Goal: Task Accomplishment & Management: Use online tool/utility

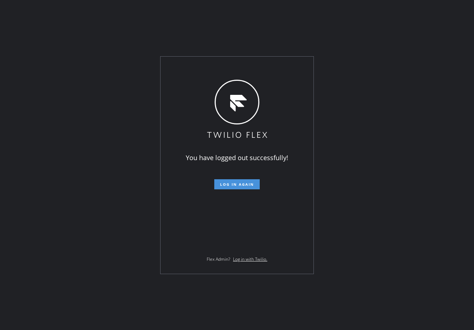
click at [243, 183] on span "Log in again" at bounding box center [237, 184] width 34 height 5
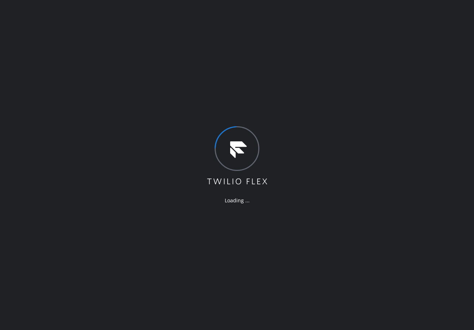
click at [294, 35] on div "Loading ..." at bounding box center [237, 165] width 474 height 330
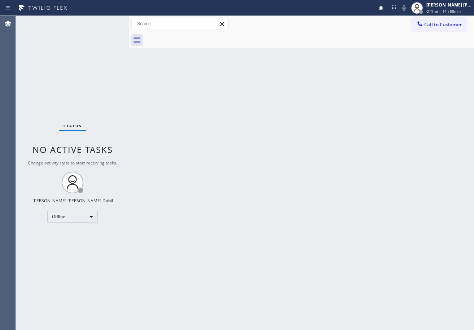
drag, startPoint x: 115, startPoint y: 22, endPoint x: 142, endPoint y: 52, distance: 40.1
click at [129, 29] on div at bounding box center [129, 173] width 0 height 314
drag, startPoint x: 453, startPoint y: 8, endPoint x: 441, endPoint y: 25, distance: 21.0
click at [453, 8] on div "[PERSON_NAME] [PERSON_NAME] Dahil Offline | 15h" at bounding box center [449, 7] width 49 height 13
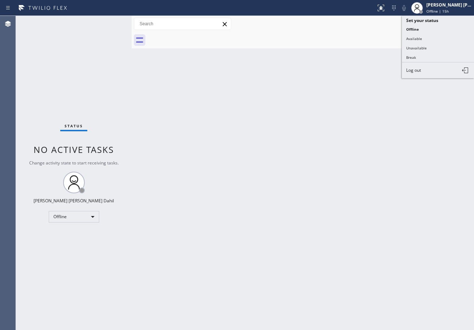
click at [431, 37] on button "Available" at bounding box center [438, 38] width 72 height 9
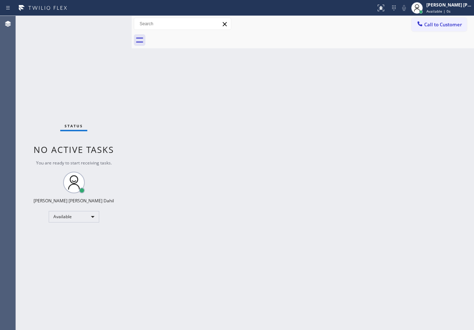
click at [132, 23] on div at bounding box center [132, 173] width 0 height 314
drag, startPoint x: 107, startPoint y: 33, endPoint x: 108, endPoint y: 29, distance: 4.2
click at [107, 32] on div "Status No active tasks You are ready to start receiving tasks. [PERSON_NAME] [P…" at bounding box center [74, 173] width 116 height 314
click at [111, 22] on div "Status No active tasks You are ready to start receiving tasks. [PERSON_NAME] [P…" at bounding box center [74, 173] width 116 height 314
drag, startPoint x: 395, startPoint y: 269, endPoint x: 399, endPoint y: 268, distance: 4.3
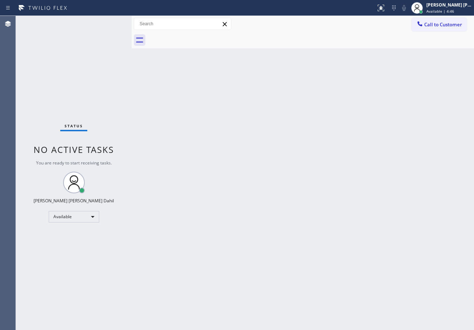
click at [395, 268] on div "Back to Dashboard Change Sender ID Customers Technicians Select a contact Outbo…" at bounding box center [303, 173] width 342 height 314
click at [102, 32] on div "Status No active tasks You are ready to start receiving tasks. [PERSON_NAME] [P…" at bounding box center [74, 173] width 116 height 314
click at [109, 23] on div "Status No active tasks You are ready to start receiving tasks. [PERSON_NAME] [P…" at bounding box center [74, 173] width 116 height 314
click at [105, 22] on div "Status No active tasks You are ready to start receiving tasks. [PERSON_NAME] [P…" at bounding box center [74, 173] width 116 height 314
click at [106, 22] on div "Status No active tasks You are ready to start receiving tasks. [PERSON_NAME] [P…" at bounding box center [74, 173] width 116 height 314
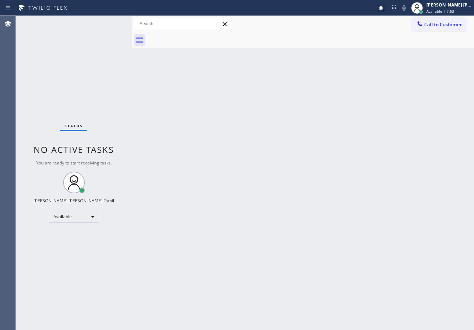
click at [106, 22] on div "Status No active tasks You are ready to start receiving tasks. [PERSON_NAME] [P…" at bounding box center [74, 173] width 116 height 314
click at [108, 22] on div "Status No active tasks You are ready to start receiving tasks. [PERSON_NAME] [P…" at bounding box center [74, 173] width 116 height 314
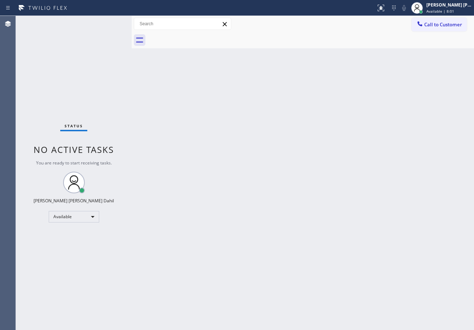
click at [108, 22] on div "Status No active tasks You are ready to start receiving tasks. [PERSON_NAME] [P…" at bounding box center [74, 173] width 116 height 314
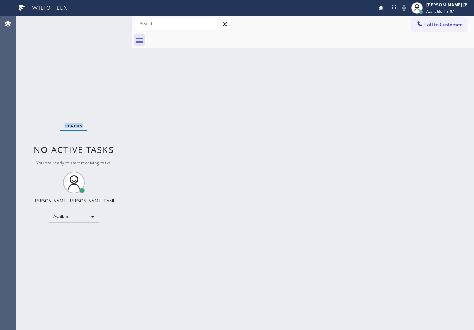
click at [108, 22] on div "Status No active tasks You are ready to start receiving tasks. [PERSON_NAME] [P…" at bounding box center [74, 173] width 116 height 314
click at [108, 22] on div "Status No active tasks You are ready to start receiving tasks. Joshua Jake Dahi…" at bounding box center [74, 173] width 116 height 314
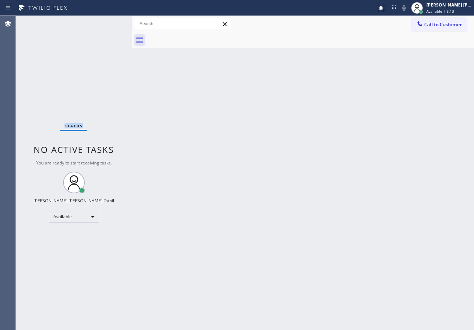
click at [107, 24] on div "Status No active tasks You are ready to start receiving tasks. Joshua Jake Dahi…" at bounding box center [74, 173] width 116 height 314
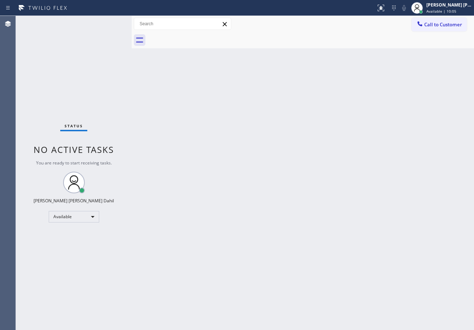
drag, startPoint x: 269, startPoint y: 197, endPoint x: 288, endPoint y: 251, distance: 57.2
click at [269, 197] on div "Back to Dashboard Change Sender ID Customers Technicians Select a contact Outbo…" at bounding box center [303, 173] width 342 height 314
click at [115, 28] on div "Status No active tasks You are ready to start receiving tasks. Joshua Jake Dahi…" at bounding box center [74, 173] width 116 height 314
click at [107, 20] on div "Status No active tasks You are ready to start receiving tasks. Joshua Jake Dahi…" at bounding box center [74, 173] width 116 height 314
click at [108, 22] on div "Status No active tasks You are ready to start receiving tasks. Joshua Jake Dahi…" at bounding box center [74, 173] width 116 height 314
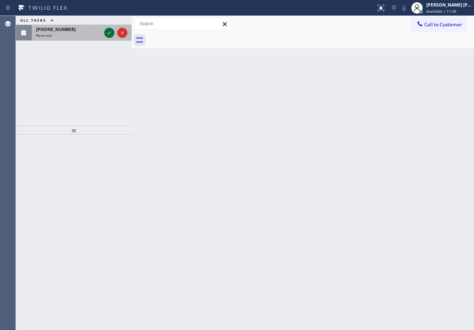
click at [109, 35] on icon at bounding box center [109, 32] width 9 height 9
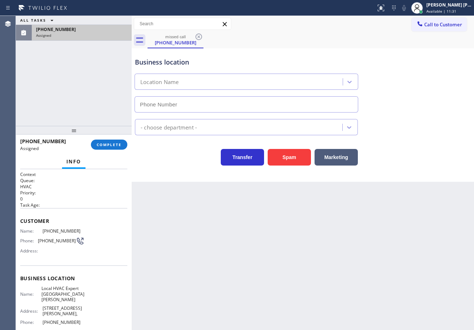
click at [95, 159] on div "Info" at bounding box center [73, 162] width 107 height 14
type input "(805) 608-4313"
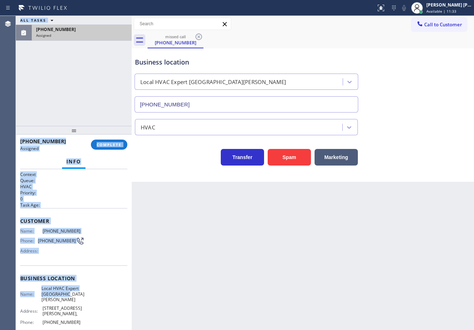
drag, startPoint x: 14, startPoint y: 217, endPoint x: 65, endPoint y: 292, distance: 90.4
click at [65, 292] on div "Agent Desktop ALL TASKS ALL TASKS ACTIVE TASKS TASKS IN WRAP UP (805) 596-1956 …" at bounding box center [237, 173] width 474 height 314
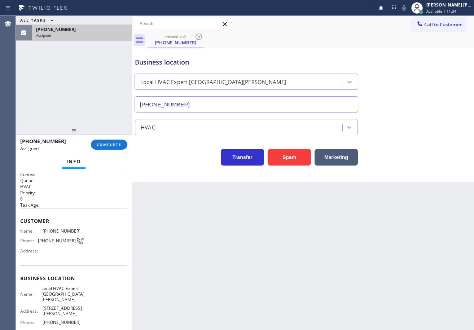
click at [195, 279] on div "Back to Dashboard Change Sender ID Customers Technicians Select a contact Outbo…" at bounding box center [303, 173] width 342 height 314
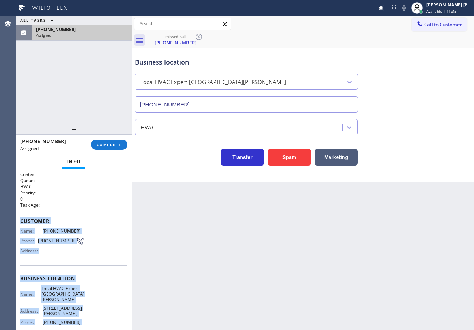
scroll to position [53, 0]
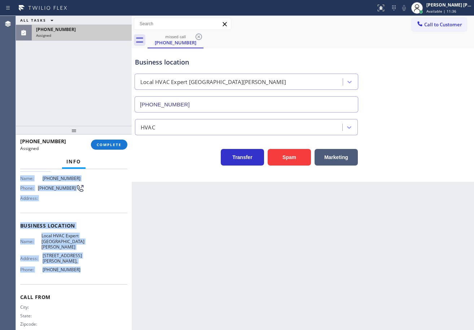
drag, startPoint x: 25, startPoint y: 222, endPoint x: 99, endPoint y: 262, distance: 84.2
click at [86, 267] on div "Context Queue: HVAC Priority: 0 Task Age: Customer Name: (805) 596-1956 Phone: …" at bounding box center [74, 249] width 116 height 161
copy div "Customer Name: (805) 596-1956 Phone: (805) 596-1956 Address: Business location …"
click at [111, 139] on button "COMPLETE" at bounding box center [109, 144] width 36 height 10
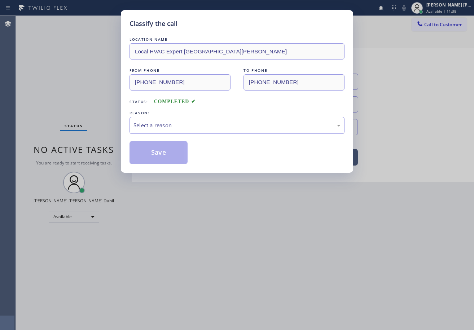
click at [158, 120] on div "Select a reason" at bounding box center [236, 125] width 215 height 17
click at [175, 137] on div "LOCATION NAME Local HVAC Expert La Conchita FROM PHONE (805) 596-1956 TO PHONE …" at bounding box center [236, 100] width 215 height 128
click at [182, 129] on div "Existing Customer - ETA/PI/REDO/complain/cancel" at bounding box center [236, 125] width 207 height 8
drag, startPoint x: 159, startPoint y: 163, endPoint x: 159, endPoint y: 157, distance: 6.1
click at [159, 162] on button "Save" at bounding box center [158, 152] width 58 height 23
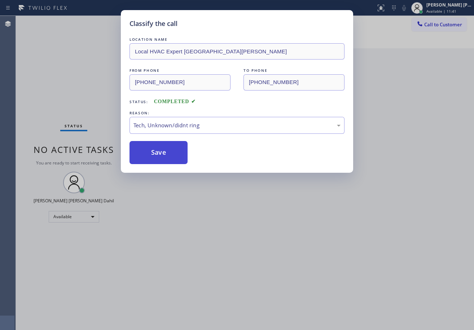
click at [160, 155] on button "Save" at bounding box center [158, 152] width 58 height 23
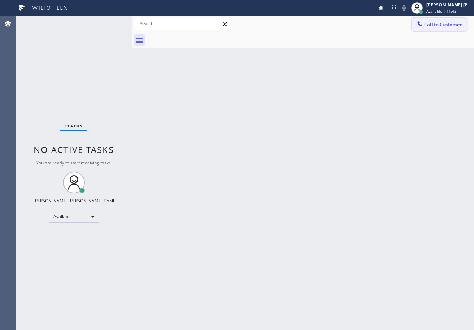
click at [436, 23] on span "Call to Customer" at bounding box center [443, 24] width 38 height 6
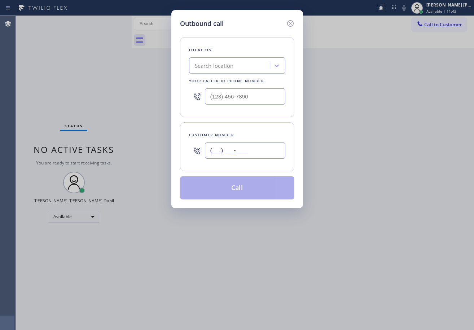
drag, startPoint x: 267, startPoint y: 149, endPoint x: 296, endPoint y: 149, distance: 28.1
click at [267, 149] on input "(___) ___-____" at bounding box center [245, 150] width 80 height 16
paste input "805) 596-1956"
type input "(805) 596-1956"
click at [225, 103] on input "text" at bounding box center [245, 96] width 80 height 16
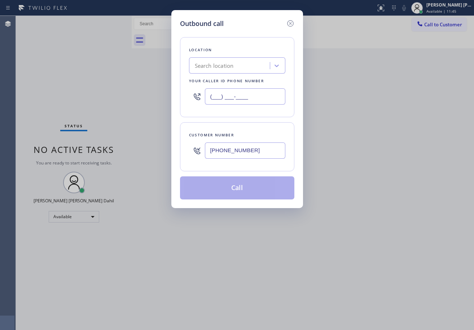
paste input "805) 608-4313"
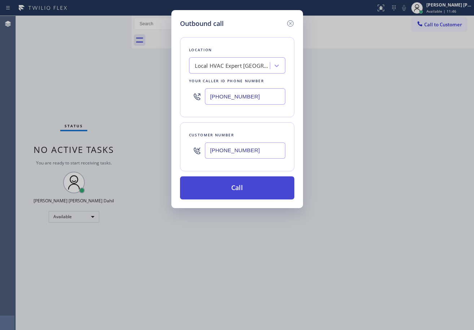
type input "(805) 608-4313"
click at [218, 178] on button "Call" at bounding box center [237, 187] width 114 height 23
click at [218, 184] on button "Call" at bounding box center [237, 187] width 114 height 23
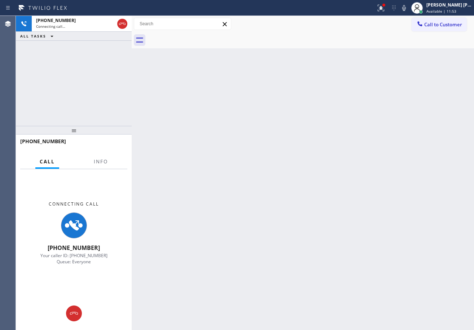
click at [385, 9] on icon at bounding box center [380, 8] width 9 height 9
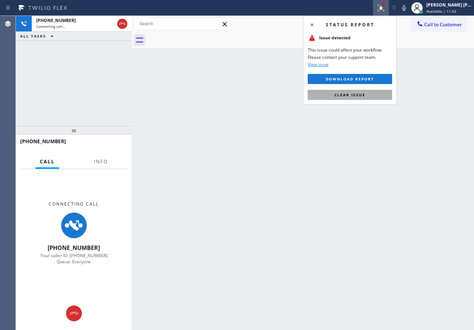
click at [362, 95] on span "Clear issue" at bounding box center [349, 94] width 31 height 5
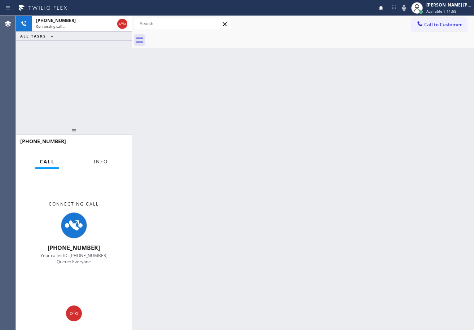
click at [102, 160] on span "Info" at bounding box center [101, 161] width 14 height 6
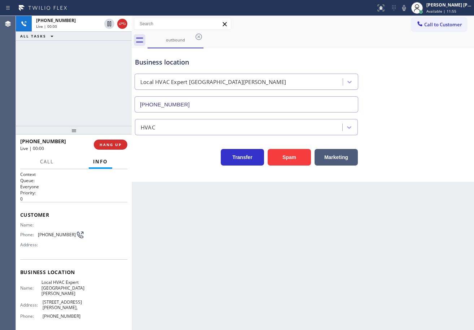
type input "(805) 608-4313"
click at [287, 155] on button "Spam" at bounding box center [288, 157] width 43 height 17
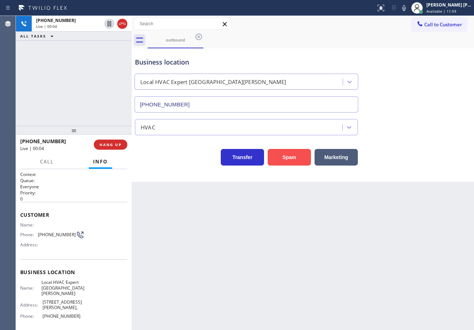
drag, startPoint x: 287, startPoint y: 155, endPoint x: 127, endPoint y: 144, distance: 161.1
click at [284, 156] on button "Spam" at bounding box center [288, 157] width 43 height 17
click at [105, 143] on span "HANG UP" at bounding box center [110, 144] width 22 height 5
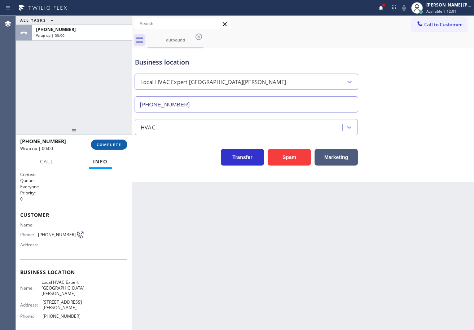
click at [120, 141] on button "COMPLETE" at bounding box center [109, 144] width 36 height 10
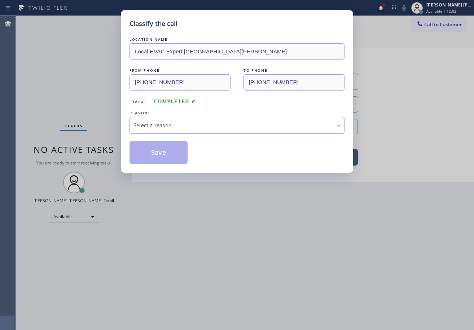
click at [160, 118] on div "Select a reason" at bounding box center [236, 125] width 215 height 17
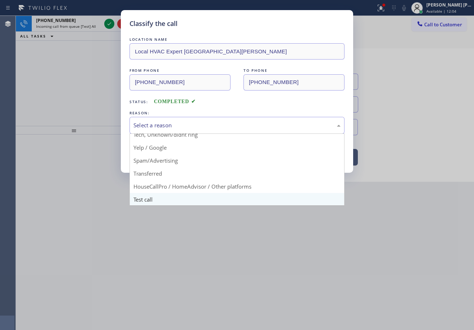
scroll to position [45, 0]
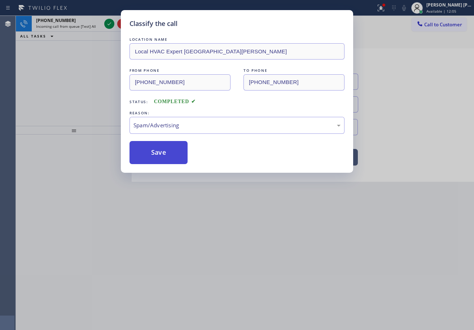
click at [161, 155] on button "Save" at bounding box center [158, 152] width 58 height 23
click at [161, 153] on button "Save" at bounding box center [158, 152] width 58 height 23
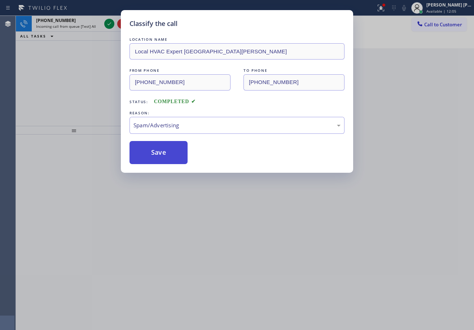
click at [160, 150] on button "Save" at bounding box center [158, 152] width 58 height 23
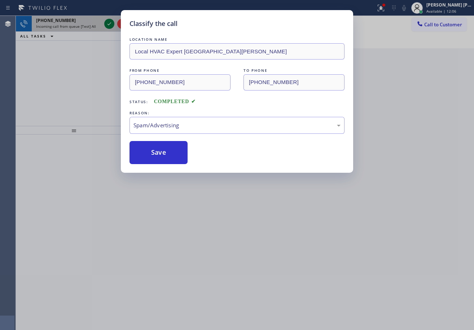
click at [106, 23] on icon at bounding box center [109, 23] width 9 height 9
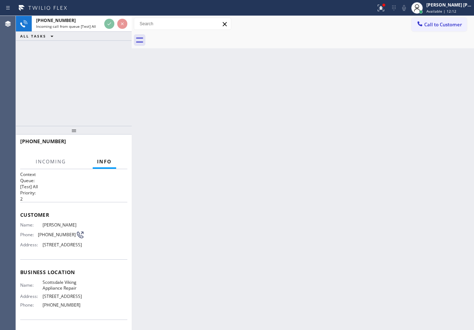
drag, startPoint x: 384, startPoint y: 7, endPoint x: 384, endPoint y: 20, distance: 12.6
click at [385, 7] on icon at bounding box center [380, 8] width 9 height 9
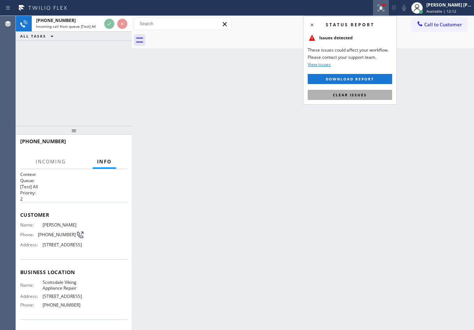
click at [351, 98] on button "Clear issues" at bounding box center [349, 95] width 84 height 10
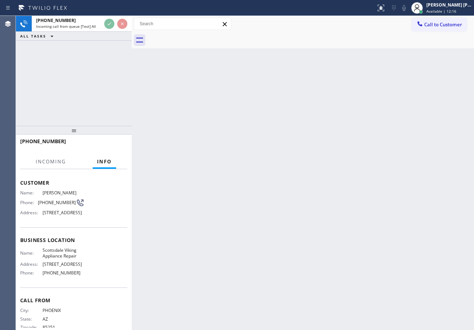
scroll to position [36, 0]
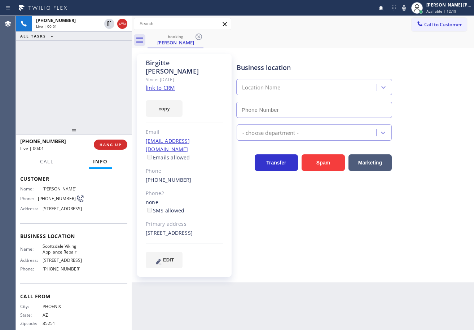
type input "(480) 787-0279"
click at [170, 84] on link "link to CRM" at bounding box center [160, 87] width 29 height 7
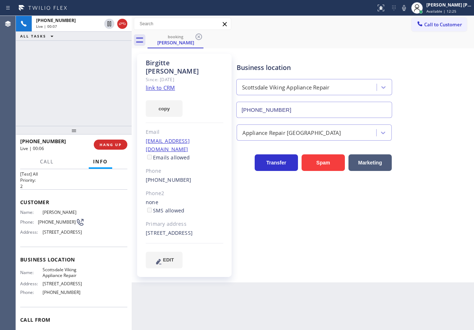
scroll to position [0, 0]
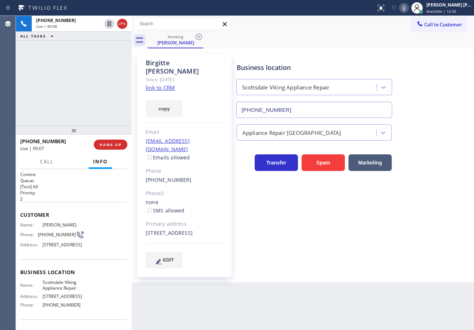
click at [406, 8] on icon at bounding box center [404, 8] width 4 height 6
click at [406, 9] on rect at bounding box center [403, 7] width 5 height 5
click at [108, 25] on icon at bounding box center [109, 23] width 9 height 9
drag, startPoint x: 97, startPoint y: 60, endPoint x: 188, endPoint y: 50, distance: 92.1
click at [99, 60] on div "+14806940160 Live | 00:46 ALL TASKS ALL TASKS ACTIVE TASKS TASKS IN WRAP UP" at bounding box center [74, 71] width 116 height 110
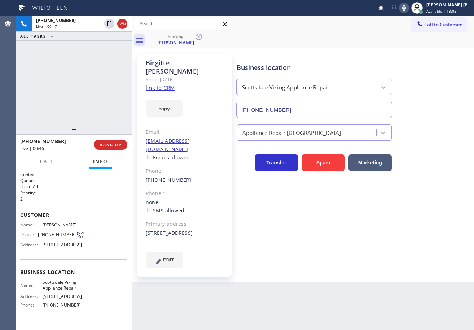
click at [408, 8] on icon at bounding box center [403, 8] width 9 height 9
click at [86, 106] on div "+14806940160 Live | 01:18 ALL TASKS ALL TASKS ACTIVE TASKS TASKS IN WRAP UP" at bounding box center [74, 71] width 116 height 110
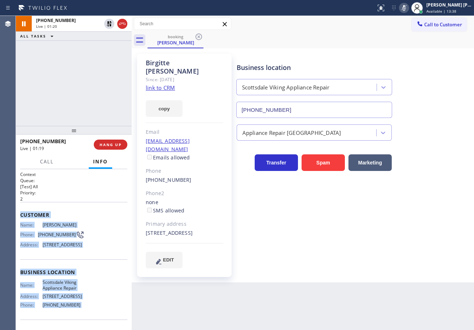
scroll to position [63, 0]
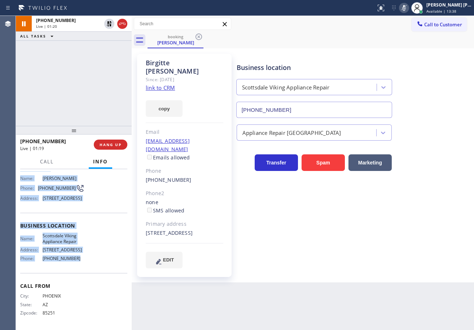
drag, startPoint x: 18, startPoint y: 210, endPoint x: 111, endPoint y: 254, distance: 103.3
click at [84, 260] on div "Context Queue: [Test] All Priority: 2 Customer Name: Birgitte Corey Phone: (480…" at bounding box center [74, 249] width 116 height 161
copy div "Customer Name: Birgitte Corey Phone: (480) 694-0160 Address: 7689 E Whispering …"
click at [406, 9] on icon at bounding box center [404, 8] width 4 height 6
click at [106, 26] on icon at bounding box center [109, 23] width 9 height 9
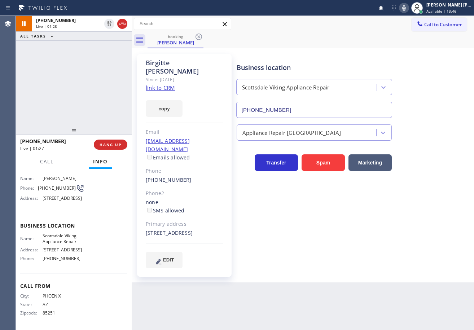
drag, startPoint x: 105, startPoint y: 51, endPoint x: 111, endPoint y: 61, distance: 11.0
click at [109, 56] on div "+14806940160 Live | 01:28 ALL TASKS ALL TASKS ACTIVE TASKS TASKS IN WRAP UP" at bounding box center [74, 71] width 116 height 110
click at [406, 8] on icon at bounding box center [404, 8] width 4 height 6
click at [408, 8] on icon at bounding box center [403, 8] width 9 height 9
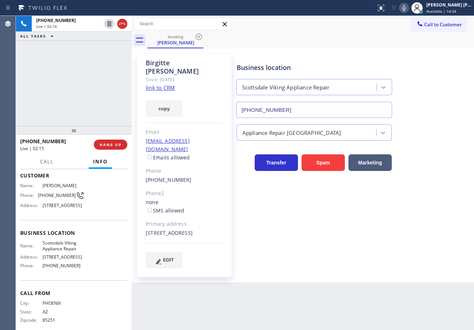
scroll to position [0, 0]
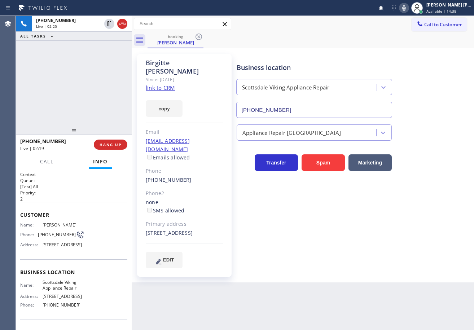
click at [408, 10] on icon at bounding box center [403, 8] width 9 height 9
click at [98, 71] on div "+14806940160 Live | 03:09 ALL TASKS ALL TASKS ACTIVE TASKS TASKS IN WRAP UP" at bounding box center [74, 71] width 116 height 110
drag, startPoint x: 409, startPoint y: 9, endPoint x: 407, endPoint y: 24, distance: 15.2
click at [408, 10] on icon at bounding box center [403, 8] width 9 height 9
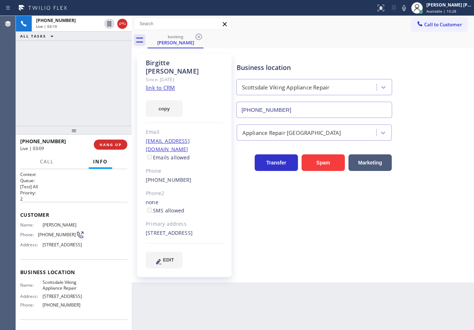
click at [407, 24] on div "Call to Customer Outbound call Location Local HVAC Expert La Conchita Your call…" at bounding box center [303, 24] width 342 height 13
click at [84, 59] on div "+14806940160 Live | 03:11 ALL TASKS ALL TASKS ACTIVE TASKS TASKS IN WRAP UP" at bounding box center [74, 71] width 116 height 110
click at [107, 26] on icon at bounding box center [109, 23] width 4 height 5
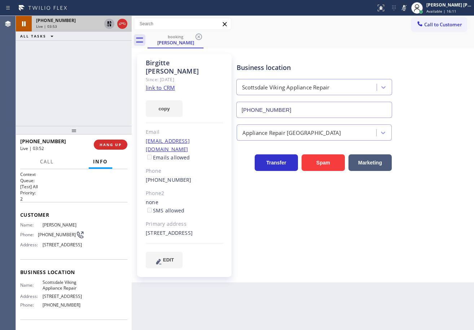
drag, startPoint x: 96, startPoint y: 56, endPoint x: 100, endPoint y: 48, distance: 9.2
click at [97, 55] on div "+14806940160 Live | 03:53 ALL TASKS ALL TASKS ACTIVE TASKS TASKS IN WRAP UP" at bounding box center [74, 71] width 116 height 110
click at [108, 25] on icon at bounding box center [109, 23] width 5 height 5
drag, startPoint x: 411, startPoint y: 8, endPoint x: 414, endPoint y: 32, distance: 24.6
click at [408, 7] on icon at bounding box center [403, 8] width 9 height 9
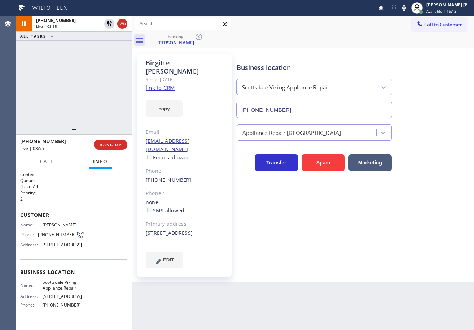
click at [414, 38] on div "booking Birgitte Corey" at bounding box center [310, 40] width 326 height 16
click at [408, 6] on icon at bounding box center [403, 8] width 9 height 9
click at [408, 9] on icon at bounding box center [403, 8] width 9 height 9
click at [418, 63] on div "Business location Scottsdale Viking Appliance Repair (480) 787-0279" at bounding box center [353, 85] width 237 height 65
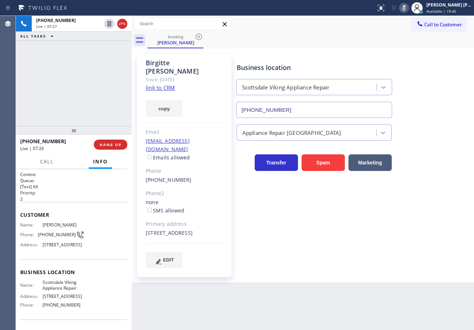
click at [408, 9] on icon at bounding box center [403, 8] width 9 height 9
click at [87, 84] on div "+14806940160 Live | 09:18 ALL TASKS ALL TASKS ACTIVE TASKS TASKS IN WRAP UP" at bounding box center [74, 71] width 116 height 110
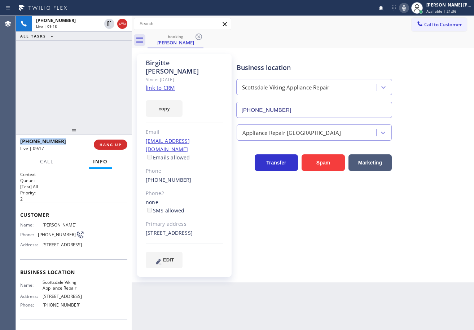
click at [87, 84] on div "+14806940160 Live | 09:18 ALL TASKS ALL TASKS ACTIVE TASKS TASKS IN WRAP UP" at bounding box center [74, 71] width 116 height 110
click at [87, 84] on div "+14806940160 Live | 09:19 ALL TASKS ALL TASKS ACTIVE TASKS TASKS IN WRAP UP" at bounding box center [74, 71] width 116 height 110
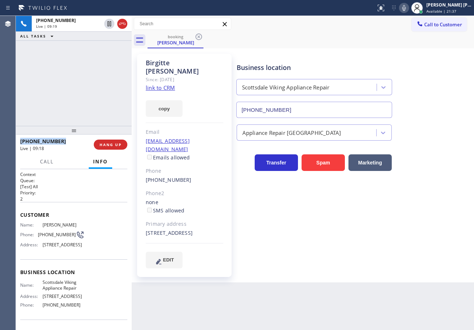
click at [87, 84] on div "+14806940160 Live | 09:19 ALL TASKS ALL TASKS ACTIVE TASKS TASKS IN WRAP UP" at bounding box center [74, 71] width 116 height 110
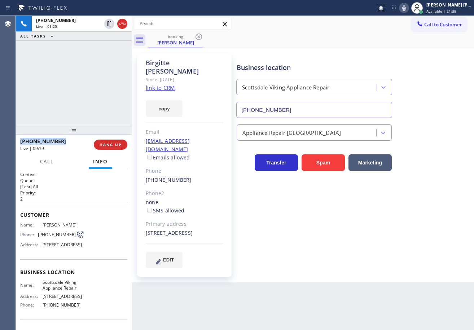
click at [87, 84] on div "+14806940160 Live | 09:20 ALL TASKS ALL TASKS ACTIVE TASKS TASKS IN WRAP UP" at bounding box center [74, 71] width 116 height 110
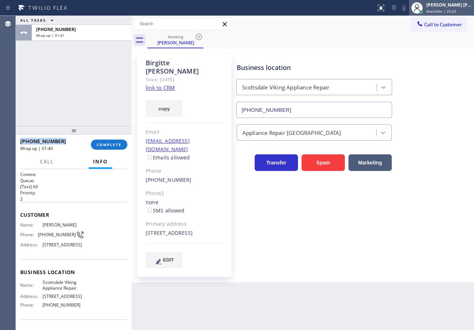
click at [433, 8] on div "Joshua Jake Dahil Available | 23:22" at bounding box center [449, 7] width 49 height 13
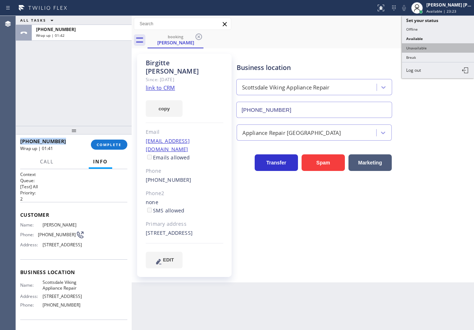
click at [428, 47] on button "Unavailable" at bounding box center [438, 47] width 72 height 9
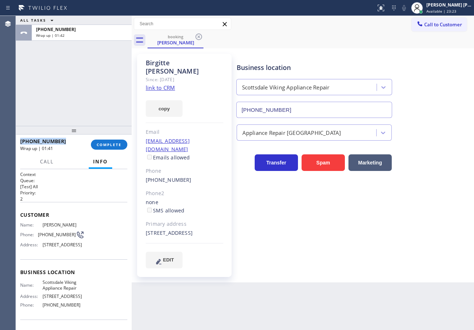
drag, startPoint x: 428, startPoint y: 47, endPoint x: 301, endPoint y: 72, distance: 129.4
click at [428, 46] on div "booking Birgitte Corey" at bounding box center [310, 40] width 326 height 16
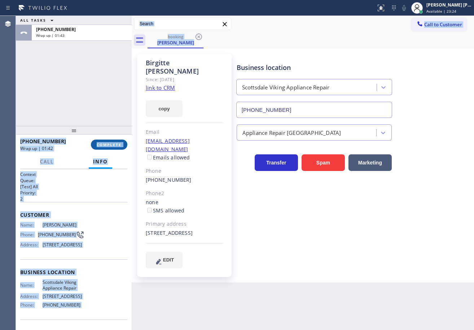
click at [111, 143] on span "COMPLETE" at bounding box center [109, 144] width 25 height 5
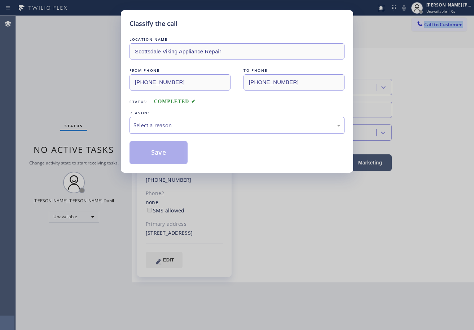
click at [179, 121] on div "Select a reason" at bounding box center [236, 125] width 207 height 8
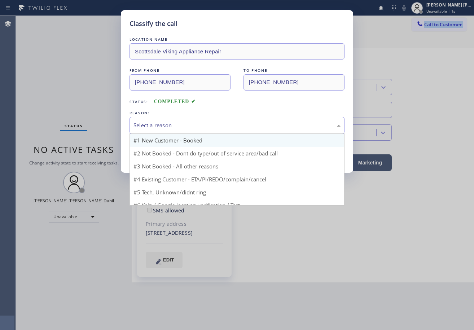
drag, startPoint x: 177, startPoint y: 138, endPoint x: 177, endPoint y: 145, distance: 7.2
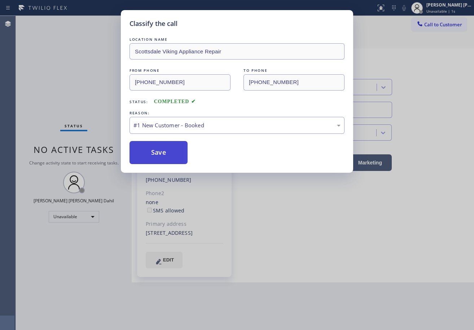
click at [167, 157] on button "Save" at bounding box center [158, 152] width 58 height 23
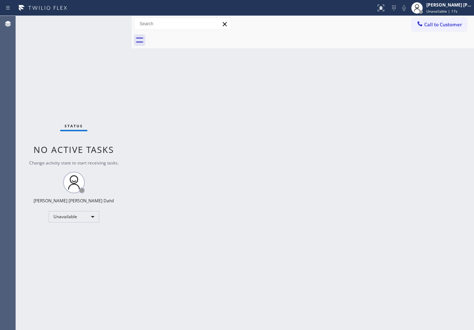
drag, startPoint x: 97, startPoint y: 27, endPoint x: 101, endPoint y: 13, distance: 14.8
click at [97, 27] on div "Status No active tasks Change activity state to start receiving tasks. Joshua J…" at bounding box center [74, 173] width 116 height 314
click at [422, 9] on div at bounding box center [417, 8] width 12 height 12
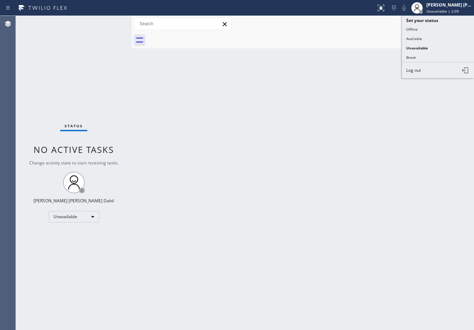
click at [423, 40] on button "Available" at bounding box center [438, 38] width 72 height 9
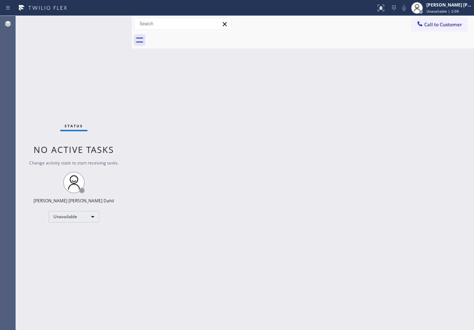
drag, startPoint x: 409, startPoint y: 82, endPoint x: 399, endPoint y: 99, distance: 19.7
click at [400, 96] on div "Back to Dashboard Change Sender ID Customers Technicians Select a contact Outbo…" at bounding box center [303, 173] width 342 height 314
click at [356, 269] on div "Back to Dashboard Change Sender ID Customers Technicians Select a contact Outbo…" at bounding box center [303, 173] width 342 height 314
click at [107, 21] on div "Status No active tasks You are ready to start receiving tasks. [PERSON_NAME] [P…" at bounding box center [74, 173] width 116 height 314
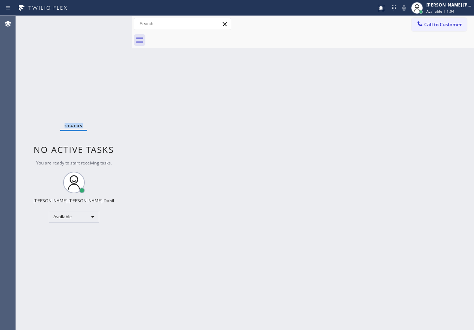
click at [107, 21] on div "Status No active tasks You are ready to start receiving tasks. [PERSON_NAME] [P…" at bounding box center [74, 173] width 116 height 314
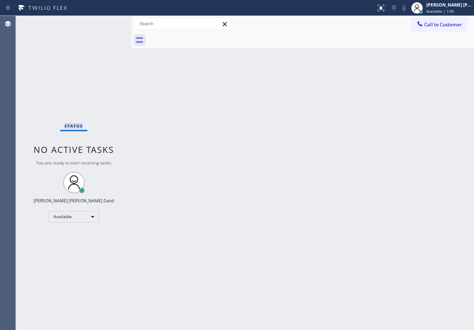
click at [107, 21] on div "Status No active tasks You are ready to start receiving tasks. [PERSON_NAME] [P…" at bounding box center [74, 173] width 116 height 314
click at [378, 278] on div "Back to Dashboard Change Sender ID Customers Technicians Select a contact Outbo…" at bounding box center [303, 173] width 342 height 314
click at [354, 276] on div "Back to Dashboard Change Sender ID Customers Technicians Select a contact Outbo…" at bounding box center [303, 173] width 342 height 314
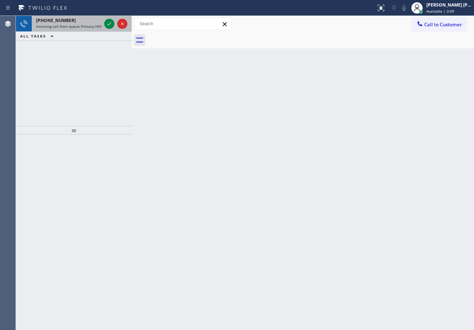
click at [96, 29] on div "+17609789193 Incoming call from queue Primary HVAC" at bounding box center [67, 24] width 71 height 16
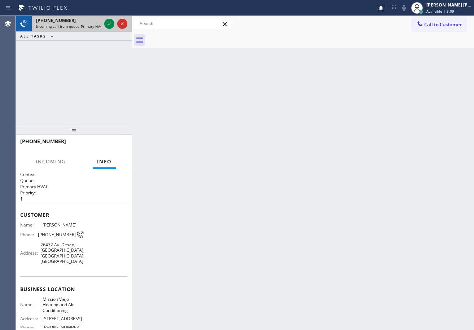
click at [96, 28] on span "Incoming call from queue Primary HVAC" at bounding box center [70, 26] width 68 height 5
click at [106, 22] on icon at bounding box center [109, 23] width 9 height 9
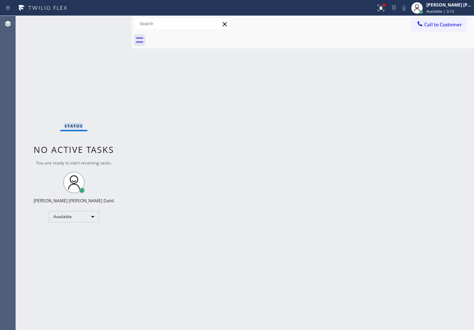
click at [106, 22] on div "Status No active tasks You are ready to start receiving tasks. [PERSON_NAME] [P…" at bounding box center [74, 173] width 116 height 314
click at [385, 9] on icon at bounding box center [380, 8] width 9 height 9
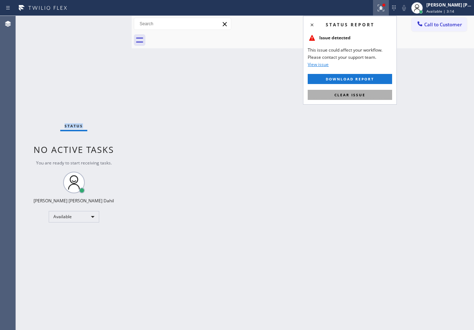
click at [362, 94] on span "Clear issue" at bounding box center [349, 94] width 31 height 5
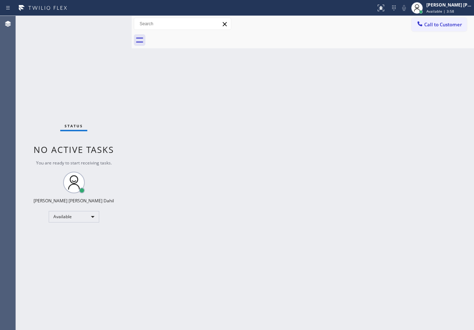
drag, startPoint x: 274, startPoint y: 158, endPoint x: 296, endPoint y: 158, distance: 21.6
click at [274, 158] on div "Back to Dashboard Change Sender ID Customers Technicians Select a contact Outbo…" at bounding box center [303, 173] width 342 height 314
click at [370, 233] on div "Back to Dashboard Change Sender ID Customers Technicians Select a contact Outbo…" at bounding box center [303, 173] width 342 height 314
click at [95, 26] on div "Status No active tasks You are ready to start receiving tasks. [PERSON_NAME] [P…" at bounding box center [74, 173] width 116 height 314
click at [309, 198] on div "Back to Dashboard Change Sender ID Customers Technicians Select a contact Outbo…" at bounding box center [303, 173] width 342 height 314
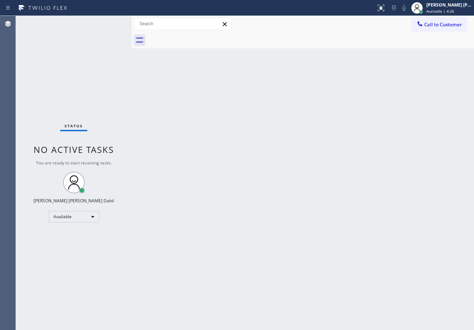
click at [217, 57] on div "Back to Dashboard Change Sender ID Customers Technicians Select a contact Outbo…" at bounding box center [303, 173] width 342 height 314
click at [108, 21] on div "Status No active tasks You are ready to start receiving tasks. [PERSON_NAME] [P…" at bounding box center [74, 173] width 116 height 314
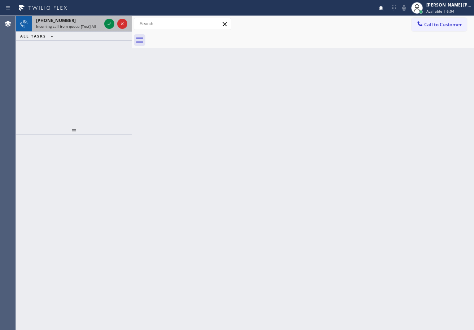
click at [88, 19] on div "+17142260542" at bounding box center [68, 20] width 65 height 6
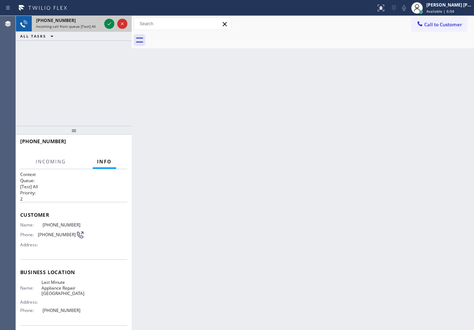
click at [88, 20] on div "+17142260542" at bounding box center [68, 20] width 65 height 6
click at [105, 23] on div at bounding box center [109, 23] width 10 height 9
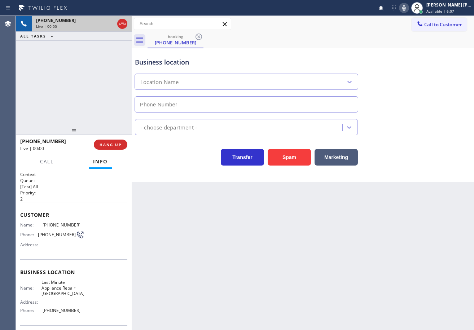
type input "(714) 908-7969"
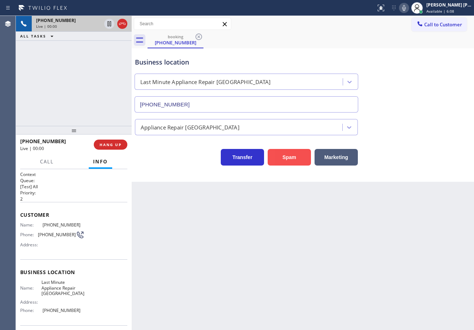
click at [300, 159] on button "Spam" at bounding box center [288, 157] width 43 height 17
click at [299, 159] on button "Spam" at bounding box center [288, 157] width 43 height 17
click at [298, 159] on button "Spam" at bounding box center [288, 157] width 43 height 17
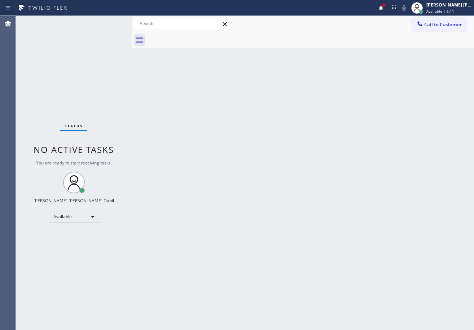
click at [174, 129] on div "Back to Dashboard Change Sender ID Customers Technicians Select a contact Outbo…" at bounding box center [303, 173] width 342 height 314
click at [112, 27] on div "Status No active tasks You are ready to start receiving tasks. [PERSON_NAME] [P…" at bounding box center [74, 173] width 116 height 314
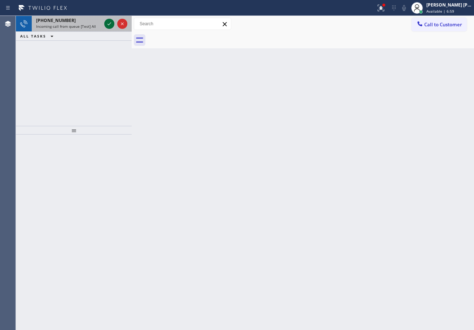
click at [110, 20] on icon at bounding box center [109, 23] width 9 height 9
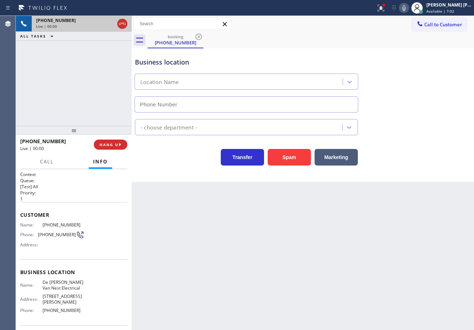
type input "(862) 356-5912"
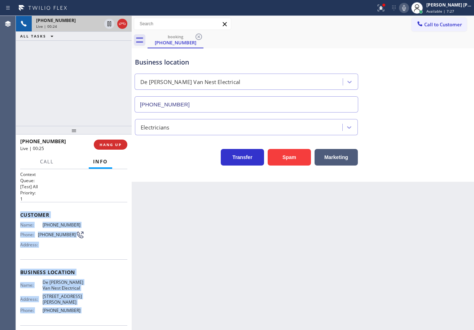
scroll to position [58, 0]
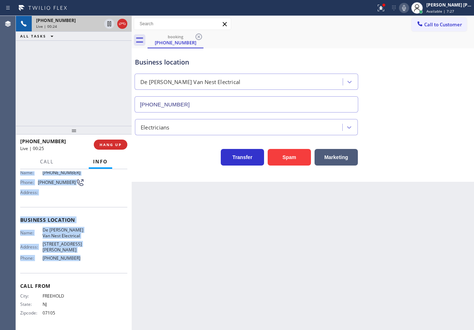
drag, startPoint x: 40, startPoint y: 303, endPoint x: 92, endPoint y: 262, distance: 65.9
click at [92, 262] on div "Context Queue: [Test] All Priority: 1 Customer Name: (908) 482-0228 Phone: (908…" at bounding box center [74, 249] width 116 height 161
copy div "Customer Name: (908) 482-0228 Phone: (908) 482-0228 Address: Business location …"
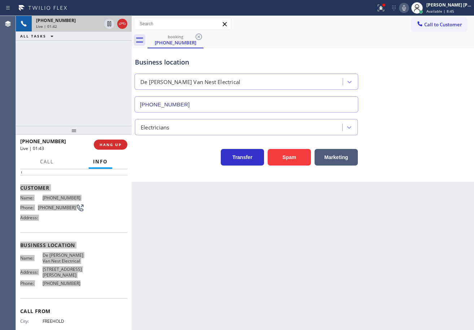
scroll to position [0, 0]
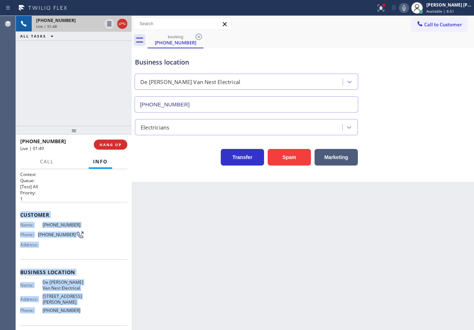
click at [408, 8] on icon at bounding box center [403, 8] width 9 height 9
click at [408, 6] on icon at bounding box center [403, 8] width 9 height 9
click at [384, 11] on icon at bounding box center [380, 8] width 6 height 6
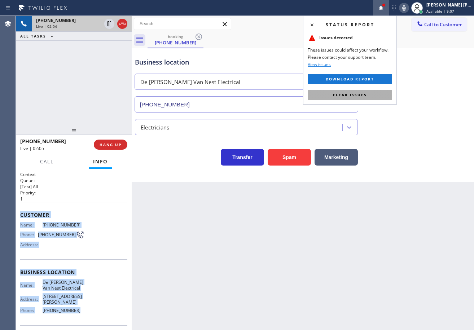
click at [386, 93] on button "Clear issues" at bounding box center [349, 95] width 84 height 10
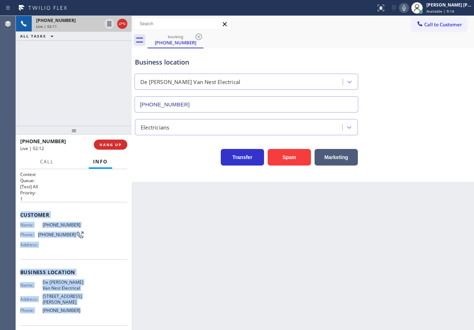
click at [394, 101] on div "Business location De Witt Van Nest Electrical (862) 356-5912" at bounding box center [302, 79] width 338 height 65
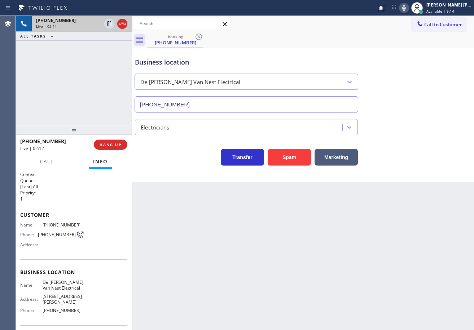
click at [394, 101] on div "Business location De Witt Van Nest Electrical (862) 356-5912" at bounding box center [302, 79] width 338 height 65
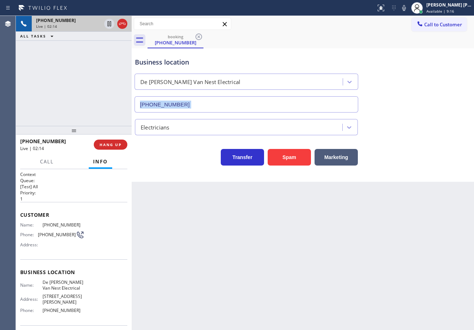
drag, startPoint x: 409, startPoint y: 9, endPoint x: 410, endPoint y: 58, distance: 48.7
click at [408, 9] on icon at bounding box center [403, 8] width 9 height 9
click at [410, 59] on div "Business location De Witt Van Nest Electrical (862) 356-5912" at bounding box center [302, 79] width 338 height 65
click at [105, 50] on div "+19084820228 Live | 02:15 ALL TASKS ALL TASKS ACTIVE TASKS TASKS IN WRAP UP" at bounding box center [74, 71] width 116 height 110
click at [113, 26] on icon at bounding box center [109, 23] width 9 height 9
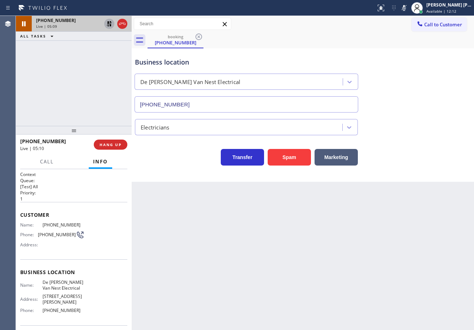
click at [107, 25] on icon at bounding box center [109, 23] width 5 height 5
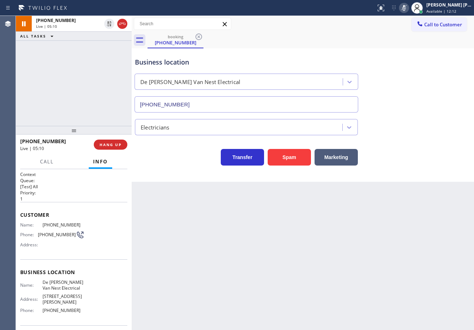
click at [408, 9] on icon at bounding box center [403, 8] width 9 height 9
click at [412, 34] on div "booking (908) 482-0228" at bounding box center [310, 40] width 326 height 16
click at [408, 9] on icon at bounding box center [403, 8] width 9 height 9
click at [406, 8] on rect at bounding box center [403, 7] width 5 height 5
click at [422, 66] on div "Business location De Witt Van Nest Electrical (862) 356-5912" at bounding box center [302, 79] width 338 height 65
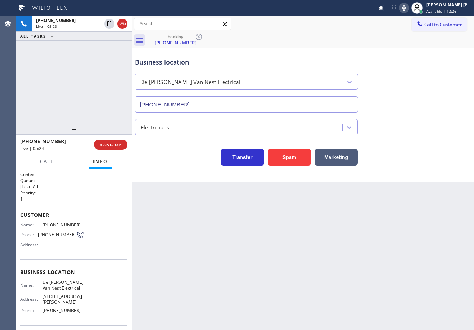
click at [406, 7] on icon at bounding box center [404, 8] width 4 height 6
click at [408, 7] on icon at bounding box center [403, 8] width 9 height 9
drag, startPoint x: 96, startPoint y: 52, endPoint x: 100, endPoint y: 49, distance: 4.9
click at [96, 52] on div "Reserved" at bounding box center [68, 51] width 65 height 5
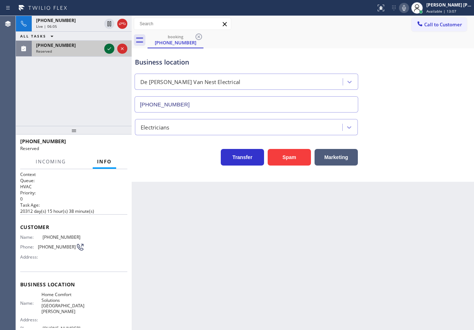
click at [111, 51] on icon at bounding box center [109, 48] width 9 height 9
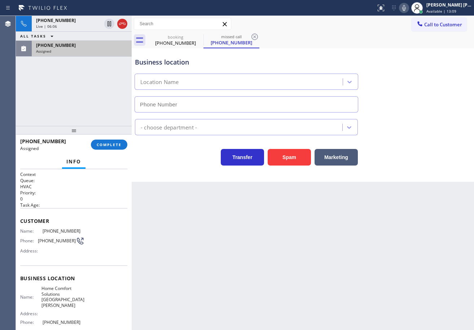
type input "(805) 608-3358"
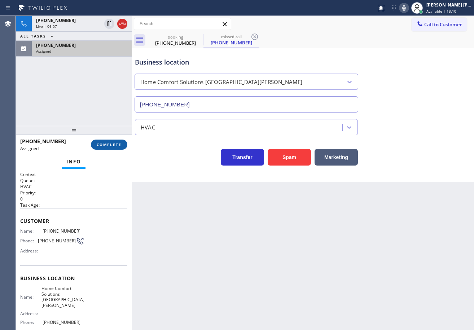
click at [112, 144] on span "COMPLETE" at bounding box center [109, 144] width 25 height 5
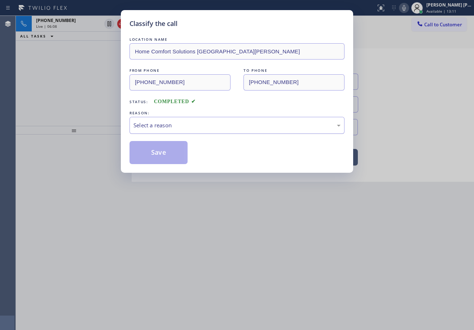
click at [170, 127] on div "Select a reason" at bounding box center [236, 125] width 207 height 8
click at [168, 152] on button "Save" at bounding box center [158, 152] width 58 height 23
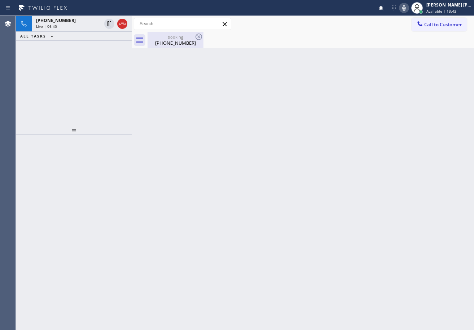
click at [169, 40] on div "(908) 482-0228" at bounding box center [175, 43] width 54 height 6
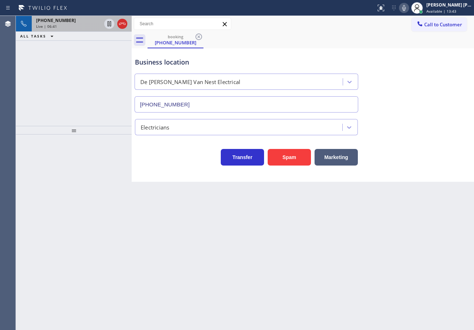
click at [93, 29] on div "+19084820228 Live | 06:41" at bounding box center [67, 24] width 71 height 16
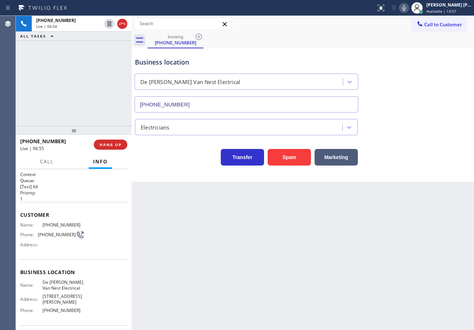
drag, startPoint x: 355, startPoint y: 55, endPoint x: 375, endPoint y: 69, distance: 24.1
click at [355, 55] on div "Business location De Witt Van Nest Electrical (862) 356-5912" at bounding box center [246, 81] width 226 height 62
click at [360, 41] on div "booking (908) 482-0228" at bounding box center [310, 40] width 326 height 16
click at [408, 9] on icon at bounding box center [403, 8] width 9 height 9
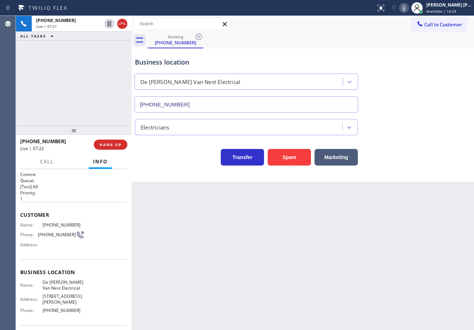
click at [299, 50] on div "Business location De Witt Van Nest Electrical (862) 356-5912" at bounding box center [246, 81] width 226 height 62
click at [359, 41] on div "booking (908) 482-0228" at bounding box center [310, 40] width 326 height 16
click at [88, 52] on div "Reserved" at bounding box center [68, 51] width 65 height 5
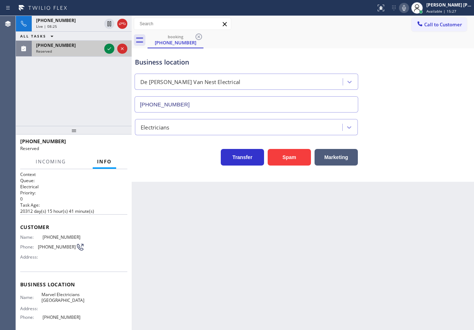
click at [88, 52] on div "Reserved" at bounding box center [68, 51] width 65 height 5
click at [80, 55] on div "(606) 722-8966 Reserved" at bounding box center [67, 49] width 71 height 16
click at [89, 51] on div "Reserved" at bounding box center [68, 51] width 65 height 5
click at [105, 50] on div at bounding box center [109, 48] width 10 height 9
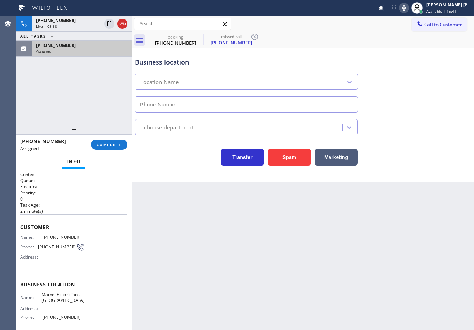
type input "(949) 732-1262"
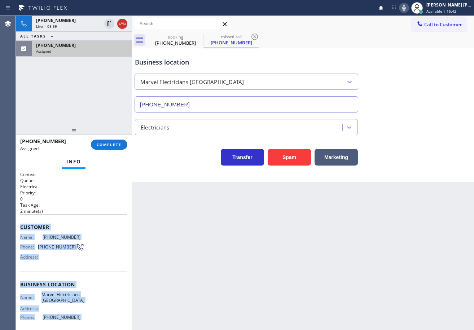
scroll to position [59, 0]
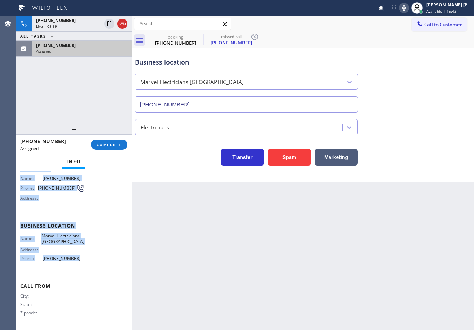
drag, startPoint x: 18, startPoint y: 223, endPoint x: 93, endPoint y: 195, distance: 79.4
click at [81, 264] on div "Context Queue: Electrical Priority: 0 Task Age: 2 minute(s) Customer Name: (606…" at bounding box center [74, 249] width 116 height 161
copy div "Customer Name: (606) 722-8966 Phone: (606) 722-8966 Address: Business location …"
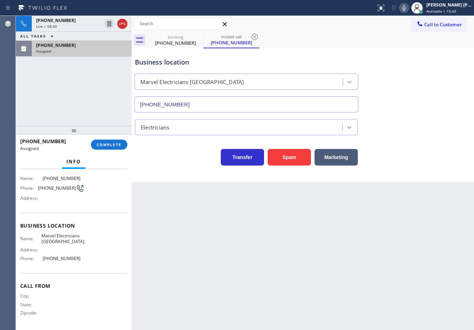
click at [111, 150] on div "(606) 722-8966 Assigned COMPLETE" at bounding box center [73, 144] width 107 height 19
click at [112, 144] on span "COMPLETE" at bounding box center [109, 144] width 25 height 5
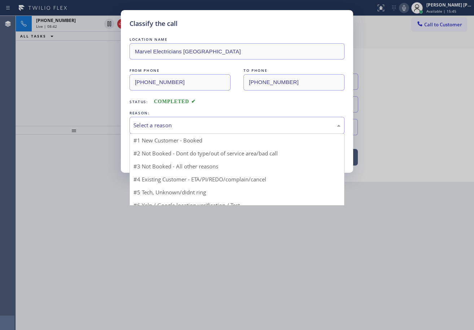
click at [148, 126] on div "Select a reason" at bounding box center [236, 125] width 207 height 8
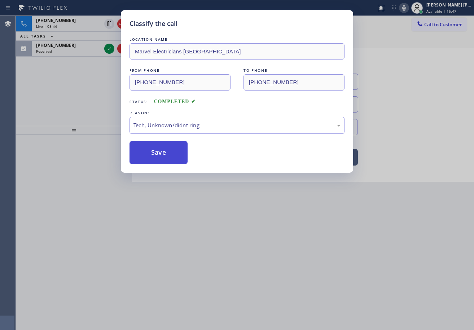
click at [161, 153] on button "Save" at bounding box center [158, 152] width 58 height 23
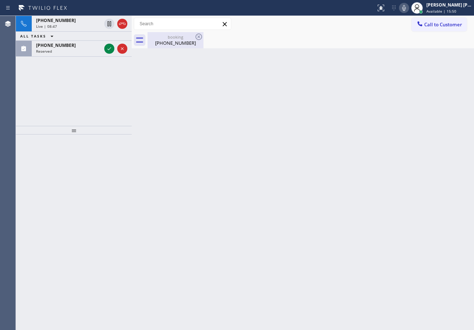
click at [173, 44] on div "(908) 482-0228" at bounding box center [175, 43] width 54 height 6
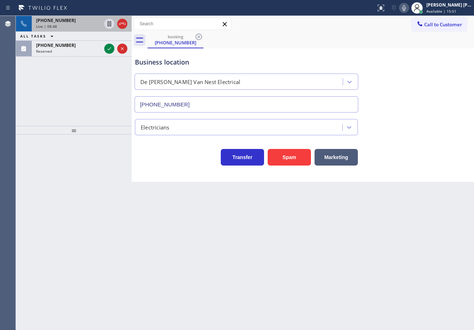
click at [93, 27] on div "Live | 08:48" at bounding box center [68, 26] width 65 height 5
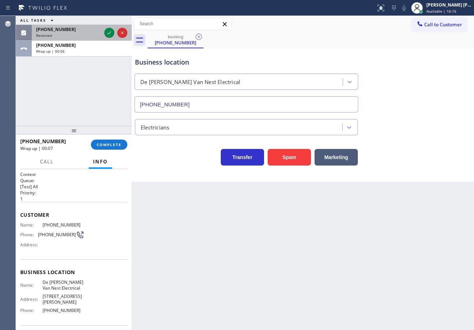
click at [79, 29] on div "(209) 253-3773" at bounding box center [68, 29] width 65 height 6
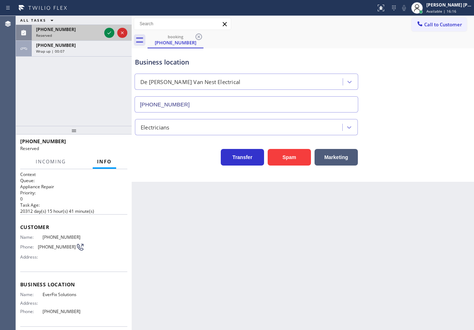
click at [79, 29] on div "(209) 253-3773" at bounding box center [68, 29] width 65 height 6
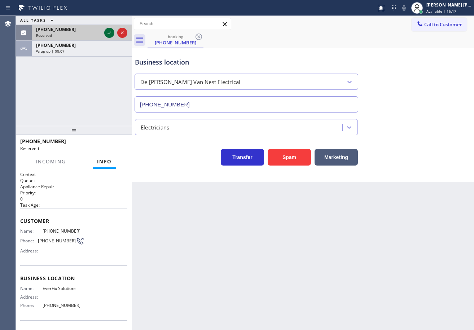
click at [106, 30] on icon at bounding box center [109, 32] width 9 height 9
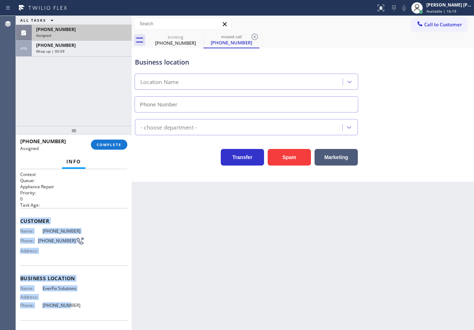
type input "(323) 879-8278"
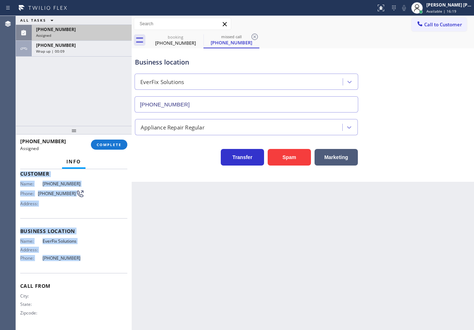
drag, startPoint x: 45, startPoint y: 280, endPoint x: 77, endPoint y: 261, distance: 37.5
click at [77, 261] on div "Context Queue: Appliance Repair Priority: 0 Task Age: Customer Name: (209) 253-…" at bounding box center [74, 249] width 116 height 161
click at [101, 146] on span "COMPLETE" at bounding box center [109, 144] width 25 height 5
click at [167, 114] on div "Classify the call LOCATION NAME Local HVAC Expert La Conchita FROM PHONE (805) …" at bounding box center [245, 173] width 458 height 314
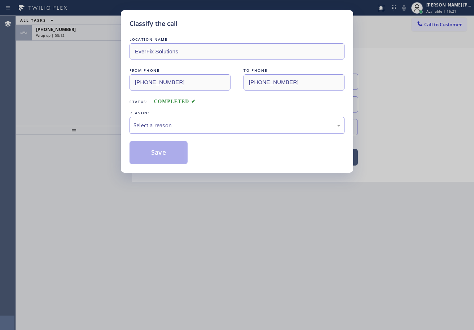
click at [173, 119] on div "Select a reason" at bounding box center [236, 125] width 215 height 17
click at [173, 151] on button "Save" at bounding box center [158, 152] width 58 height 23
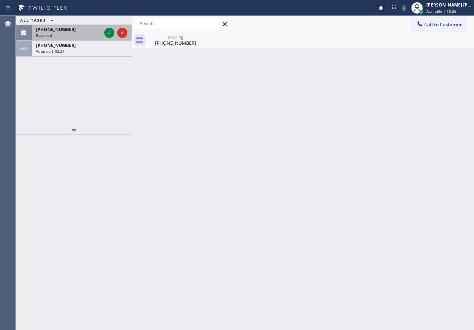
click at [89, 27] on div "(626) 341-1279" at bounding box center [68, 29] width 65 height 6
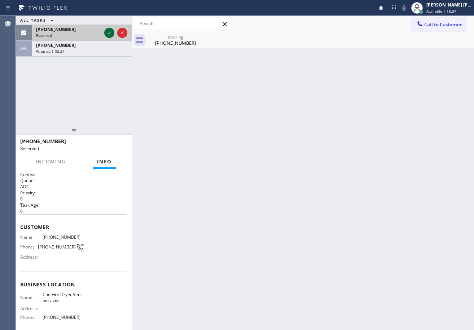
click at [111, 30] on icon at bounding box center [109, 32] width 9 height 9
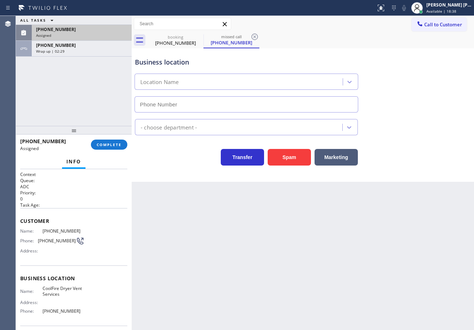
type input "(626) 718-5207"
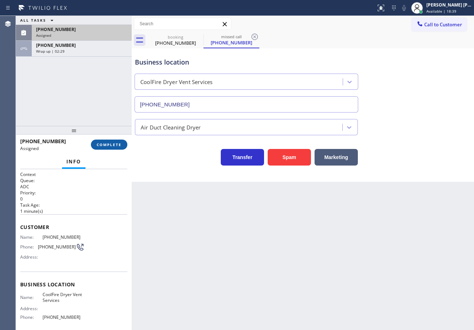
click at [106, 145] on span "COMPLETE" at bounding box center [109, 144] width 25 height 5
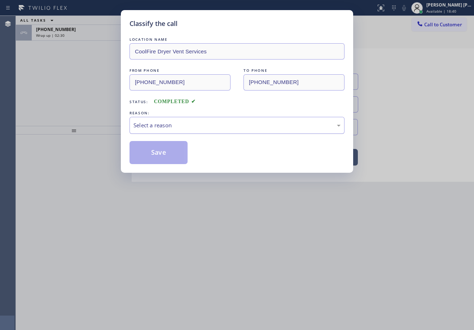
click at [180, 124] on div "Select a reason" at bounding box center [236, 125] width 207 height 8
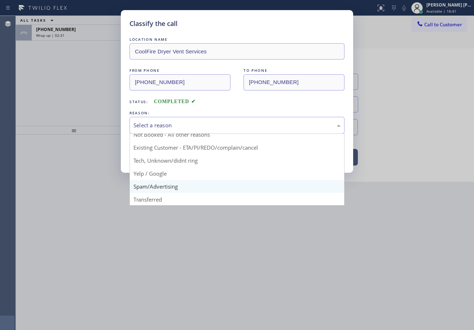
scroll to position [36, 0]
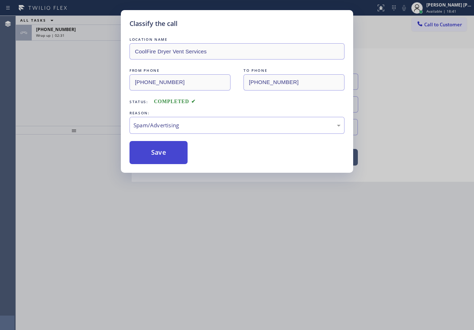
click at [158, 160] on button "Save" at bounding box center [158, 152] width 58 height 23
click at [158, 158] on button "Save" at bounding box center [158, 152] width 58 height 23
drag, startPoint x: 158, startPoint y: 158, endPoint x: 149, endPoint y: 66, distance: 93.1
click at [158, 158] on button "Save" at bounding box center [158, 152] width 58 height 23
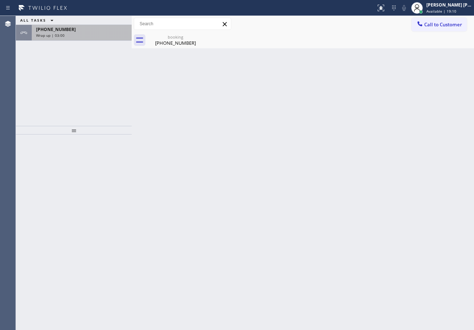
click at [82, 35] on div "Wrap up | 03:00" at bounding box center [81, 35] width 91 height 5
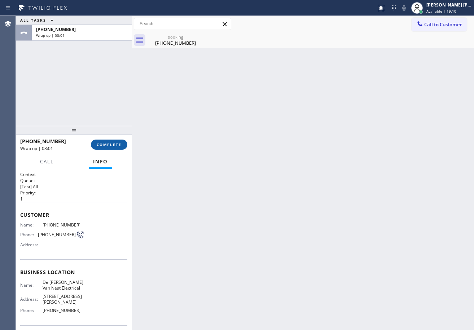
click at [108, 149] on button "COMPLETE" at bounding box center [109, 144] width 36 height 10
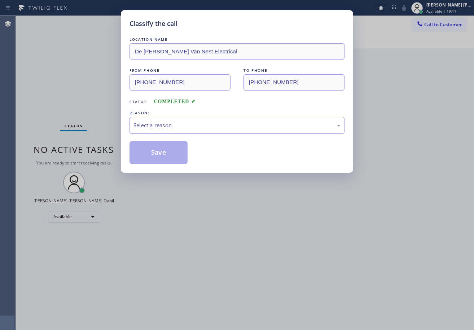
click at [154, 131] on div "Select a reason" at bounding box center [236, 125] width 215 height 17
drag, startPoint x: 172, startPoint y: 150, endPoint x: 158, endPoint y: 151, distance: 14.1
click at [170, 150] on button "Save" at bounding box center [158, 152] width 58 height 23
click at [158, 151] on button "Save" at bounding box center [158, 152] width 58 height 23
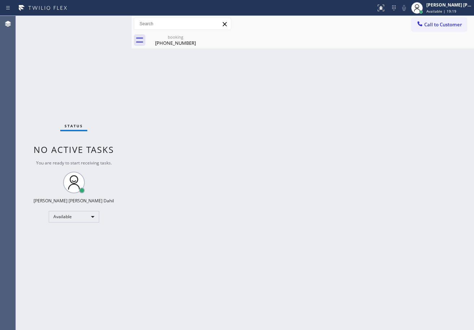
click at [168, 165] on div "Back to Dashboard Change Sender ID Customers Technicians Select a contact Outbo…" at bounding box center [303, 173] width 342 height 314
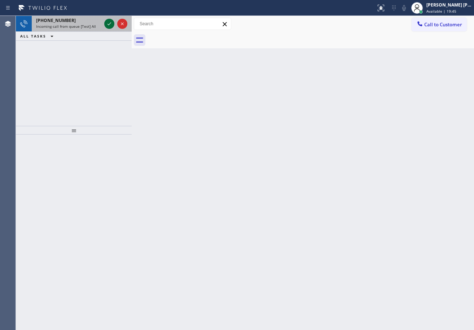
click at [109, 22] on icon at bounding box center [109, 23] width 9 height 9
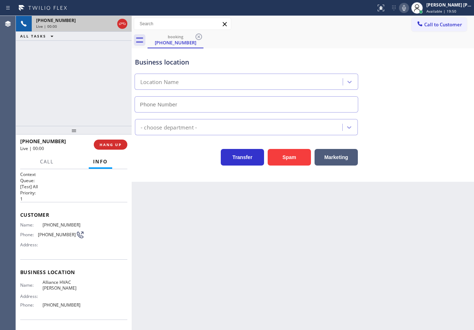
type input "(516) 788-7577"
click at [296, 154] on button "Spam" at bounding box center [288, 157] width 43 height 17
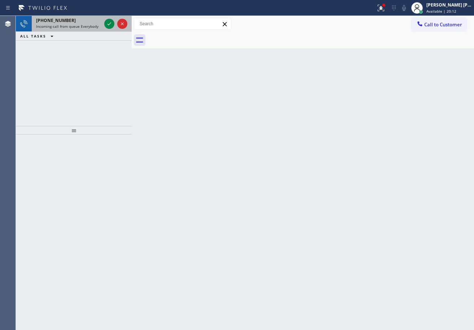
click at [88, 26] on span "Incoming call from queue Everybody" at bounding box center [67, 26] width 62 height 5
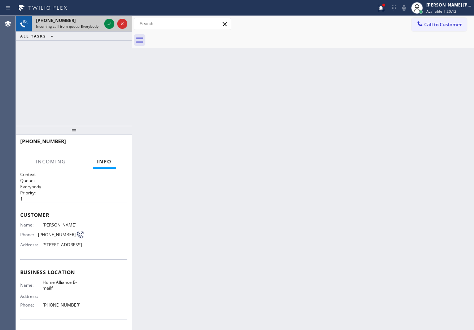
click at [88, 26] on span "Incoming call from queue Everybody" at bounding box center [67, 26] width 62 height 5
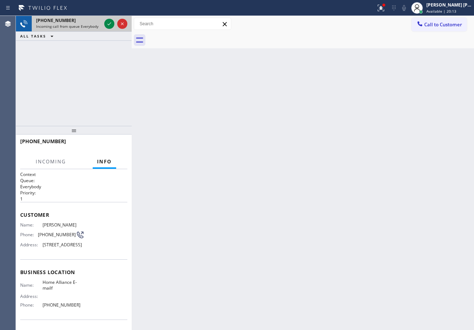
click at [88, 26] on span "Incoming call from queue Everybody" at bounding box center [67, 26] width 62 height 5
drag, startPoint x: 435, startPoint y: 25, endPoint x: 449, endPoint y: 37, distance: 18.6
click at [435, 25] on span "Call to Customer" at bounding box center [443, 24] width 38 height 6
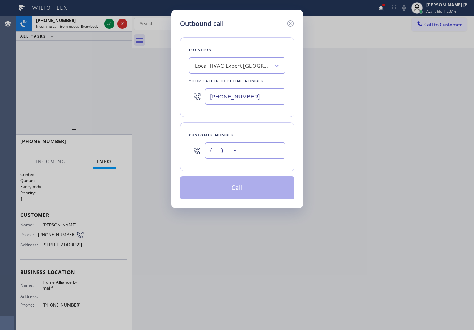
click at [271, 146] on input "(___) ___-____" at bounding box center [245, 150] width 80 height 16
paste input "253) 509-4242"
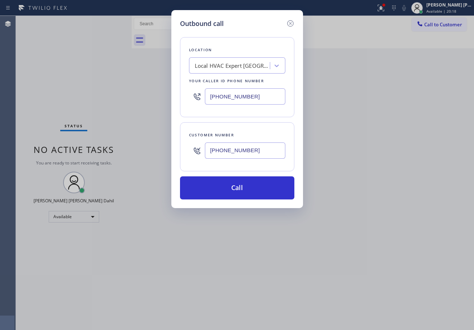
type input "(253) 509-4242"
click at [272, 99] on input "(805) 608-4313" at bounding box center [245, 96] width 80 height 16
paste input "408) 775-8407"
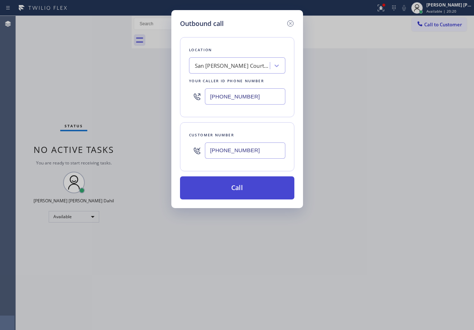
type input "(408) 775-8407"
click at [234, 185] on button "Call" at bounding box center [237, 187] width 114 height 23
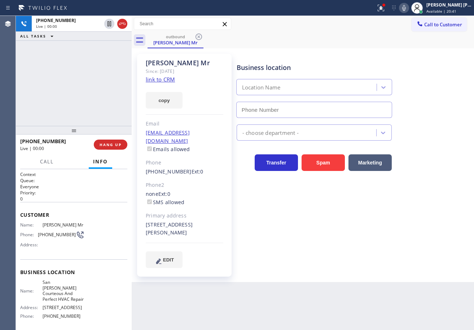
type input "(408) 775-8407"
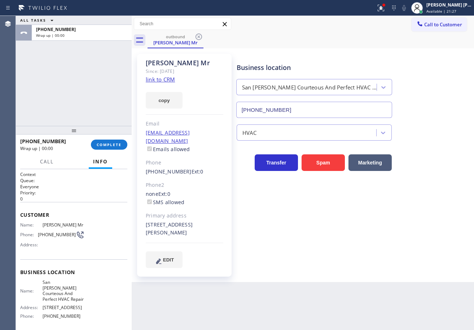
click at [75, 66] on div "ALL TASKS ALL TASKS ACTIVE TASKS TASKS IN WRAP UP +12535094242 Wrap up | 00:00" at bounding box center [74, 71] width 116 height 110
drag, startPoint x: 106, startPoint y: 142, endPoint x: 107, endPoint y: 147, distance: 5.0
click at [107, 146] on button "COMPLETE" at bounding box center [109, 144] width 36 height 10
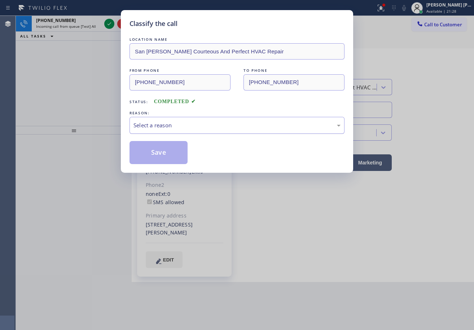
click at [168, 122] on div "Select a reason" at bounding box center [236, 125] width 207 height 8
click at [156, 146] on button "Save" at bounding box center [158, 152] width 58 height 23
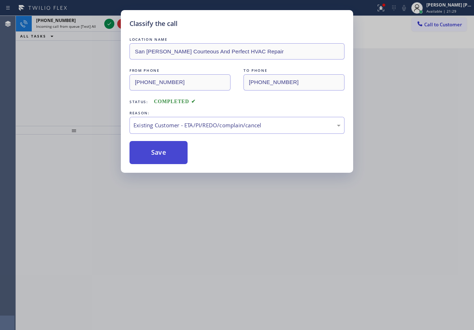
click at [159, 146] on button "Save" at bounding box center [158, 152] width 58 height 23
click at [160, 148] on button "Save" at bounding box center [158, 152] width 58 height 23
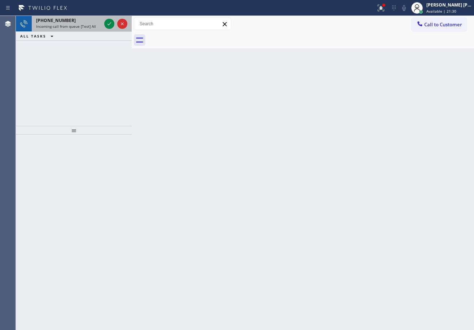
click at [98, 25] on div "Incoming call from queue [Test] All" at bounding box center [68, 26] width 65 height 5
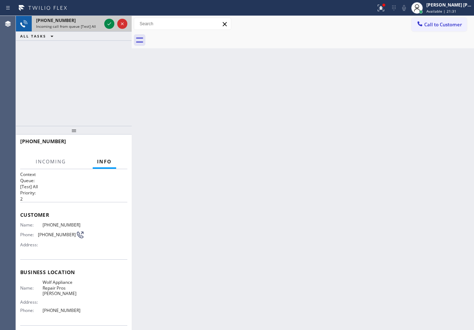
click at [98, 25] on div "Incoming call from queue [Test] All" at bounding box center [68, 26] width 65 height 5
click at [107, 25] on icon at bounding box center [109, 23] width 9 height 9
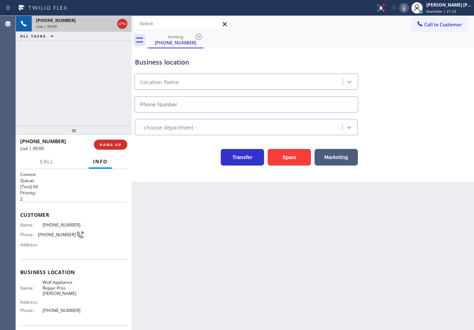
type input "(510) 880-1588"
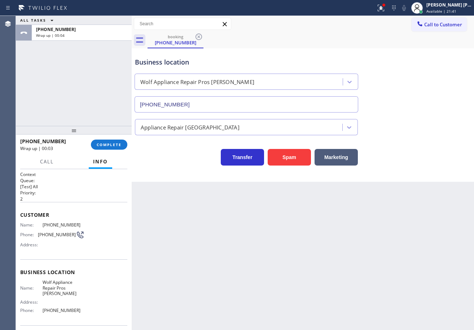
click at [321, 252] on div "Back to Dashboard Change Sender ID Customers Technicians Select a contact Outbo…" at bounding box center [303, 173] width 342 height 314
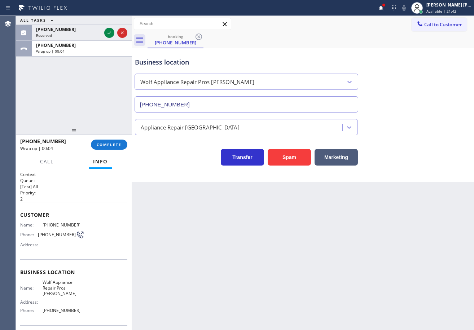
click at [320, 252] on div "Back to Dashboard Change Sender ID Customers Technicians Select a contact Outbo…" at bounding box center [303, 173] width 342 height 314
click at [108, 140] on button "COMPLETE" at bounding box center [109, 144] width 36 height 10
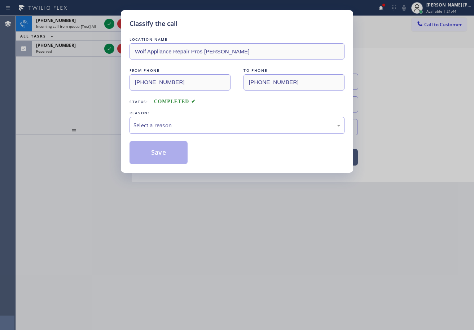
click at [156, 114] on div "REASON:" at bounding box center [236, 113] width 215 height 8
click at [165, 122] on div "Select a reason" at bounding box center [236, 125] width 207 height 8
click at [158, 150] on button "Save" at bounding box center [158, 152] width 58 height 23
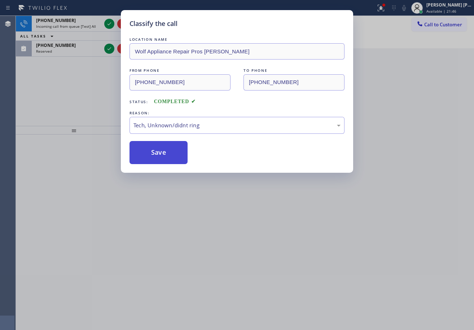
click at [158, 150] on button "Save" at bounding box center [158, 152] width 58 height 23
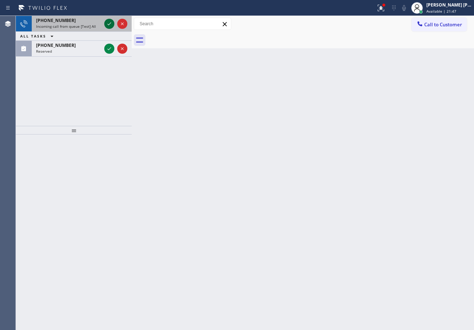
click at [106, 24] on icon at bounding box center [109, 23] width 9 height 9
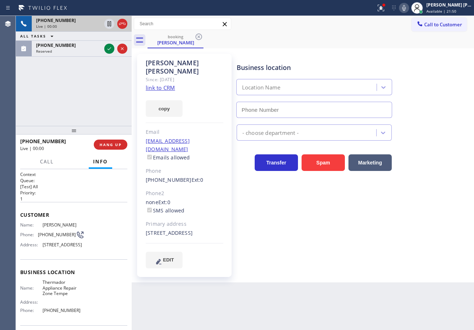
type input "(480) 680-9772"
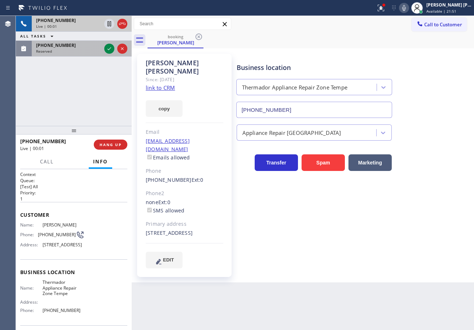
click at [94, 48] on div "(714) 600-8234" at bounding box center [68, 45] width 65 height 6
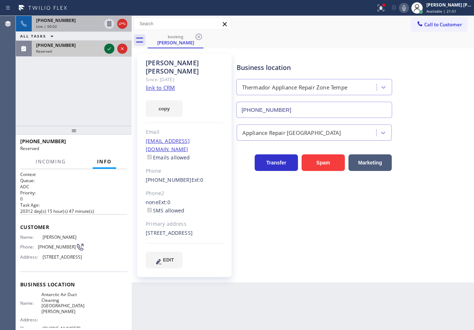
click at [106, 48] on icon at bounding box center [109, 48] width 9 height 9
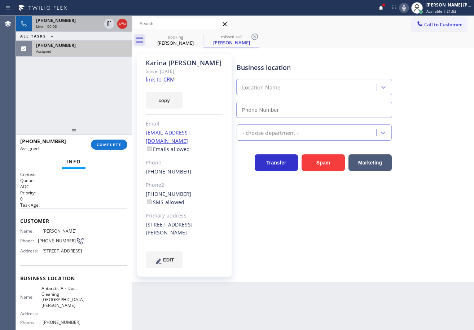
type input "(714) 598-1803"
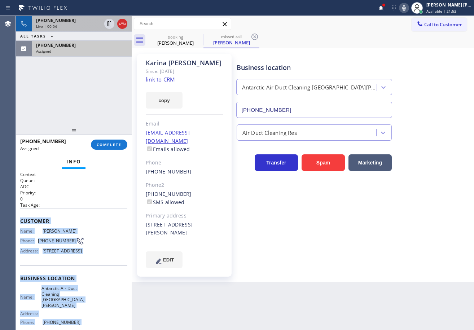
scroll to position [64, 0]
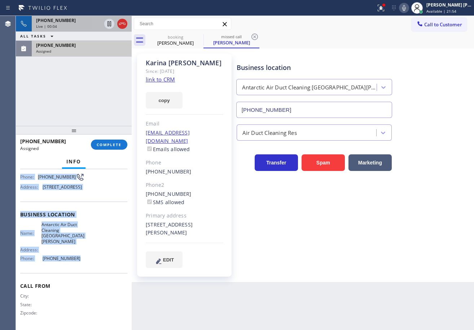
drag, startPoint x: 17, startPoint y: 218, endPoint x: 79, endPoint y: 263, distance: 76.1
click at [79, 263] on div "Context Queue: ADC Priority: 0 Task Age: Customer Name: Karina Martin Phone: (7…" at bounding box center [74, 249] width 116 height 161
copy div "Customer Name: Karina Martin Phone: (714) 600-8234 Address: 2742 N Flower St, S…"
click at [113, 148] on button "COMPLETE" at bounding box center [109, 144] width 36 height 10
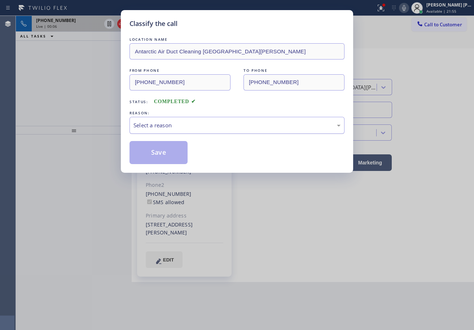
click at [173, 122] on div "Select a reason" at bounding box center [236, 125] width 207 height 8
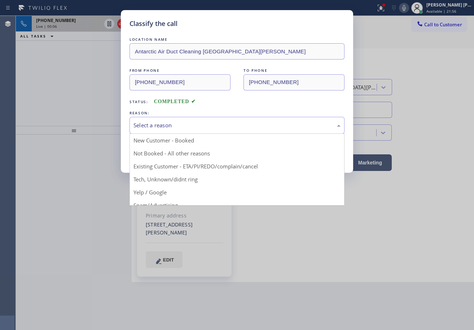
drag, startPoint x: 170, startPoint y: 177, endPoint x: 166, endPoint y: 162, distance: 16.1
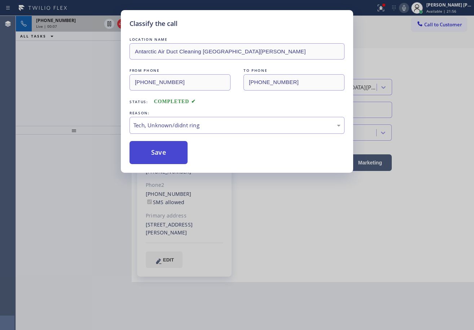
click at [164, 157] on button "Save" at bounding box center [158, 152] width 58 height 23
click at [164, 155] on button "Save" at bounding box center [158, 152] width 58 height 23
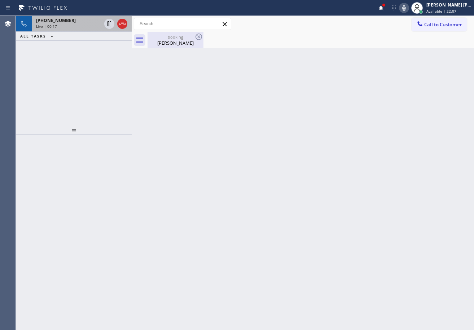
click at [94, 24] on div "Live | 00:17" at bounding box center [68, 26] width 65 height 5
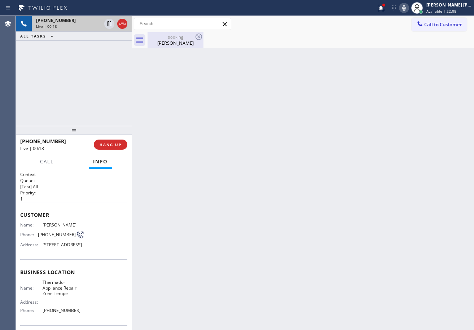
click at [166, 45] on div "David Wolford" at bounding box center [175, 43] width 54 height 6
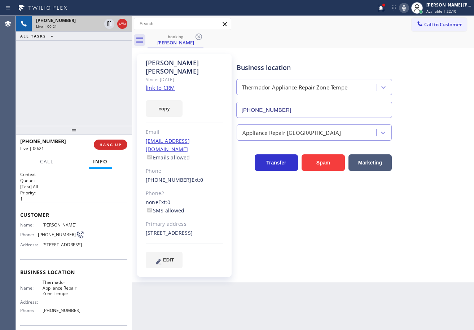
click at [155, 84] on link "link to CRM" at bounding box center [160, 87] width 29 height 7
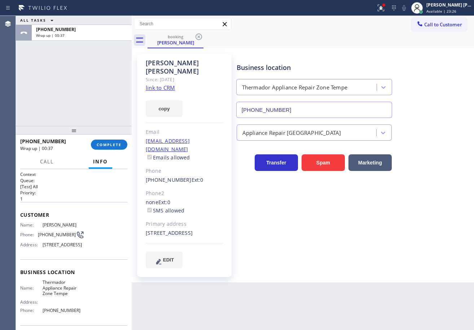
drag, startPoint x: 46, startPoint y: 70, endPoint x: 100, endPoint y: 154, distance: 100.5
click at [49, 73] on div "ALL TASKS ALL TASKS ACTIVE TASKS TASKS IN WRAP UP +16029891418 Wrap up | 00:37" at bounding box center [74, 71] width 116 height 110
click at [107, 145] on span "COMPLETE" at bounding box center [109, 144] width 25 height 5
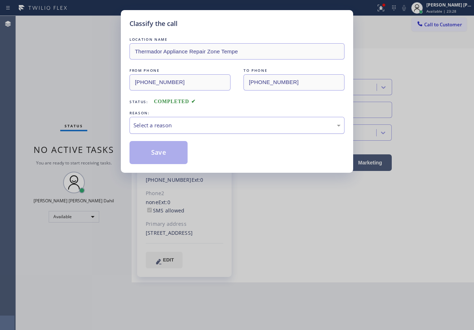
click at [162, 126] on div "Select a reason" at bounding box center [236, 125] width 207 height 8
click at [155, 150] on button "Save" at bounding box center [158, 152] width 58 height 23
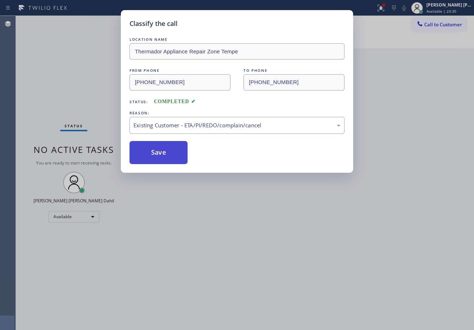
click at [155, 150] on button "Save" at bounding box center [158, 152] width 58 height 23
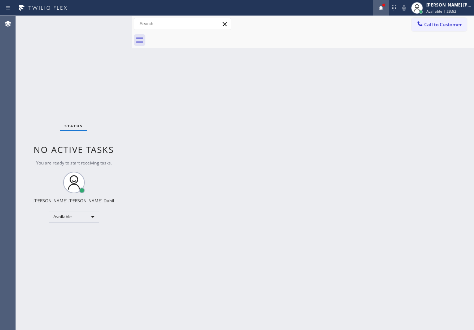
click at [382, 8] on icon at bounding box center [379, 7] width 4 height 5
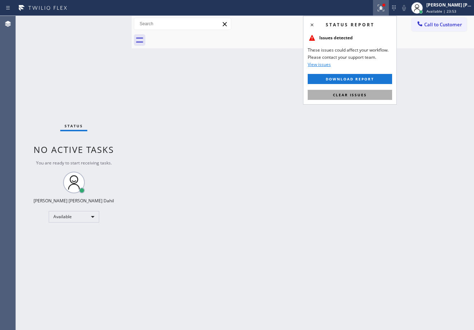
click at [363, 94] on span "Clear issues" at bounding box center [350, 94] width 34 height 5
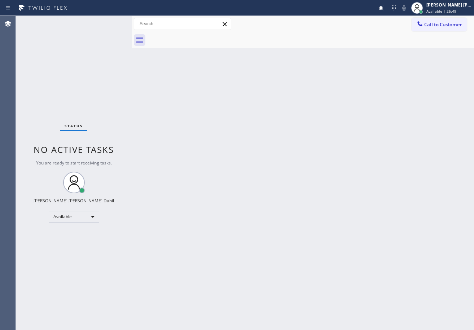
click at [171, 141] on div "Back to Dashboard Change Sender ID Customers Technicians Select a contact Outbo…" at bounding box center [303, 173] width 342 height 314
click at [256, 176] on div "Back to Dashboard Change Sender ID Customers Technicians Select a contact Outbo…" at bounding box center [303, 173] width 342 height 314
drag, startPoint x: 256, startPoint y: 176, endPoint x: 260, endPoint y: 173, distance: 5.6
click at [257, 176] on div "Back to Dashboard Change Sender ID Customers Technicians Select a contact Outbo…" at bounding box center [303, 173] width 342 height 314
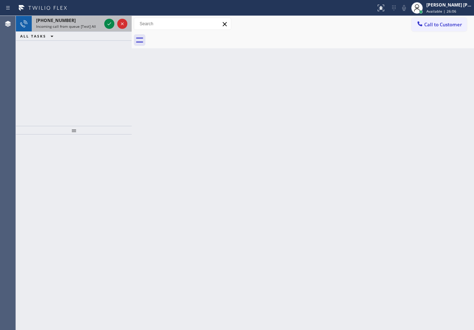
click at [81, 26] on span "Incoming call from queue [Test] All" at bounding box center [66, 26] width 60 height 5
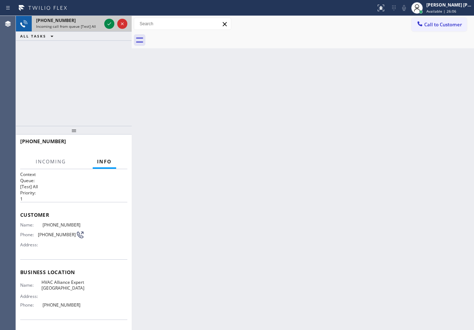
click at [81, 25] on span "Incoming call from queue [Test] All" at bounding box center [66, 26] width 60 height 5
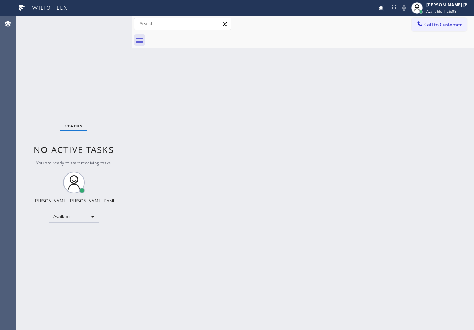
click at [108, 20] on div "Status No active tasks You are ready to start receiving tasks. [PERSON_NAME] [P…" at bounding box center [74, 173] width 116 height 314
click at [108, 21] on div "Status No active tasks You are ready to start receiving tasks. [PERSON_NAME] [P…" at bounding box center [74, 173] width 116 height 314
click at [107, 21] on div "Status No active tasks You are ready to start receiving tasks. [PERSON_NAME] [P…" at bounding box center [74, 173] width 116 height 314
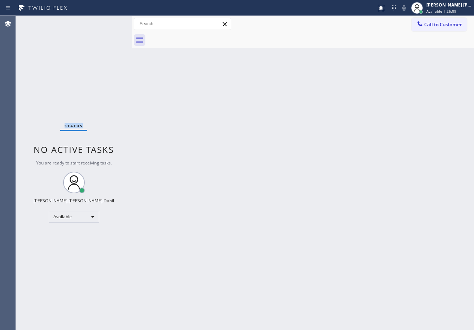
click at [107, 21] on div "Status No active tasks You are ready to start receiving tasks. [PERSON_NAME] [P…" at bounding box center [74, 173] width 116 height 314
click at [161, 119] on div "Back to Dashboard Change Sender ID Customers Technicians Select a contact Outbo…" at bounding box center [303, 173] width 342 height 314
click at [267, 30] on div "Call to Customer Outbound call Location San Jose Courteous And Perfect HVAC Rep…" at bounding box center [303, 24] width 342 height 16
click at [166, 117] on div "Back to Dashboard Change Sender ID Customers Technicians Select a contact Outbo…" at bounding box center [303, 173] width 342 height 314
click at [105, 25] on div "Status No active tasks You are ready to start receiving tasks. [PERSON_NAME] [P…" at bounding box center [74, 173] width 116 height 314
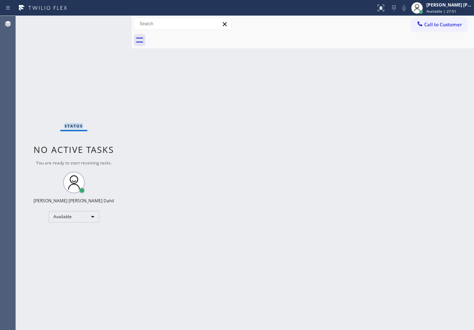
click at [105, 25] on div "Status No active tasks You are ready to start receiving tasks. [PERSON_NAME] [P…" at bounding box center [74, 173] width 116 height 314
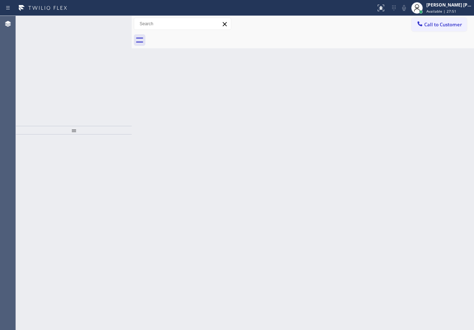
click at [105, 25] on icon at bounding box center [109, 23] width 9 height 9
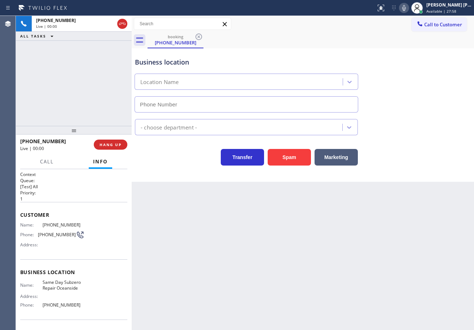
drag, startPoint x: 84, startPoint y: 108, endPoint x: 116, endPoint y: 107, distance: 32.5
click at [84, 108] on div "+17472344725 Live | 00:00 ALL TASKS ALL TASKS ACTIVE TASKS TASKS IN WRAP UP" at bounding box center [74, 71] width 116 height 110
type input "(442) 200-2885"
drag, startPoint x: 103, startPoint y: 147, endPoint x: 107, endPoint y: 127, distance: 19.9
click at [104, 147] on span "HANG UP" at bounding box center [110, 144] width 22 height 5
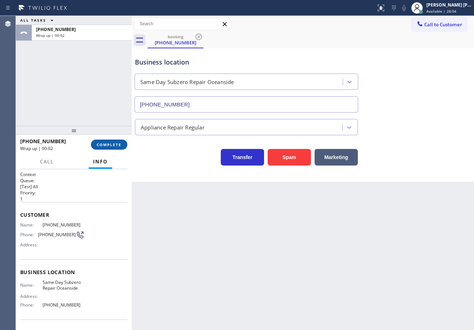
click at [118, 143] on span "COMPLETE" at bounding box center [109, 144] width 25 height 5
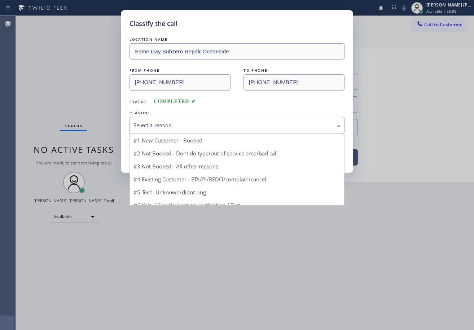
click at [199, 118] on div "Select a reason" at bounding box center [236, 125] width 215 height 17
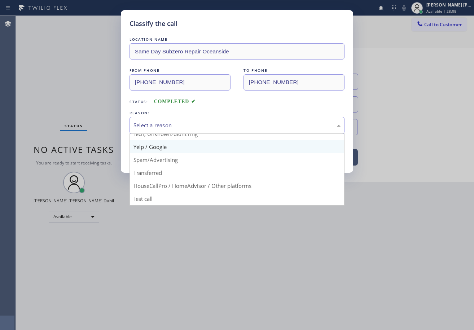
scroll to position [9, 0]
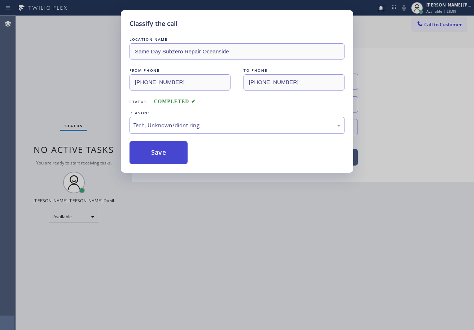
click at [168, 159] on button "Save" at bounding box center [158, 152] width 58 height 23
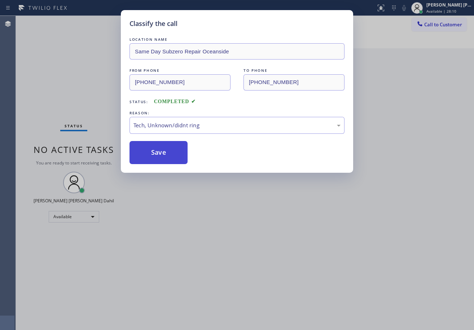
click at [168, 159] on button "Save" at bounding box center [158, 152] width 58 height 23
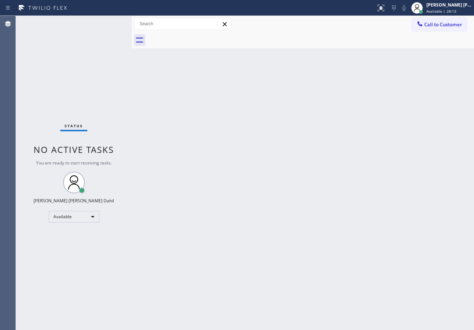
click at [301, 208] on div "Back to Dashboard Change Sender ID Customers Technicians Select a contact Outbo…" at bounding box center [303, 173] width 342 height 314
click at [200, 67] on div "Back to Dashboard Change Sender ID Customers Technicians Select a contact Outbo…" at bounding box center [303, 173] width 342 height 314
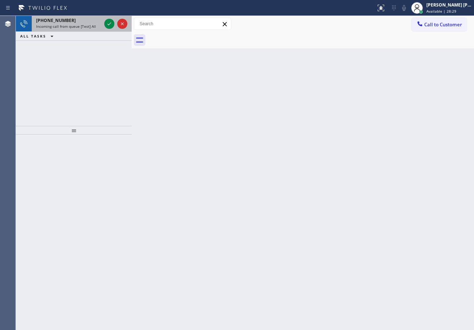
click at [76, 30] on div "+17575139365 Incoming call from queue [Test] All" at bounding box center [67, 24] width 71 height 16
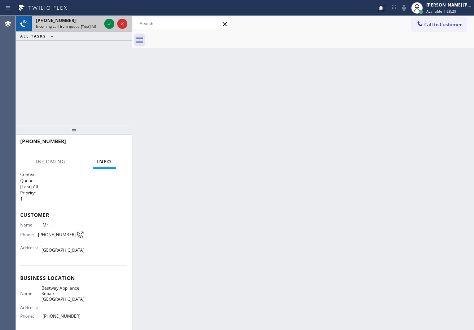
click at [76, 30] on div "+17575139365 Incoming call from queue [Test] All" at bounding box center [67, 24] width 71 height 16
click at [105, 21] on icon at bounding box center [109, 23] width 9 height 9
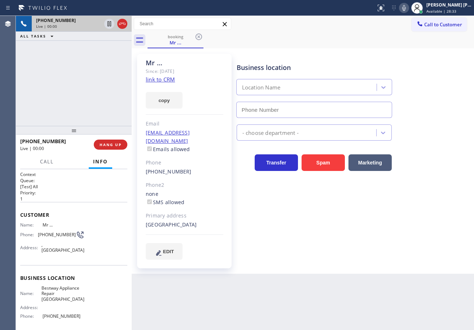
type input "(619) 369-5656"
click at [157, 80] on link "link to CRM" at bounding box center [160, 79] width 29 height 7
click at [406, 10] on icon at bounding box center [404, 8] width 4 height 6
click at [380, 39] on div "booking Mr ..." at bounding box center [310, 40] width 326 height 16
click at [408, 9] on icon at bounding box center [403, 8] width 9 height 9
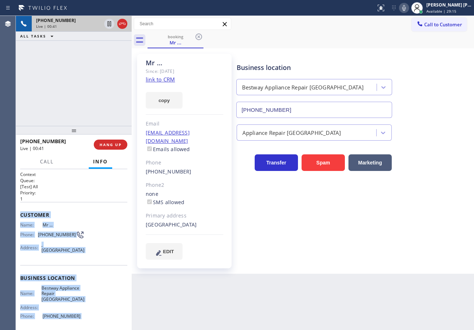
scroll to position [52, 0]
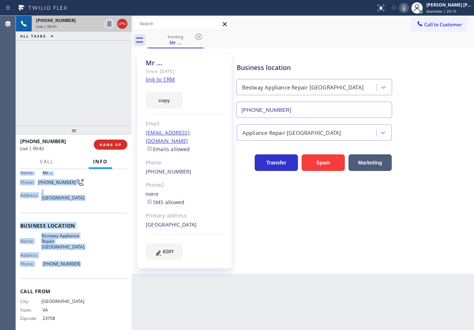
drag, startPoint x: 19, startPoint y: 213, endPoint x: 85, endPoint y: 266, distance: 85.1
click at [83, 267] on div "Context Queue: [Test] All Priority: 1 Customer Name: Mr ... Phone: (757) 513-93…" at bounding box center [74, 249] width 116 height 161
copy div "Customer Name: Mr ... Phone: (757) 513-9365 Address: , Chula Vista, CA 91913 Bu…"
click at [408, 8] on icon at bounding box center [403, 8] width 9 height 9
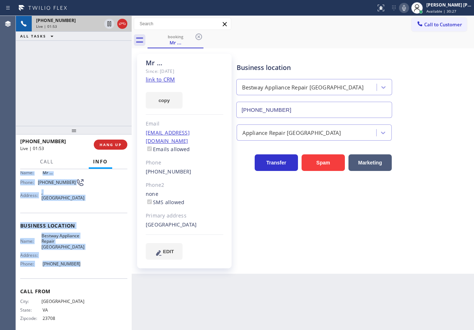
click at [408, 9] on icon at bounding box center [403, 8] width 9 height 9
click at [406, 10] on icon at bounding box center [404, 8] width 4 height 6
click at [408, 11] on icon at bounding box center [403, 8] width 9 height 9
click at [408, 10] on icon at bounding box center [403, 8] width 9 height 9
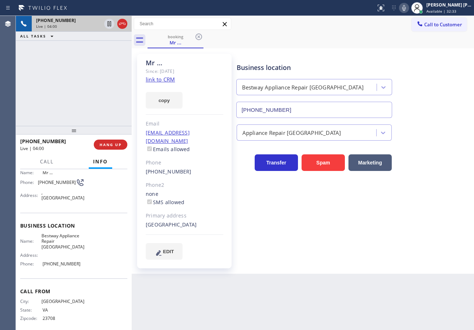
click at [417, 252] on div "Business location Bestway Appliance Repair Chula Vista (619) 369-5656 Appliance…" at bounding box center [353, 164] width 237 height 216
click at [411, 252] on div "Business location Bestway Appliance Repair Chula Vista (619) 369-5656 Appliance…" at bounding box center [353, 164] width 237 height 216
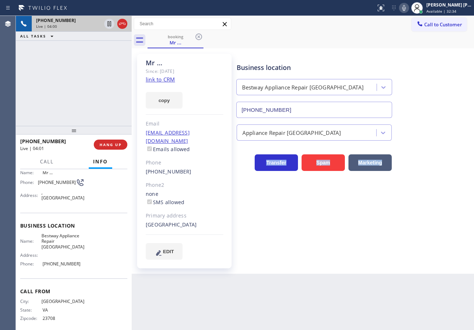
click at [411, 252] on div "Business location Bestway Appliance Repair Chula Vista (619) 369-5656 Appliance…" at bounding box center [353, 164] width 237 height 216
click at [411, 257] on div "Business location Bestway Appliance Repair Chula Vista (619) 369-5656 Appliance…" at bounding box center [353, 164] width 237 height 216
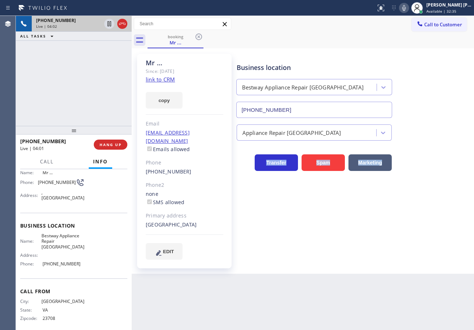
click at [413, 267] on div "Back to Dashboard Change Sender ID Customers Technicians Select a contact Outbo…" at bounding box center [303, 173] width 342 height 314
click at [414, 267] on div "Back to Dashboard Change Sender ID Customers Technicians Select a contact Outbo…" at bounding box center [303, 173] width 342 height 314
click at [414, 268] on div "Back to Dashboard Change Sender ID Customers Technicians Select a contact Outbo…" at bounding box center [303, 173] width 342 height 314
drag, startPoint x: 414, startPoint y: 268, endPoint x: 415, endPoint y: 280, distance: 11.9
click at [413, 276] on div "Back to Dashboard Change Sender ID Customers Technicians Select a contact Outbo…" at bounding box center [303, 173] width 342 height 314
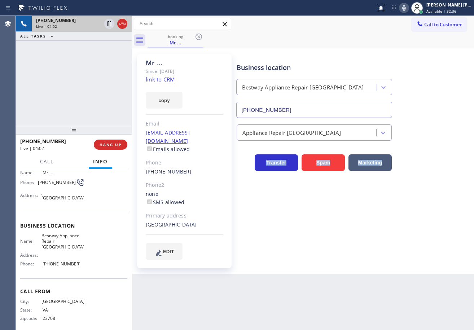
click at [416, 293] on div "Back to Dashboard Change Sender ID Customers Technicians Select a contact Outbo…" at bounding box center [303, 173] width 342 height 314
click at [354, 212] on div "Business location Bestway Appliance Repair Chula Vista (619) 369-5656 Appliance…" at bounding box center [353, 157] width 237 height 202
click at [346, 275] on div "Back to Dashboard Change Sender ID Customers Technicians Select a contact Outbo…" at bounding box center [303, 173] width 342 height 314
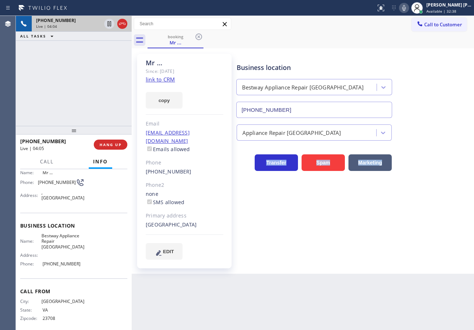
click at [371, 263] on div "Business location Bestway Appliance Repair Chula Vista (619) 369-5656 Appliance…" at bounding box center [353, 164] width 237 height 216
drag, startPoint x: 377, startPoint y: 263, endPoint x: 379, endPoint y: 260, distance: 3.7
click at [378, 263] on div "Business location Bestway Appliance Repair Chula Vista (619) 369-5656 Appliance…" at bounding box center [353, 164] width 237 height 216
drag, startPoint x: 411, startPoint y: 9, endPoint x: 410, endPoint y: 21, distance: 12.0
click at [408, 11] on icon at bounding box center [403, 8] width 9 height 9
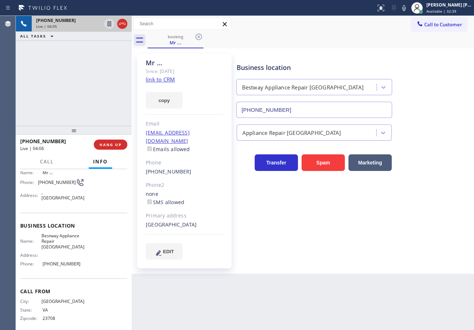
click at [407, 30] on div "Call to Customer Outbound call Location San Jose Courteous And Perfect HVAC Rep…" at bounding box center [303, 24] width 342 height 13
click at [107, 24] on icon at bounding box center [109, 23] width 9 height 9
click at [101, 52] on div "+17575139365 Live | 04:08 ALL TASKS ALL TASKS ACTIVE TASKS TASKS IN WRAP UP" at bounding box center [74, 71] width 116 height 110
click at [110, 25] on icon at bounding box center [109, 23] width 5 height 5
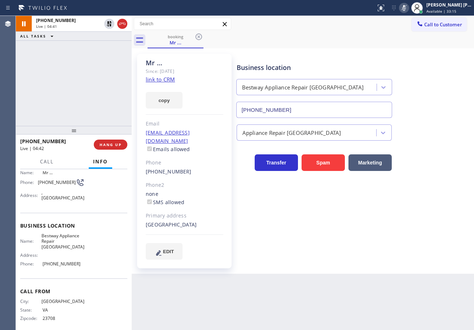
click at [408, 10] on icon at bounding box center [403, 8] width 9 height 9
click at [428, 76] on div "Business location Bestway Appliance Repair Chula Vista (619) 369-5656" at bounding box center [353, 85] width 237 height 65
click at [408, 8] on icon at bounding box center [403, 8] width 9 height 9
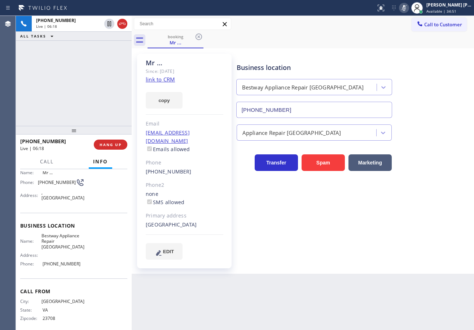
click at [410, 77] on div "Business location Bestway Appliance Repair Chula Vista (619) 369-5656" at bounding box center [353, 85] width 237 height 65
drag, startPoint x: 410, startPoint y: 10, endPoint x: 410, endPoint y: 27, distance: 17.7
click at [408, 9] on icon at bounding box center [403, 8] width 9 height 9
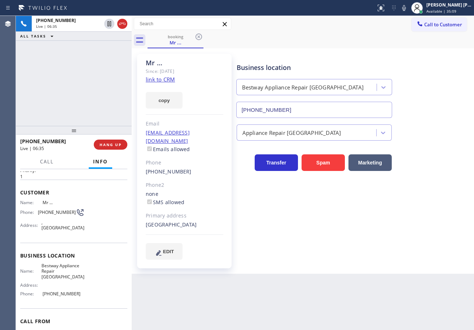
scroll to position [0, 0]
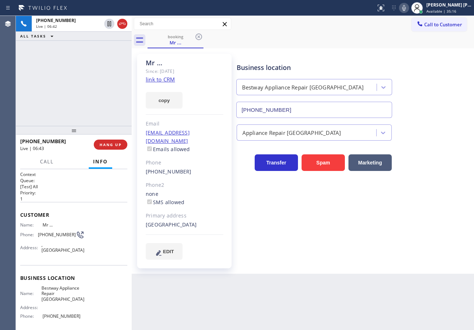
click at [408, 8] on icon at bounding box center [403, 8] width 9 height 9
click at [412, 124] on div "Appliance Repair [GEOGRAPHIC_DATA]" at bounding box center [353, 130] width 237 height 19
click at [124, 25] on icon at bounding box center [122, 23] width 9 height 9
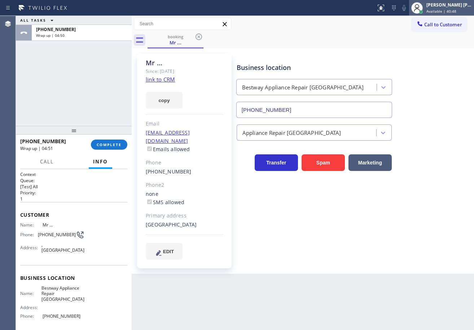
click at [455, 6] on div "[PERSON_NAME] [PERSON_NAME] Dahil" at bounding box center [448, 5] width 45 height 6
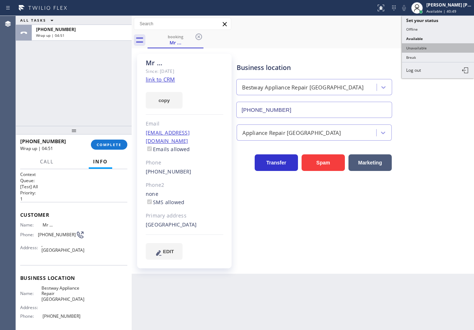
click at [435, 46] on button "Unavailable" at bounding box center [438, 47] width 72 height 9
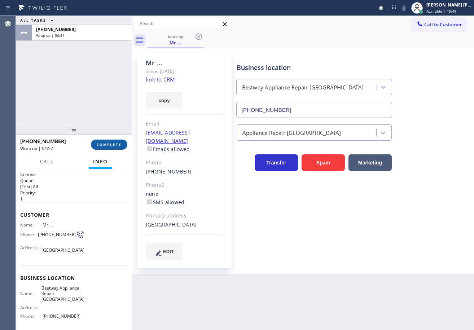
click at [119, 143] on span "COMPLETE" at bounding box center [109, 144] width 25 height 5
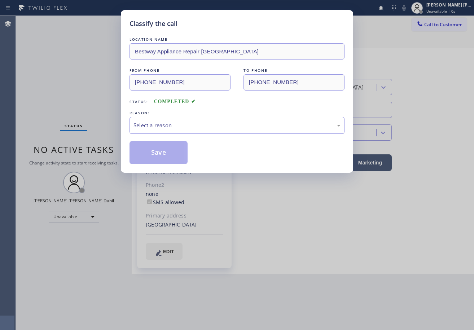
drag, startPoint x: 167, startPoint y: 120, endPoint x: 168, endPoint y: 130, distance: 10.1
click at [168, 120] on div "Select a reason" at bounding box center [236, 125] width 215 height 17
click at [162, 155] on button "Save" at bounding box center [158, 152] width 58 height 23
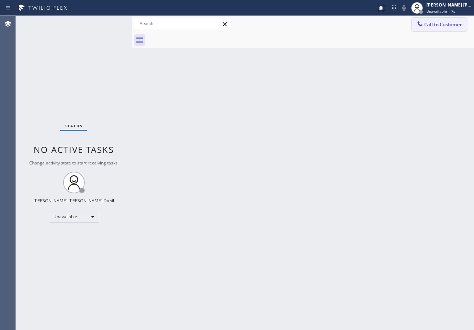
click at [442, 26] on span "Call to Customer" at bounding box center [443, 24] width 38 height 6
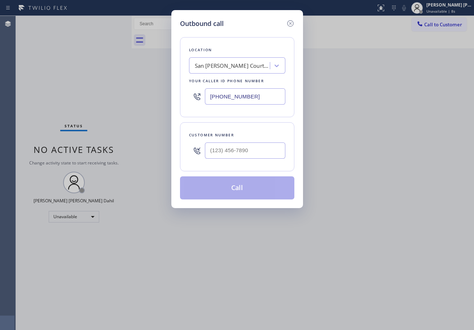
click at [242, 147] on input "text" at bounding box center [245, 150] width 80 height 16
paste input "908) 482-0228"
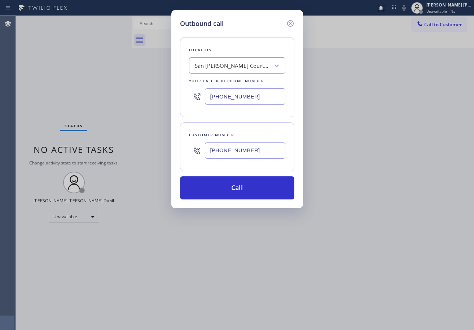
type input "(908) 482-0228"
click at [262, 100] on input "(408) 775-8407" at bounding box center [245, 96] width 80 height 16
paste input "862) 356-5912"
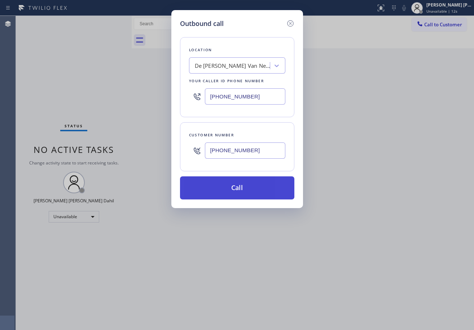
type input "(862) 356-5912"
click at [231, 185] on button "Call" at bounding box center [237, 187] width 114 height 23
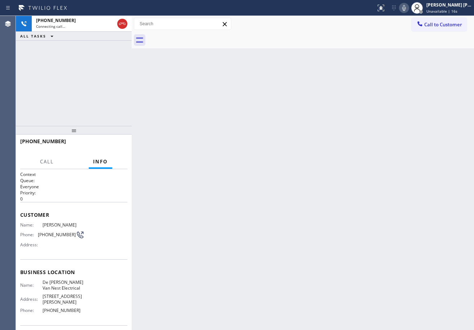
click at [408, 9] on icon at bounding box center [403, 8] width 9 height 9
click at [406, 9] on icon at bounding box center [404, 8] width 4 height 6
click at [419, 111] on div "Back to Dashboard Change Sender ID Customers Technicians Select a contact Outbo…" at bounding box center [303, 173] width 342 height 314
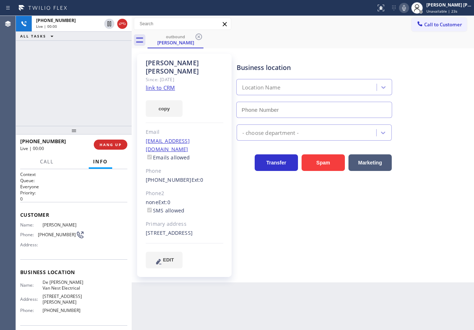
type input "(862) 356-5912"
click at [408, 10] on icon at bounding box center [403, 8] width 9 height 9
click at [408, 9] on icon at bounding box center [403, 8] width 9 height 9
click at [406, 8] on icon at bounding box center [404, 8] width 4 height 6
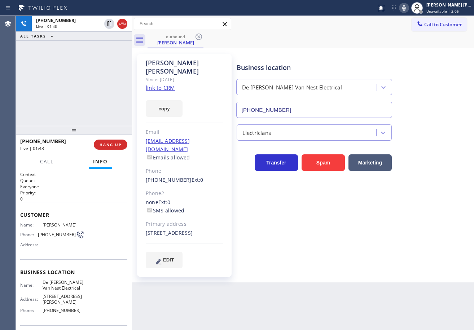
click at [54, 94] on div "+19084820228 Live | 01:43 ALL TASKS ALL TASKS ACTIVE TASKS TASKS IN WRAP UP" at bounding box center [74, 71] width 116 height 110
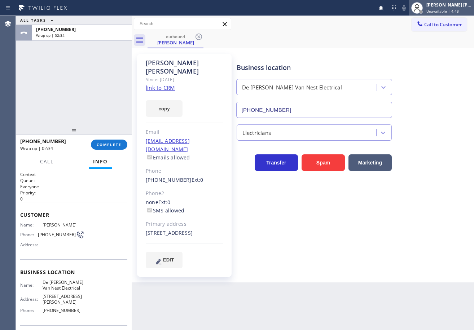
click at [449, 10] on span "Unavailable | 4:43" at bounding box center [442, 11] width 32 height 5
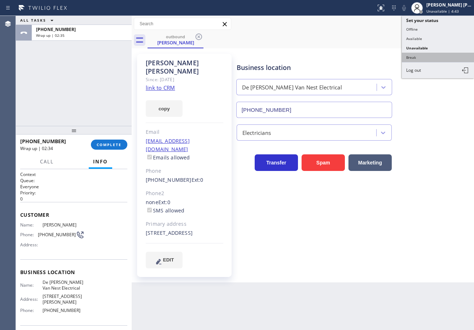
click at [425, 55] on button "Break" at bounding box center [438, 57] width 72 height 9
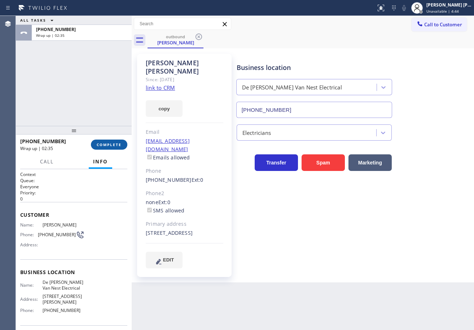
click at [102, 142] on span "COMPLETE" at bounding box center [109, 144] width 25 height 5
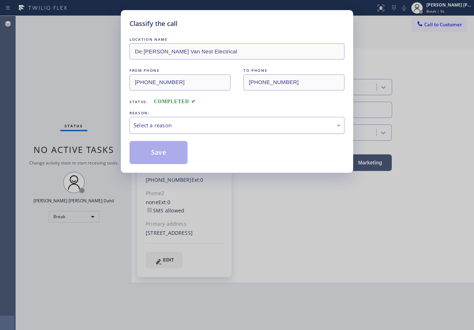
click at [150, 129] on div "Select a reason" at bounding box center [236, 125] width 207 height 8
click at [152, 151] on button "Save" at bounding box center [158, 152] width 58 height 23
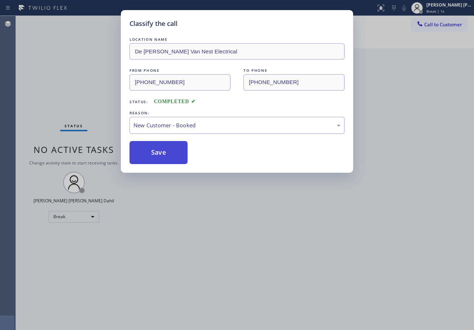
click at [152, 151] on button "Save" at bounding box center [158, 152] width 58 height 23
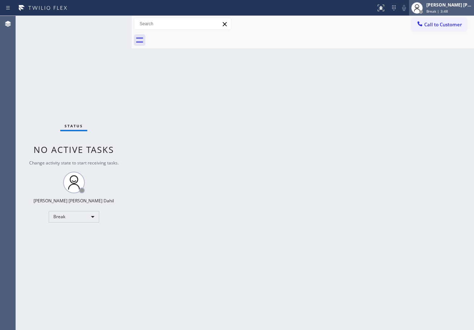
click at [442, 6] on div "[PERSON_NAME] [PERSON_NAME] Dahil" at bounding box center [448, 5] width 45 height 6
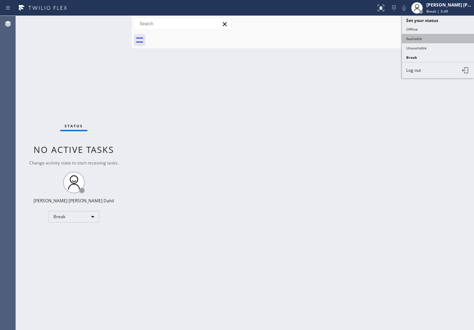
drag, startPoint x: 440, startPoint y: 36, endPoint x: 378, endPoint y: 154, distance: 133.2
click at [440, 37] on button "Available" at bounding box center [438, 38] width 72 height 9
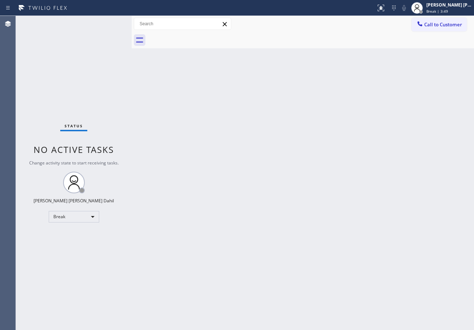
click at [378, 172] on div "Back to Dashboard Change Sender ID Customers Technicians Select a contact Outbo…" at bounding box center [303, 173] width 342 height 314
drag, startPoint x: 119, startPoint y: 114, endPoint x: 125, endPoint y: 112, distance: 5.6
click at [122, 113] on div "Status No active tasks You are ready to start receiving tasks. [PERSON_NAME] [P…" at bounding box center [74, 173] width 116 height 314
drag, startPoint x: 300, startPoint y: 226, endPoint x: 307, endPoint y: 229, distance: 7.4
click at [302, 226] on div "Back to Dashboard Change Sender ID Customers Technicians Select a contact Outbo…" at bounding box center [303, 173] width 342 height 314
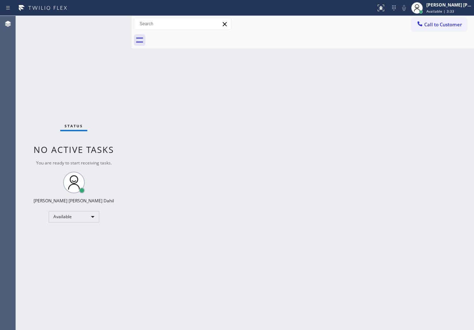
drag, startPoint x: 337, startPoint y: 225, endPoint x: 341, endPoint y: 222, distance: 5.1
click at [341, 224] on div "Back to Dashboard Change Sender ID Customers Technicians Select a contact Outbo…" at bounding box center [303, 173] width 342 height 314
click at [367, 247] on div "Back to Dashboard Change Sender ID Customers Technicians Select a contact Outbo…" at bounding box center [303, 173] width 342 height 314
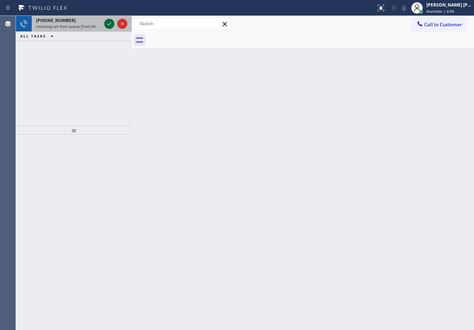
click at [111, 28] on button at bounding box center [109, 24] width 10 height 10
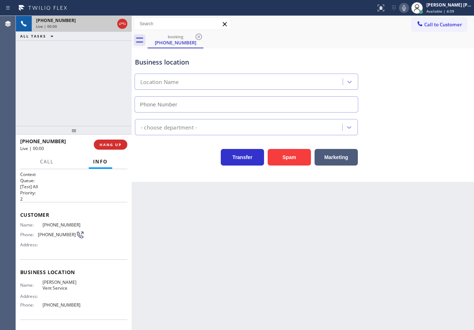
type input "(626) 779-9286"
click at [288, 155] on button "Spam" at bounding box center [288, 157] width 43 height 17
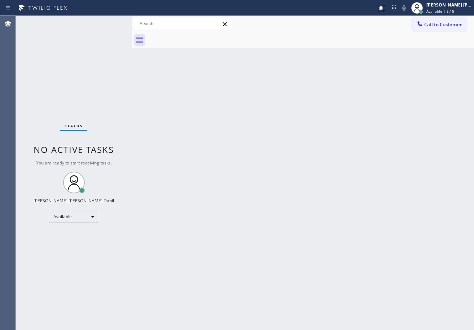
click at [257, 141] on div "Back to Dashboard Change Sender ID Customers Technicians Select a contact Outbo…" at bounding box center [303, 173] width 342 height 314
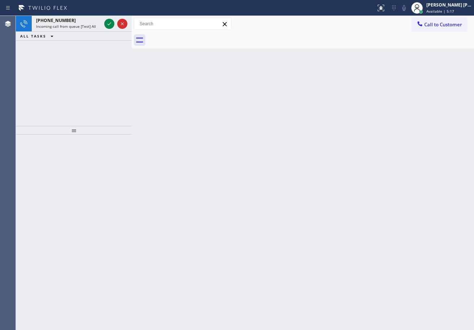
click at [257, 141] on div "Back to Dashboard Change Sender ID Customers Technicians Select a contact Outbo…" at bounding box center [303, 173] width 342 height 314
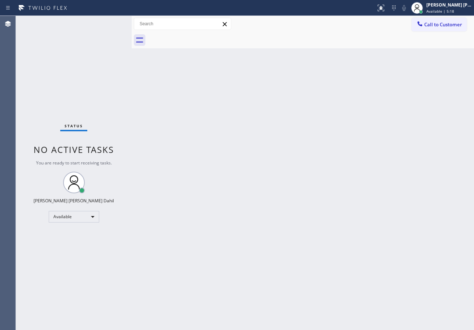
click at [97, 25] on div "Status No active tasks You are ready to start receiving tasks. [PERSON_NAME] [P…" at bounding box center [74, 173] width 116 height 314
click at [96, 26] on div "Status No active tasks You are ready to start receiving tasks. [PERSON_NAME] [P…" at bounding box center [74, 173] width 116 height 314
drag, startPoint x: 96, startPoint y: 25, endPoint x: 103, endPoint y: 26, distance: 8.0
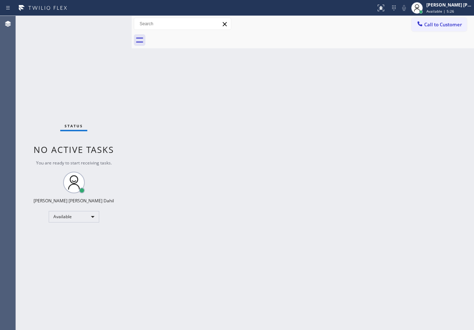
click at [96, 25] on div "Status No active tasks You are ready to start receiving tasks. [PERSON_NAME] [P…" at bounding box center [74, 173] width 116 height 314
click at [322, 226] on div "Back to Dashboard Change Sender ID Customers Technicians Select a contact Outbo…" at bounding box center [303, 173] width 342 height 314
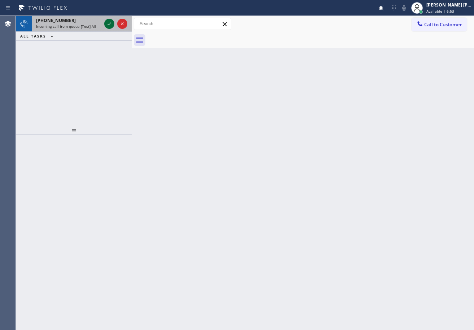
click at [103, 24] on div at bounding box center [116, 24] width 26 height 16
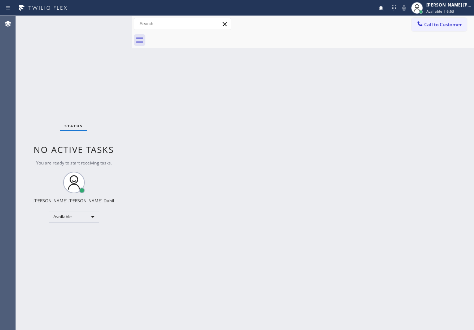
click at [105, 23] on div "Status No active tasks You are ready to start receiving tasks. [PERSON_NAME] [P…" at bounding box center [74, 173] width 116 height 314
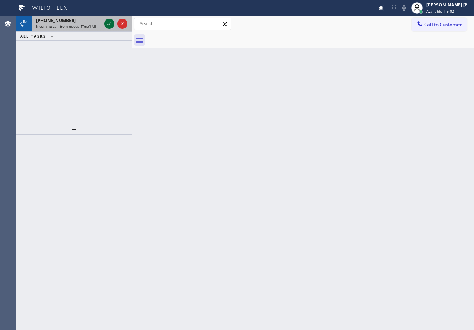
click at [108, 25] on div at bounding box center [116, 24] width 26 height 16
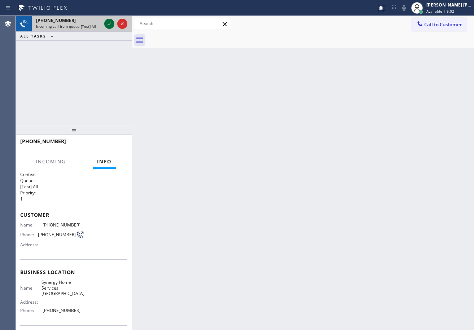
click at [109, 27] on icon at bounding box center [109, 23] width 9 height 9
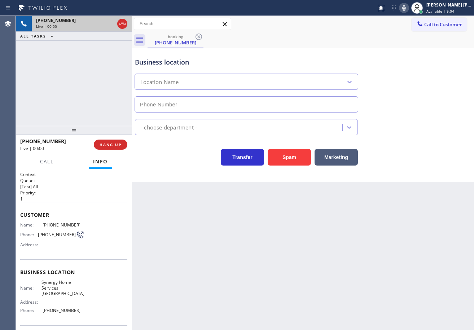
type input "(954) 371-2883"
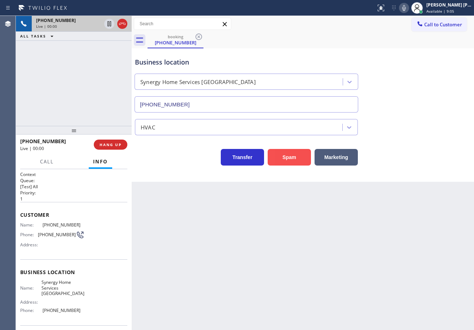
click at [285, 153] on button "Spam" at bounding box center [288, 157] width 43 height 17
drag, startPoint x: 285, startPoint y: 153, endPoint x: 312, endPoint y: 131, distance: 34.8
click at [287, 152] on button "Spam" at bounding box center [288, 157] width 43 height 17
click at [389, 13] on button at bounding box center [381, 8] width 16 height 16
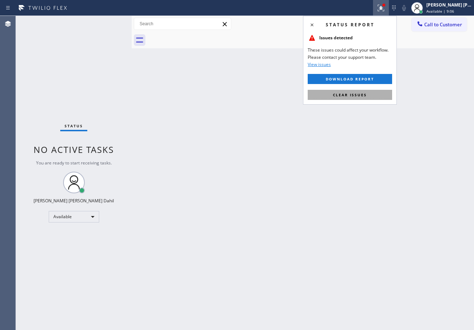
click at [375, 93] on button "Clear issues" at bounding box center [349, 95] width 84 height 10
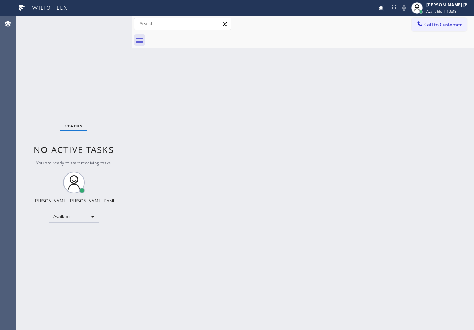
drag, startPoint x: 98, startPoint y: 29, endPoint x: 107, endPoint y: 25, distance: 10.2
click at [107, 25] on div "Status No active tasks You are ready to start receiving tasks. [PERSON_NAME] [P…" at bounding box center [74, 173] width 116 height 314
click at [111, 24] on div "Status No active tasks You are ready to start receiving tasks. [PERSON_NAME] [P…" at bounding box center [74, 173] width 116 height 314
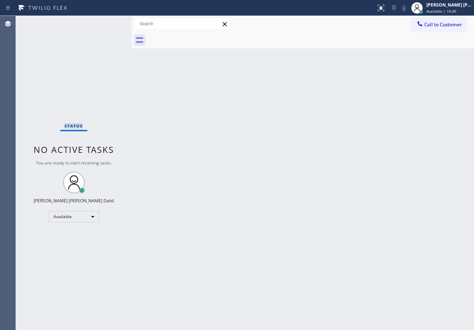
click at [111, 24] on div "Status No active tasks You are ready to start receiving tasks. [PERSON_NAME] [P…" at bounding box center [74, 173] width 116 height 314
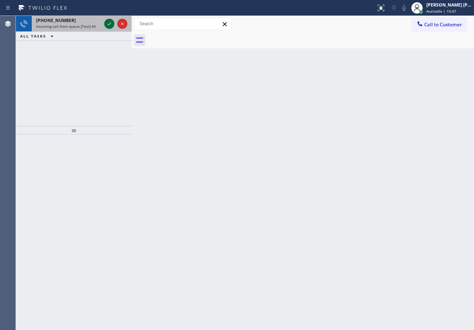
click at [106, 20] on icon at bounding box center [109, 23] width 9 height 9
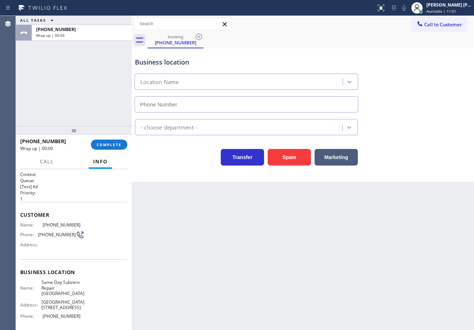
type input "(425) 406-3556"
click at [111, 145] on span "COMPLETE" at bounding box center [109, 144] width 25 height 5
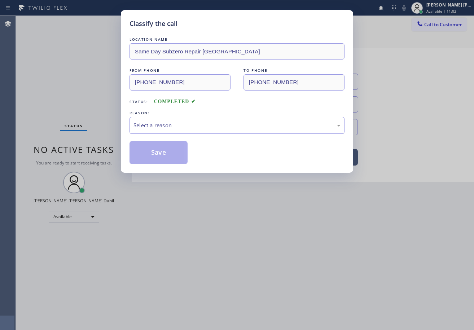
click at [166, 125] on div "Select a reason" at bounding box center [236, 125] width 207 height 8
click at [168, 170] on div "Classify the call LOCATION NAME Same Day Subzero Repair Bellevue FROM PHONE (20…" at bounding box center [237, 91] width 232 height 163
drag, startPoint x: 168, startPoint y: 169, endPoint x: 167, endPoint y: 164, distance: 5.2
click at [168, 167] on div "Classify the call LOCATION NAME Same Day Subzero Repair Bellevue FROM PHONE (20…" at bounding box center [237, 91] width 232 height 163
click at [166, 162] on button "Save" at bounding box center [158, 152] width 58 height 23
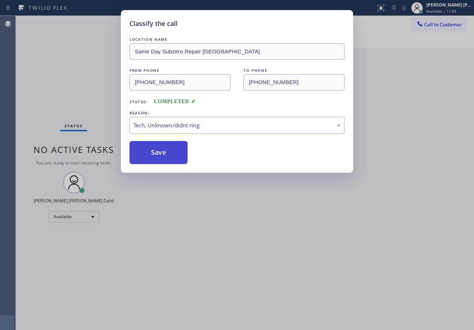
click at [165, 160] on button "Save" at bounding box center [158, 152] width 58 height 23
click at [165, 158] on button "Save" at bounding box center [158, 152] width 58 height 23
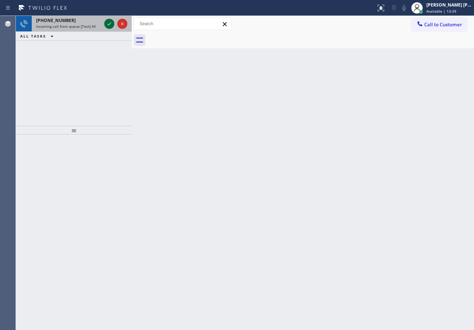
click at [109, 24] on icon at bounding box center [109, 23] width 9 height 9
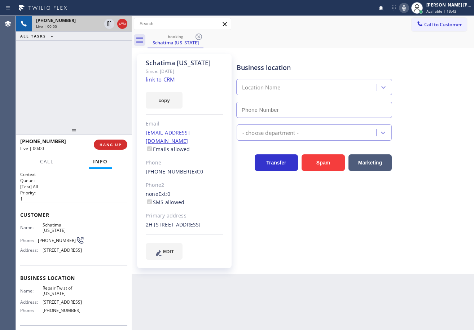
type input "(347) 284-6179"
click at [329, 36] on div "booking Schatima Washington" at bounding box center [310, 40] width 326 height 16
click at [159, 77] on link "link to CRM" at bounding box center [160, 79] width 29 height 7
click at [416, 168] on div "Transfer Spam Marketing" at bounding box center [353, 159] width 237 height 23
click at [415, 168] on div "Transfer Spam Marketing" at bounding box center [353, 159] width 237 height 23
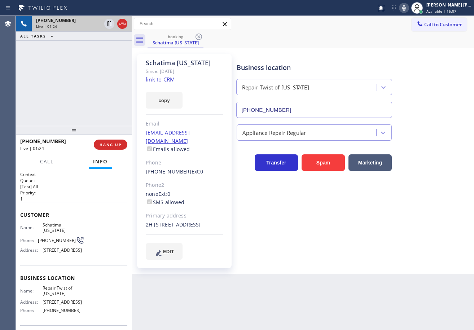
click at [405, 162] on div "Transfer Spam Marketing" at bounding box center [353, 159] width 237 height 23
click at [403, 162] on div "Transfer Spam Marketing" at bounding box center [353, 159] width 237 height 23
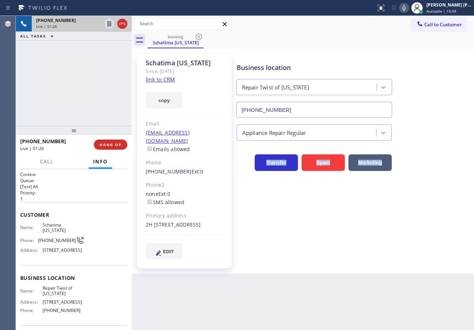
click at [403, 162] on div "Transfer Spam Marketing" at bounding box center [353, 159] width 237 height 23
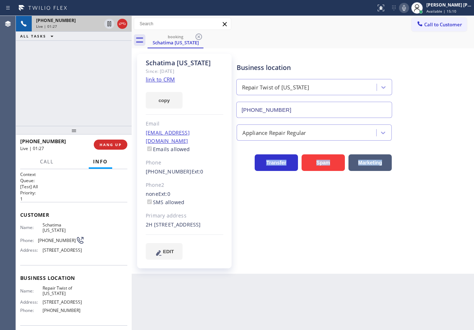
click at [403, 162] on div "Transfer Spam Marketing" at bounding box center [353, 159] width 237 height 23
click at [402, 161] on div "Transfer Spam Marketing" at bounding box center [353, 159] width 237 height 23
click at [404, 155] on div "Transfer Spam Marketing" at bounding box center [353, 159] width 237 height 23
click at [406, 6] on icon at bounding box center [404, 8] width 4 height 6
click at [384, 23] on div "Call to Customer Outbound call Location De Witt Van Nest Electrical Your caller…" at bounding box center [303, 24] width 342 height 13
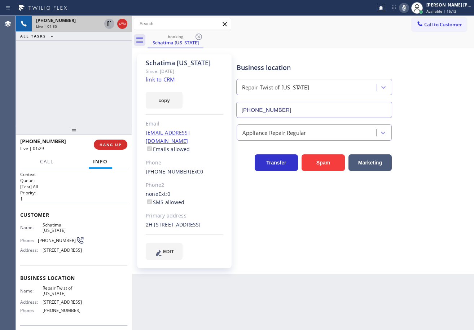
click at [108, 23] on icon at bounding box center [109, 23] width 4 height 5
click at [108, 23] on icon at bounding box center [109, 23] width 5 height 5
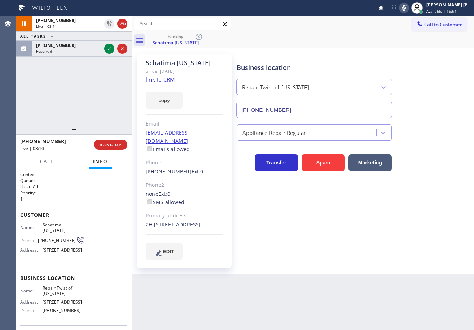
click at [406, 9] on icon at bounding box center [404, 8] width 4 height 6
click at [70, 80] on div "+16466700253 Live | 03:24 ALL TASKS ALL TASKS ACTIVE TASKS TASKS IN WRAP UP (40…" at bounding box center [74, 71] width 116 height 110
click at [87, 94] on div "+16466700253 Live | 03:42 ALL TASKS ALL TASKS ACTIVE TASKS TASKS IN WRAP UP (40…" at bounding box center [74, 71] width 116 height 110
click at [63, 81] on div "+16466700253 Live | 03:51 ALL TASKS ALL TASKS ACTIVE TASKS TASKS IN WRAP UP (40…" at bounding box center [74, 71] width 116 height 110
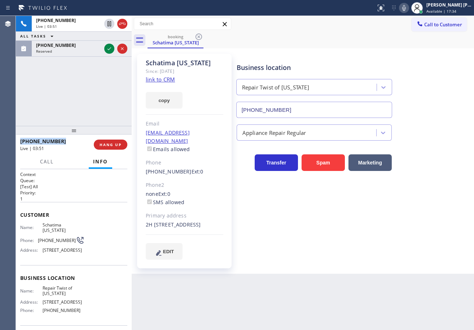
click at [63, 81] on div "+16466700253 Live | 03:51 ALL TASKS ALL TASKS ACTIVE TASKS TASKS IN WRAP UP (40…" at bounding box center [74, 71] width 116 height 110
click at [63, 81] on div "+16466700253 Live | 03:52 ALL TASKS ALL TASKS ACTIVE TASKS TASKS IN WRAP UP (40…" at bounding box center [74, 71] width 116 height 110
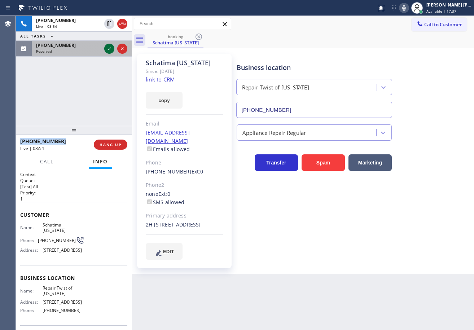
click at [109, 49] on icon at bounding box center [109, 48] width 4 height 3
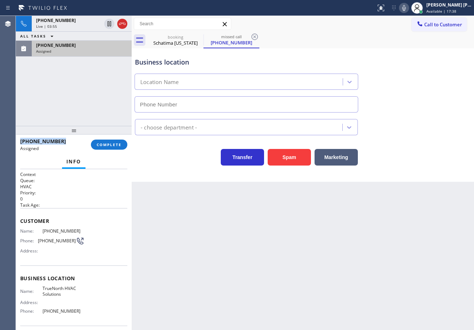
type input "(408) 601-4907"
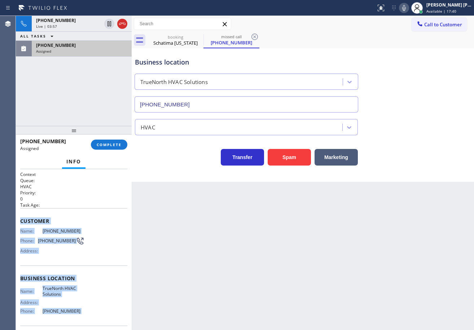
scroll to position [53, 0]
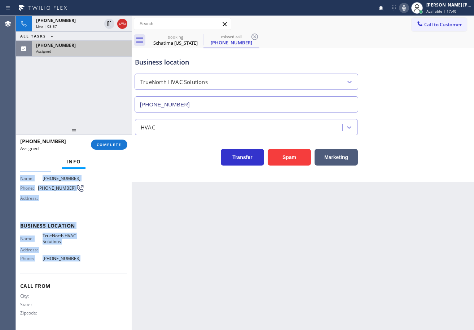
drag, startPoint x: 53, startPoint y: 329, endPoint x: 82, endPoint y: 262, distance: 73.9
click at [82, 262] on div "Context Queue: HVAC Priority: 0 Task Age: Customer Name: (408) 713-1317 Phone: …" at bounding box center [74, 249] width 116 height 161
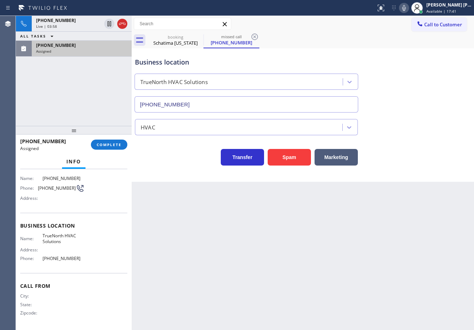
click at [115, 150] on div "(408) 713-1317 Assigned COMPLETE" at bounding box center [73, 144] width 107 height 19
click at [115, 147] on button "COMPLETE" at bounding box center [109, 144] width 36 height 10
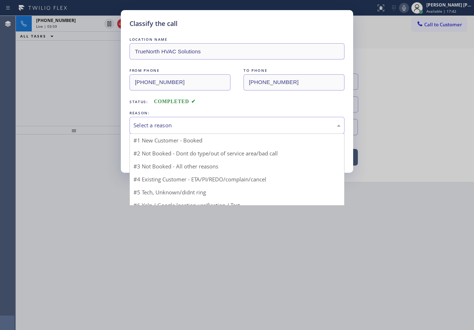
click at [150, 124] on div "Select a reason" at bounding box center [236, 125] width 207 height 8
drag, startPoint x: 163, startPoint y: 176, endPoint x: 163, endPoint y: 162, distance: 13.7
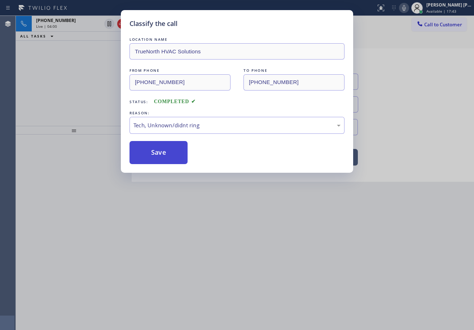
click at [161, 159] on button "Save" at bounding box center [158, 152] width 58 height 23
click at [160, 155] on button "Save" at bounding box center [158, 152] width 58 height 23
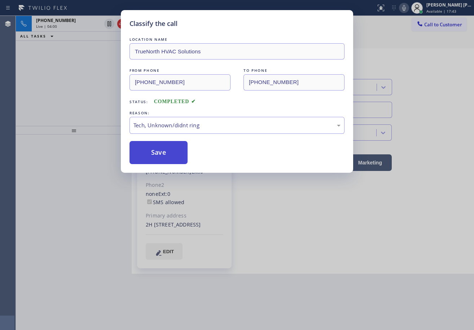
click at [160, 155] on button "Save" at bounding box center [158, 152] width 58 height 23
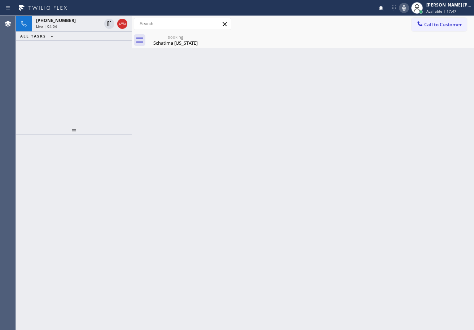
click at [93, 65] on div "+16466700253 Live | 04:04 ALL TASKS ALL TASKS ACTIVE TASKS TASKS IN WRAP UP" at bounding box center [74, 71] width 116 height 110
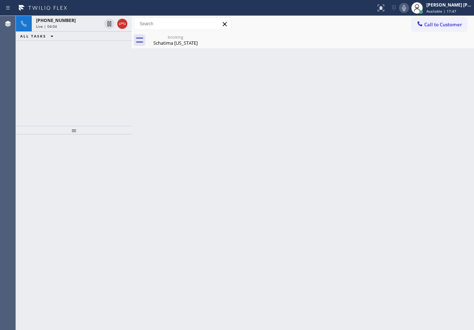
click at [93, 65] on div "+16466700253 Live | 04:04 ALL TASKS ALL TASKS ACTIVE TASKS TASKS IN WRAP UP" at bounding box center [74, 71] width 116 height 110
click at [126, 25] on icon at bounding box center [122, 23] width 9 height 9
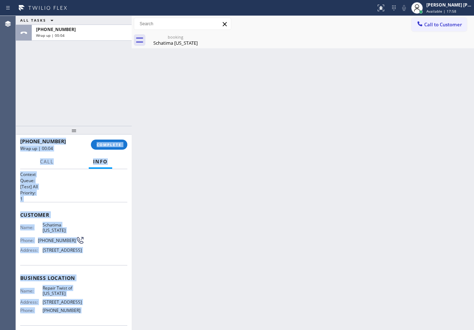
click at [66, 80] on div "ALL TASKS ALL TASKS ACTIVE TASKS TASKS IN WRAP UP +16466700253 Wrap up | 00:04" at bounding box center [74, 71] width 116 height 110
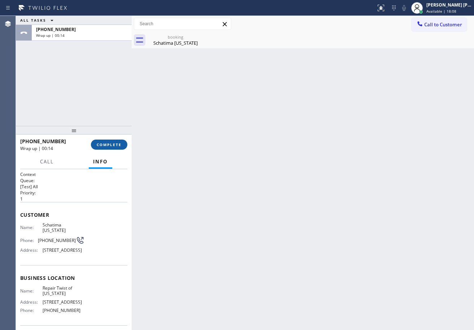
click at [98, 142] on span "COMPLETE" at bounding box center [109, 144] width 25 height 5
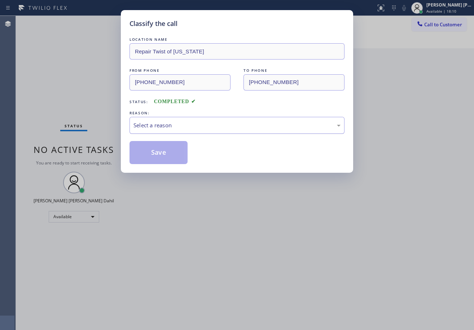
click at [167, 120] on div "Select a reason" at bounding box center [236, 125] width 215 height 17
click at [217, 125] on div "Existing Customer - ETA/PI/REDO/complain/cancel" at bounding box center [236, 125] width 207 height 8
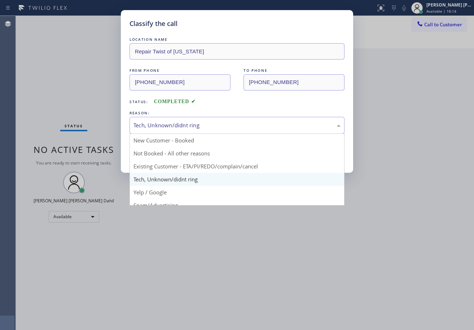
click at [169, 123] on div "Tech, Unknown/didnt ring" at bounding box center [236, 125] width 207 height 8
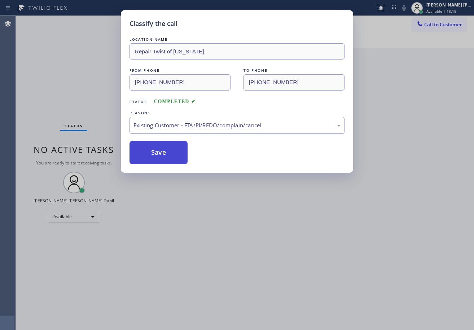
click at [157, 152] on button "Save" at bounding box center [158, 152] width 58 height 23
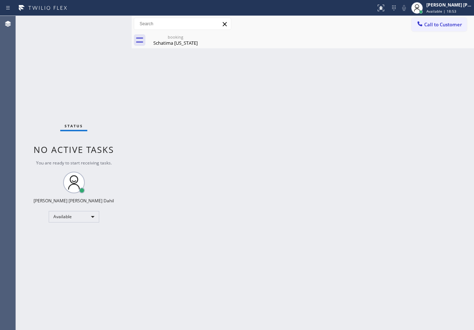
click at [272, 156] on div "Back to Dashboard Change Sender ID Customers Technicians Select a contact Outbo…" at bounding box center [303, 173] width 342 height 314
click at [163, 46] on div "Schatima Washington" at bounding box center [175, 43] width 54 height 6
click at [247, 124] on div "Back to Dashboard Change Sender ID Customers Technicians Select a contact Outbo…" at bounding box center [303, 173] width 342 height 314
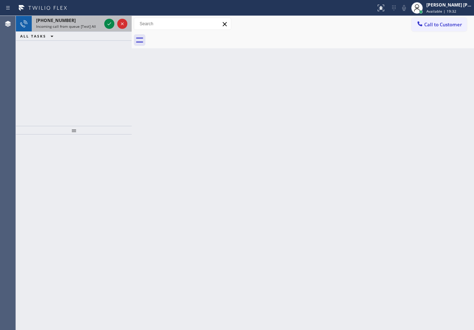
click at [88, 17] on div "+17379778863" at bounding box center [68, 20] width 65 height 6
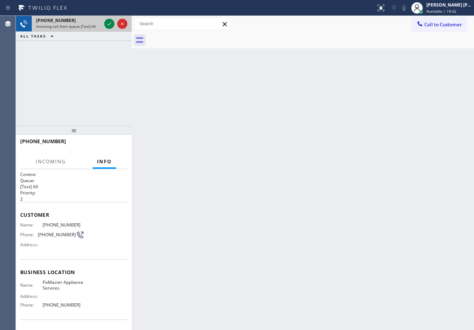
click at [96, 21] on div "+17379778863" at bounding box center [68, 20] width 65 height 6
click at [98, 21] on div "+17379778863" at bounding box center [68, 20] width 65 height 6
click at [102, 21] on div "+17379778863 Incoming call from queue [Test] All" at bounding box center [67, 24] width 71 height 16
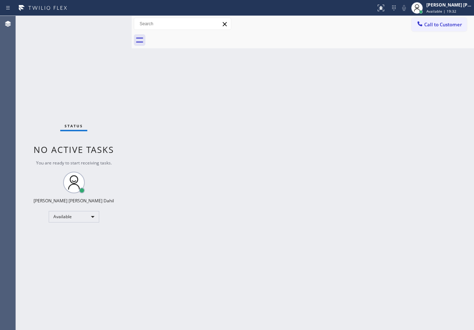
click at [102, 21] on div "Status No active tasks You are ready to start receiving tasks. [PERSON_NAME] [P…" at bounding box center [74, 173] width 116 height 314
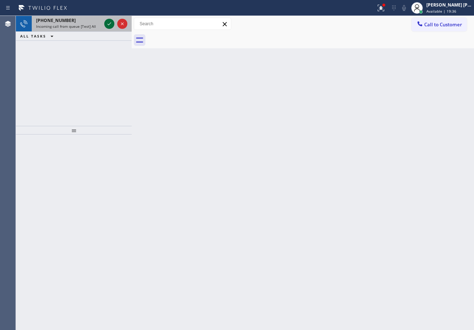
click at [110, 22] on icon at bounding box center [109, 23] width 9 height 9
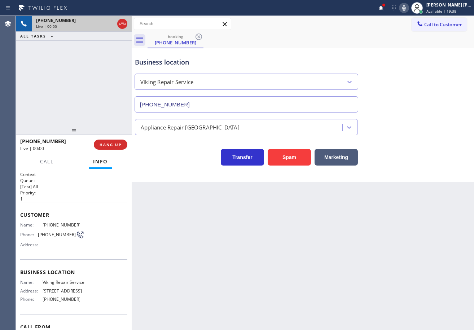
type input "(323) 416-2342"
click at [208, 212] on div "Back to Dashboard Change Sender ID Customers Technicians Select a contact Outbo…" at bounding box center [303, 173] width 342 height 314
click at [408, 6] on icon at bounding box center [403, 8] width 9 height 9
click at [386, 6] on div at bounding box center [383, 5] width 4 height 4
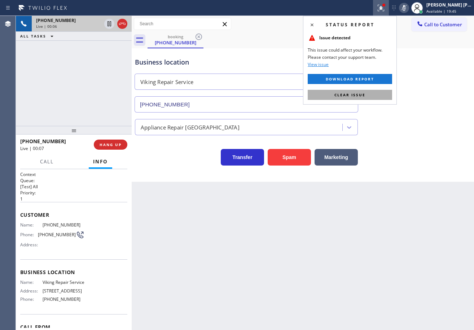
click at [364, 94] on span "Clear issue" at bounding box center [349, 94] width 31 height 5
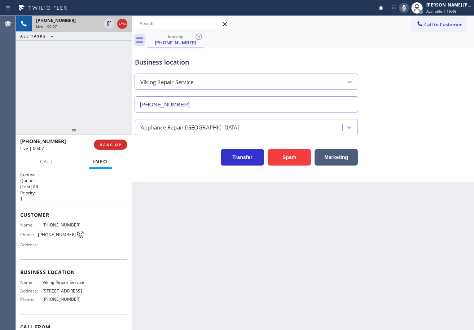
click at [408, 9] on icon at bounding box center [403, 8] width 9 height 9
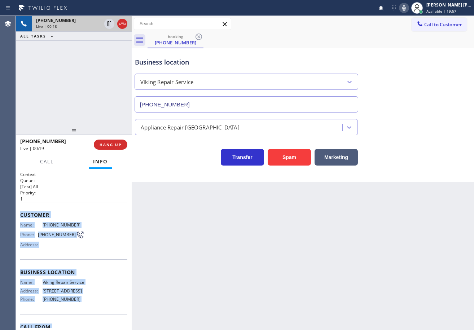
scroll to position [46, 0]
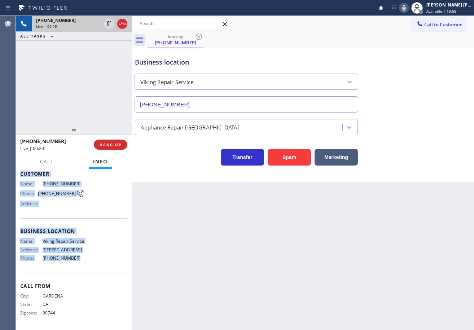
drag, startPoint x: 19, startPoint y: 211, endPoint x: 69, endPoint y: 269, distance: 76.2
click at [73, 269] on div "Context Queue: [Test] All Priority: 1 Customer Name: (310) 748-9704 Phone: (310…" at bounding box center [74, 249] width 116 height 161
copy div "Customer Name: (310) 748-9704 Phone: (310) 748-9704 Address: Business location …"
click at [408, 9] on icon at bounding box center [403, 8] width 9 height 9
click at [406, 6] on icon at bounding box center [404, 8] width 4 height 6
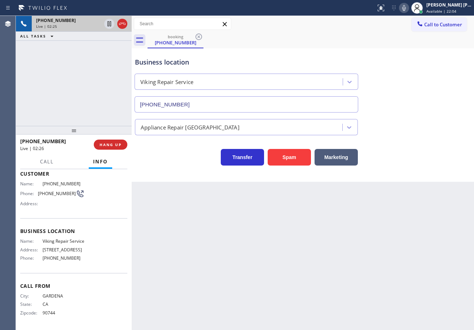
click at [412, 134] on div "Business location Viking Repair Service (323) 416-2342 Appliance Repair High En…" at bounding box center [302, 107] width 338 height 115
click at [400, 145] on div "Transfer Spam Marketing" at bounding box center [302, 153] width 338 height 23
click at [400, 146] on div "Transfer Spam Marketing" at bounding box center [302, 153] width 338 height 23
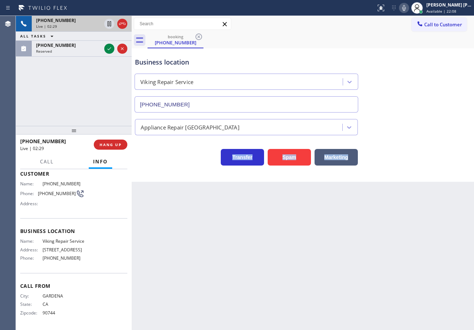
click at [393, 142] on div "Transfer Spam Marketing" at bounding box center [302, 153] width 338 height 23
drag, startPoint x: 393, startPoint y: 143, endPoint x: 397, endPoint y: 146, distance: 5.2
click at [394, 144] on div "Transfer Spam Marketing" at bounding box center [302, 153] width 338 height 23
click at [414, 170] on div "Business location Viking Repair Service (323) 416-2342 Appliance Repair High En…" at bounding box center [303, 114] width 342 height 133
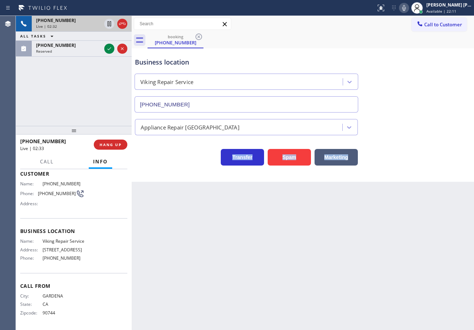
click at [408, 8] on icon at bounding box center [403, 8] width 9 height 9
click at [108, 23] on icon at bounding box center [109, 23] width 9 height 9
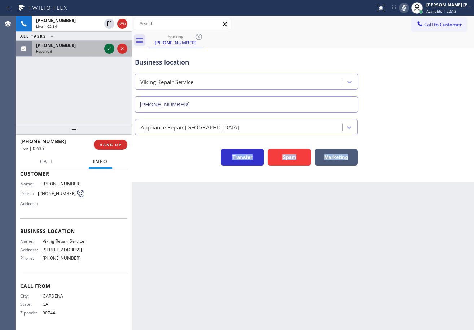
click at [107, 47] on icon at bounding box center [109, 48] width 9 height 9
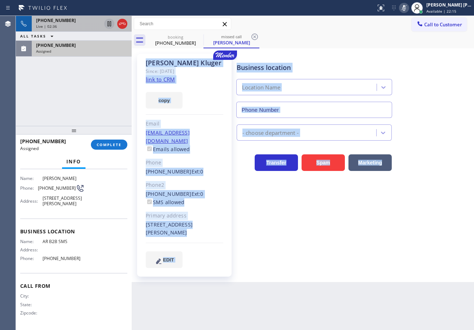
click at [108, 26] on icon at bounding box center [109, 23] width 4 height 5
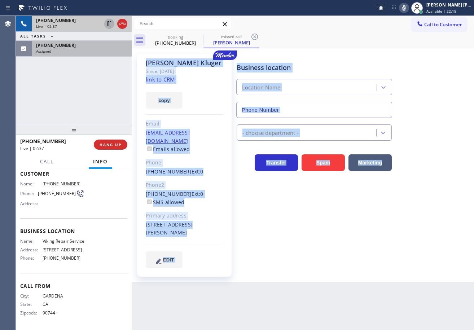
type input "(833) 692-2271"
click at [97, 45] on div "(650) 799-5755" at bounding box center [81, 45] width 91 height 6
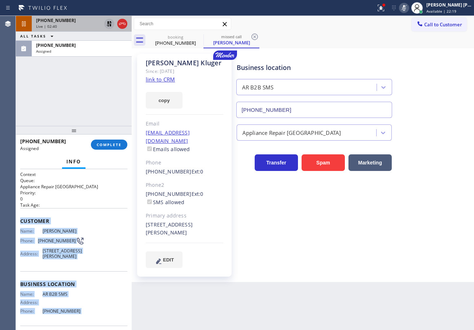
scroll to position [58, 0]
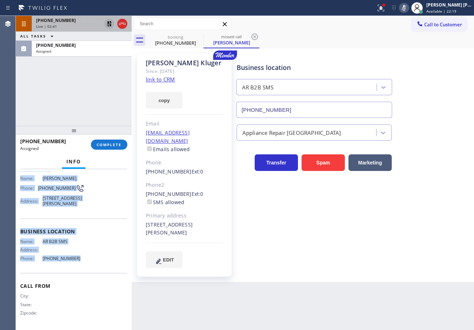
drag, startPoint x: 23, startPoint y: 218, endPoint x: 95, endPoint y: 228, distance: 72.7
click at [87, 260] on div "Context Queue: Appliance Repair High End Priority: 0 Task Age: Customer Name: A…" at bounding box center [73, 223] width 107 height 209
copy div "Customer Name: Allison Kluger Phone: (650) 799-5755 Address: 1051 Coleman Ave, …"
click at [105, 143] on span "COMPLETE" at bounding box center [109, 144] width 25 height 5
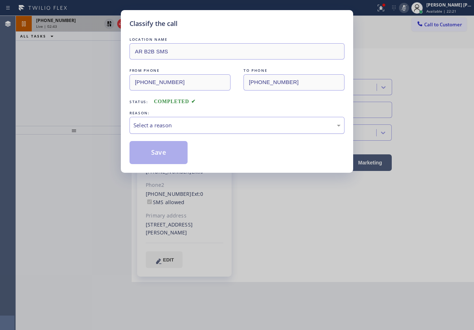
click at [173, 127] on div "Select a reason" at bounding box center [236, 125] width 207 height 8
click at [168, 158] on button "Save" at bounding box center [158, 152] width 58 height 23
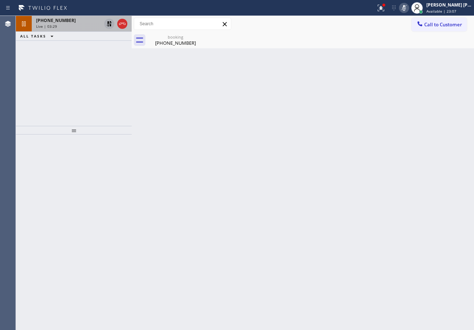
click at [106, 23] on icon at bounding box center [109, 23] width 9 height 9
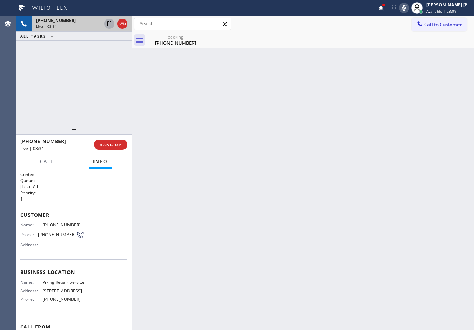
click at [408, 8] on icon at bounding box center [403, 8] width 9 height 9
click at [389, 4] on div at bounding box center [381, 8] width 16 height 9
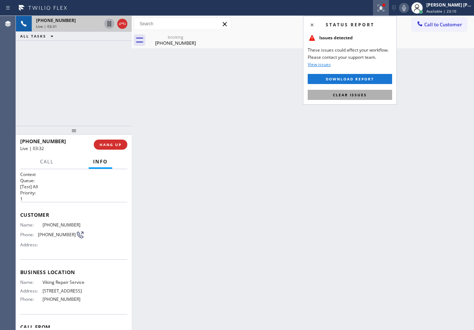
click at [389, 95] on button "Clear issues" at bounding box center [349, 95] width 84 height 10
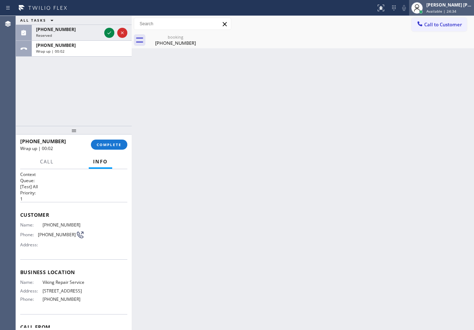
click at [444, 10] on span "Available | 24:34" at bounding box center [441, 11] width 30 height 5
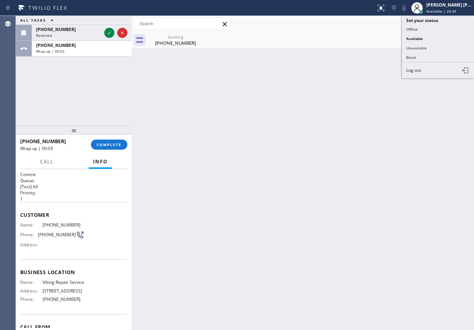
drag, startPoint x: 435, startPoint y: 44, endPoint x: 396, endPoint y: 112, distance: 78.1
click at [434, 45] on button "Unavailable" at bounding box center [438, 47] width 72 height 9
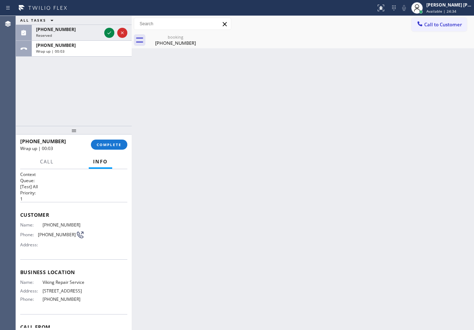
click at [393, 128] on div "Back to Dashboard Change Sender ID Customers Technicians Select a contact Outbo…" at bounding box center [303, 173] width 342 height 314
click at [377, 150] on div "Back to Dashboard Change Sender ID Customers Technicians Select a contact Outbo…" at bounding box center [303, 173] width 342 height 314
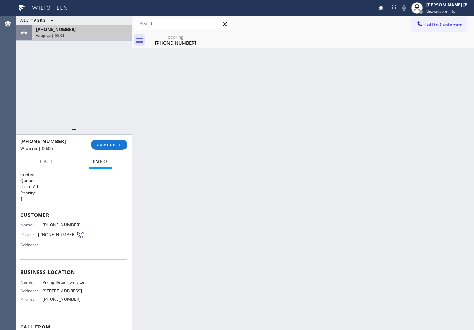
click at [92, 36] on div "Wrap up | 00:05" at bounding box center [81, 35] width 91 height 5
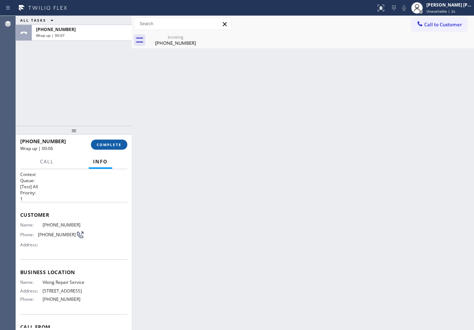
click at [106, 145] on span "COMPLETE" at bounding box center [109, 144] width 25 height 5
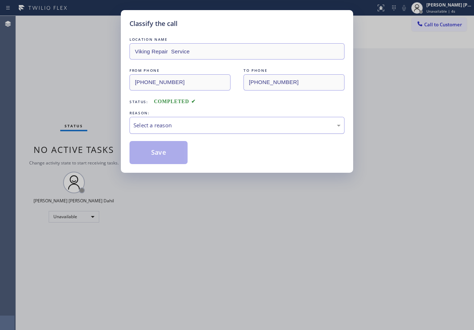
click at [209, 125] on div "Select a reason" at bounding box center [236, 125] width 207 height 8
click at [150, 142] on button "Save" at bounding box center [158, 152] width 58 height 23
click at [161, 154] on button "Save" at bounding box center [158, 152] width 58 height 23
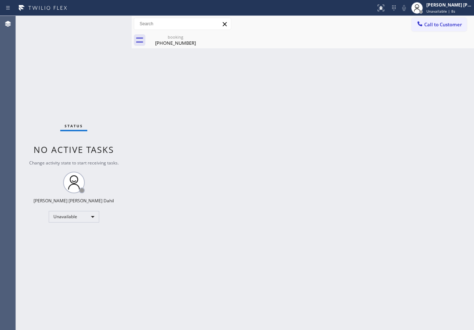
click at [438, 25] on span "Call to Customer" at bounding box center [443, 24] width 38 height 6
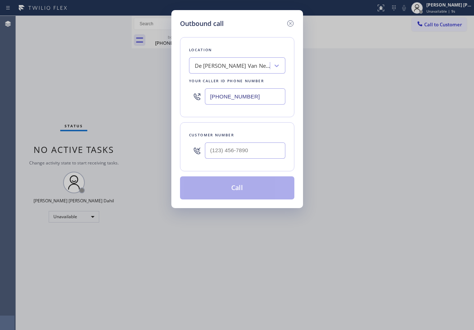
click at [250, 153] on input "text" at bounding box center [245, 150] width 80 height 16
paste input "310) 748-9704"
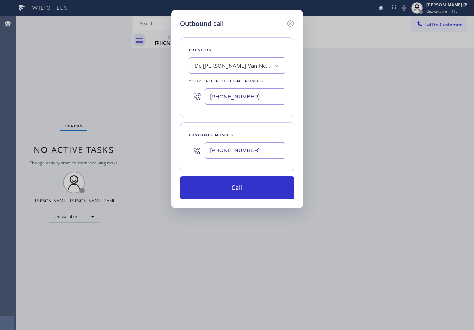
type input "(310) 748-9704"
click at [245, 96] on input "(862) 356-5912" at bounding box center [245, 96] width 80 height 16
paste input "323) 416-234"
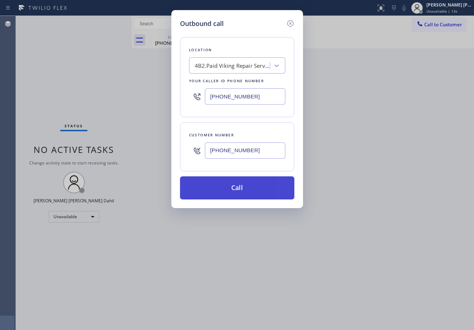
type input "(323) 416-2342"
click at [223, 187] on button "Call" at bounding box center [237, 187] width 114 height 23
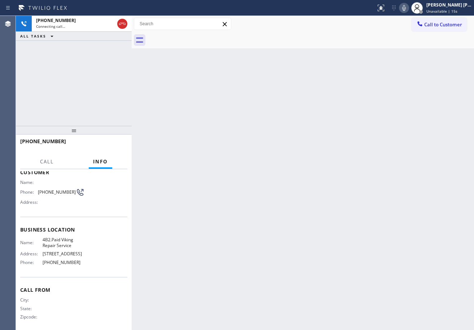
scroll to position [46, 0]
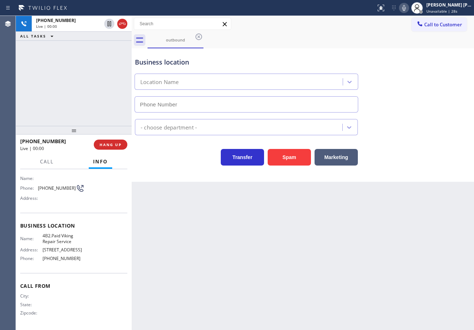
type input "(323) 416-2342"
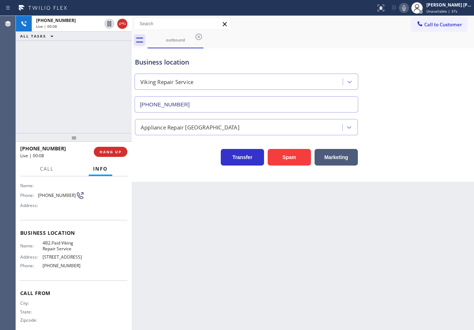
click at [77, 137] on div at bounding box center [74, 137] width 116 height 9
drag, startPoint x: 454, startPoint y: 153, endPoint x: 433, endPoint y: 86, distance: 69.8
click at [453, 150] on div "Transfer Spam Marketing" at bounding box center [302, 153] width 338 height 23
click at [408, 11] on icon at bounding box center [403, 8] width 9 height 9
click at [408, 8] on icon at bounding box center [403, 8] width 9 height 9
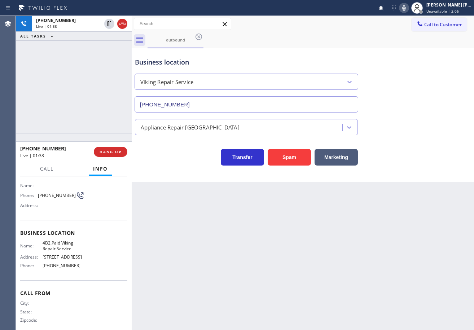
click at [429, 118] on div "Appliance Repair [GEOGRAPHIC_DATA]" at bounding box center [302, 125] width 338 height 19
click at [444, 9] on span "Unavailable | 2:07" at bounding box center [442, 11] width 32 height 5
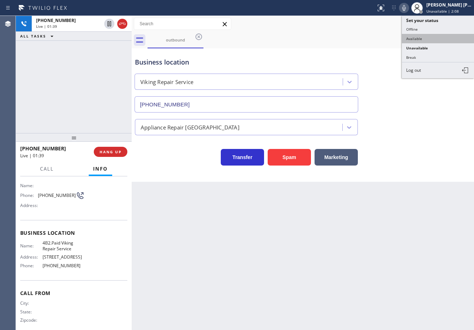
click at [434, 39] on button "Available" at bounding box center [438, 38] width 72 height 9
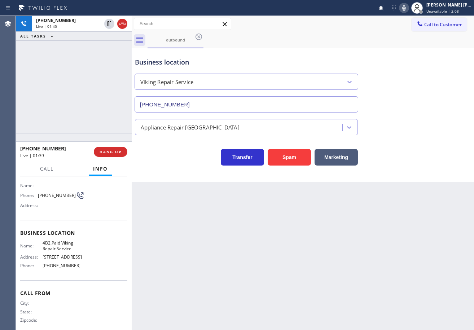
drag, startPoint x: 418, startPoint y: 114, endPoint x: 408, endPoint y: 151, distance: 37.8
click at [418, 117] on div "Appliance Repair [GEOGRAPHIC_DATA]" at bounding box center [302, 123] width 338 height 23
click at [370, 52] on div "Business location Viking Repair Service (323) 416-2342" at bounding box center [302, 79] width 338 height 65
click at [305, 39] on div "outbound" at bounding box center [310, 40] width 326 height 16
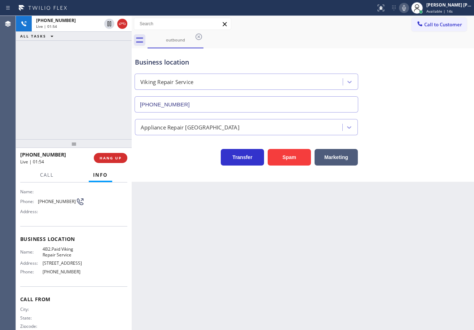
drag, startPoint x: 74, startPoint y: 138, endPoint x: 74, endPoint y: 144, distance: 6.1
click at [74, 144] on div at bounding box center [74, 143] width 116 height 9
click at [408, 11] on icon at bounding box center [403, 8] width 9 height 9
click at [406, 10] on icon at bounding box center [404, 8] width 4 height 6
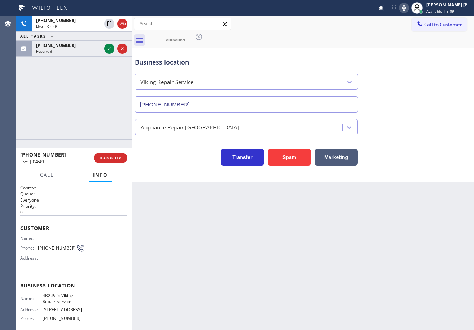
click at [90, 91] on div "+13107489704 Live | 04:49 ALL TASKS ALL TASKS ACTIVE TASKS TASKS IN WRAP UP (30…" at bounding box center [74, 77] width 116 height 123
click at [90, 91] on div "+13107489704 Live | 04:50 ALL TASKS ALL TASKS ACTIVE TASKS TASKS IN WRAP UP (30…" at bounding box center [74, 77] width 116 height 123
click at [95, 45] on div "(307) 215-0252" at bounding box center [68, 45] width 65 height 6
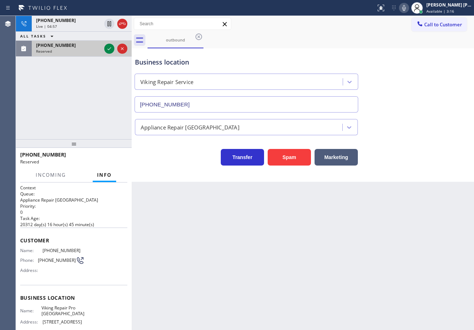
click at [95, 45] on div "(307) 215-0252" at bounding box center [68, 45] width 65 height 6
click at [103, 46] on div at bounding box center [116, 49] width 26 height 16
click at [105, 46] on div at bounding box center [109, 48] width 10 height 9
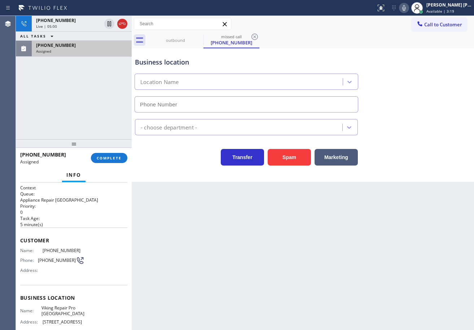
type input "(760) 330-2668"
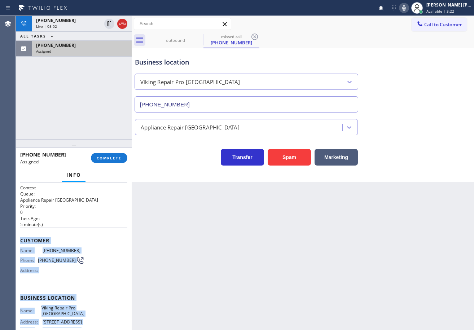
scroll to position [78, 0]
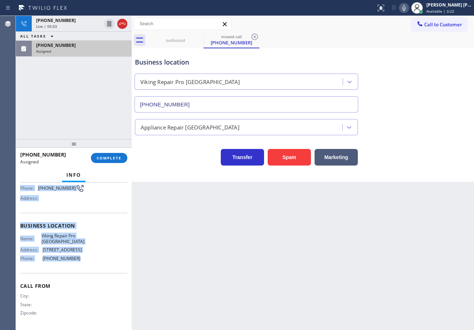
drag, startPoint x: 18, startPoint y: 239, endPoint x: 92, endPoint y: 269, distance: 80.2
click at [92, 269] on div "Context Queue: Appliance Repair High End Priority: 0 Task Age: 5 minute(s) Cust…" at bounding box center [74, 255] width 116 height 147
copy div "Customer Name: (307) 215-0252 Phone: (307) 215-0252 Address: Business location …"
click at [111, 155] on span "COMPLETE" at bounding box center [109, 157] width 25 height 5
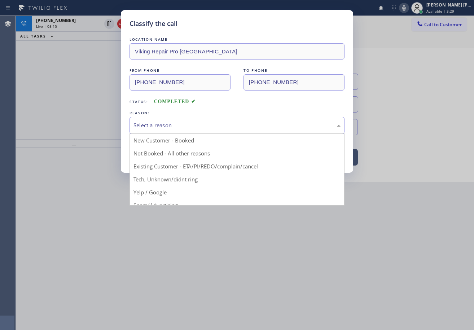
click at [186, 126] on div "Select a reason" at bounding box center [236, 125] width 207 height 8
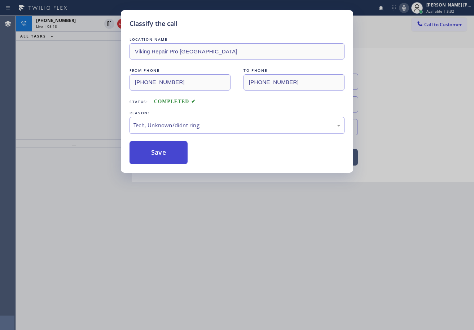
click at [151, 147] on button "Save" at bounding box center [158, 152] width 58 height 23
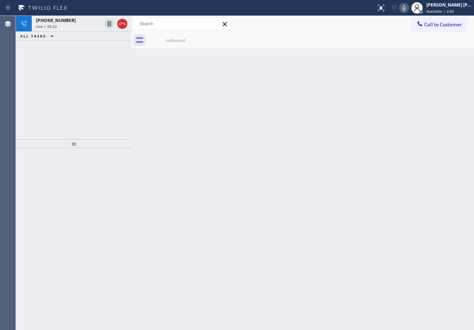
click at [119, 23] on icon at bounding box center [122, 23] width 9 height 9
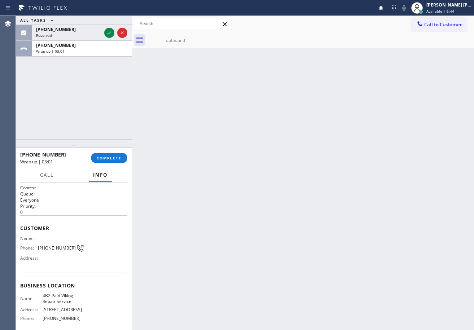
click at [443, 8] on div "Joshua Jake Dahil Available | 6:44" at bounding box center [449, 7] width 49 height 13
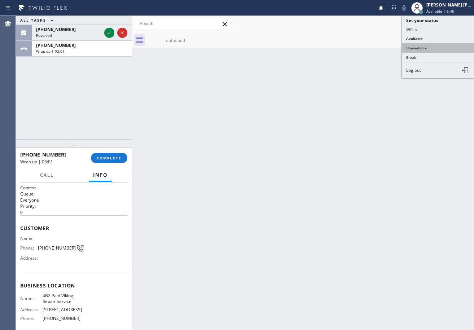
click at [430, 47] on button "Unavailable" at bounding box center [438, 47] width 72 height 9
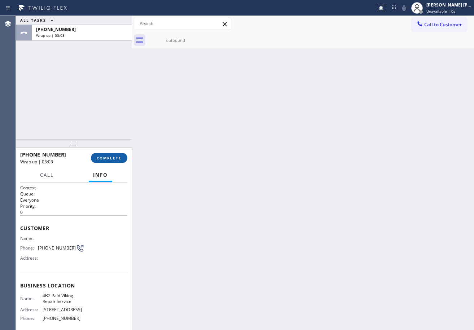
click at [116, 159] on span "COMPLETE" at bounding box center [109, 157] width 25 height 5
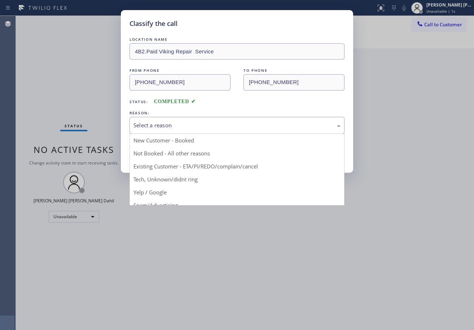
click at [162, 130] on div "Select a reason" at bounding box center [236, 125] width 215 height 17
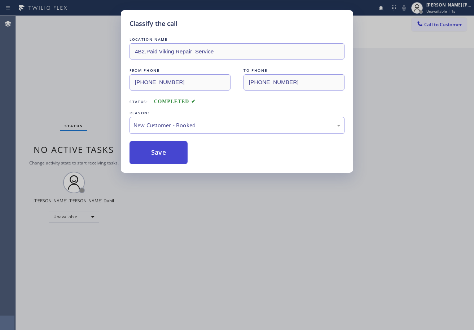
click at [156, 152] on button "Save" at bounding box center [158, 152] width 58 height 23
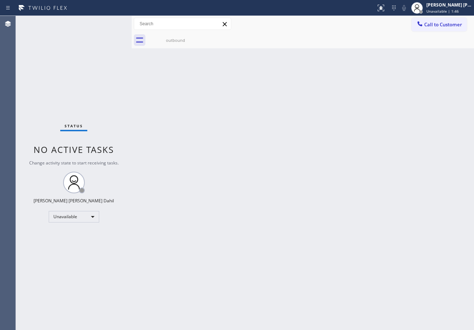
click at [388, 172] on div "Back to Dashboard Change Sender ID Customers Technicians Select a contact Outbo…" at bounding box center [303, 173] width 342 height 314
click at [178, 43] on div "outbound" at bounding box center [175, 39] width 54 height 5
click at [448, 15] on div "Joshua Jake Dahil Unavailable | 1:51" at bounding box center [441, 8] width 65 height 16
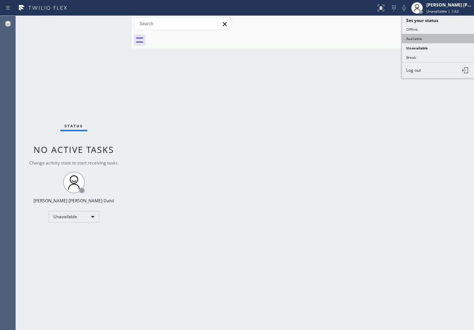
click at [426, 37] on button "Available" at bounding box center [438, 38] width 72 height 9
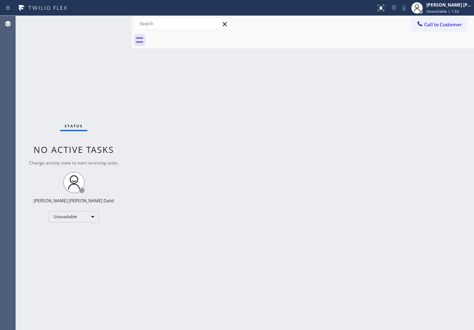
click at [309, 152] on div "Back to Dashboard Change Sender ID Customers Technicians Select a contact Outbo…" at bounding box center [303, 173] width 342 height 314
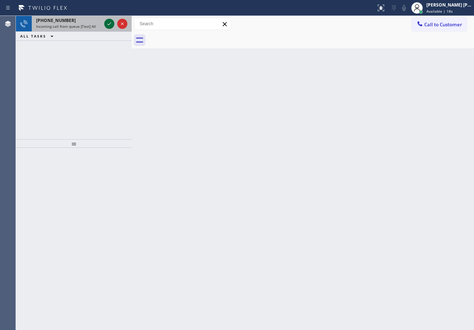
click at [110, 27] on icon at bounding box center [109, 23] width 9 height 9
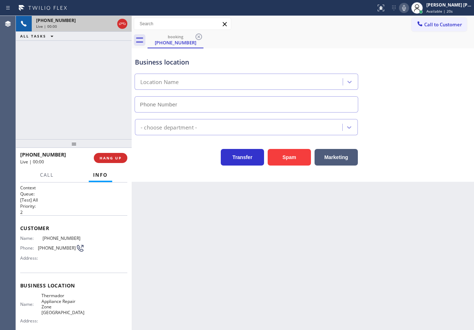
type input "(858) 746-7885"
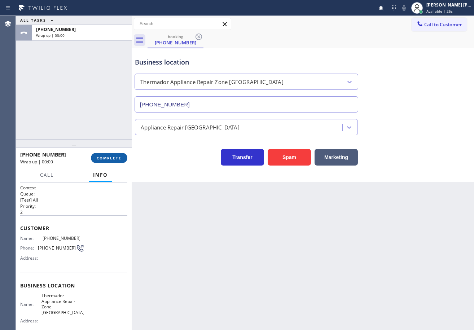
click at [98, 158] on span "COMPLETE" at bounding box center [109, 157] width 25 height 5
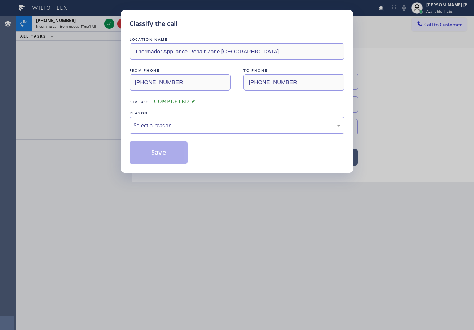
click at [160, 133] on div "Select a reason" at bounding box center [236, 125] width 215 height 17
click at [161, 164] on button "Save" at bounding box center [158, 152] width 58 height 23
click at [160, 159] on button "Save" at bounding box center [158, 152] width 58 height 23
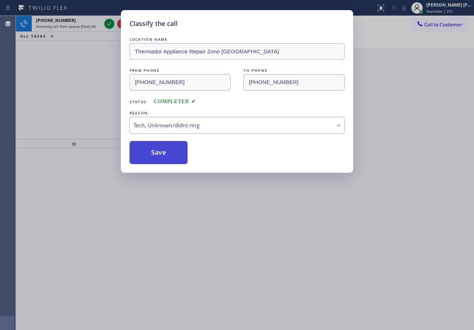
click at [159, 156] on button "Save" at bounding box center [158, 152] width 58 height 23
drag, startPoint x: 159, startPoint y: 156, endPoint x: 158, endPoint y: 148, distance: 8.0
click at [158, 148] on button "Save" at bounding box center [158, 152] width 58 height 23
click at [103, 24] on div "Classify the call LOCATION NAME Thermador Appliance Repair Zone Clairemont FROM…" at bounding box center [237, 165] width 474 height 330
click at [104, 24] on div "Classify the call LOCATION NAME Thermador Appliance Repair Zone Clairemont FROM…" at bounding box center [237, 165] width 474 height 330
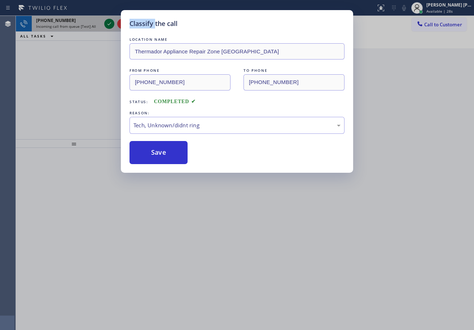
click at [106, 24] on icon at bounding box center [109, 23] width 9 height 9
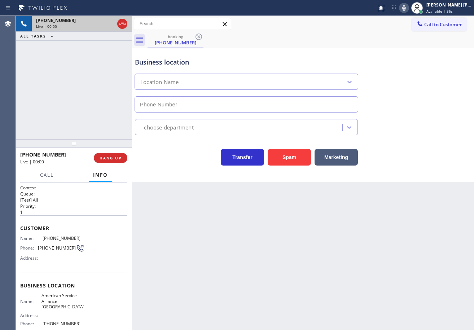
type input "(949) 570-9545"
click at [267, 149] on div "Spam" at bounding box center [287, 155] width 47 height 20
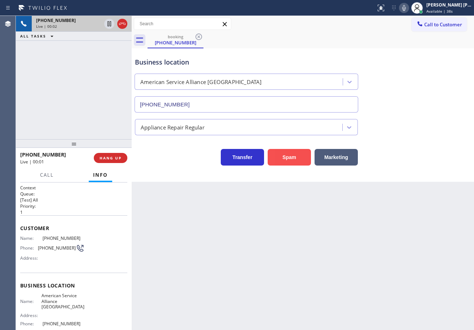
click at [284, 154] on button "Spam" at bounding box center [288, 157] width 43 height 17
click at [285, 154] on button "Spam" at bounding box center [288, 157] width 43 height 17
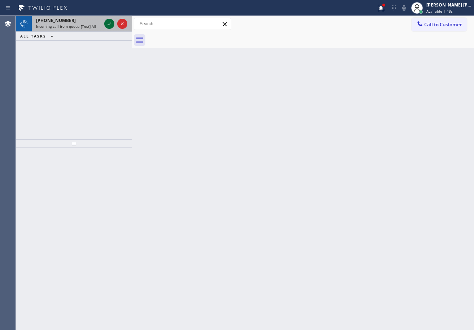
click at [108, 22] on icon at bounding box center [109, 23] width 9 height 9
click at [110, 22] on icon at bounding box center [109, 23] width 9 height 9
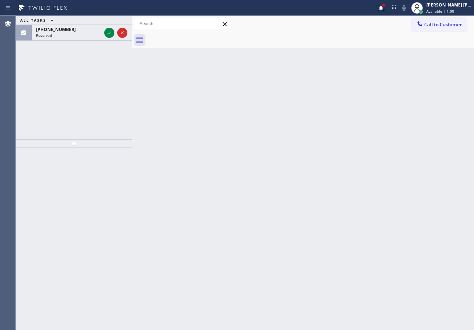
click at [110, 21] on div "ALL TASKS ALL TASKS ACTIVE TASKS TASKS IN WRAP UP (646) 713-4425 Reserved" at bounding box center [74, 28] width 116 height 25
click at [110, 21] on div at bounding box center [116, 24] width 26 height 16
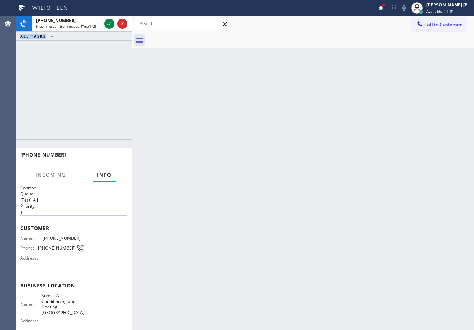
click at [110, 21] on icon at bounding box center [109, 23] width 9 height 9
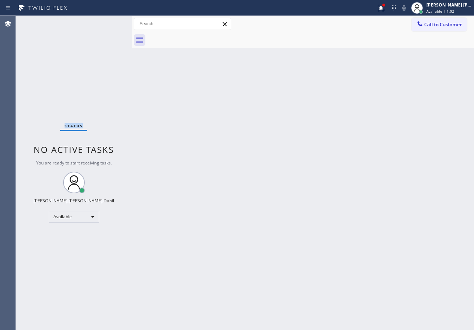
click at [110, 21] on div "Status No active tasks You are ready to start receiving tasks. [PERSON_NAME] [P…" at bounding box center [74, 173] width 116 height 314
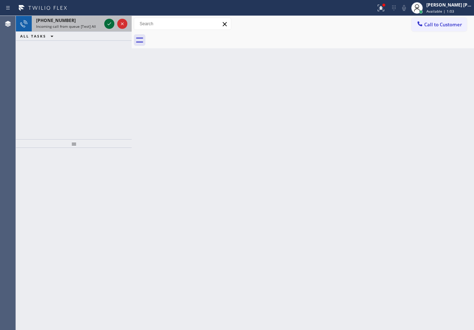
click at [109, 20] on icon at bounding box center [109, 23] width 9 height 9
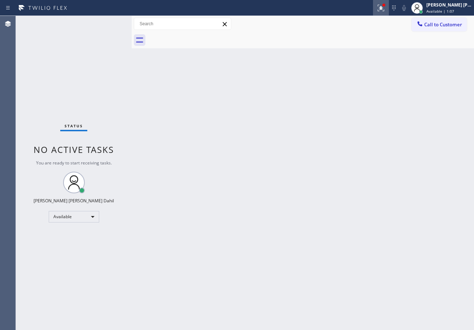
click at [385, 7] on icon at bounding box center [380, 8] width 9 height 9
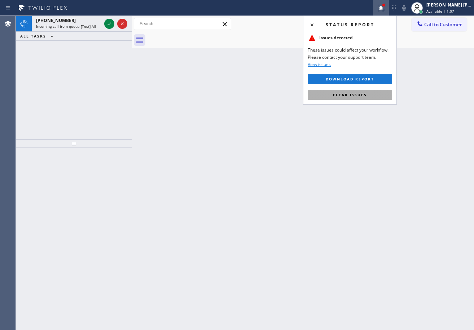
drag, startPoint x: 359, startPoint y: 97, endPoint x: 318, endPoint y: 87, distance: 42.5
click at [359, 97] on button "Clear issues" at bounding box center [349, 95] width 84 height 10
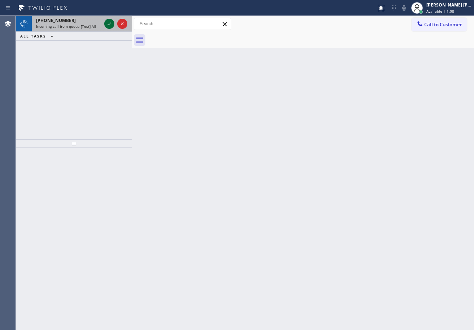
drag, startPoint x: 114, startPoint y: 23, endPoint x: 109, endPoint y: 23, distance: 4.7
click at [114, 23] on div at bounding box center [109, 23] width 10 height 9
click at [109, 23] on icon at bounding box center [109, 23] width 9 height 9
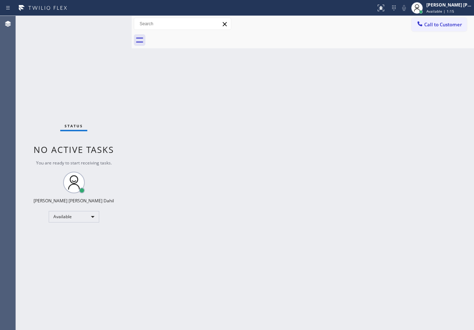
click at [109, 23] on div "Status No active tasks You are ready to start receiving tasks. [PERSON_NAME] [P…" at bounding box center [74, 173] width 116 height 314
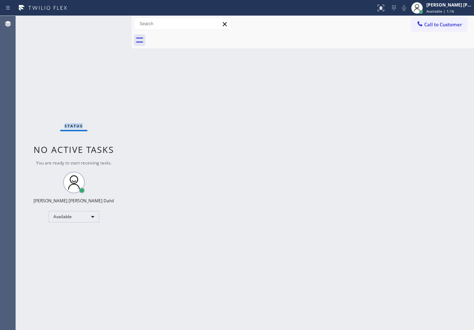
click at [109, 23] on div "Status No active tasks You are ready to start receiving tasks. [PERSON_NAME] [P…" at bounding box center [74, 173] width 116 height 314
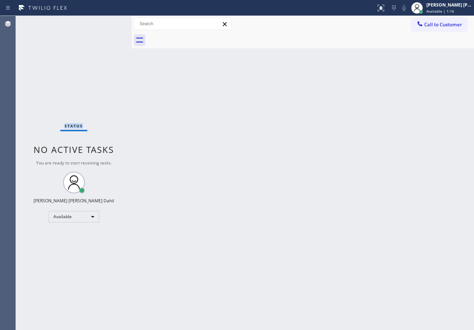
click at [109, 23] on div "Status No active tasks You are ready to start receiving tasks. [PERSON_NAME] [P…" at bounding box center [74, 173] width 116 height 314
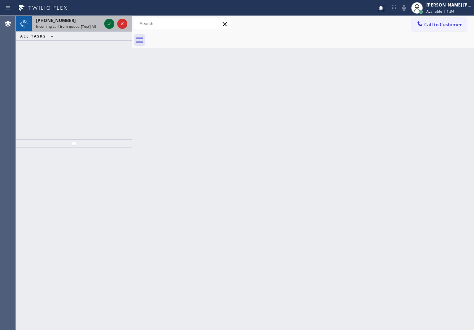
click at [110, 24] on icon at bounding box center [109, 23] width 4 height 3
click at [109, 21] on icon at bounding box center [109, 23] width 9 height 9
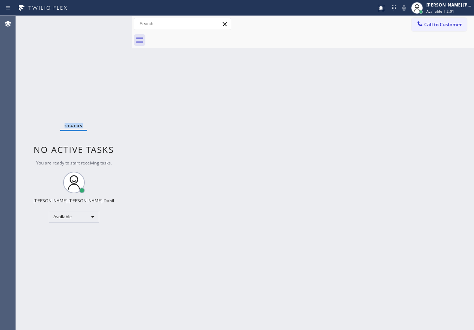
click at [107, 22] on div "Status No active tasks You are ready to start receiving tasks. [PERSON_NAME] [P…" at bounding box center [74, 173] width 116 height 314
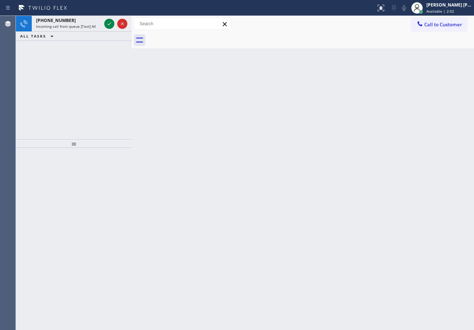
click at [107, 22] on icon at bounding box center [109, 23] width 9 height 9
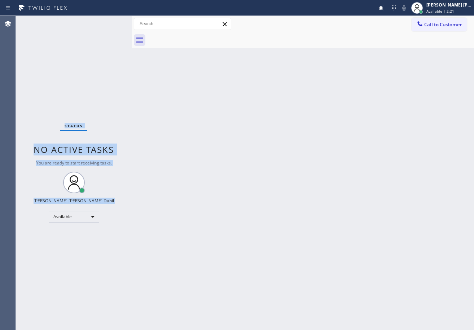
click at [106, 22] on div "Status No active tasks You are ready to start receiving tasks. [PERSON_NAME] [P…" at bounding box center [74, 173] width 116 height 314
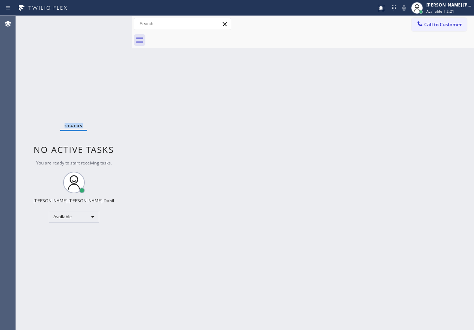
click at [106, 22] on div "Status No active tasks You are ready to start receiving tasks. [PERSON_NAME] [P…" at bounding box center [74, 173] width 116 height 314
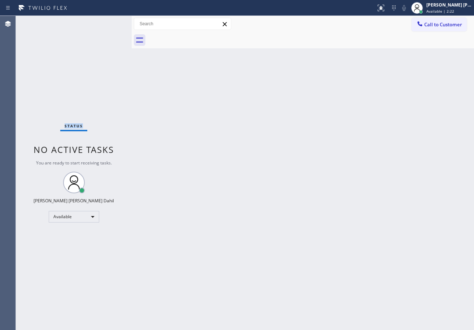
click at [106, 22] on div "Status No active tasks You are ready to start receiving tasks. [PERSON_NAME] [P…" at bounding box center [74, 173] width 116 height 314
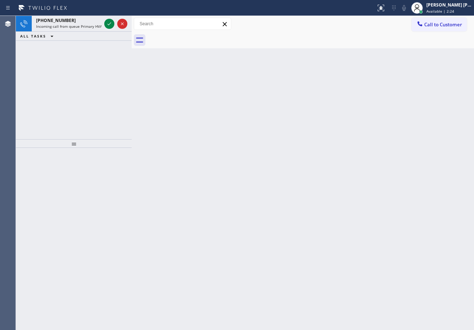
click at [106, 22] on icon at bounding box center [109, 23] width 9 height 9
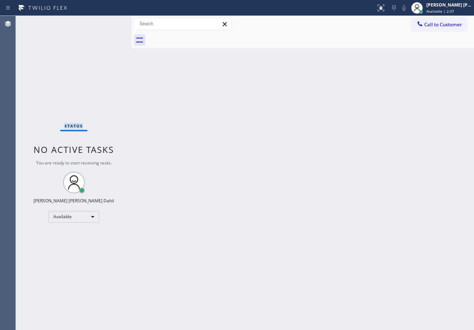
click at [106, 22] on div "Status No active tasks You are ready to start receiving tasks. [PERSON_NAME] [P…" at bounding box center [74, 173] width 116 height 314
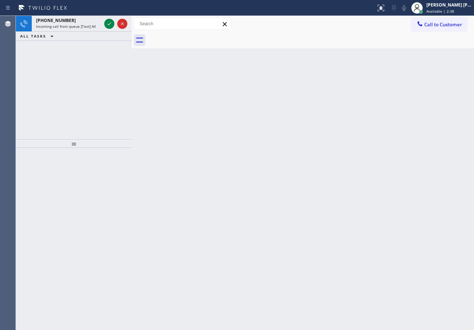
click at [106, 22] on icon at bounding box center [109, 23] width 9 height 9
click at [107, 25] on icon at bounding box center [109, 23] width 9 height 9
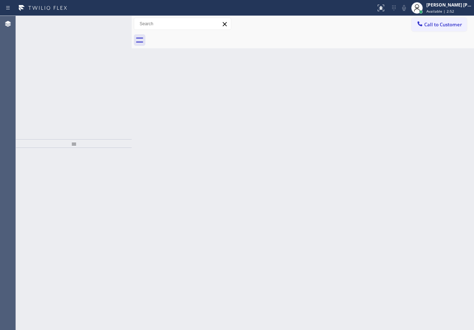
click at [107, 25] on icon at bounding box center [109, 23] width 9 height 9
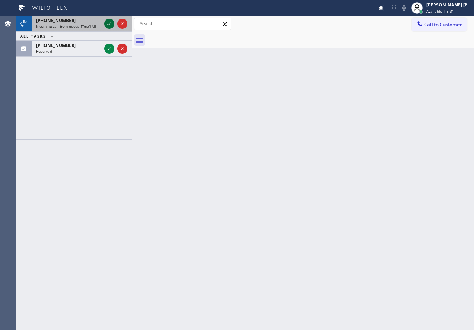
click at [110, 21] on icon at bounding box center [109, 23] width 9 height 9
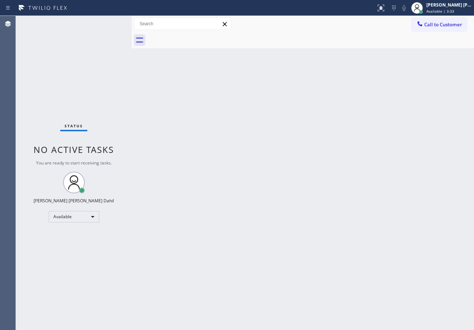
click at [107, 21] on div "Status No active tasks You are ready to start receiving tasks. [PERSON_NAME] [P…" at bounding box center [74, 173] width 116 height 314
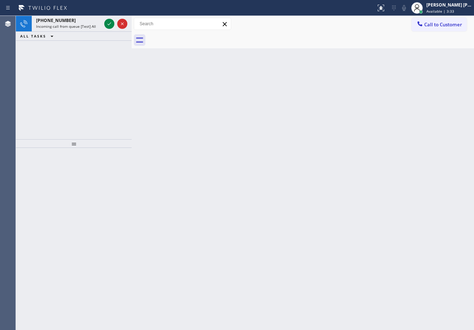
click at [107, 21] on icon at bounding box center [109, 23] width 9 height 9
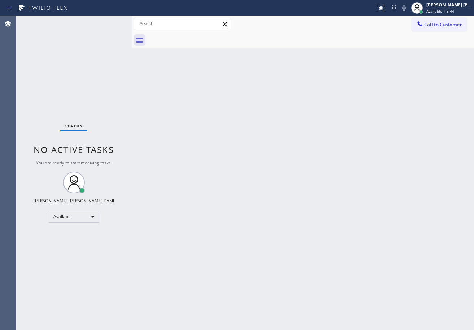
click at [102, 28] on div "Status No active tasks You are ready to start receiving tasks. [PERSON_NAME] [P…" at bounding box center [74, 173] width 116 height 314
click at [104, 23] on div "Status No active tasks You are ready to start receiving tasks. [PERSON_NAME] [P…" at bounding box center [74, 173] width 116 height 314
click at [107, 19] on div "Status No active tasks You are ready to start receiving tasks. [PERSON_NAME] [P…" at bounding box center [74, 173] width 116 height 314
click at [107, 20] on div "Status No active tasks You are ready to start receiving tasks. [PERSON_NAME] [P…" at bounding box center [74, 173] width 116 height 314
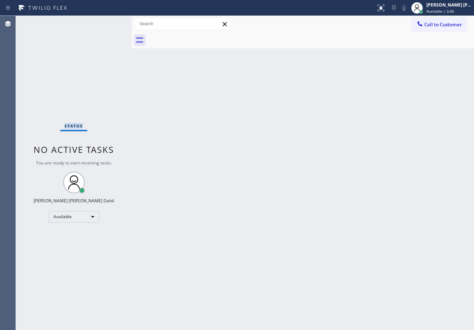
click at [107, 20] on div "Status No active tasks You are ready to start receiving tasks. [PERSON_NAME] [P…" at bounding box center [74, 173] width 116 height 314
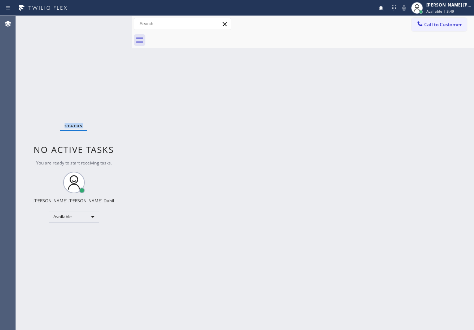
click at [107, 20] on div "Status No active tasks You are ready to start receiving tasks. [PERSON_NAME] [P…" at bounding box center [74, 173] width 116 height 314
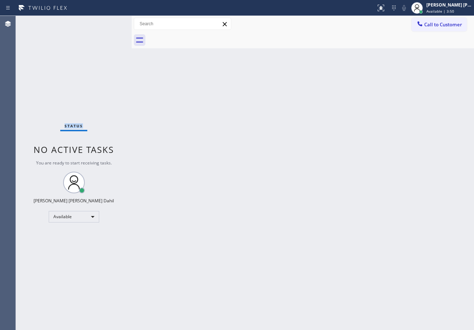
click at [107, 20] on div "Status No active tasks You are ready to start receiving tasks. [PERSON_NAME] [P…" at bounding box center [74, 173] width 116 height 314
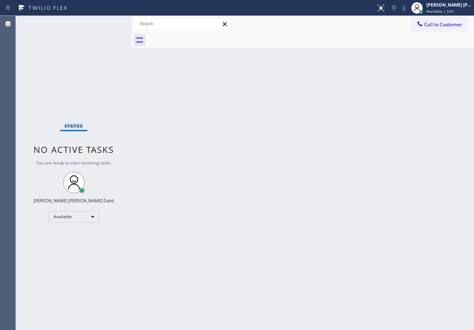
click at [107, 20] on div "Status No active tasks You are ready to start receiving tasks. [PERSON_NAME] [P…" at bounding box center [74, 173] width 116 height 314
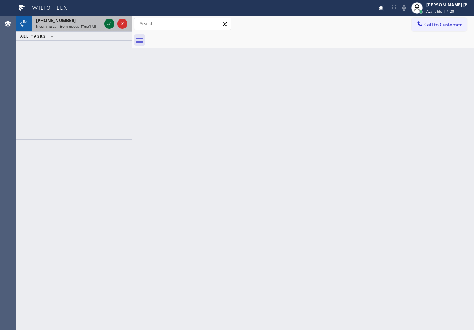
click at [108, 21] on icon at bounding box center [109, 23] width 9 height 9
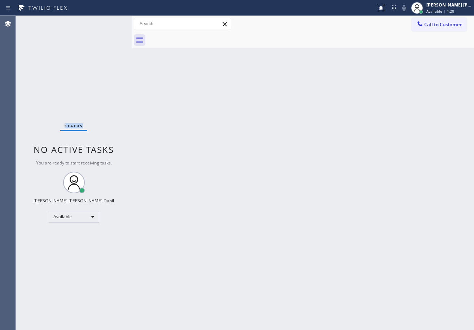
click at [105, 21] on div "Status No active tasks You are ready to start receiving tasks. [PERSON_NAME] [P…" at bounding box center [74, 173] width 116 height 314
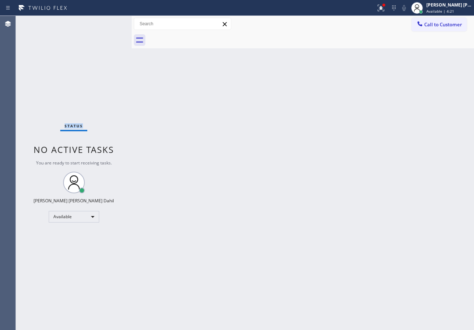
click at [105, 21] on div "Status No active tasks You are ready to start receiving tasks. [PERSON_NAME] [P…" at bounding box center [74, 173] width 116 height 314
click at [385, 8] on icon at bounding box center [380, 8] width 9 height 9
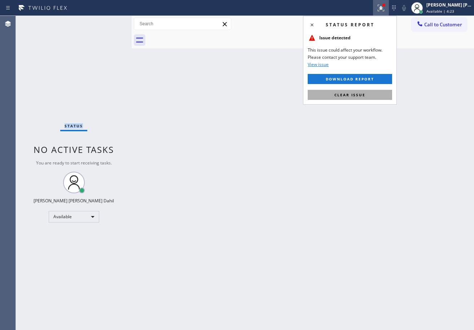
click at [373, 95] on button "Clear issue" at bounding box center [349, 95] width 84 height 10
click at [359, 104] on div "Back to Dashboard Change Sender ID Customers Technicians Select a contact Outbo…" at bounding box center [303, 173] width 342 height 314
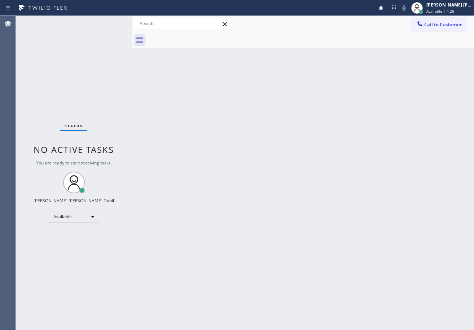
click at [318, 136] on div "Back to Dashboard Change Sender ID Customers Technicians Select a contact Outbo…" at bounding box center [303, 173] width 342 height 314
click at [327, 126] on div "Back to Dashboard Change Sender ID Customers Technicians Select a contact Outbo…" at bounding box center [303, 173] width 342 height 314
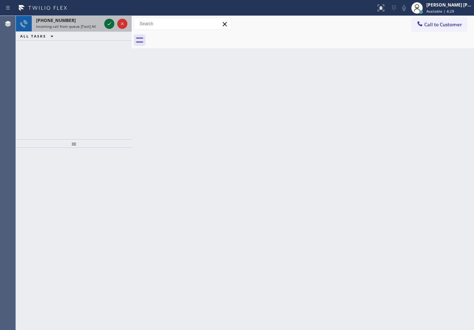
click at [108, 24] on icon at bounding box center [109, 23] width 9 height 9
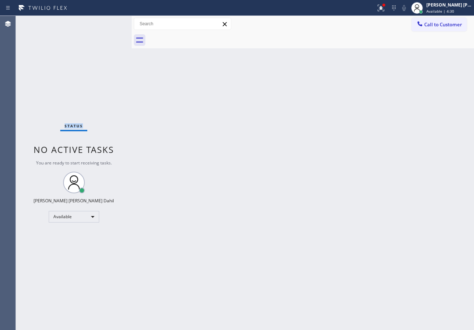
click at [108, 23] on div "Status No active tasks You are ready to start receiving tasks. [PERSON_NAME] [P…" at bounding box center [74, 173] width 116 height 314
click at [107, 23] on div "Status No active tasks You are ready to start receiving tasks. [PERSON_NAME] [P…" at bounding box center [74, 173] width 116 height 314
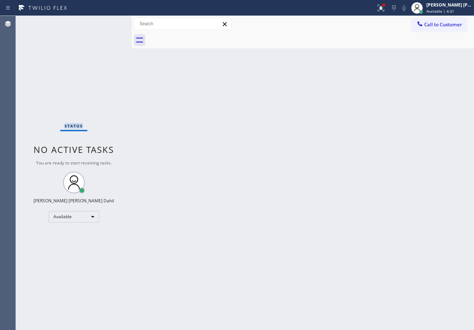
click at [107, 23] on div "Status No active tasks You are ready to start receiving tasks. [PERSON_NAME] [P…" at bounding box center [74, 173] width 116 height 314
click at [107, 22] on div "Status No active tasks You are ready to start receiving tasks. [PERSON_NAME] [P…" at bounding box center [74, 173] width 116 height 314
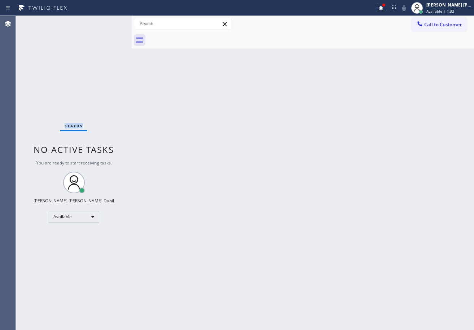
click at [107, 22] on div "Status No active tasks You are ready to start receiving tasks. [PERSON_NAME] [P…" at bounding box center [74, 173] width 116 height 314
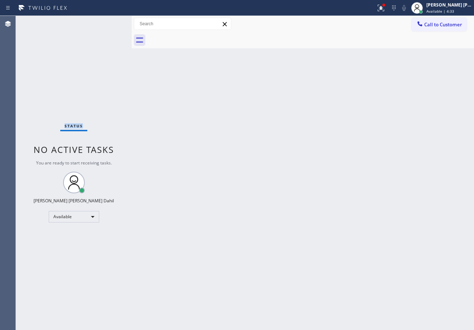
click at [107, 22] on div "Status No active tasks You are ready to start receiving tasks. [PERSON_NAME] [P…" at bounding box center [74, 173] width 116 height 314
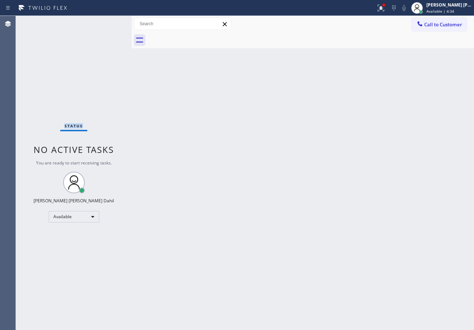
click at [107, 22] on div "Status No active tasks You are ready to start receiving tasks. [PERSON_NAME] [P…" at bounding box center [74, 173] width 116 height 314
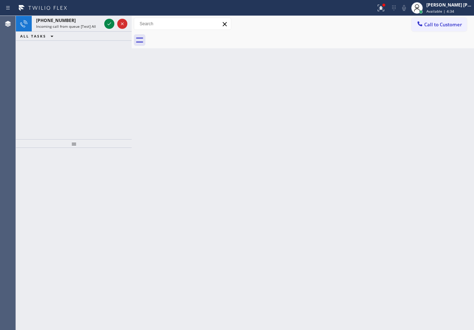
click at [107, 22] on icon at bounding box center [109, 23] width 9 height 9
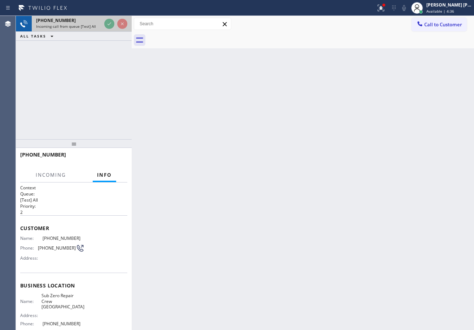
click at [100, 22] on div "+14156142609 Incoming call from queue [Test] All" at bounding box center [74, 24] width 116 height 16
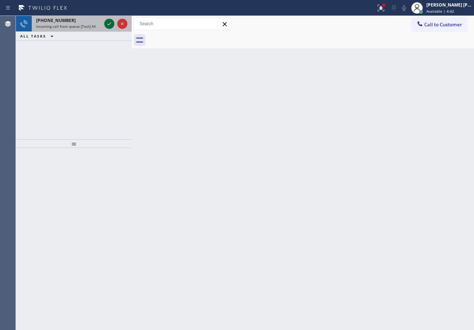
click at [111, 24] on icon at bounding box center [109, 23] width 9 height 9
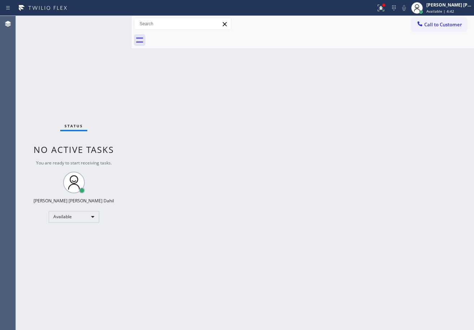
click at [110, 23] on div "Status No active tasks You are ready to start receiving tasks. [PERSON_NAME] [P…" at bounding box center [74, 173] width 116 height 314
drag, startPoint x: 110, startPoint y: 23, endPoint x: 119, endPoint y: 23, distance: 9.7
click at [110, 23] on div "Status No active tasks You are ready to start receiving tasks. [PERSON_NAME] [P…" at bounding box center [74, 173] width 116 height 314
click at [101, 19] on div "Status No active tasks You are ready to start receiving tasks. [PERSON_NAME] [P…" at bounding box center [74, 173] width 116 height 314
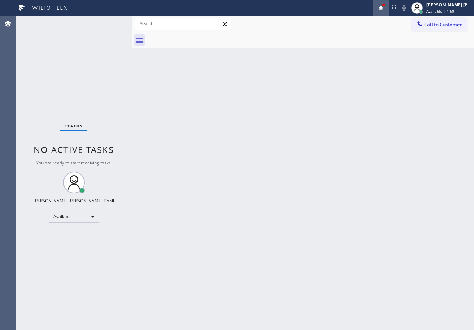
click at [385, 8] on icon at bounding box center [380, 8] width 9 height 9
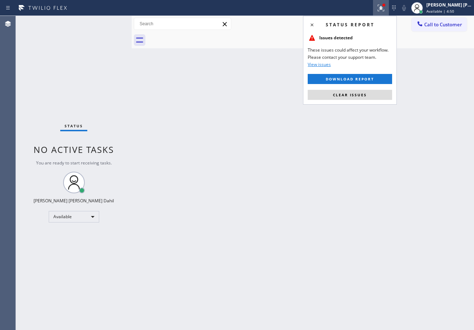
click at [357, 94] on span "Clear issues" at bounding box center [350, 94] width 34 height 5
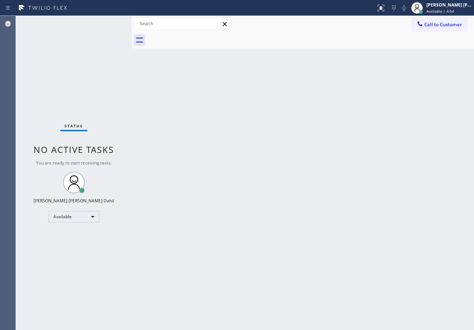
click at [191, 123] on div "Back to Dashboard Change Sender ID Customers Technicians Select a contact Outbo…" at bounding box center [303, 173] width 342 height 314
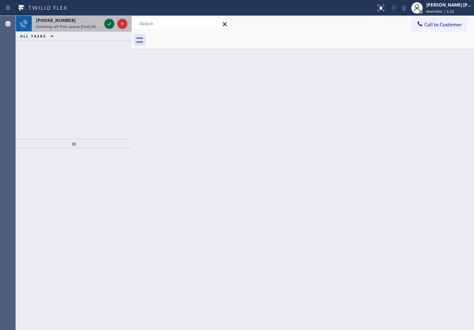
click at [110, 23] on icon at bounding box center [109, 23] width 9 height 9
click at [109, 23] on icon at bounding box center [109, 23] width 9 height 9
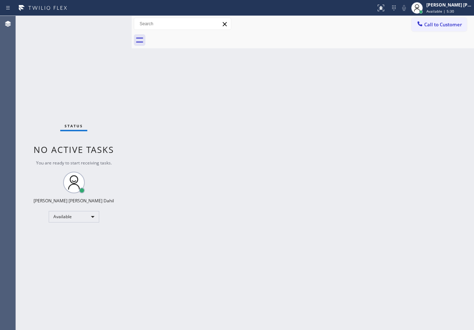
click at [108, 23] on div "Status No active tasks You are ready to start receiving tasks. [PERSON_NAME] [P…" at bounding box center [74, 173] width 116 height 314
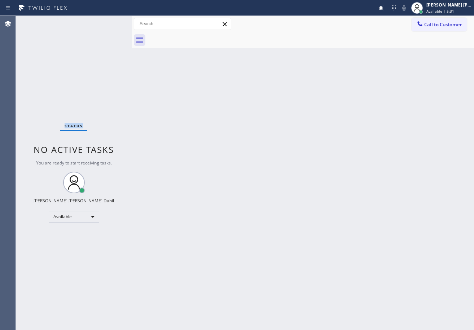
click at [108, 23] on div "Status No active tasks You are ready to start receiving tasks. [PERSON_NAME] [P…" at bounding box center [74, 173] width 116 height 314
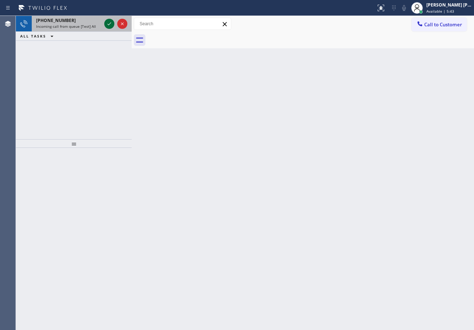
click at [110, 23] on icon at bounding box center [109, 23] width 9 height 9
click at [112, 23] on icon at bounding box center [109, 23] width 9 height 9
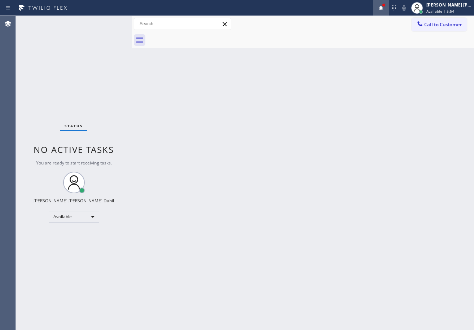
click at [384, 8] on div at bounding box center [381, 8] width 16 height 9
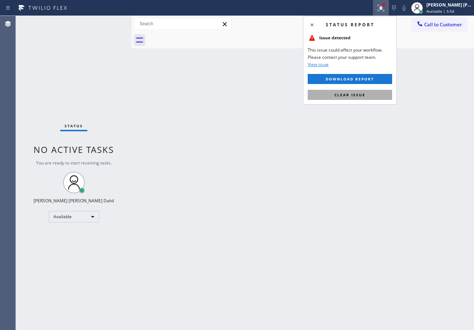
click at [362, 94] on span "Clear issue" at bounding box center [349, 94] width 31 height 5
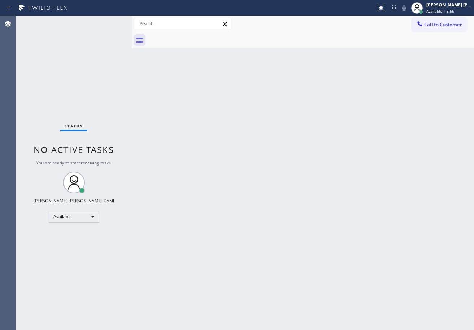
click at [362, 94] on div "Back to Dashboard Change Sender ID Customers Technicians Select a contact Outbo…" at bounding box center [303, 173] width 342 height 314
click at [449, 3] on div "[PERSON_NAME] [PERSON_NAME] Dahil" at bounding box center [448, 5] width 45 height 6
click at [437, 10] on span "Available | 5:56" at bounding box center [440, 11] width 28 height 5
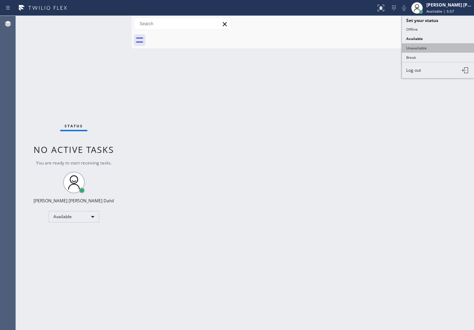
click at [435, 46] on button "Unavailable" at bounding box center [438, 47] width 72 height 9
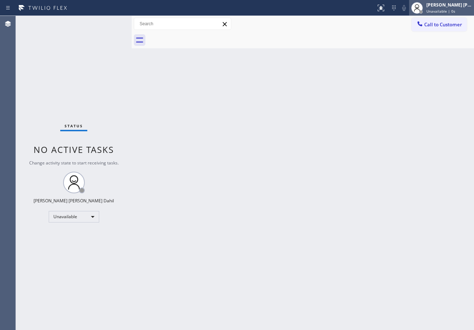
click at [442, 7] on div "[PERSON_NAME] [PERSON_NAME] Dahil" at bounding box center [448, 5] width 45 height 6
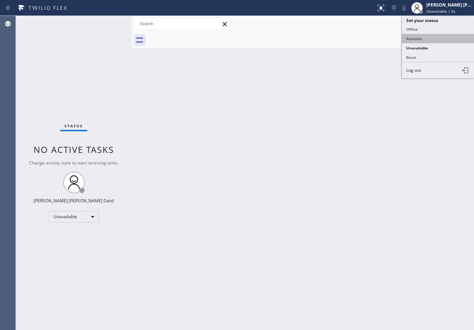
drag, startPoint x: 424, startPoint y: 36, endPoint x: 336, endPoint y: 117, distance: 119.9
click at [424, 36] on button "Available" at bounding box center [438, 38] width 72 height 9
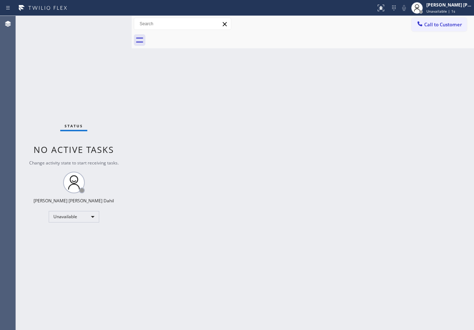
click at [322, 133] on div "Back to Dashboard Change Sender ID Customers Technicians Select a contact Outbo…" at bounding box center [303, 173] width 342 height 314
click at [114, 25] on div "Status No active tasks You are ready to start receiving tasks. [PERSON_NAME] [P…" at bounding box center [74, 173] width 116 height 314
click at [110, 23] on div "Status No active tasks You are ready to start receiving tasks. [PERSON_NAME] [P…" at bounding box center [74, 173] width 116 height 314
click at [107, 21] on div "Status No active tasks You are ready to start receiving tasks. [PERSON_NAME] [P…" at bounding box center [74, 173] width 116 height 314
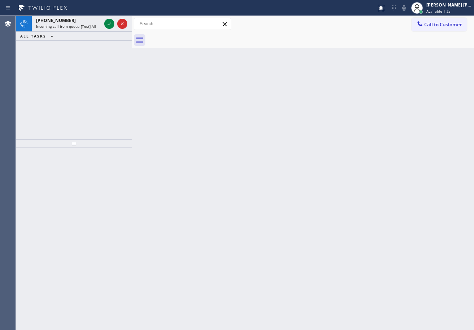
click at [107, 21] on icon at bounding box center [109, 23] width 9 height 9
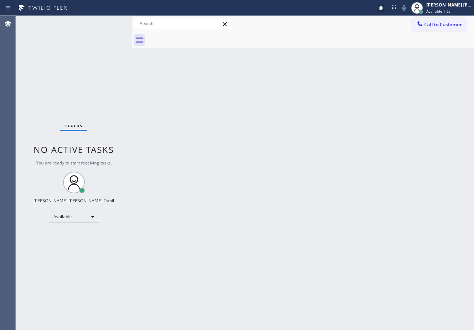
click at [107, 21] on div "Status No active tasks You are ready to start receiving tasks. [PERSON_NAME] [P…" at bounding box center [74, 173] width 116 height 314
click at [442, 10] on span "Available | 3s" at bounding box center [438, 11] width 24 height 5
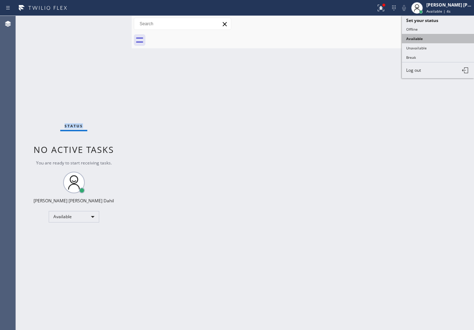
click at [430, 34] on button "Available" at bounding box center [438, 38] width 72 height 9
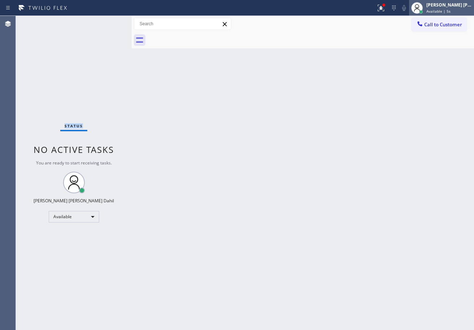
click at [442, 12] on span "Available | 5s" at bounding box center [438, 11] width 24 height 5
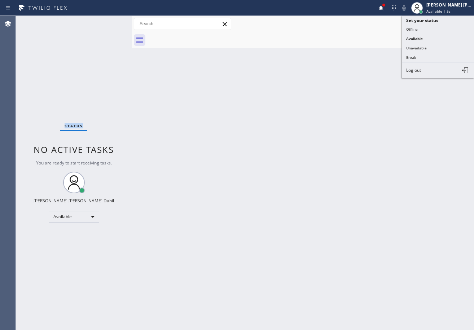
click at [430, 48] on button "Unavailable" at bounding box center [438, 47] width 72 height 9
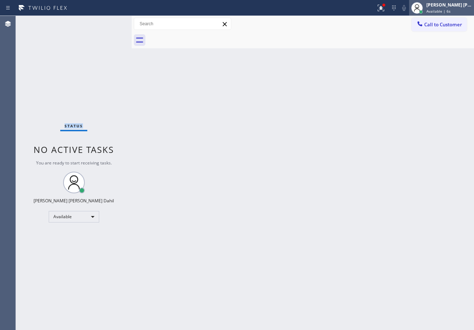
click at [449, 4] on div "[PERSON_NAME] [PERSON_NAME] Dahil" at bounding box center [448, 5] width 45 height 6
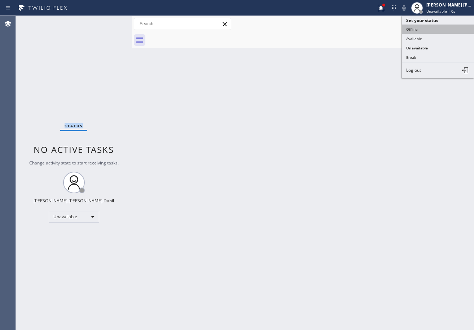
click at [425, 31] on button "Offline" at bounding box center [438, 29] width 72 height 9
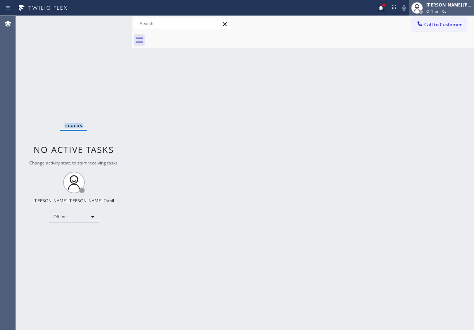
click at [446, 9] on span "Offline | 0s" at bounding box center [436, 11] width 20 height 5
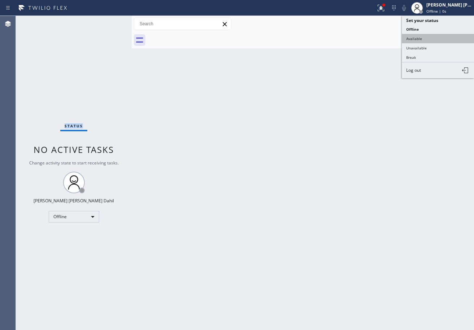
click at [434, 35] on button "Available" at bounding box center [438, 38] width 72 height 9
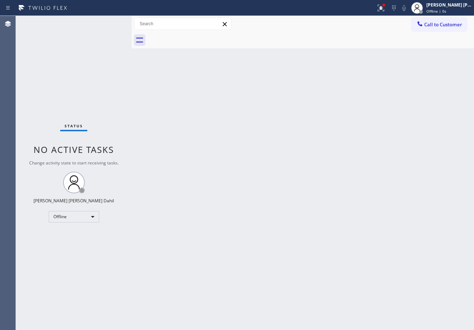
drag, startPoint x: 339, startPoint y: 140, endPoint x: 283, endPoint y: 114, distance: 62.1
click at [331, 136] on div "Back to Dashboard Change Sender ID Customers Technicians Select a contact Outbo…" at bounding box center [303, 173] width 342 height 314
drag, startPoint x: 114, startPoint y: 26, endPoint x: 107, endPoint y: 26, distance: 6.9
click at [107, 26] on div "Status No active tasks You are ready to start receiving tasks. [PERSON_NAME] [P…" at bounding box center [74, 173] width 116 height 314
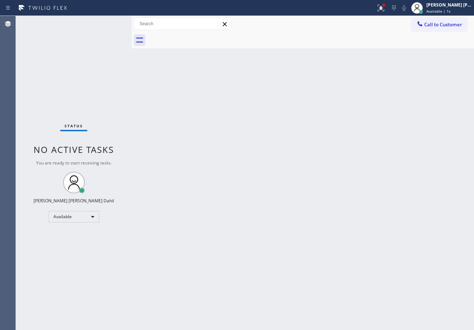
click at [107, 25] on div "Status No active tasks You are ready to start receiving tasks. [PERSON_NAME] [P…" at bounding box center [74, 173] width 116 height 314
click at [107, 23] on div "Status No active tasks You are ready to start receiving tasks. [PERSON_NAME] [P…" at bounding box center [74, 173] width 116 height 314
click at [108, 23] on div "Status No active tasks You are ready to start receiving tasks. [PERSON_NAME] [P…" at bounding box center [74, 173] width 116 height 314
click at [108, 22] on div "Status No active tasks You are ready to start receiving tasks. [PERSON_NAME] [P…" at bounding box center [74, 173] width 116 height 314
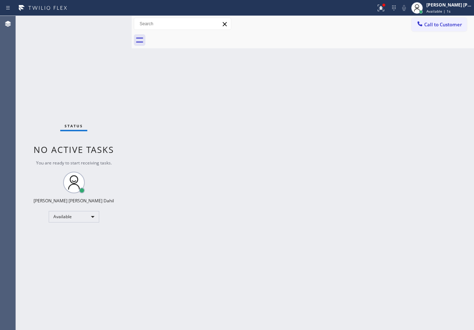
click at [108, 22] on div "Status No active tasks You are ready to start receiving tasks. [PERSON_NAME] [P…" at bounding box center [74, 173] width 116 height 314
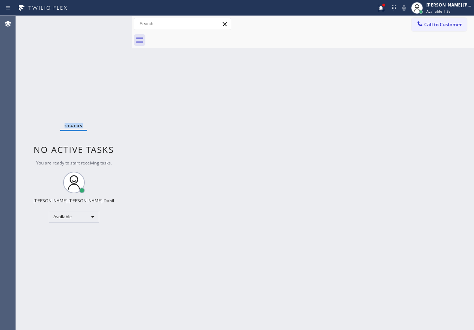
click at [108, 22] on div "Status No active tasks You are ready to start receiving tasks. [PERSON_NAME] [P…" at bounding box center [74, 173] width 116 height 314
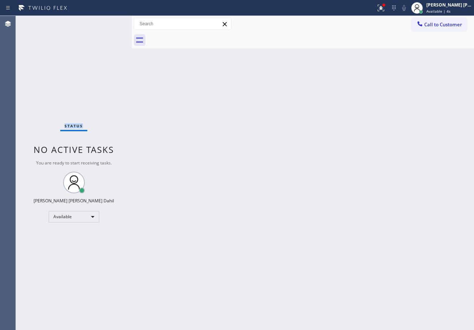
click at [108, 22] on div "Status No active tasks You are ready to start receiving tasks. [PERSON_NAME] [P…" at bounding box center [74, 173] width 116 height 314
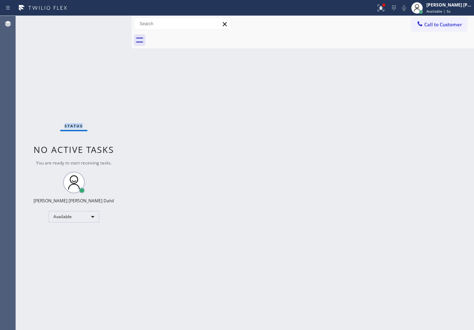
click at [108, 22] on div "Status No active tasks You are ready to start receiving tasks. [PERSON_NAME] [P…" at bounding box center [74, 173] width 116 height 314
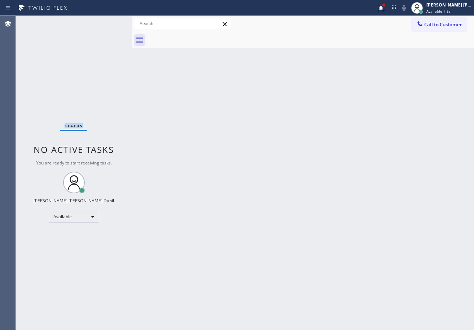
click at [108, 22] on div "Status No active tasks You are ready to start receiving tasks. [PERSON_NAME] [P…" at bounding box center [74, 173] width 116 height 314
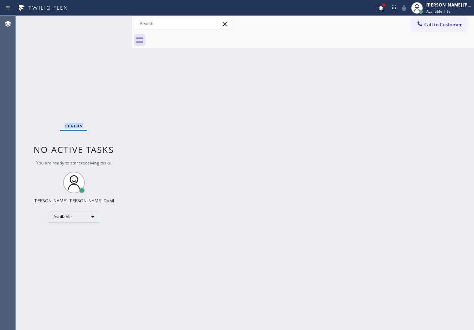
click at [108, 22] on div "Status No active tasks You are ready to start receiving tasks. [PERSON_NAME] [P…" at bounding box center [74, 173] width 116 height 314
click at [108, 25] on div "Status No active tasks You are ready to start receiving tasks. [PERSON_NAME] [P…" at bounding box center [74, 173] width 116 height 314
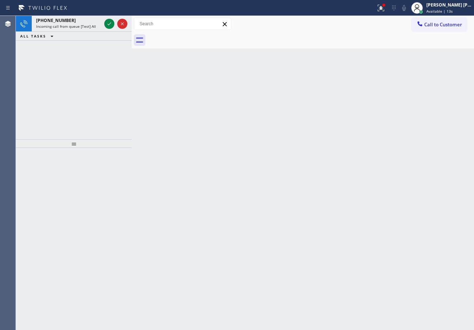
click at [108, 25] on icon at bounding box center [109, 23] width 4 height 3
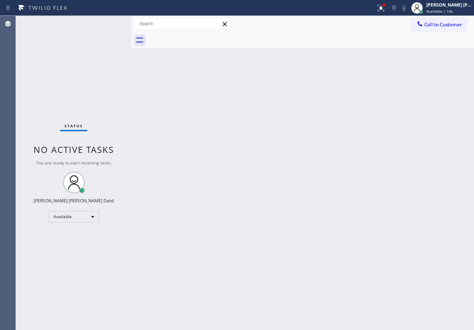
click at [108, 25] on div "Status No active tasks You are ready to start receiving tasks. [PERSON_NAME] [P…" at bounding box center [74, 173] width 116 height 314
drag, startPoint x: 453, startPoint y: 10, endPoint x: 448, endPoint y: 11, distance: 4.4
click at [452, 10] on span "Available | 15s" at bounding box center [439, 11] width 26 height 5
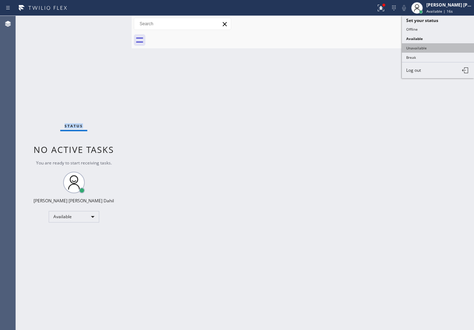
click at [428, 45] on button "Unavailable" at bounding box center [438, 47] width 72 height 9
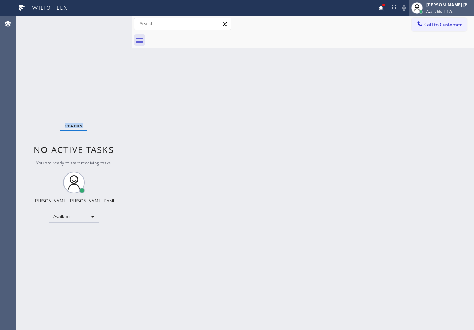
click at [442, 13] on span "Available | 17s" at bounding box center [439, 11] width 26 height 5
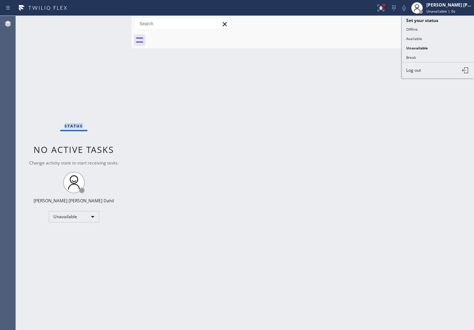
click at [427, 31] on button "Offline" at bounding box center [438, 29] width 72 height 9
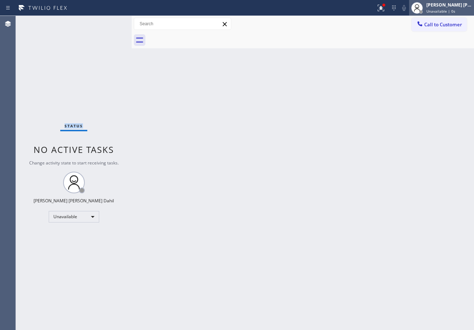
click at [438, 12] on span "Unavailable | 0s" at bounding box center [440, 11] width 29 height 5
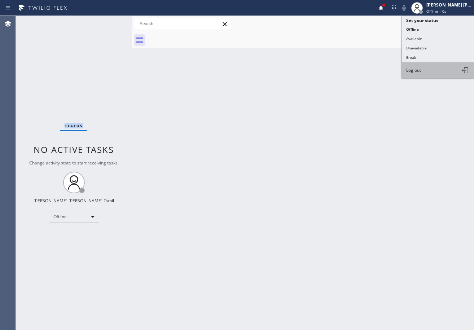
click at [434, 67] on button "Log out" at bounding box center [438, 70] width 72 height 16
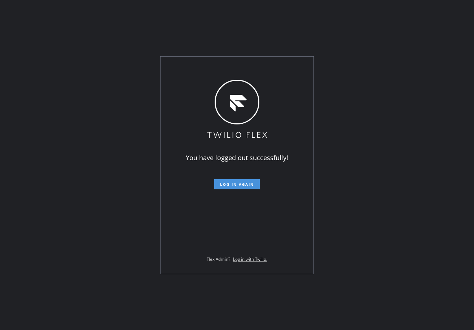
click at [239, 181] on button "Log in again" at bounding box center [236, 184] width 45 height 10
click at [243, 186] on span "Log in again" at bounding box center [237, 184] width 34 height 5
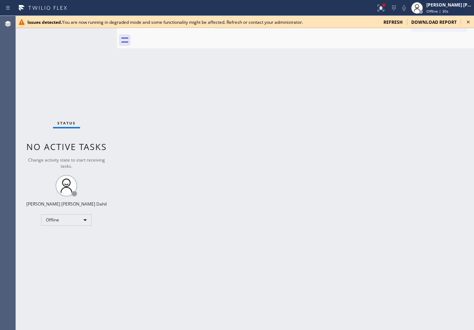
click at [394, 22] on span "refresh" at bounding box center [392, 22] width 19 height 6
click at [443, 8] on div "Joshua Jake Dahil Offline | 44s" at bounding box center [449, 7] width 49 height 13
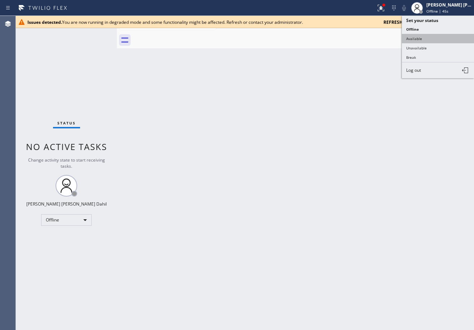
click at [425, 38] on button "Available" at bounding box center [438, 38] width 72 height 9
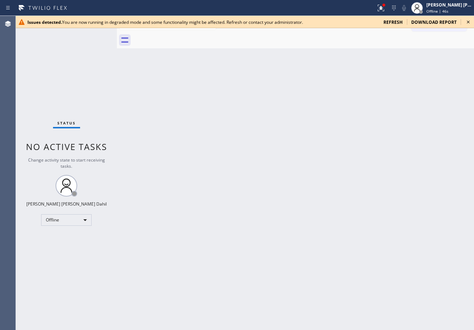
click at [409, 110] on div "Back to Dashboard Change Sender ID Customers Technicians Select a contact Outbo…" at bounding box center [295, 173] width 357 height 314
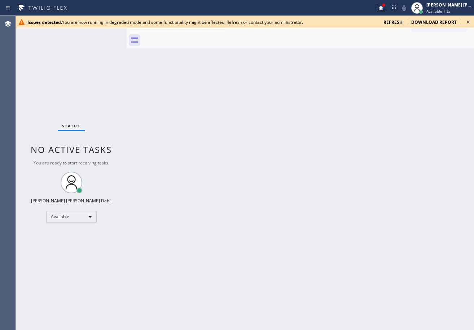
drag, startPoint x: 117, startPoint y: 29, endPoint x: 127, endPoint y: 31, distance: 9.8
click at [127, 31] on div at bounding box center [127, 173] width 0 height 314
click at [209, 115] on div "Back to Dashboard Change Sender ID Customers Technicians Select a contact Outbo…" at bounding box center [300, 173] width 347 height 314
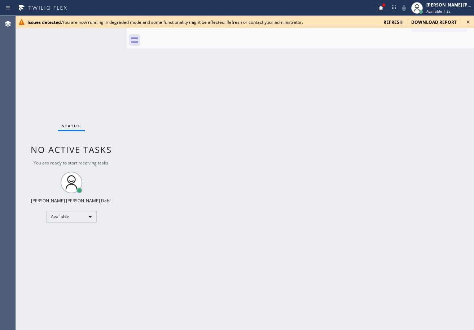
click at [209, 115] on div "Back to Dashboard Change Sender ID Customers Technicians Select a contact Outbo…" at bounding box center [300, 173] width 347 height 314
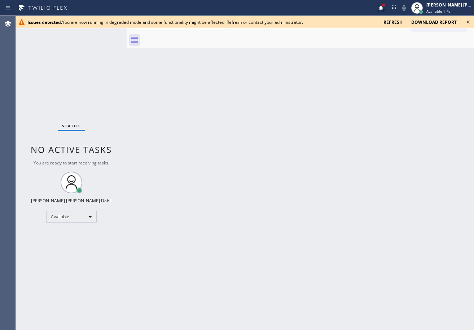
click at [209, 115] on div "Back to Dashboard Change Sender ID Customers Technicians Select a contact Outbo…" at bounding box center [300, 173] width 347 height 314
click at [467, 23] on icon at bounding box center [467, 22] width 3 height 3
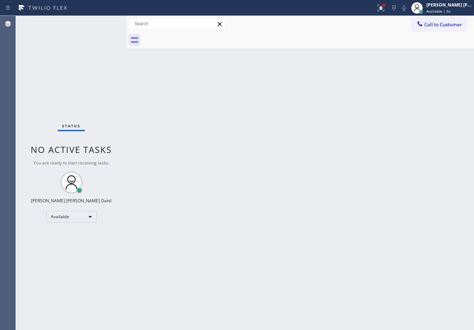
click at [356, 176] on div "Back to Dashboard Change Sender ID Customers Technicians Select a contact Outbo…" at bounding box center [300, 173] width 347 height 314
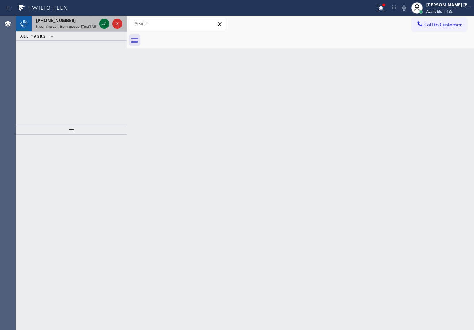
click at [103, 23] on icon at bounding box center [104, 23] width 9 height 9
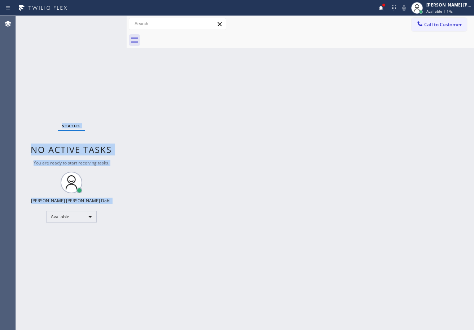
click at [102, 23] on div "Status No active tasks You are ready to start receiving tasks. [PERSON_NAME] [P…" at bounding box center [71, 173] width 111 height 314
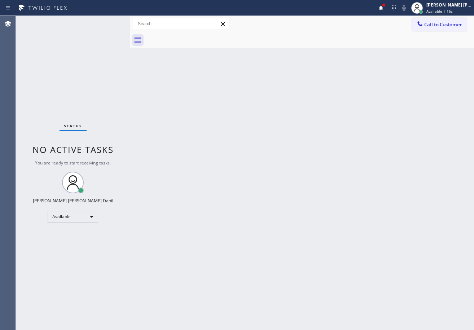
click at [130, 22] on div at bounding box center [130, 173] width 0 height 314
drag, startPoint x: 231, startPoint y: 187, endPoint x: 262, endPoint y: 228, distance: 52.0
click at [239, 196] on div "Back to Dashboard Change Sender ID Customers Technicians Select a contact Outbo…" at bounding box center [302, 173] width 344 height 314
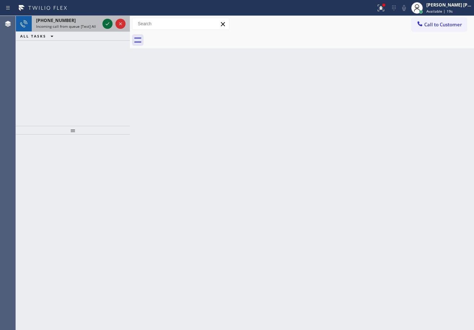
click at [108, 24] on icon at bounding box center [107, 23] width 9 height 9
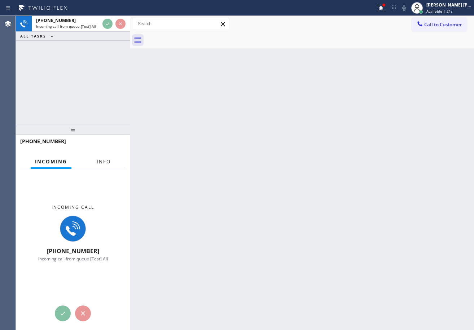
click at [105, 160] on span "Info" at bounding box center [104, 161] width 14 height 6
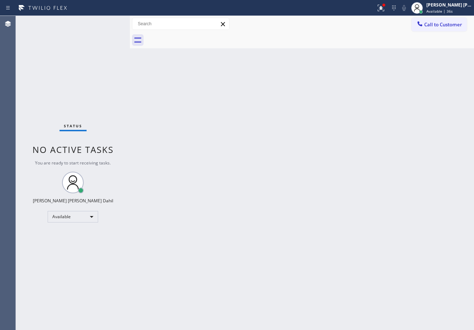
click at [106, 22] on div "Status No active tasks You are ready to start receiving tasks. [PERSON_NAME] [P…" at bounding box center [73, 173] width 114 height 314
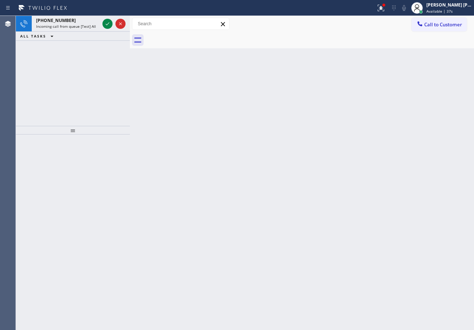
click at [106, 22] on icon at bounding box center [107, 23] width 9 height 9
click at [107, 23] on icon at bounding box center [107, 23] width 9 height 9
click at [106, 22] on icon at bounding box center [107, 23] width 9 height 9
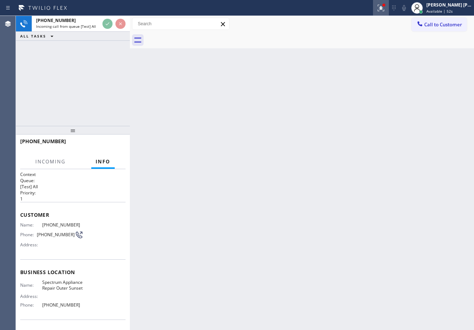
click at [385, 5] on icon at bounding box center [380, 8] width 9 height 9
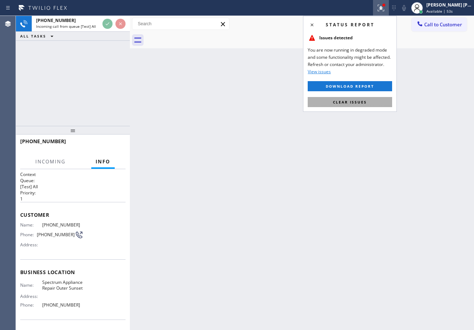
click at [356, 104] on span "Clear issues" at bounding box center [350, 101] width 34 height 5
click at [356, 111] on div "Back to Dashboard Change Sender ID Customers Technicians Select a contact Outbo…" at bounding box center [302, 173] width 344 height 314
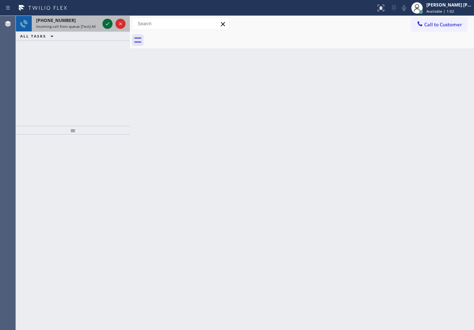
click at [106, 22] on icon at bounding box center [107, 23] width 9 height 9
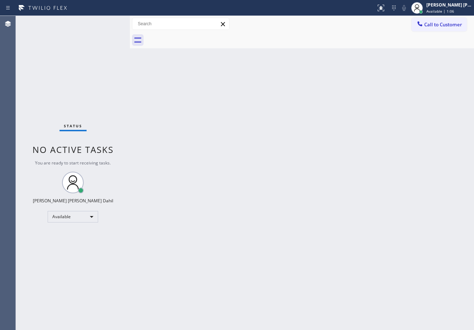
click at [111, 23] on div "Status No active tasks You are ready to start receiving tasks. Joshua Jake Dahi…" at bounding box center [73, 173] width 114 height 314
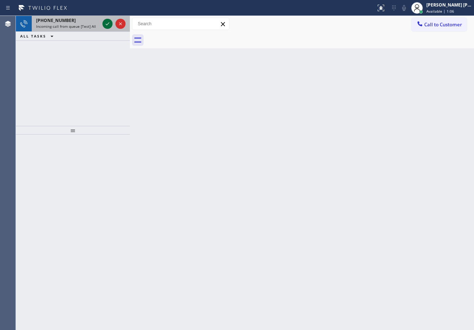
drag, startPoint x: 111, startPoint y: 23, endPoint x: 108, endPoint y: 22, distance: 3.7
click at [108, 22] on icon at bounding box center [107, 23] width 9 height 9
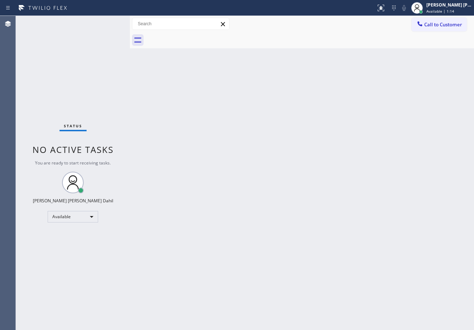
click at [103, 21] on div "Status No active tasks You are ready to start receiving tasks. Joshua Jake Dahi…" at bounding box center [73, 173] width 114 height 314
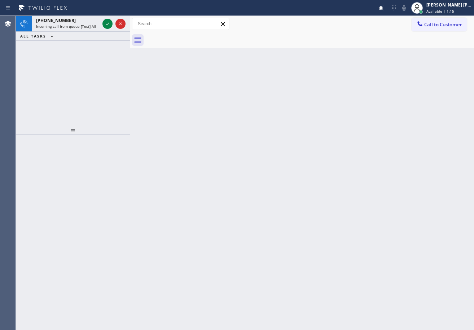
click at [103, 21] on icon at bounding box center [107, 23] width 9 height 9
click at [106, 21] on icon at bounding box center [107, 23] width 9 height 9
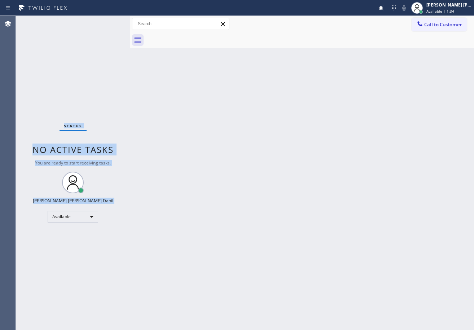
click at [106, 21] on div "Status No active tasks You are ready to start receiving tasks. Joshua Jake Dahi…" at bounding box center [73, 173] width 114 height 314
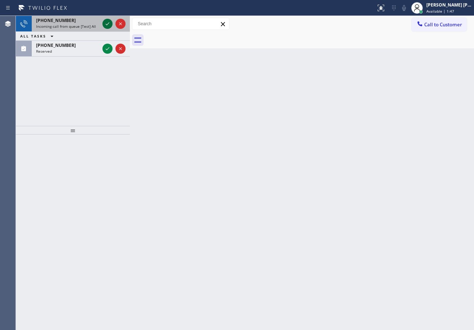
click at [108, 26] on icon at bounding box center [107, 23] width 9 height 9
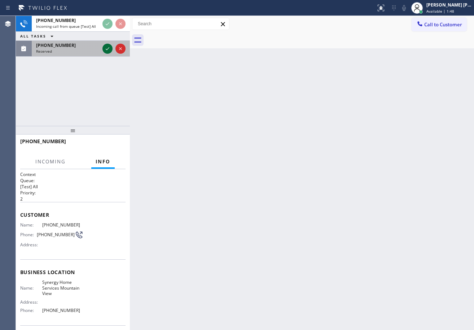
click at [106, 44] on button at bounding box center [107, 49] width 10 height 10
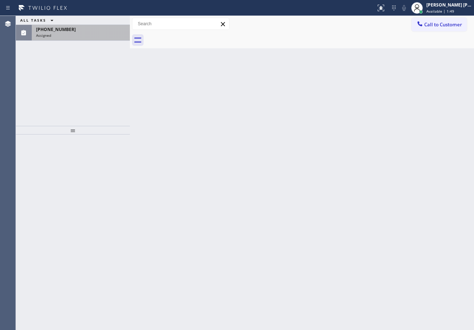
click at [82, 38] on div "Assigned" at bounding box center [80, 35] width 89 height 5
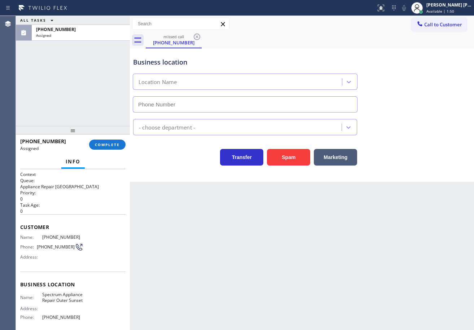
type input "(415) 634-6699"
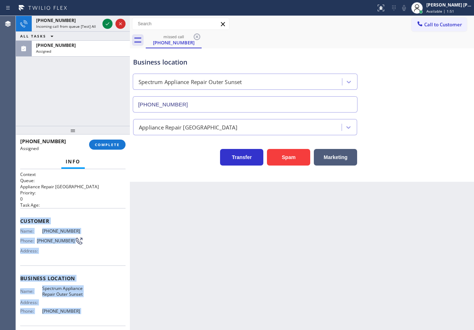
scroll to position [58, 0]
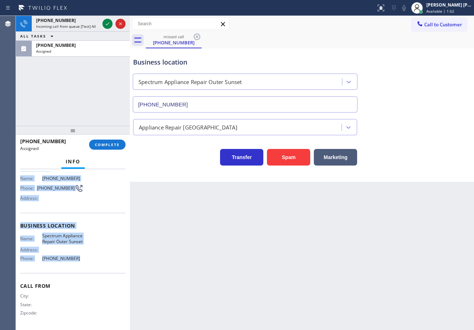
drag, startPoint x: 16, startPoint y: 220, endPoint x: 80, endPoint y: 255, distance: 72.6
click at [78, 265] on div "Context Queue: Appliance Repair High End Priority: 0 Task Age: Customer Name: (…" at bounding box center [73, 249] width 114 height 161
copy div "Customer Name: (209) 245-1625 Phone: (209) 245-1625 Address: Business location …"
click at [98, 147] on button "COMPLETE" at bounding box center [107, 144] width 36 height 10
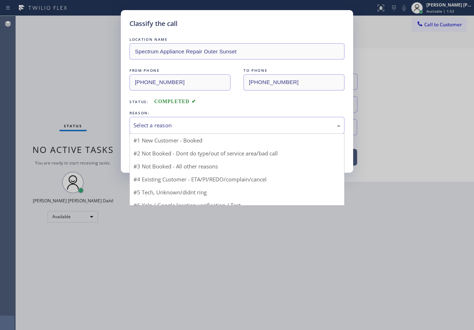
drag, startPoint x: 137, startPoint y: 119, endPoint x: 143, endPoint y: 124, distance: 7.2
click at [138, 119] on div "Select a reason" at bounding box center [236, 125] width 215 height 17
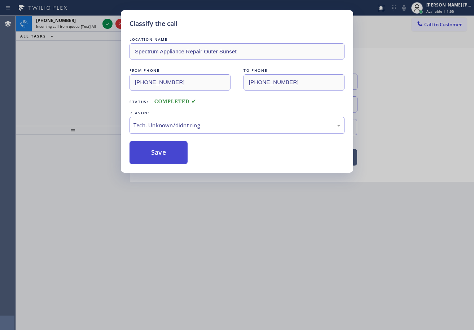
click at [165, 154] on button "Save" at bounding box center [158, 152] width 58 height 23
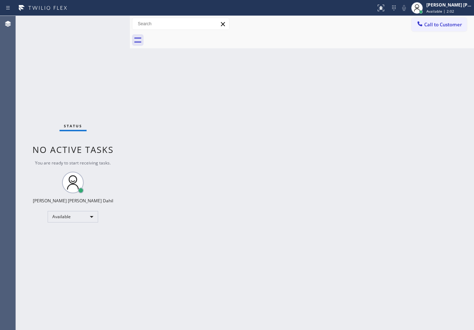
click at [86, 36] on div "Status No active tasks You are ready to start receiving tasks. [PERSON_NAME] [P…" at bounding box center [73, 173] width 114 height 314
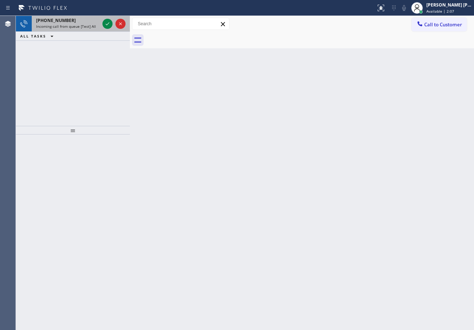
click at [74, 21] on div "+12068498880" at bounding box center [67, 20] width 63 height 6
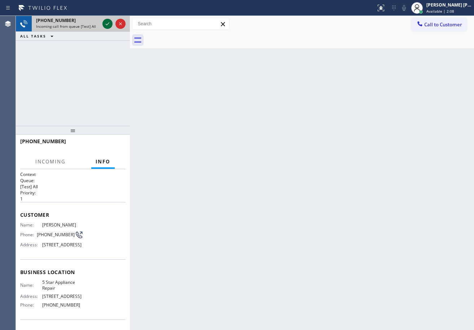
click at [104, 21] on icon at bounding box center [107, 23] width 9 height 9
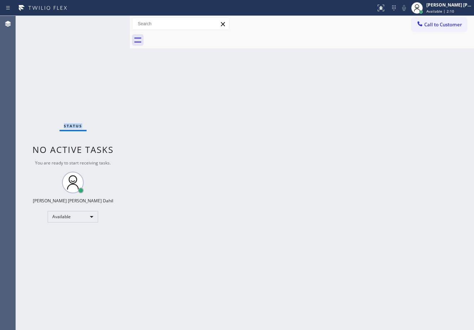
click at [104, 21] on div "Status No active tasks You are ready to start receiving tasks. [PERSON_NAME] [P…" at bounding box center [73, 173] width 114 height 314
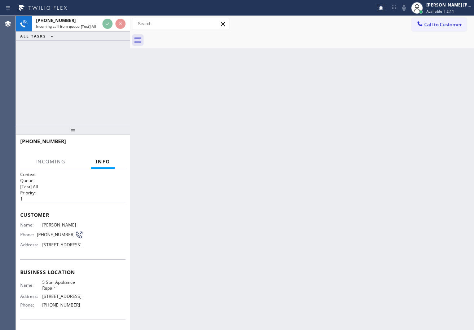
click at [85, 59] on div "+12068498880 Incoming call from queue [Test] All ALL TASKS ALL TASKS ACTIVE TAS…" at bounding box center [73, 71] width 114 height 110
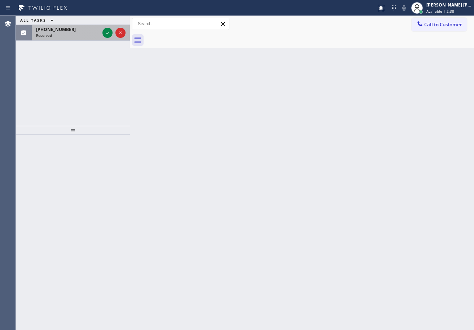
click at [92, 35] on div "Reserved" at bounding box center [67, 35] width 63 height 5
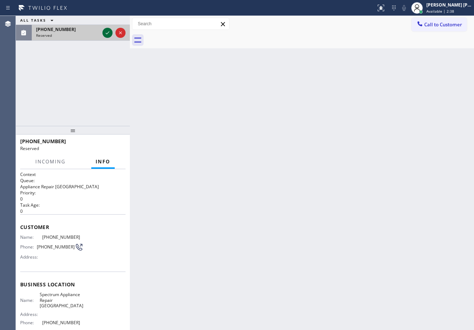
drag, startPoint x: 92, startPoint y: 35, endPoint x: 103, endPoint y: 32, distance: 11.2
click at [92, 35] on div "Reserved" at bounding box center [67, 35] width 63 height 5
click at [109, 30] on icon at bounding box center [107, 32] width 9 height 9
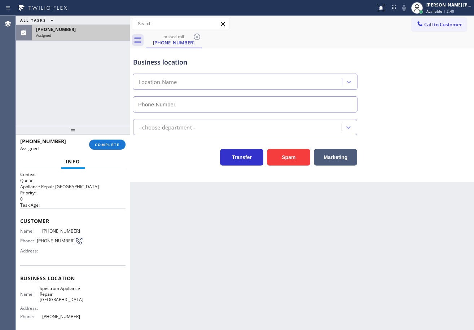
type input "(510) 822-8070"
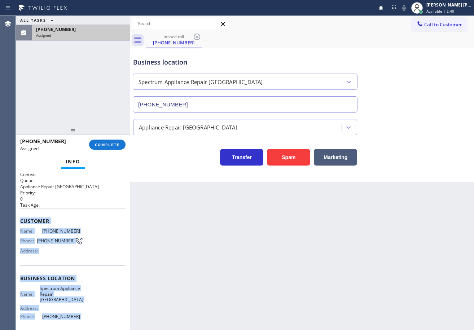
scroll to position [58, 0]
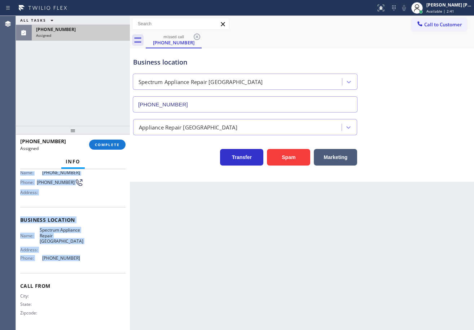
drag, startPoint x: 19, startPoint y: 217, endPoint x: 82, endPoint y: 253, distance: 72.5
click at [77, 260] on div "Context Queue: Appliance Repair High End Priority: 0 Task Age: Customer Name: (…" at bounding box center [73, 249] width 114 height 161
copy div "Customer Name: (510) 270-2758 Phone: (510) 270-2758 Address: Business location …"
click at [100, 142] on span "COMPLETE" at bounding box center [107, 144] width 25 height 5
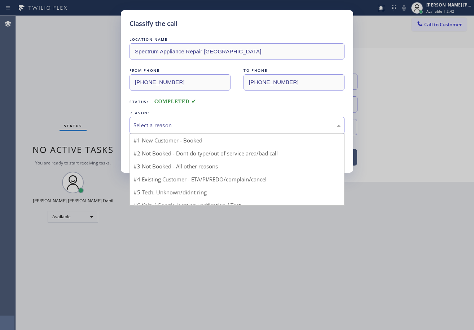
drag, startPoint x: 151, startPoint y: 123, endPoint x: 158, endPoint y: 126, distance: 6.9
click at [152, 123] on div "Select a reason" at bounding box center [236, 125] width 207 height 8
drag, startPoint x: 175, startPoint y: 177, endPoint x: 162, endPoint y: 149, distance: 31.1
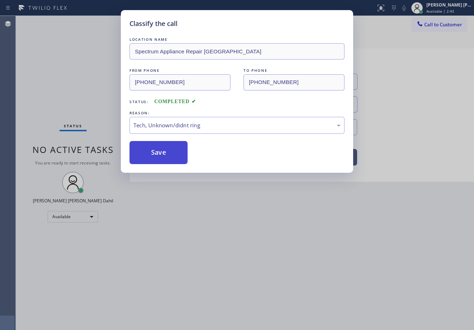
click at [161, 149] on button "Save" at bounding box center [158, 152] width 58 height 23
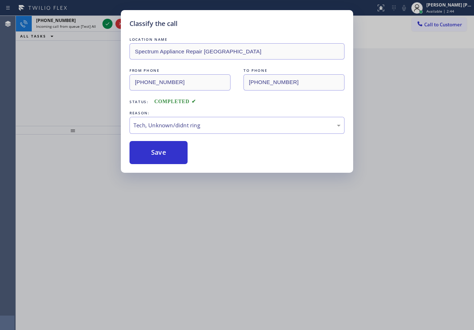
click at [434, 11] on div "Status report Issues detected You are now running in degraded mode and some fun…" at bounding box center [237, 165] width 474 height 330
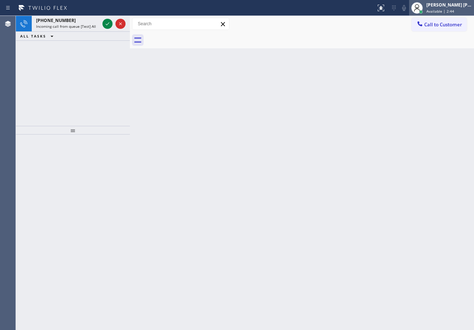
click at [434, 10] on span "Available | 2:44" at bounding box center [440, 11] width 28 height 5
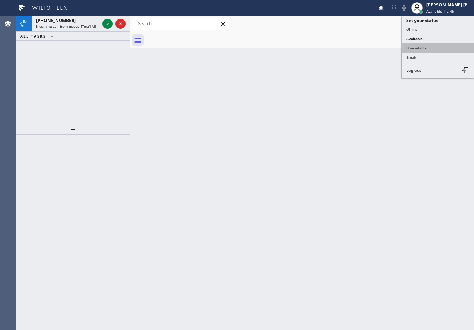
click at [420, 48] on button "Unavailable" at bounding box center [438, 47] width 72 height 9
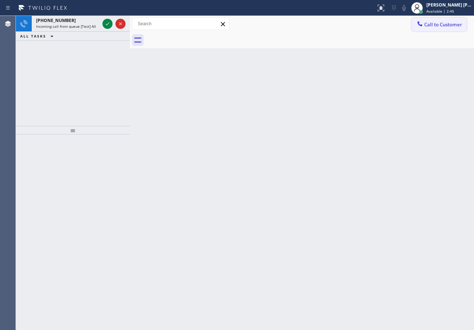
click at [435, 24] on span "Call to Customer" at bounding box center [443, 24] width 38 height 6
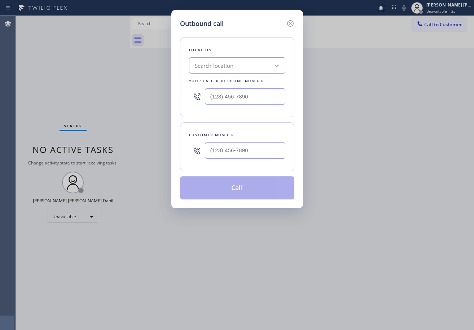
click at [247, 147] on input "text" at bounding box center [245, 150] width 80 height 16
paste input "510) 270-2758"
type input "(510) 270-2758"
click at [248, 93] on input "text" at bounding box center [245, 96] width 80 height 16
paste input "510) 822-8070"
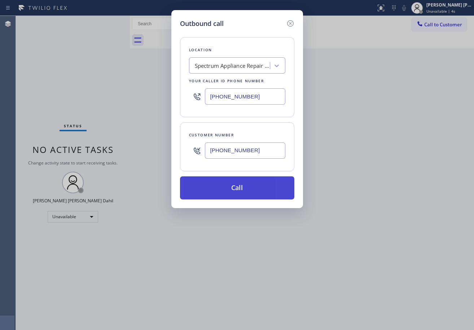
type input "(510) 822-8070"
click at [236, 192] on button "Call" at bounding box center [237, 187] width 114 height 23
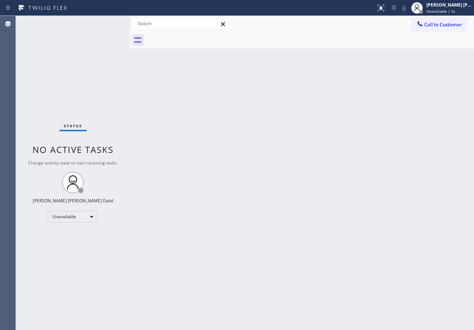
type input "(510) 822-8070"
click at [441, 28] on button "Call to Customer" at bounding box center [438, 25] width 55 height 14
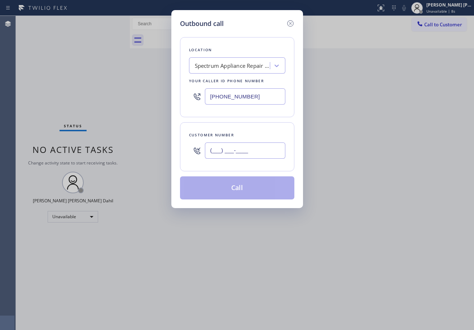
click at [238, 150] on input "(___) ___-____" at bounding box center [245, 150] width 80 height 16
paste input "510) 270-2758"
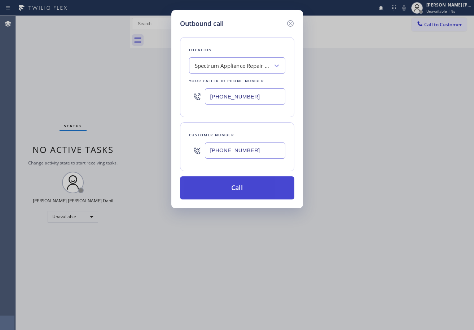
type input "(510) 270-2758"
click at [237, 191] on button "Call" at bounding box center [237, 187] width 114 height 23
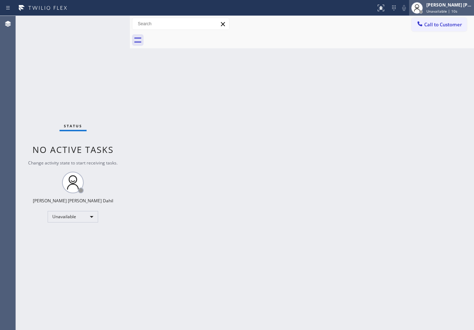
click at [456, 7] on div "[PERSON_NAME] [PERSON_NAME] Dahil" at bounding box center [448, 5] width 45 height 6
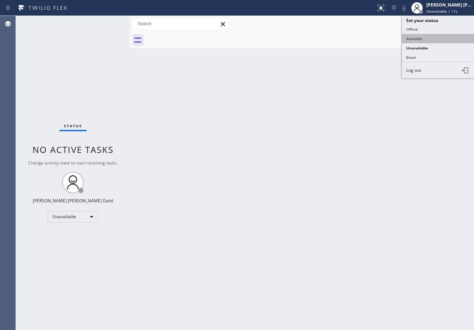
click at [430, 35] on button "Available" at bounding box center [438, 38] width 72 height 9
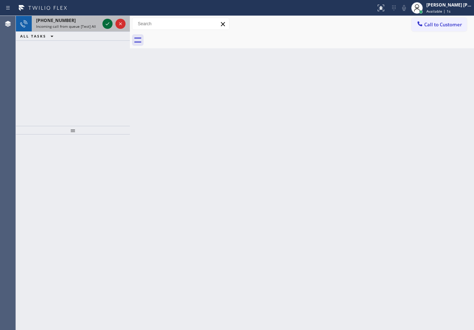
click at [105, 21] on icon at bounding box center [107, 23] width 9 height 9
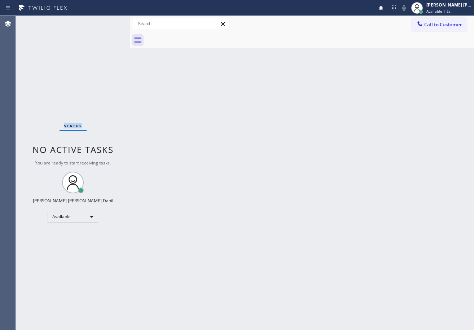
click at [105, 21] on div "Status No active tasks You are ready to start receiving tasks. [PERSON_NAME] [P…" at bounding box center [73, 173] width 114 height 314
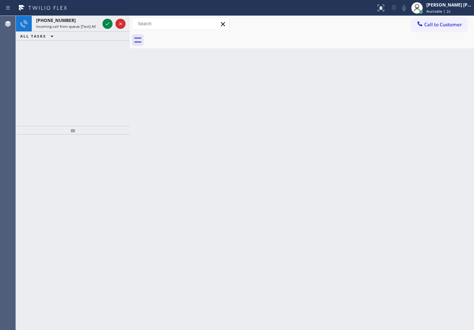
click at [105, 21] on icon at bounding box center [107, 23] width 9 height 9
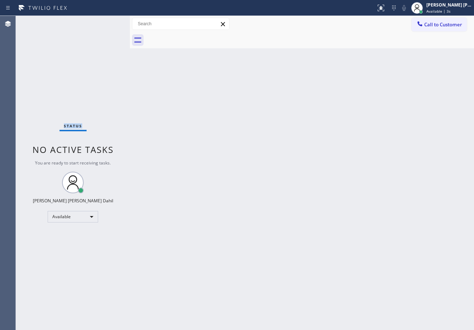
click at [105, 21] on div "Status No active tasks You are ready to start receiving tasks. [PERSON_NAME] [P…" at bounding box center [73, 173] width 114 height 314
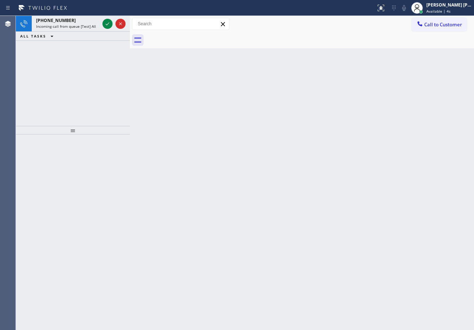
click at [105, 21] on icon at bounding box center [107, 23] width 9 height 9
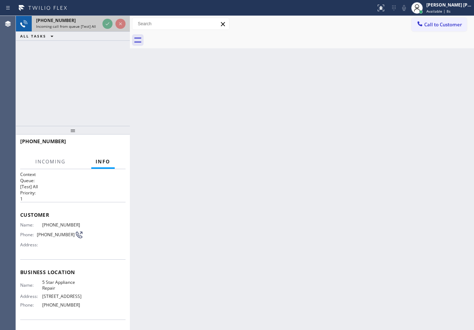
click at [102, 22] on div at bounding box center [114, 24] width 26 height 16
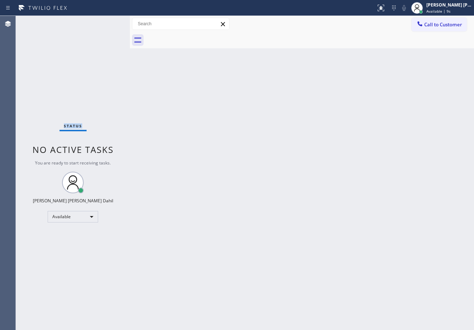
click at [104, 22] on div "Status No active tasks You are ready to start receiving tasks. [PERSON_NAME] [P…" at bounding box center [73, 173] width 114 height 314
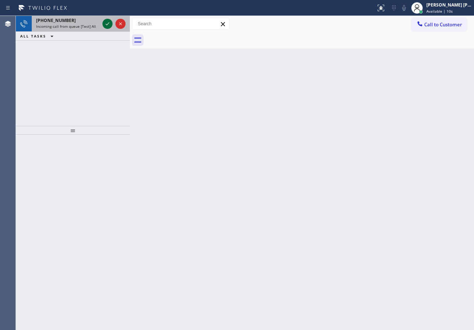
click at [105, 24] on icon at bounding box center [107, 23] width 9 height 9
click at [104, 24] on icon at bounding box center [107, 23] width 9 height 9
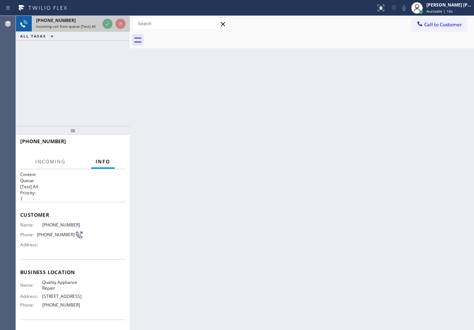
click at [102, 24] on div at bounding box center [114, 24] width 26 height 16
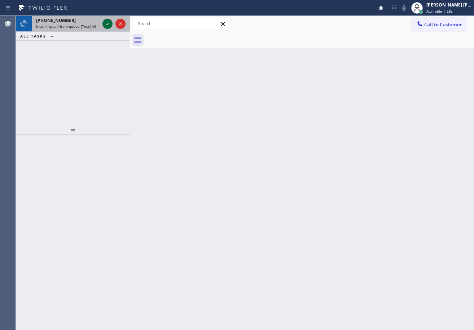
click at [102, 24] on div "+13034750318 Incoming call from queue [Test] All" at bounding box center [73, 24] width 114 height 16
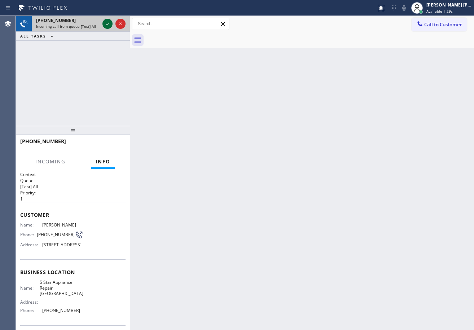
click at [104, 23] on icon at bounding box center [107, 23] width 9 height 9
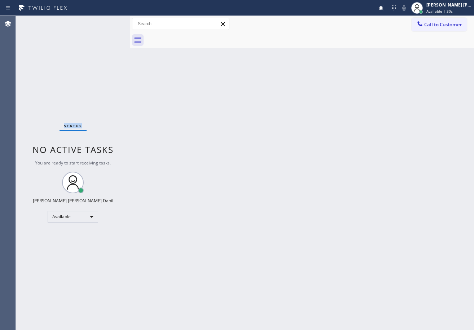
click at [105, 23] on div "Status No active tasks You are ready to start receiving tasks. [PERSON_NAME] [P…" at bounding box center [73, 173] width 114 height 314
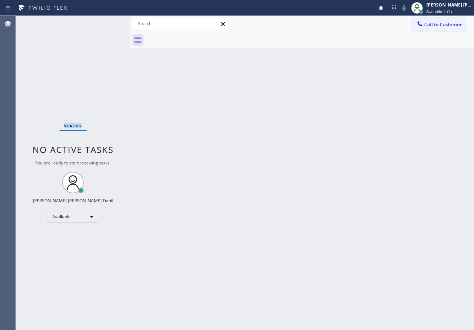
click at [105, 23] on div "Status No active tasks You are ready to start receiving tasks. [PERSON_NAME] [P…" at bounding box center [73, 173] width 114 height 314
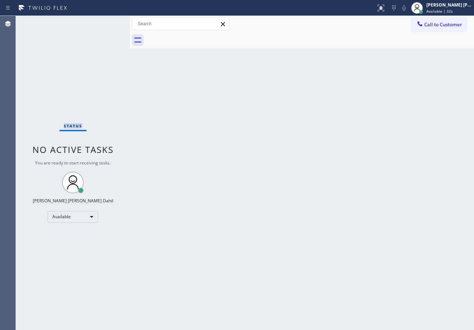
click at [105, 23] on div "Status No active tasks You are ready to start receiving tasks. [PERSON_NAME] [P…" at bounding box center [73, 173] width 114 height 314
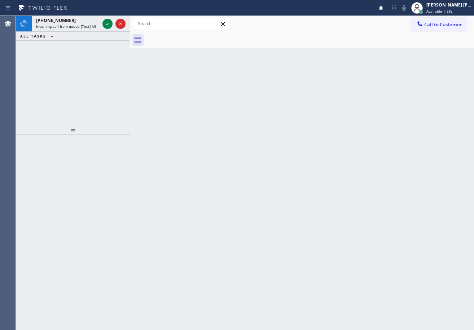
click at [105, 23] on icon at bounding box center [107, 23] width 9 height 9
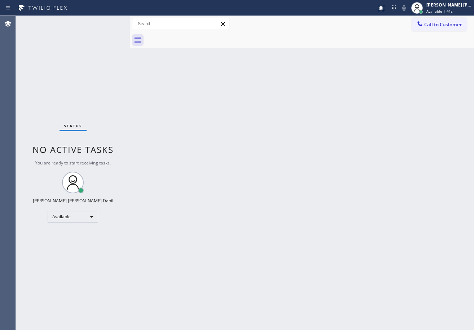
click at [105, 23] on div "Status No active tasks You are ready to start receiving tasks. [PERSON_NAME] [P…" at bounding box center [73, 173] width 114 height 314
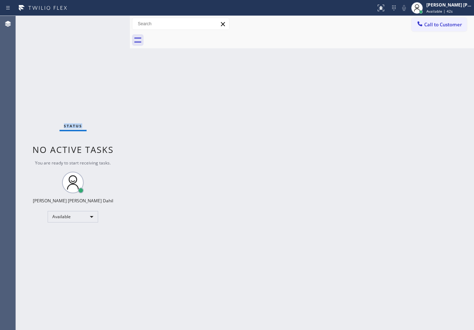
click at [105, 23] on div "Status No active tasks You are ready to start receiving tasks. [PERSON_NAME] [P…" at bounding box center [73, 173] width 114 height 314
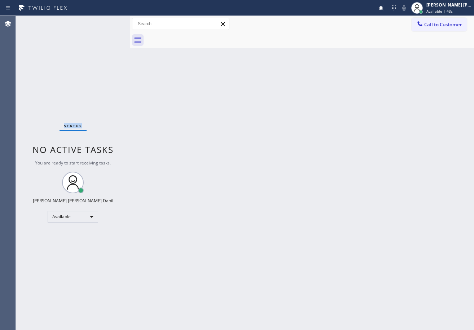
click at [105, 23] on div "Status No active tasks You are ready to start receiving tasks. [PERSON_NAME] [P…" at bounding box center [73, 173] width 114 height 314
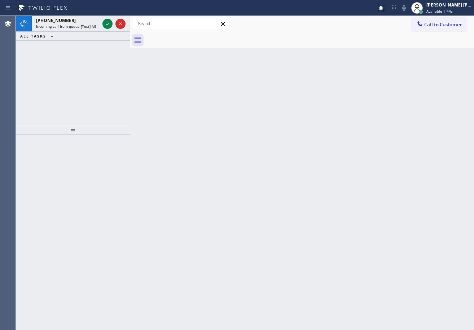
click at [105, 23] on icon at bounding box center [107, 23] width 9 height 9
click at [105, 22] on icon at bounding box center [107, 23] width 9 height 9
click at [106, 22] on icon at bounding box center [107, 23] width 9 height 9
click at [352, 217] on div "Back to Dashboard Change Sender ID Customers Technicians Select a contact Outbo…" at bounding box center [302, 173] width 344 height 314
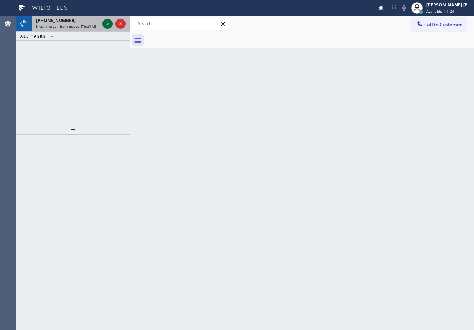
click at [106, 24] on icon at bounding box center [107, 23] width 9 height 9
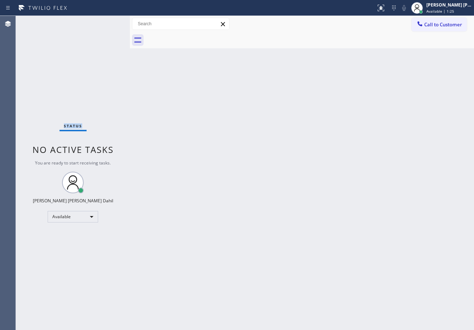
click at [103, 23] on div "Status No active tasks You are ready to start receiving tasks. [PERSON_NAME] [P…" at bounding box center [73, 173] width 114 height 314
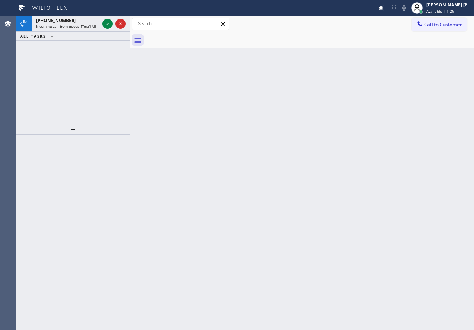
click at [103, 23] on icon at bounding box center [107, 23] width 9 height 9
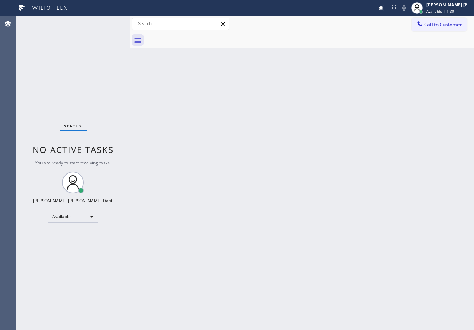
click at [103, 23] on div "Status No active tasks You are ready to start receiving tasks. [PERSON_NAME] [P…" at bounding box center [73, 173] width 114 height 314
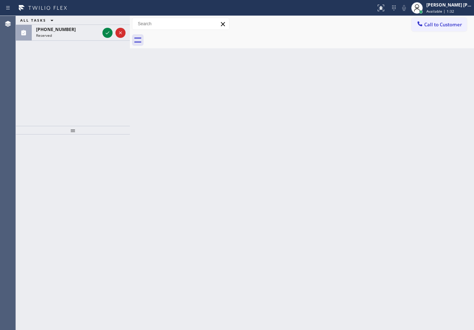
click at [105, 22] on div "ALL TASKS ALL TASKS ACTIVE TASKS TASKS IN WRAP UP" at bounding box center [73, 20] width 114 height 9
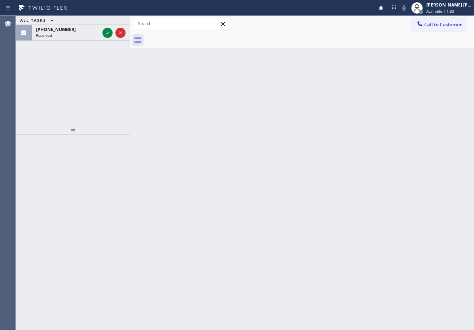
click at [105, 22] on div "ALL TASKS ALL TASKS ACTIVE TASKS TASKS IN WRAP UP" at bounding box center [73, 20] width 114 height 9
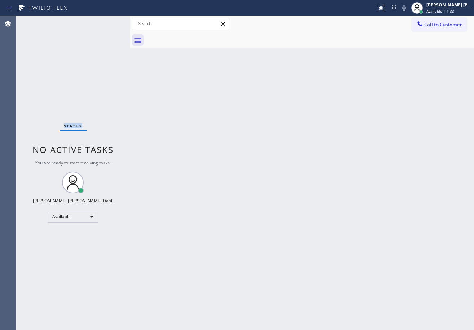
click at [105, 22] on div "Status No active tasks You are ready to start receiving tasks. [PERSON_NAME] [P…" at bounding box center [73, 173] width 114 height 314
click at [110, 23] on div "Status No active tasks You are ready to start receiving tasks. [PERSON_NAME] [P…" at bounding box center [73, 173] width 114 height 314
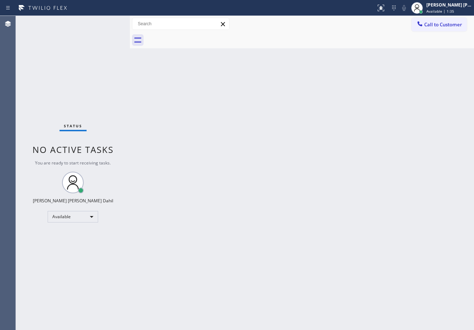
click at [110, 23] on div "Status No active tasks You are ready to start receiving tasks. [PERSON_NAME] [P…" at bounding box center [73, 173] width 114 height 314
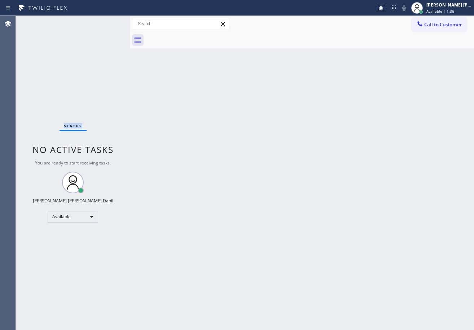
click at [110, 23] on div "Status No active tasks You are ready to start receiving tasks. [PERSON_NAME] [P…" at bounding box center [73, 173] width 114 height 314
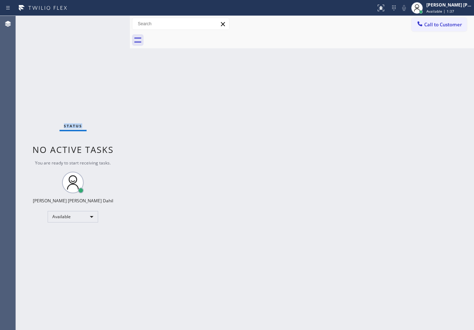
click at [109, 23] on div "Status No active tasks You are ready to start receiving tasks. [PERSON_NAME] [P…" at bounding box center [73, 173] width 114 height 314
click at [108, 23] on div "Status No active tasks You are ready to start receiving tasks. [PERSON_NAME] [P…" at bounding box center [73, 173] width 114 height 314
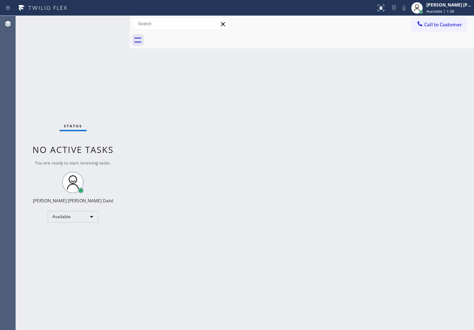
click at [107, 22] on div "Status No active tasks You are ready to start receiving tasks. [PERSON_NAME] [P…" at bounding box center [73, 173] width 114 height 314
click at [107, 21] on div "Status No active tasks You are ready to start receiving tasks. [PERSON_NAME] [P…" at bounding box center [73, 173] width 114 height 314
click at [112, 24] on div "Status No active tasks You are ready to start receiving tasks. [PERSON_NAME] [P…" at bounding box center [73, 173] width 114 height 314
click at [108, 23] on div "Status No active tasks You are ready to start receiving tasks. [PERSON_NAME] [P…" at bounding box center [73, 173] width 114 height 314
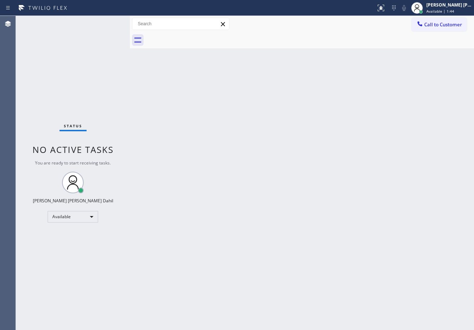
click at [107, 22] on div "Status No active tasks You are ready to start receiving tasks. [PERSON_NAME] [P…" at bounding box center [73, 173] width 114 height 314
click at [106, 22] on div "Status No active tasks You are ready to start receiving tasks. [PERSON_NAME] [P…" at bounding box center [73, 173] width 114 height 314
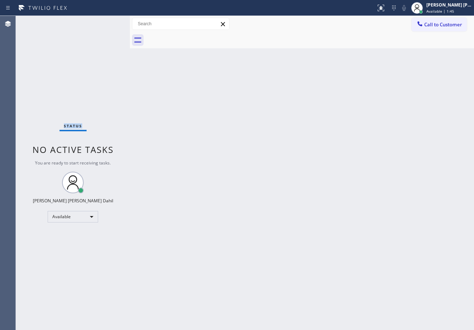
click at [106, 22] on div "Status No active tasks You are ready to start receiving tasks. [PERSON_NAME] [P…" at bounding box center [73, 173] width 114 height 314
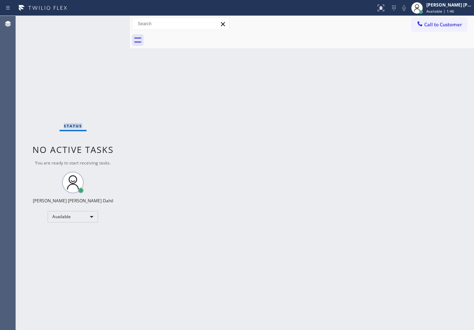
click at [106, 22] on div "Status No active tasks You are ready to start receiving tasks. [PERSON_NAME] [P…" at bounding box center [73, 173] width 114 height 314
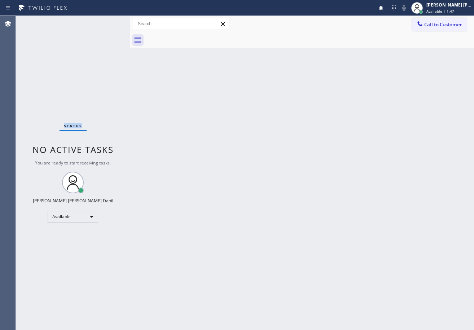
click at [106, 22] on div "Status No active tasks You are ready to start receiving tasks. [PERSON_NAME] [P…" at bounding box center [73, 173] width 114 height 314
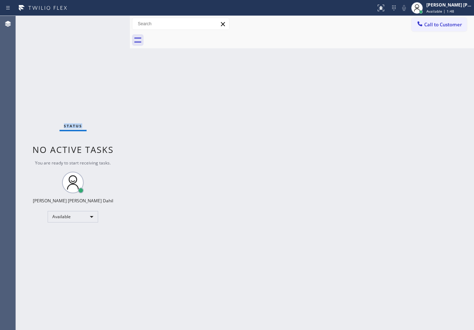
click at [107, 22] on div "Status No active tasks You are ready to start receiving tasks. [PERSON_NAME] [P…" at bounding box center [73, 173] width 114 height 314
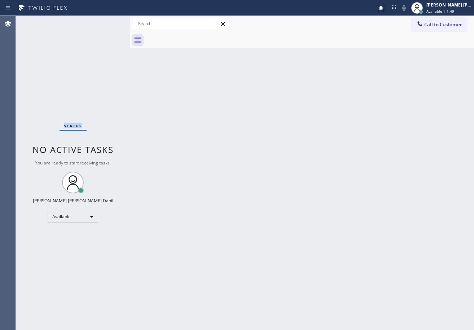
click at [107, 22] on div "Status No active tasks You are ready to start receiving tasks. [PERSON_NAME] [P…" at bounding box center [73, 173] width 114 height 314
click at [104, 20] on div "Status No active tasks You are ready to start receiving tasks. [PERSON_NAME] [P…" at bounding box center [73, 173] width 114 height 314
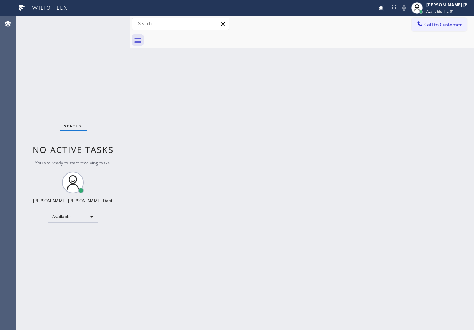
click at [104, 20] on div "Status No active tasks You are ready to start receiving tasks. [PERSON_NAME] [P…" at bounding box center [73, 173] width 114 height 314
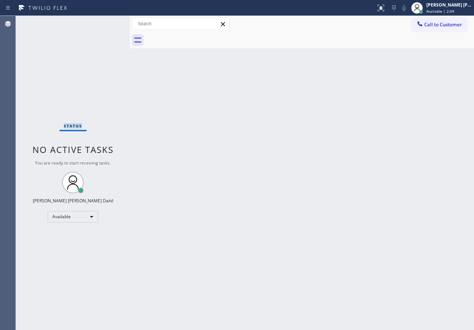
click at [104, 20] on div "Status No active tasks You are ready to start receiving tasks. [PERSON_NAME] [P…" at bounding box center [73, 173] width 114 height 314
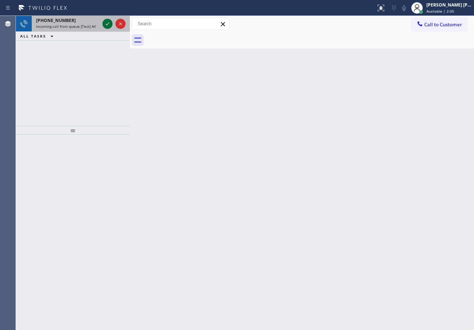
click at [104, 22] on icon at bounding box center [107, 23] width 9 height 9
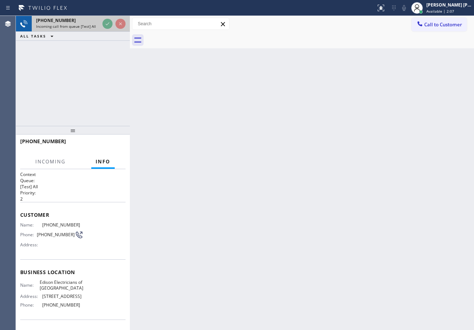
click at [106, 23] on div "Classify the call LOCATION NAME Spectrum Appliance Repair Outer Sunset FROM PHO…" at bounding box center [245, 173] width 458 height 314
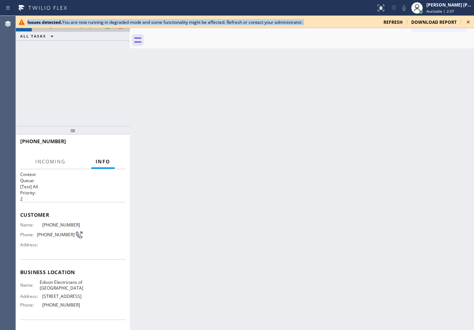
click at [106, 23] on div "Issues detected. You are now running in degraded mode and some functionality mi…" at bounding box center [202, 22] width 350 height 6
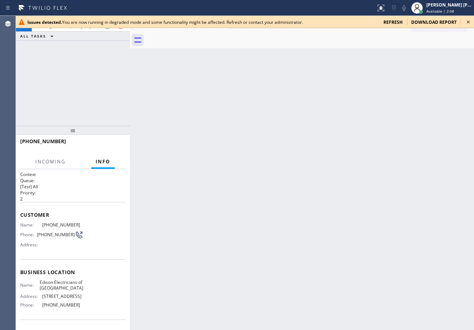
click at [103, 49] on div "+18482989966 Incoming call from queue [Test] All ALL TASKS ALL TASKS ACTIVE TAS…" at bounding box center [73, 71] width 114 height 110
click at [398, 23] on span "refresh" at bounding box center [392, 22] width 19 height 6
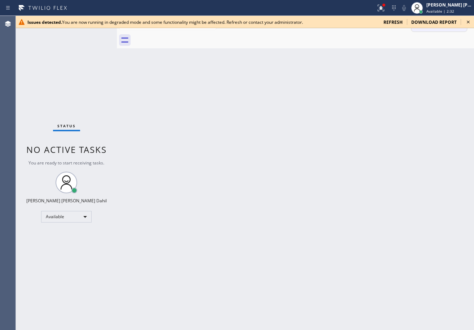
click at [467, 22] on icon at bounding box center [468, 22] width 9 height 9
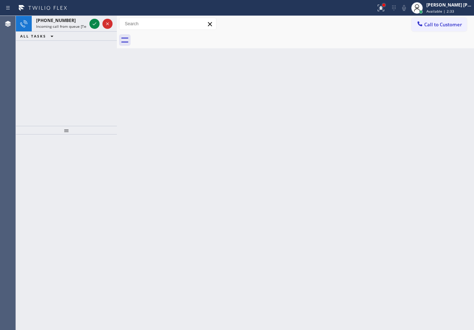
click at [386, 4] on div at bounding box center [383, 5] width 4 height 4
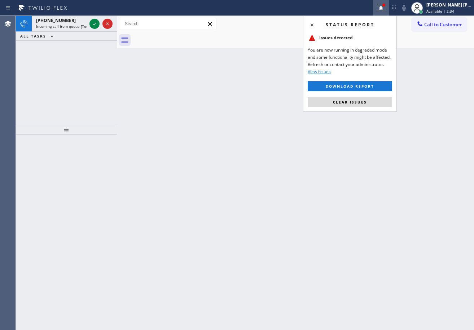
click at [351, 103] on span "Clear issues" at bounding box center [350, 101] width 34 height 5
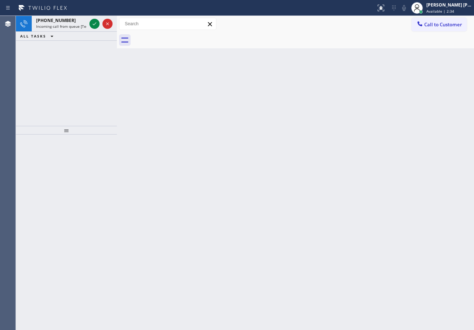
click at [351, 103] on div "Back to Dashboard Change Sender ID Customers Technicians Select a contact Outbo…" at bounding box center [295, 173] width 357 height 314
click at [96, 23] on icon at bounding box center [94, 23] width 9 height 9
drag, startPoint x: 118, startPoint y: 29, endPoint x: 129, endPoint y: 31, distance: 11.0
click at [128, 31] on div at bounding box center [128, 173] width 0 height 314
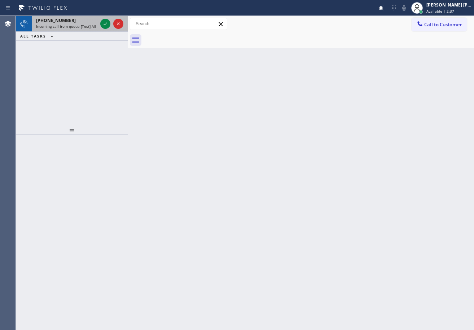
click at [97, 21] on div "+17164744566 Incoming call from queue [Test] All" at bounding box center [65, 24] width 67 height 16
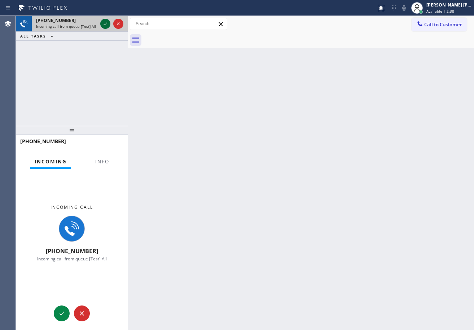
click at [104, 23] on icon at bounding box center [105, 23] width 9 height 9
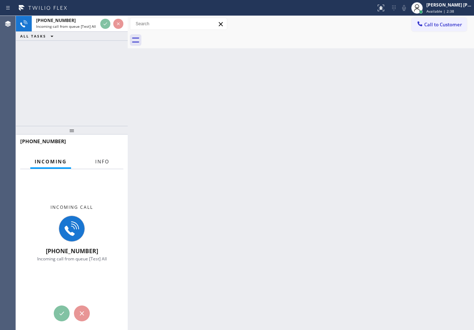
click at [99, 161] on span "Info" at bounding box center [102, 161] width 14 height 6
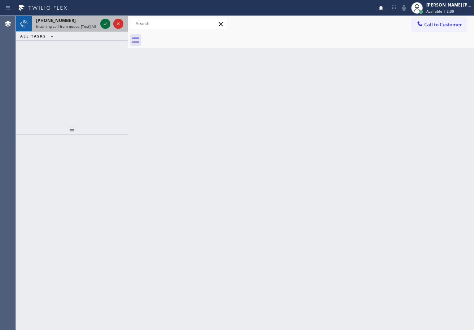
click at [104, 23] on icon at bounding box center [105, 23] width 9 height 9
click at [328, 128] on div "Back to Dashboard Change Sender ID Customers Technicians Select a contact Outbo…" at bounding box center [301, 173] width 346 height 314
click at [105, 22] on icon at bounding box center [105, 23] width 9 height 9
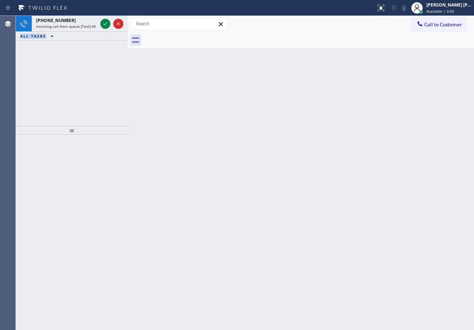
click at [105, 22] on icon at bounding box center [105, 23] width 9 height 9
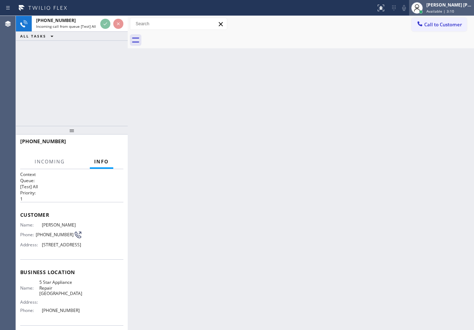
click at [441, 8] on div "Joshua Jake Dahil Available | 3:10" at bounding box center [449, 7] width 49 height 13
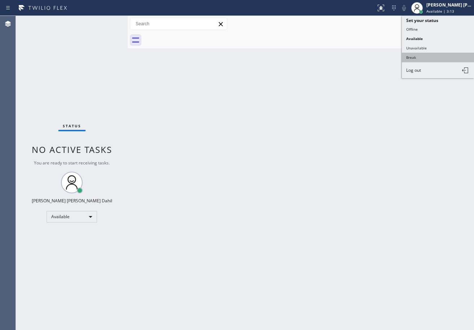
click at [430, 55] on button "Break" at bounding box center [438, 57] width 72 height 9
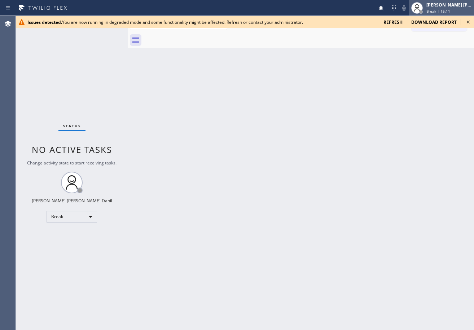
click at [450, 9] on span "Break | 15:11" at bounding box center [438, 11] width 24 height 5
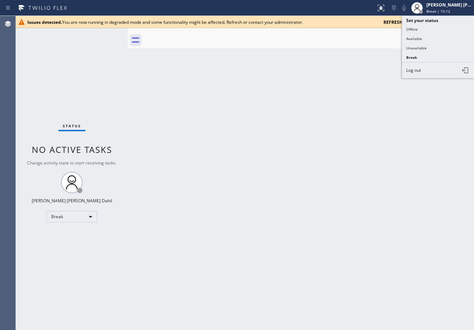
click at [390, 25] on span "refresh" at bounding box center [392, 22] width 19 height 6
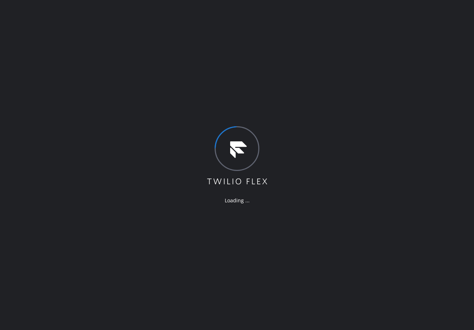
click at [72, 56] on div "Loading ..." at bounding box center [237, 165] width 474 height 330
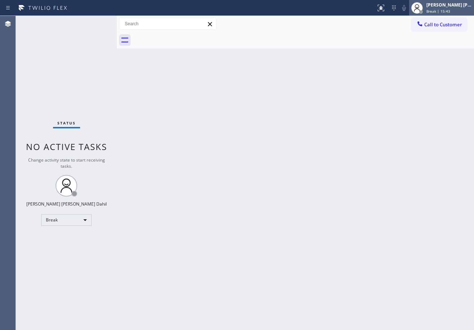
click at [444, 10] on span "Break | 15:43" at bounding box center [438, 11] width 24 height 5
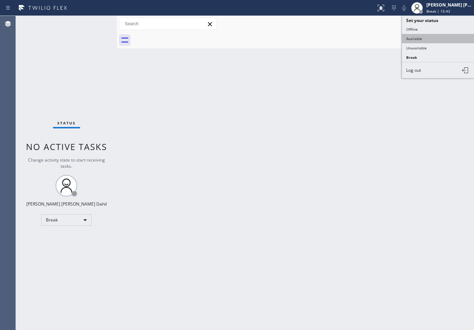
click at [430, 37] on button "Available" at bounding box center [438, 38] width 72 height 9
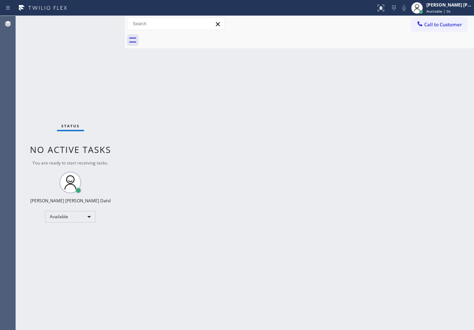
drag, startPoint x: 116, startPoint y: 23, endPoint x: 131, endPoint y: 44, distance: 25.4
click at [125, 31] on div at bounding box center [125, 173] width 0 height 314
click at [318, 197] on div "Back to Dashboard Change Sender ID Customers Technicians Select a contact Outbo…" at bounding box center [301, 173] width 343 height 314
click at [396, 279] on div "Back to Dashboard Change Sender ID Customers Technicians Select a contact Outbo…" at bounding box center [301, 173] width 343 height 314
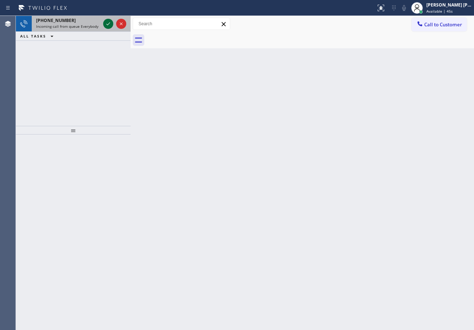
click at [107, 21] on icon at bounding box center [108, 23] width 9 height 9
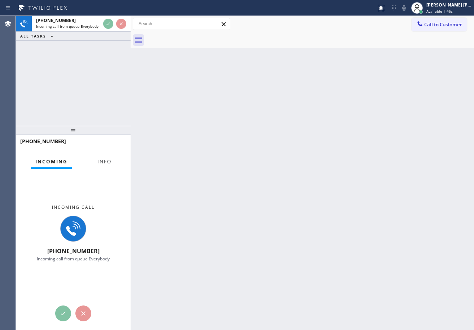
click at [108, 160] on span "Info" at bounding box center [104, 161] width 14 height 6
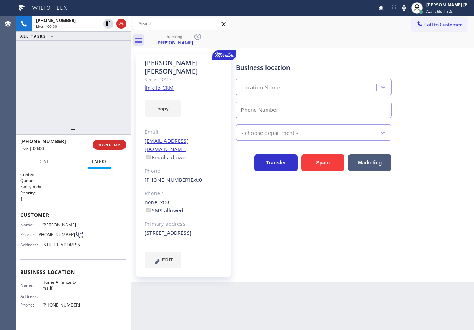
type input "[PHONE_NUMBER]"
click at [159, 84] on link "link to CRM" at bounding box center [159, 87] width 29 height 7
click at [408, 8] on icon at bounding box center [403, 8] width 9 height 9
click at [406, 8] on rect at bounding box center [403, 7] width 5 height 5
click at [90, 69] on div "[PHONE_NUMBER] Live | 03:04 ALL TASKS ALL TASKS ACTIVE TASKS TASKS IN WRAP UP" at bounding box center [73, 71] width 115 height 110
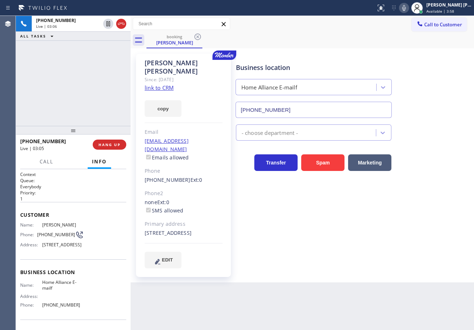
click at [406, 9] on icon at bounding box center [404, 8] width 4 height 6
click at [107, 23] on icon at bounding box center [108, 23] width 9 height 9
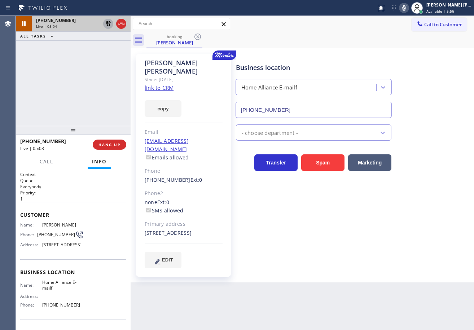
click at [106, 24] on icon at bounding box center [108, 23] width 5 height 5
click at [408, 9] on icon at bounding box center [403, 8] width 9 height 9
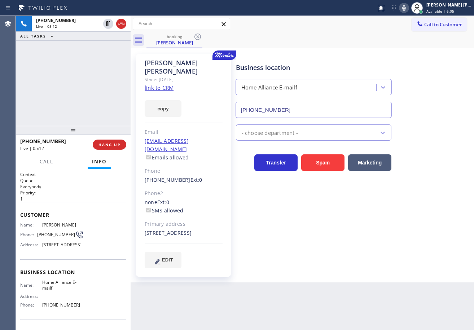
click at [396, 232] on div "Business location Home Alliance E-mailf [PHONE_NUMBER] - choose department - Tr…" at bounding box center [353, 161] width 238 height 211
click at [393, 228] on div "Business location Home Alliance E-mailf [PHONE_NUMBER] - choose department - Tr…" at bounding box center [353, 161] width 238 height 211
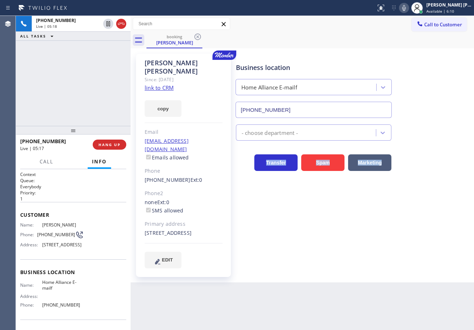
click at [393, 228] on div "Business location Home Alliance E-mailf [PHONE_NUMBER] - choose department - Tr…" at bounding box center [353, 161] width 238 height 211
click at [51, 164] on span "Call" at bounding box center [47, 161] width 14 height 6
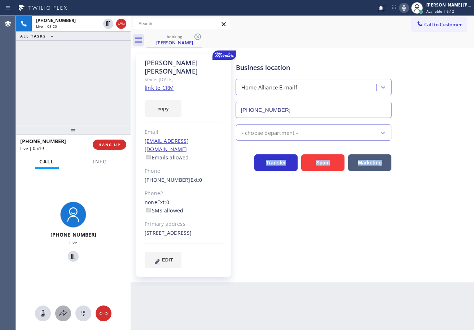
click at [61, 311] on icon at bounding box center [63, 313] width 9 height 9
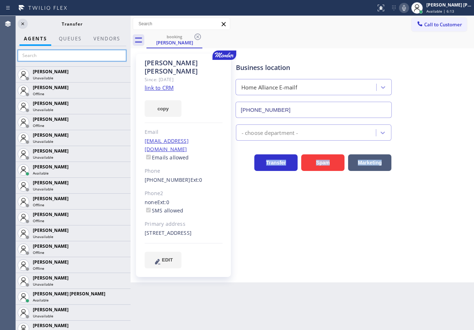
click at [79, 56] on input "text" at bounding box center [72, 56] width 108 height 12
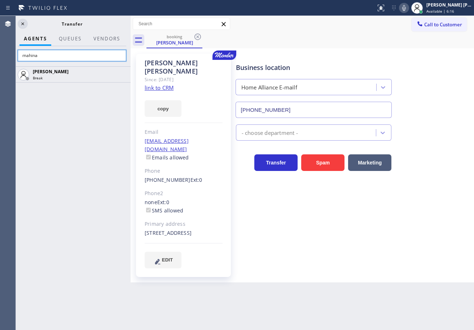
type input "mahina"
drag, startPoint x: 24, startPoint y: 26, endPoint x: 48, endPoint y: 53, distance: 36.8
click at [24, 26] on icon at bounding box center [22, 23] width 9 height 9
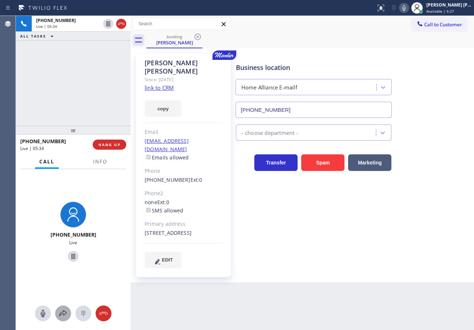
click at [65, 306] on button at bounding box center [63, 313] width 16 height 16
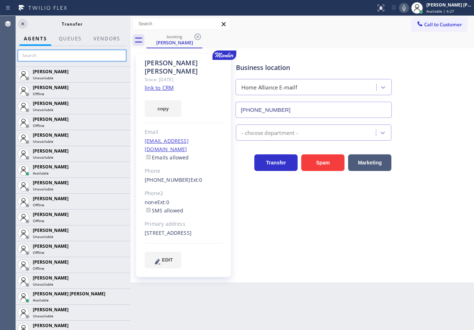
click at [63, 57] on input "text" at bounding box center [72, 56] width 108 height 12
type input "eva"
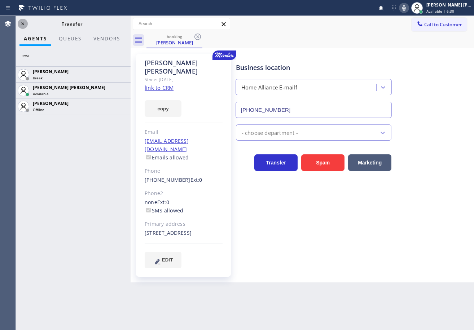
click at [20, 27] on icon at bounding box center [22, 23] width 9 height 9
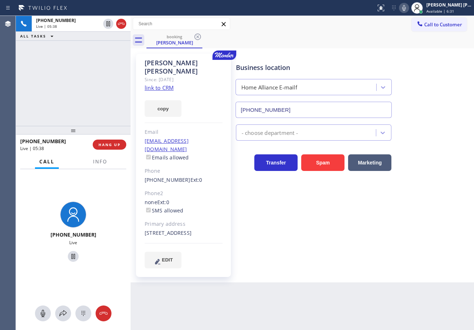
click at [408, 9] on icon at bounding box center [403, 8] width 9 height 9
click at [65, 318] on button at bounding box center [63, 313] width 16 height 16
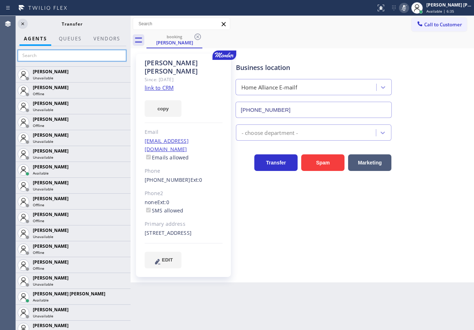
click at [63, 56] on input "text" at bounding box center [72, 56] width 108 height 12
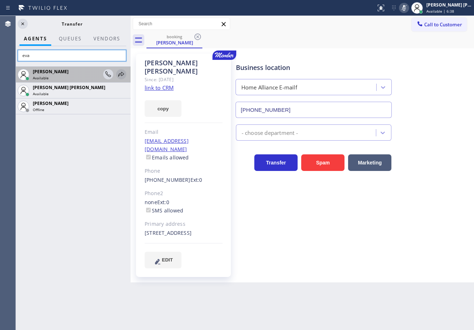
type input "eva"
click at [120, 74] on icon at bounding box center [121, 74] width 6 height 5
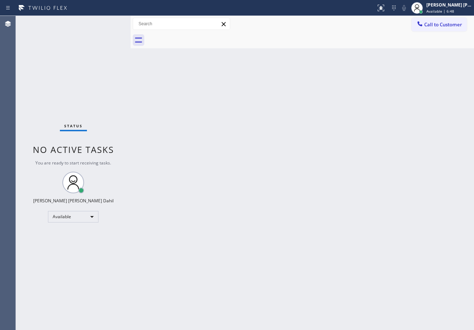
click at [321, 292] on div "Back to Dashboard Change Sender ID Customers Technicians Select a contact Outbo…" at bounding box center [301, 173] width 343 height 314
click at [106, 22] on div "Status No active tasks You are ready to start receiving tasks. [PERSON_NAME] [P…" at bounding box center [73, 173] width 115 height 314
click at [105, 22] on div "Status No active tasks You are ready to start receiving tasks. [PERSON_NAME] [P…" at bounding box center [73, 173] width 115 height 314
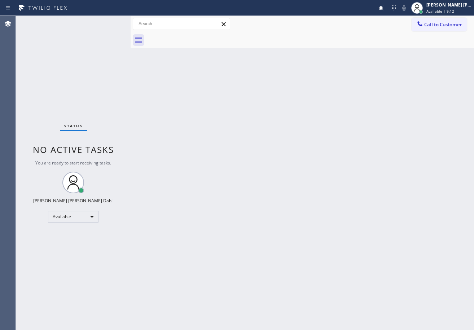
click at [105, 22] on div "Status No active tasks You are ready to start receiving tasks. [PERSON_NAME] [P…" at bounding box center [73, 173] width 115 height 314
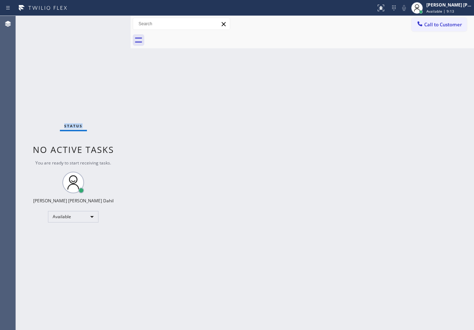
click at [105, 22] on div "Status No active tasks You are ready to start receiving tasks. [PERSON_NAME] [P…" at bounding box center [73, 173] width 115 height 314
click at [104, 21] on div "Status No active tasks You are ready to start receiving tasks. [PERSON_NAME] [P…" at bounding box center [73, 173] width 115 height 314
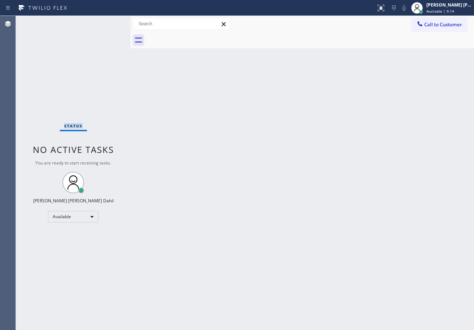
click at [104, 21] on div "Status No active tasks You are ready to start receiving tasks. [PERSON_NAME] [P…" at bounding box center [73, 173] width 115 height 314
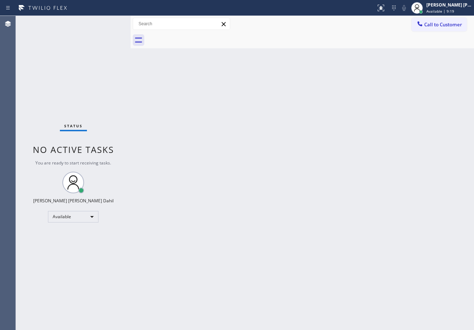
click at [108, 23] on div "Status No active tasks You are ready to start receiving tasks. [PERSON_NAME] [P…" at bounding box center [73, 173] width 115 height 314
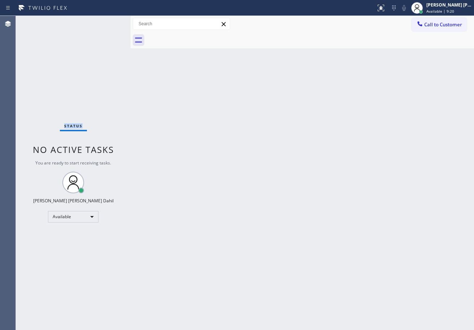
click at [108, 23] on div "Status No active tasks You are ready to start receiving tasks. [PERSON_NAME] [P…" at bounding box center [73, 173] width 115 height 314
click at [246, 167] on div "Back to Dashboard Change Sender ID Customers Technicians Select a contact Outbo…" at bounding box center [301, 173] width 343 height 314
click at [99, 23] on div "Status No active tasks You are ready to start receiving tasks. [PERSON_NAME] [P…" at bounding box center [73, 173] width 115 height 314
click at [103, 24] on div "Status No active tasks You are ready to start receiving tasks. [PERSON_NAME] [P…" at bounding box center [73, 173] width 115 height 314
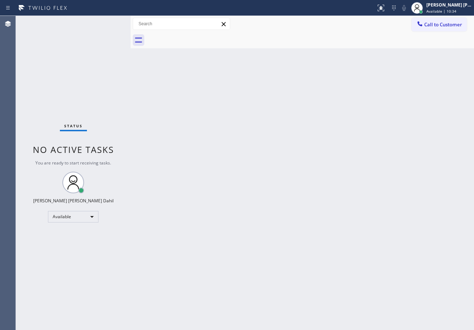
drag, startPoint x: 165, startPoint y: 148, endPoint x: 196, endPoint y: 202, distance: 62.5
click at [168, 149] on div "Back to Dashboard Change Sender ID Customers Technicians Select a contact Outbo…" at bounding box center [301, 173] width 343 height 314
drag, startPoint x: 187, startPoint y: 137, endPoint x: 217, endPoint y: 245, distance: 111.5
click at [187, 137] on div "Back to Dashboard Change Sender ID Customers Technicians Select a contact Outbo…" at bounding box center [301, 173] width 343 height 314
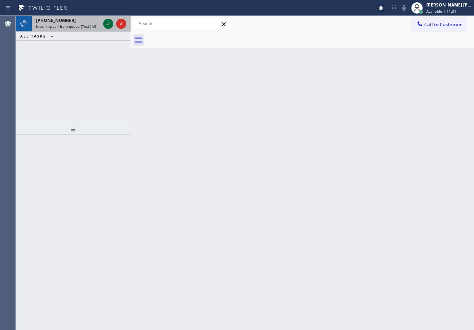
click at [108, 26] on icon at bounding box center [108, 23] width 9 height 9
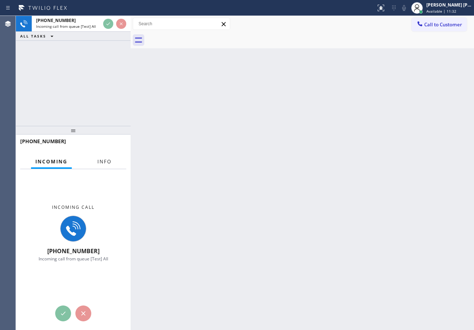
click at [98, 165] on button "Info" at bounding box center [104, 162] width 23 height 14
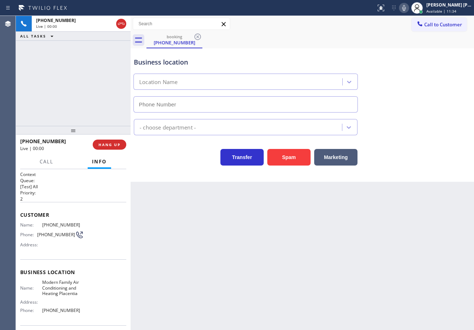
type input "[PHONE_NUMBER]"
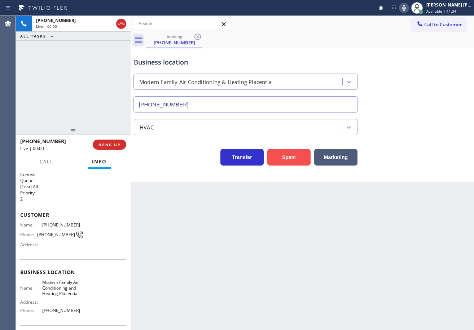
click at [285, 152] on button "Spam" at bounding box center [288, 157] width 43 height 17
click at [385, 9] on icon at bounding box center [380, 8] width 9 height 9
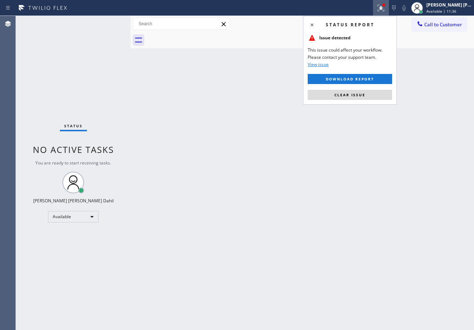
click at [347, 89] on div "Status report Issue detected This issue could affect your workflow. Please cont…" at bounding box center [350, 60] width 94 height 89
click at [354, 96] on span "Clear issue" at bounding box center [349, 94] width 31 height 5
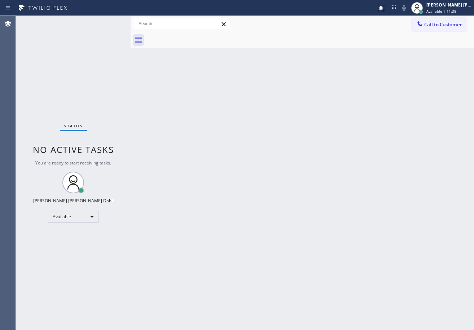
click at [351, 253] on div "Back to Dashboard Change Sender ID Customers Technicians Select a contact Outbo…" at bounding box center [301, 173] width 343 height 314
click at [106, 24] on div "Status No active tasks You are ready to start receiving tasks. [PERSON_NAME] [P…" at bounding box center [73, 173] width 115 height 314
click at [108, 22] on div "Status No active tasks You are ready to start receiving tasks. [PERSON_NAME] [P…" at bounding box center [73, 173] width 115 height 314
click at [257, 169] on div "Back to Dashboard Change Sender ID Customers Technicians Select a contact Outbo…" at bounding box center [301, 173] width 343 height 314
click at [258, 173] on div "Back to Dashboard Change Sender ID Customers Technicians Select a contact Outbo…" at bounding box center [301, 173] width 343 height 314
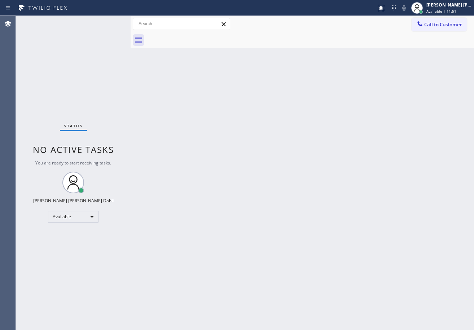
click at [106, 24] on div "Status No active tasks You are ready to start receiving tasks. [PERSON_NAME] [P…" at bounding box center [73, 173] width 115 height 314
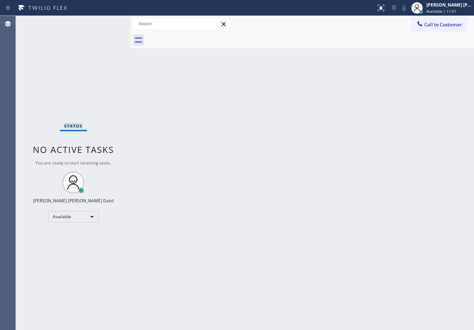
click at [106, 24] on div "Status No active tasks You are ready to start receiving tasks. [PERSON_NAME] [P…" at bounding box center [73, 173] width 115 height 314
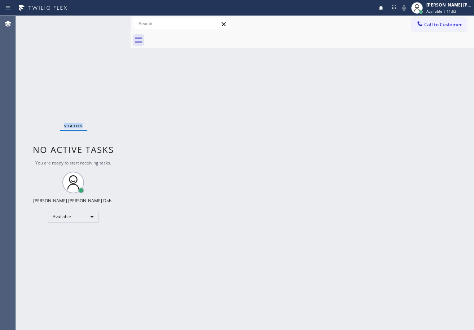
click at [106, 24] on div "Status No active tasks You are ready to start receiving tasks. [PERSON_NAME] [P…" at bounding box center [73, 173] width 115 height 314
click at [296, 147] on div "Back to Dashboard Change Sender ID Customers Technicians Select a contact Outbo…" at bounding box center [301, 173] width 343 height 314
click at [298, 110] on div "Back to Dashboard Change Sender ID Customers Technicians Select a contact Outbo…" at bounding box center [301, 173] width 343 height 314
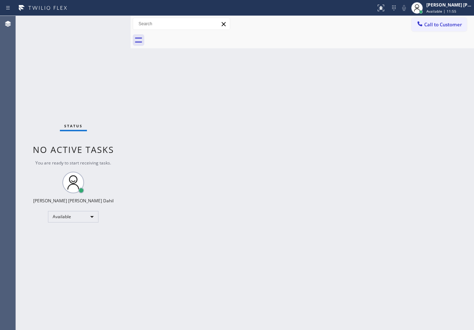
click at [298, 109] on div "Back to Dashboard Change Sender ID Customers Technicians Select a contact Outbo…" at bounding box center [301, 173] width 343 height 314
click at [299, 108] on div "Back to Dashboard Change Sender ID Customers Technicians Select a contact Outbo…" at bounding box center [301, 173] width 343 height 314
click at [208, 127] on div "Back to Dashboard Change Sender ID Customers Technicians Select a contact Outbo…" at bounding box center [301, 173] width 343 height 314
click at [208, 128] on div "Back to Dashboard Change Sender ID Customers Technicians Select a contact Outbo…" at bounding box center [301, 173] width 343 height 314
click at [209, 128] on div "Back to Dashboard Change Sender ID Customers Technicians Select a contact Outbo…" at bounding box center [301, 173] width 343 height 314
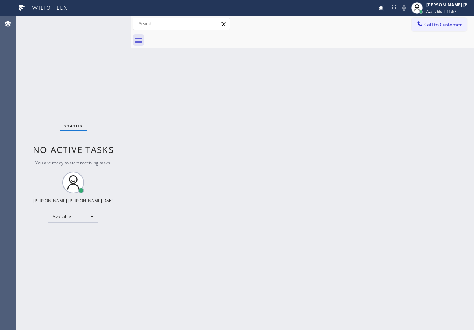
click at [209, 128] on div "Back to Dashboard Change Sender ID Customers Technicians Select a contact Outbo…" at bounding box center [301, 173] width 343 height 314
click at [221, 130] on div "Back to Dashboard Change Sender ID Customers Technicians Select a contact Outbo…" at bounding box center [301, 173] width 343 height 314
click at [222, 130] on div "Back to Dashboard Change Sender ID Customers Technicians Select a contact Outbo…" at bounding box center [301, 173] width 343 height 314
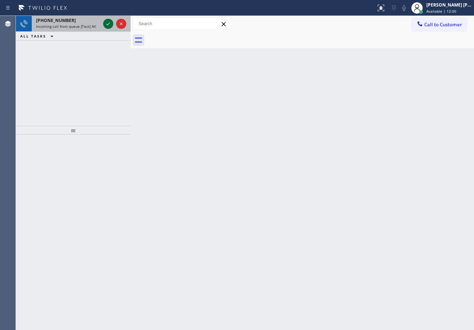
click at [106, 26] on icon at bounding box center [108, 23] width 9 height 9
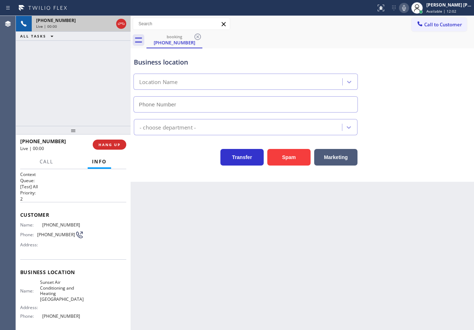
type input "[PHONE_NUMBER]"
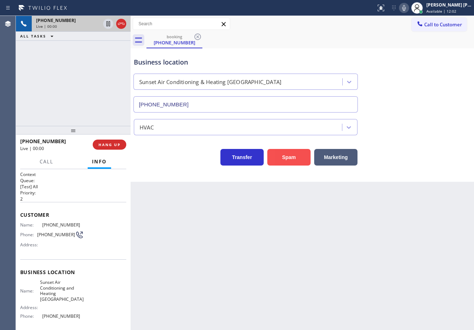
click at [279, 159] on button "Spam" at bounding box center [288, 157] width 43 height 17
click at [279, 158] on button "Spam" at bounding box center [288, 157] width 43 height 17
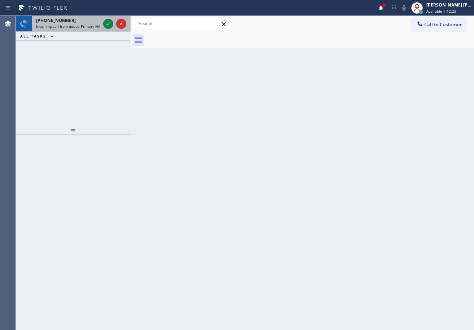
click at [98, 23] on div "[PHONE_NUMBER]" at bounding box center [68, 20] width 64 height 6
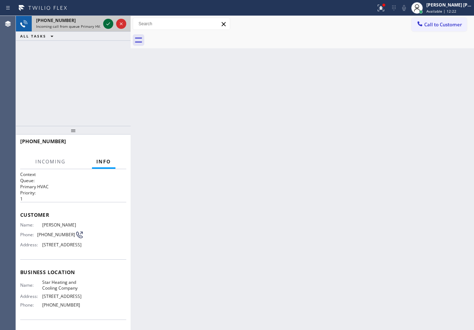
click at [105, 22] on icon at bounding box center [108, 23] width 9 height 9
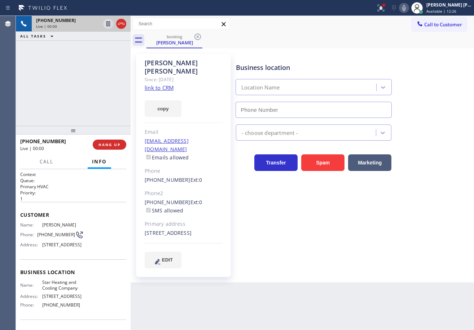
type input "[PHONE_NUMBER]"
click at [386, 6] on div at bounding box center [383, 5] width 4 height 4
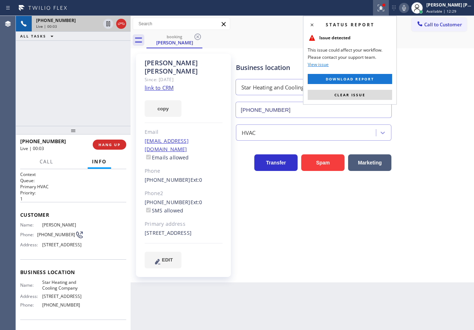
drag, startPoint x: 353, startPoint y: 92, endPoint x: 333, endPoint y: 79, distance: 24.3
click at [353, 92] on span "Clear issue" at bounding box center [349, 94] width 31 height 5
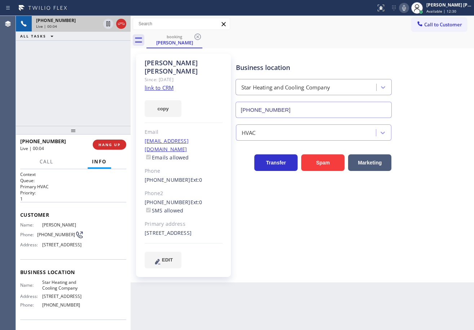
click at [169, 84] on link "link to CRM" at bounding box center [159, 87] width 29 height 7
click at [88, 35] on div "ALL TASKS ALL TASKS ACTIVE TASKS TASKS IN WRAP UP" at bounding box center [73, 36] width 115 height 9
click at [106, 21] on icon at bounding box center [108, 23] width 9 height 9
click at [408, 8] on icon at bounding box center [403, 8] width 9 height 9
drag, startPoint x: 386, startPoint y: 25, endPoint x: 253, endPoint y: 13, distance: 133.9
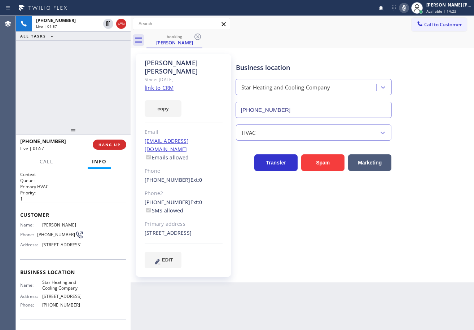
click at [382, 25] on div "Call to Customer Outbound call Location Search location Your caller id phone nu…" at bounding box center [301, 24] width 343 height 13
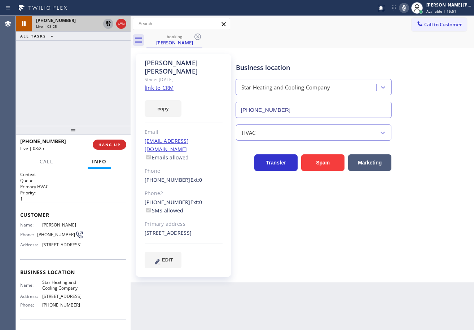
click at [109, 23] on icon at bounding box center [108, 23] width 9 height 9
click at [406, 8] on icon at bounding box center [404, 8] width 4 height 6
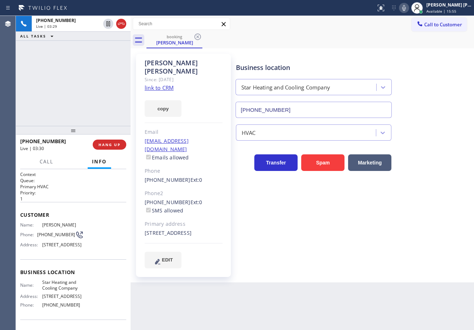
click at [71, 83] on div "[PHONE_NUMBER] Live | 03:29 ALL TASKS ALL TASKS ACTIVE TASKS TASKS IN WRAP UP" at bounding box center [73, 71] width 115 height 110
click at [395, 58] on div "Business location Star Heating and Cooling Company [PHONE_NUMBER]" at bounding box center [353, 85] width 238 height 65
click at [406, 7] on icon at bounding box center [404, 8] width 4 height 6
drag, startPoint x: 411, startPoint y: 77, endPoint x: 411, endPoint y: 92, distance: 14.4
click at [411, 86] on div "Business location Star Heating and Cooling Company [PHONE_NUMBER]" at bounding box center [353, 85] width 238 height 65
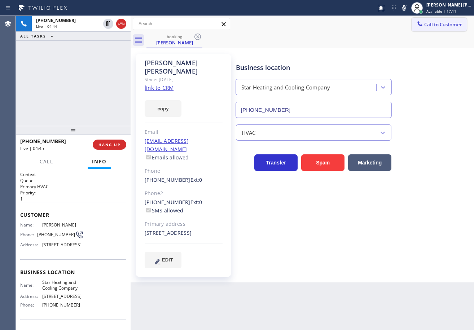
click at [408, 8] on icon at bounding box center [403, 8] width 9 height 9
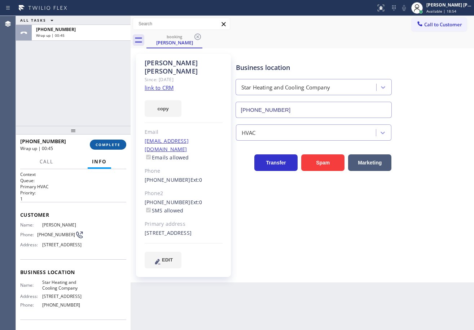
click at [109, 148] on button "COMPLETE" at bounding box center [108, 144] width 36 height 10
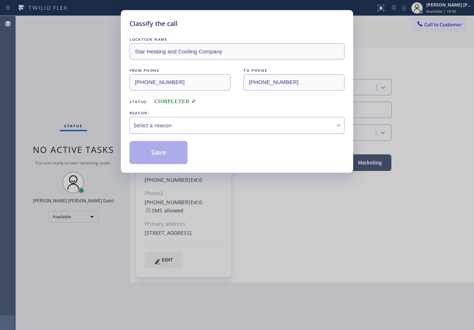
click at [178, 132] on div "Select a reason" at bounding box center [236, 125] width 215 height 17
click at [157, 155] on button "Save" at bounding box center [158, 152] width 58 height 23
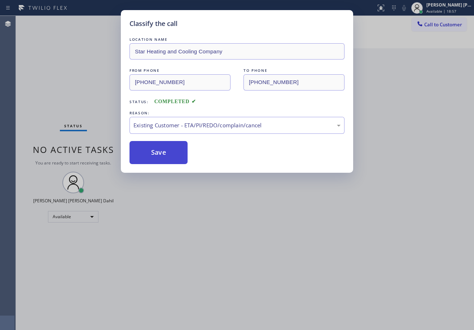
click at [157, 155] on button "Save" at bounding box center [158, 152] width 58 height 23
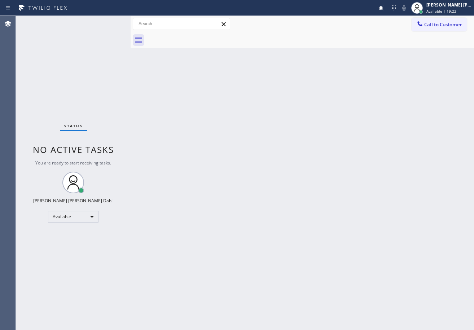
click at [349, 218] on div "Back to Dashboard Change Sender ID Customers Technicians Select a contact Outbo…" at bounding box center [301, 173] width 343 height 314
click at [371, 306] on div "Back to Dashboard Change Sender ID Customers Technicians Select a contact Outbo…" at bounding box center [301, 173] width 343 height 314
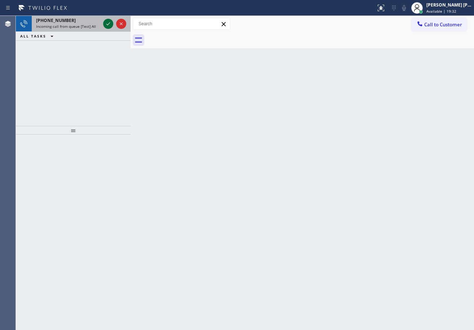
click at [106, 21] on icon at bounding box center [108, 23] width 9 height 9
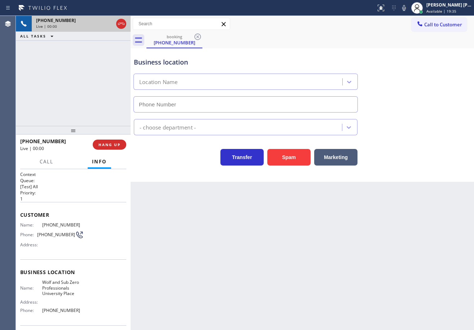
click at [50, 83] on div "[PHONE_NUMBER] Live | 00:00 ALL TASKS ALL TASKS ACTIVE TASKS TASKS IN WRAP UP" at bounding box center [73, 71] width 115 height 110
type input "[PHONE_NUMBER]"
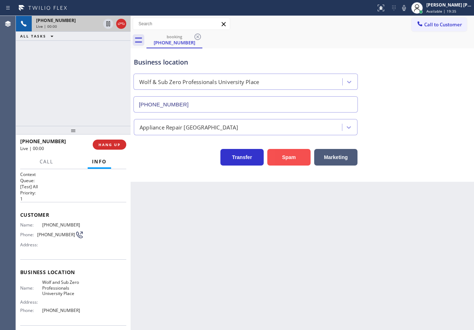
click at [274, 155] on button "Spam" at bounding box center [288, 157] width 43 height 17
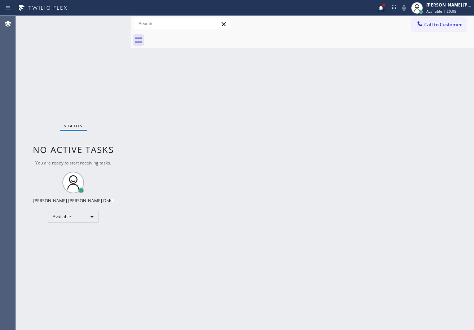
click at [103, 22] on div "Status No active tasks You are ready to start receiving tasks. [PERSON_NAME] [P…" at bounding box center [73, 173] width 115 height 314
click at [226, 169] on div "Back to Dashboard Change Sender ID Customers Technicians Select a contact Outbo…" at bounding box center [301, 173] width 343 height 314
click at [314, 251] on div "Back to Dashboard Change Sender ID Customers Technicians Select a contact Outbo…" at bounding box center [301, 173] width 343 height 314
click at [110, 28] on div "Status No active tasks You are ready to start receiving tasks. [PERSON_NAME] [P…" at bounding box center [73, 173] width 115 height 314
click at [111, 22] on div "Status No active tasks You are ready to start receiving tasks. [PERSON_NAME] [P…" at bounding box center [73, 173] width 115 height 314
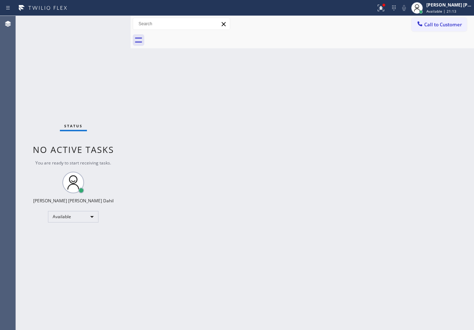
drag, startPoint x: 212, startPoint y: 166, endPoint x: 326, endPoint y: 191, distance: 117.0
click at [215, 168] on div "Back to Dashboard Change Sender ID Customers Technicians Select a contact Outbo…" at bounding box center [301, 173] width 343 height 314
click at [382, 8] on icon at bounding box center [379, 7] width 4 height 5
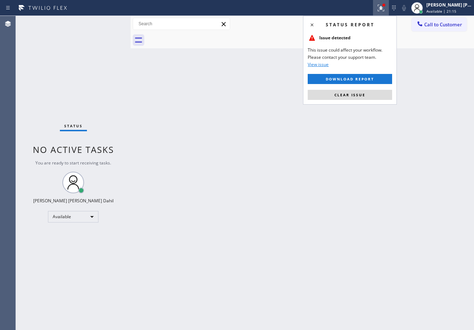
drag, startPoint x: 371, startPoint y: 102, endPoint x: 368, endPoint y: 101, distance: 3.8
click at [369, 102] on div "Status report Issue detected This issue could affect your workflow. Please cont…" at bounding box center [350, 60] width 94 height 89
click at [367, 96] on button "Clear issue" at bounding box center [349, 95] width 84 height 10
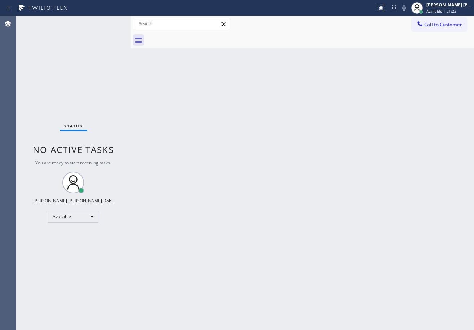
click at [358, 208] on div "Back to Dashboard Change Sender ID Customers Technicians Select a contact Outbo…" at bounding box center [301, 173] width 343 height 314
click at [360, 208] on div "Back to Dashboard Change Sender ID Customers Technicians Select a contact Outbo…" at bounding box center [301, 173] width 343 height 314
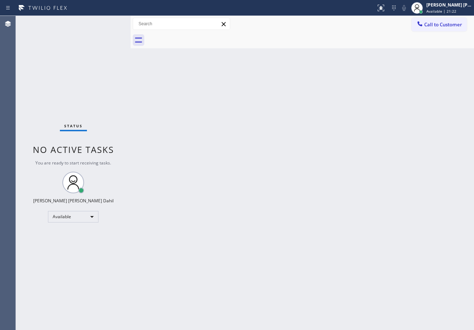
click at [360, 208] on div "Back to Dashboard Change Sender ID Customers Technicians Select a contact Outbo…" at bounding box center [301, 173] width 343 height 314
click at [342, 252] on div "Back to Dashboard Change Sender ID Customers Technicians Select a contact Outbo…" at bounding box center [301, 173] width 343 height 314
click at [386, 283] on div "Back to Dashboard Change Sender ID Customers Technicians Select a contact Outbo…" at bounding box center [301, 173] width 343 height 314
drag, startPoint x: 110, startPoint y: 38, endPoint x: 110, endPoint y: 34, distance: 4.3
click at [110, 36] on div "Status No active tasks You are ready to start receiving tasks. [PERSON_NAME] [P…" at bounding box center [73, 173] width 115 height 314
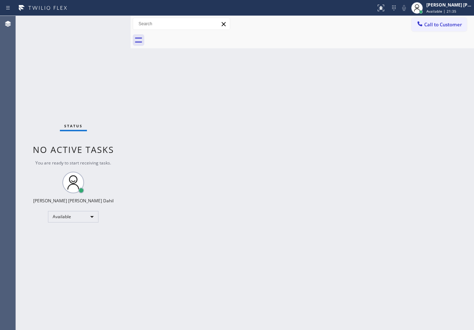
click at [107, 22] on div "Status No active tasks You are ready to start receiving tasks. [PERSON_NAME] [P…" at bounding box center [73, 173] width 115 height 314
click at [110, 23] on div "Status No active tasks You are ready to start receiving tasks. [PERSON_NAME] [P…" at bounding box center [73, 173] width 115 height 314
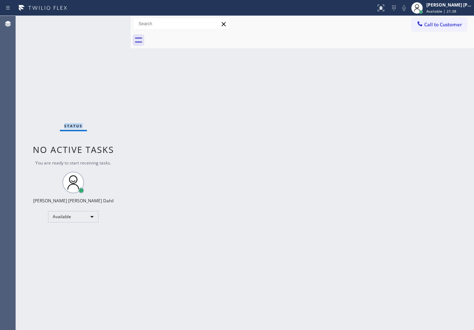
click at [110, 23] on div "Status No active tasks You are ready to start receiving tasks. [PERSON_NAME] [P…" at bounding box center [73, 173] width 115 height 314
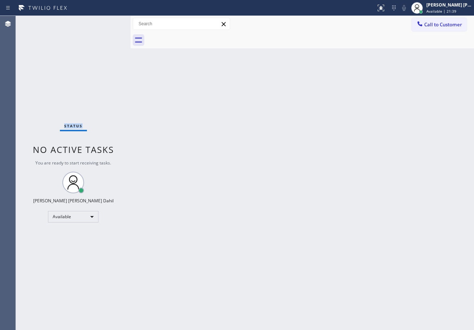
click at [110, 23] on div "Status No active tasks You are ready to start receiving tasks. [PERSON_NAME] [P…" at bounding box center [73, 173] width 115 height 314
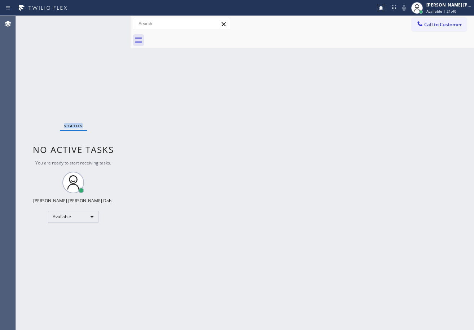
click at [110, 23] on div "Status No active tasks You are ready to start receiving tasks. [PERSON_NAME] [P…" at bounding box center [73, 173] width 115 height 314
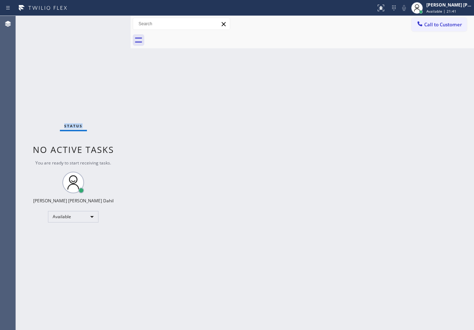
click at [110, 23] on div "Status No active tasks You are ready to start receiving tasks. [PERSON_NAME] [P…" at bounding box center [73, 173] width 115 height 314
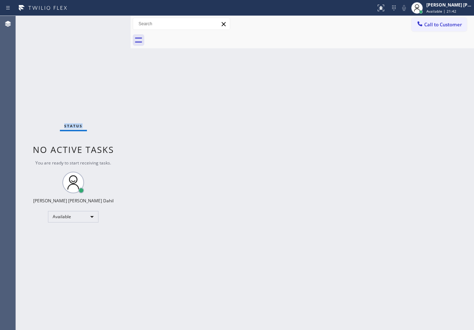
click at [110, 23] on div "Status No active tasks You are ready to start receiving tasks. [PERSON_NAME] [P…" at bounding box center [73, 173] width 115 height 314
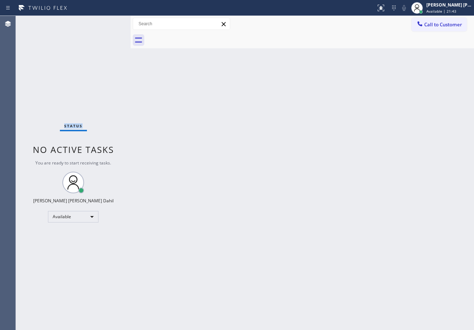
click at [110, 23] on div "Status No active tasks You are ready to start receiving tasks. [PERSON_NAME] [P…" at bounding box center [73, 173] width 115 height 314
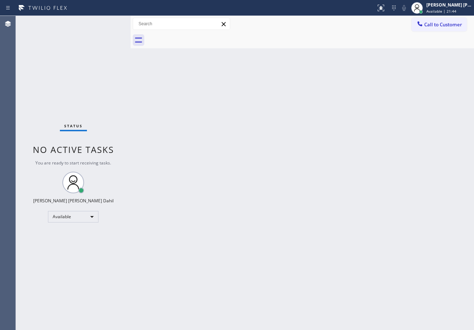
click at [282, 191] on div "Back to Dashboard Change Sender ID Customers Technicians Select a contact Outbo…" at bounding box center [301, 173] width 343 height 314
click at [282, 192] on div "Back to Dashboard Change Sender ID Customers Technicians Select a contact Outbo…" at bounding box center [301, 173] width 343 height 314
click at [387, 204] on div "Back to Dashboard Change Sender ID Customers Technicians Select a contact Outbo…" at bounding box center [301, 173] width 343 height 314
click at [379, 302] on div "Back to Dashboard Change Sender ID Customers Technicians Select a contact Outbo…" at bounding box center [301, 173] width 343 height 314
click at [267, 36] on div at bounding box center [309, 40] width 327 height 16
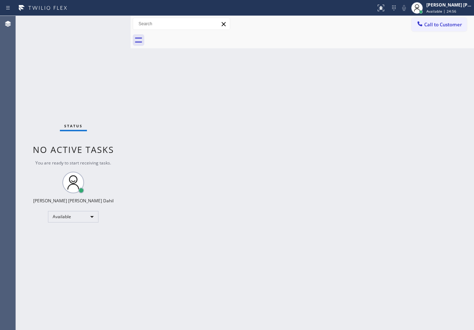
click at [107, 24] on div "Status No active tasks You are ready to start receiving tasks. [PERSON_NAME] [P…" at bounding box center [73, 173] width 115 height 314
click at [106, 22] on div "Status No active tasks You are ready to start receiving tasks. [PERSON_NAME] [P…" at bounding box center [73, 173] width 115 height 314
click at [134, 25] on div at bounding box center [134, 173] width 0 height 314
click at [110, 27] on div "Status No active tasks You are ready to start receiving tasks. [PERSON_NAME] [P…" at bounding box center [75, 173] width 119 height 314
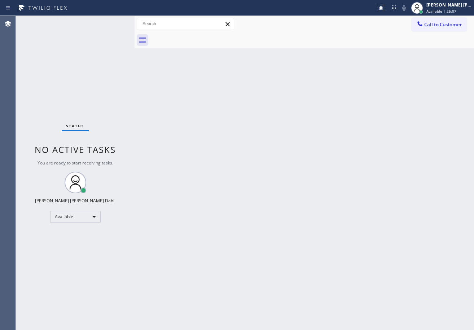
click at [110, 26] on div "Status No active tasks You are ready to start receiving tasks. [PERSON_NAME] [P…" at bounding box center [75, 173] width 119 height 314
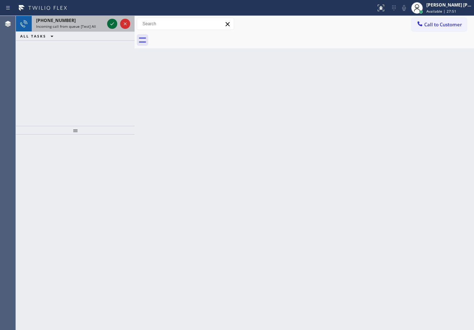
click at [113, 25] on icon at bounding box center [112, 23] width 9 height 9
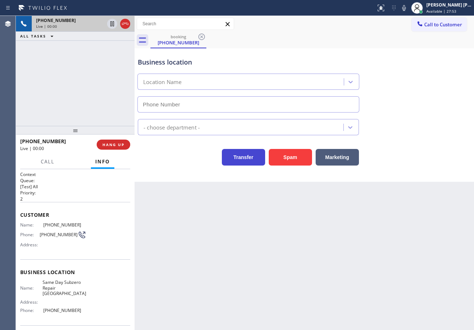
type input "[PHONE_NUMBER]"
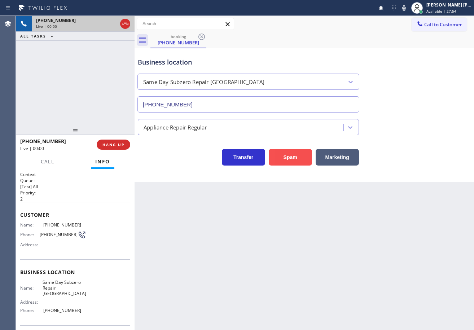
click at [287, 157] on button "Spam" at bounding box center [290, 157] width 43 height 17
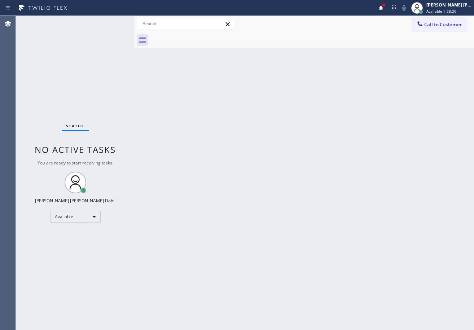
click at [115, 27] on div "Status No active tasks You are ready to start receiving tasks. [PERSON_NAME] [P…" at bounding box center [75, 173] width 119 height 314
click at [111, 23] on div "Status No active tasks You are ready to start receiving tasks. [PERSON_NAME] [P…" at bounding box center [75, 173] width 119 height 314
drag, startPoint x: 265, startPoint y: 193, endPoint x: 460, endPoint y: 329, distance: 237.9
click at [267, 195] on div "Back to Dashboard Change Sender ID Customers Technicians Select a contact Outbo…" at bounding box center [303, 173] width 339 height 314
click at [370, 253] on div "Back to Dashboard Change Sender ID Customers Technicians Select a contact Outbo…" at bounding box center [303, 173] width 339 height 314
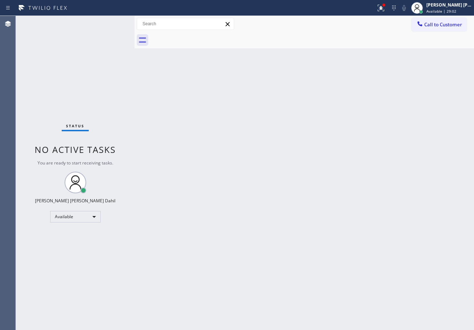
click at [120, 28] on div "Status No active tasks You are ready to start receiving tasks. [PERSON_NAME] [P…" at bounding box center [75, 173] width 119 height 314
click at [112, 21] on div "Status No active tasks You are ready to start receiving tasks. [PERSON_NAME] [P…" at bounding box center [75, 173] width 119 height 314
drag, startPoint x: 279, startPoint y: 177, endPoint x: 472, endPoint y: 306, distance: 232.5
click at [301, 190] on div "Back to Dashboard Change Sender ID Customers Technicians Select a contact Outbo…" at bounding box center [303, 173] width 339 height 314
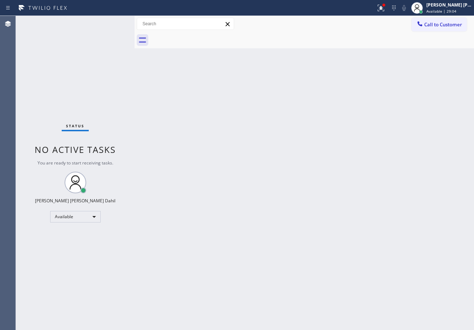
click at [422, 286] on div "Back to Dashboard Change Sender ID Customers Technicians Select a contact Outbo…" at bounding box center [303, 173] width 339 height 314
click at [232, 52] on div "Back to Dashboard Change Sender ID Customers Technicians Select a contact Outbo…" at bounding box center [303, 173] width 339 height 314
drag, startPoint x: 356, startPoint y: 231, endPoint x: 360, endPoint y: 308, distance: 76.5
click at [356, 232] on div "Back to Dashboard Change Sender ID Customers Technicians Select a contact Outbo…" at bounding box center [303, 173] width 339 height 314
click at [327, 36] on div at bounding box center [311, 40] width 323 height 16
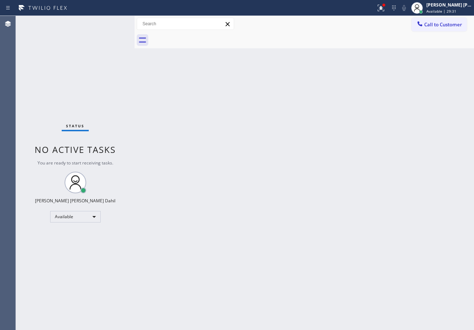
click at [328, 36] on div at bounding box center [311, 40] width 323 height 16
drag, startPoint x: 202, startPoint y: 28, endPoint x: 202, endPoint y: 32, distance: 4.3
click at [202, 27] on input "text" at bounding box center [185, 24] width 97 height 12
click at [212, 115] on div "Back to Dashboard Change Sender ID Customers Technicians Select a contact Outbo…" at bounding box center [303, 173] width 339 height 314
click at [385, 5] on icon at bounding box center [380, 8] width 9 height 9
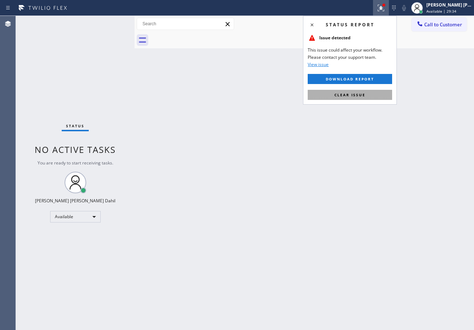
click at [361, 93] on span "Clear issue" at bounding box center [349, 94] width 31 height 5
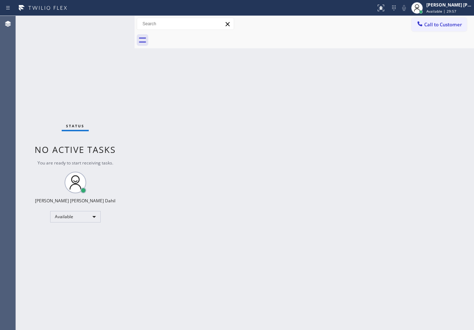
click at [177, 81] on div "Back to Dashboard Change Sender ID Customers Technicians Select a contact Outbo…" at bounding box center [303, 173] width 339 height 314
click at [374, 285] on div "Back to Dashboard Change Sender ID Customers Technicians Select a contact Outbo…" at bounding box center [303, 173] width 339 height 314
click at [318, 51] on div "Back to Dashboard Change Sender ID Customers Technicians Select a contact Outbo…" at bounding box center [303, 173] width 339 height 314
click at [230, 39] on div at bounding box center [311, 40] width 323 height 16
drag, startPoint x: 332, startPoint y: 165, endPoint x: 361, endPoint y: 231, distance: 72.8
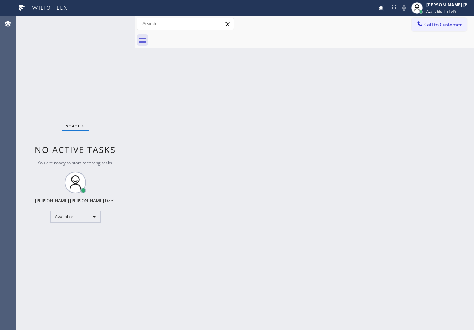
click at [338, 174] on div "Back to Dashboard Change Sender ID Customers Technicians Select a contact Outbo…" at bounding box center [303, 173] width 339 height 314
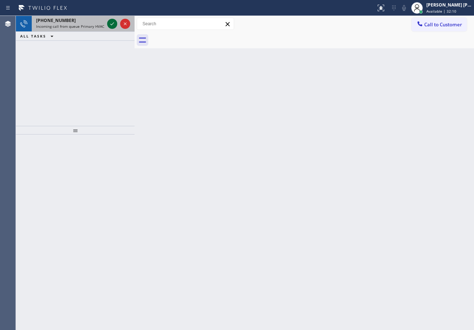
click at [112, 21] on icon at bounding box center [112, 23] width 9 height 9
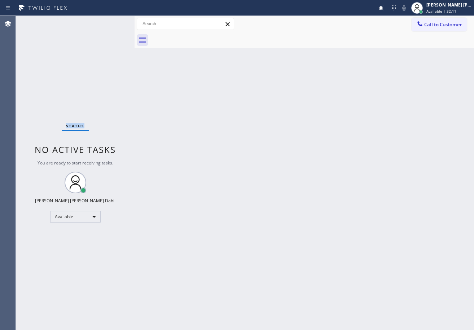
click at [112, 21] on div "Status No active tasks You are ready to start receiving tasks. [PERSON_NAME] [P…" at bounding box center [75, 173] width 119 height 314
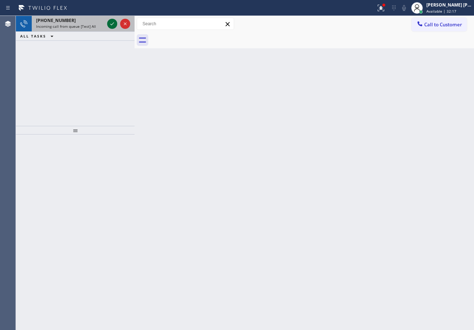
click at [115, 23] on icon at bounding box center [112, 23] width 9 height 9
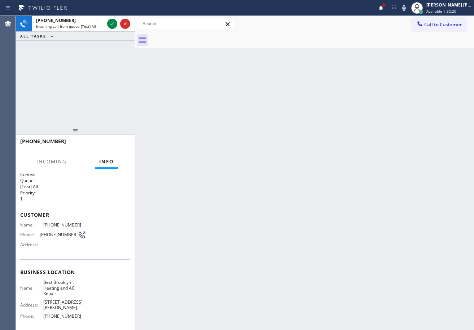
click at [385, 7] on icon at bounding box center [380, 8] width 9 height 9
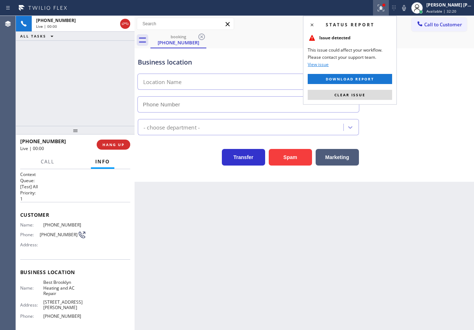
type input "[PHONE_NUMBER]"
click at [372, 98] on button "Clear issue" at bounding box center [349, 95] width 84 height 10
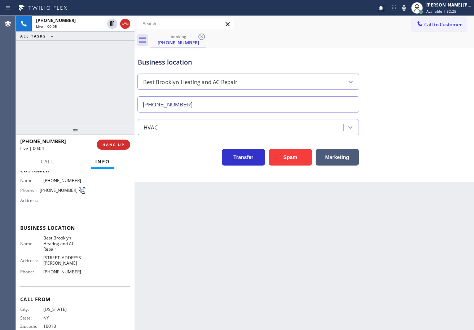
scroll to position [52, 0]
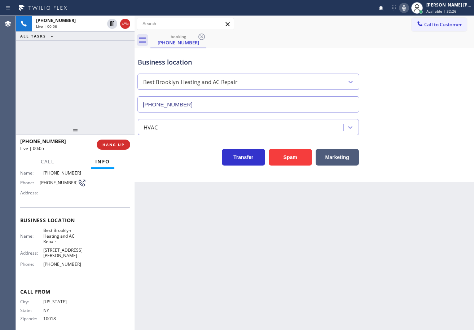
click at [408, 9] on icon at bounding box center [403, 8] width 9 height 9
click at [414, 57] on div "Business location Best Brooklyn Heating and AC Repair [PHONE_NUMBER]" at bounding box center [304, 79] width 336 height 65
click at [408, 9] on icon at bounding box center [403, 8] width 9 height 9
drag, startPoint x: 409, startPoint y: 172, endPoint x: 200, endPoint y: 245, distance: 222.2
click at [409, 173] on div "Business location Best Brooklyn Heating and AC Repair [PHONE_NUMBER] HVAC Trans…" at bounding box center [303, 114] width 339 height 133
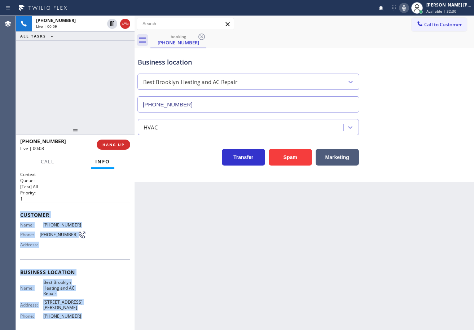
scroll to position [52, 0]
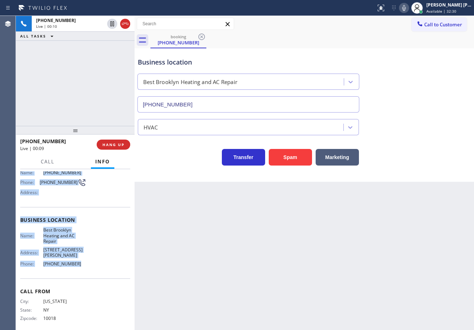
drag, startPoint x: 21, startPoint y: 213, endPoint x: 106, endPoint y: 245, distance: 91.3
click at [87, 259] on div "Context Queue: [Test] All Priority: 1 Customer Name: [PHONE_NUMBER] Phone: [PHO…" at bounding box center [75, 226] width 110 height 214
copy div "Customer Name: [PHONE_NUMBER] Phone: [PHONE_NUMBER] Address: Business location …"
click at [408, 10] on icon at bounding box center [403, 8] width 9 height 9
click at [406, 8] on icon at bounding box center [404, 8] width 4 height 6
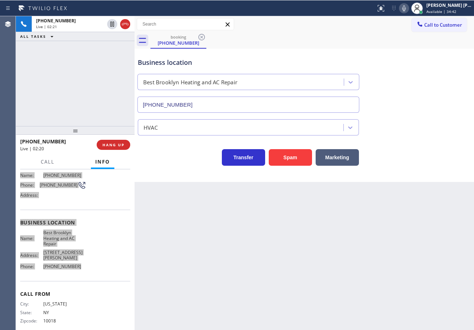
scroll to position [0, 0]
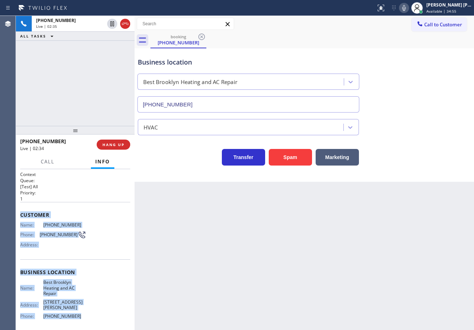
click at [406, 8] on icon at bounding box center [404, 8] width 4 height 6
click at [408, 7] on icon at bounding box center [403, 8] width 9 height 9
click at [408, 10] on icon at bounding box center [403, 8] width 9 height 9
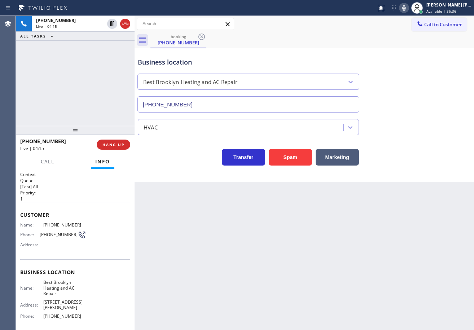
click at [418, 120] on div "HVAC" at bounding box center [304, 125] width 336 height 19
click at [418, 119] on div "HVAC" at bounding box center [304, 125] width 336 height 19
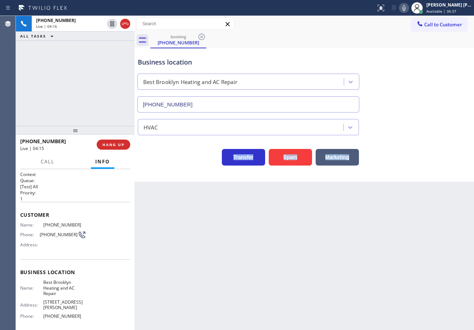
click at [418, 119] on div "HVAC" at bounding box center [304, 125] width 336 height 19
drag, startPoint x: 411, startPoint y: 9, endPoint x: 422, endPoint y: 80, distance: 71.1
click at [406, 10] on icon at bounding box center [404, 8] width 4 height 6
drag, startPoint x: 422, startPoint y: 80, endPoint x: 399, endPoint y: 76, distance: 22.9
click at [422, 79] on div "Business location Best Brooklyn Heating and AC Repair [PHONE_NUMBER]" at bounding box center [304, 79] width 336 height 65
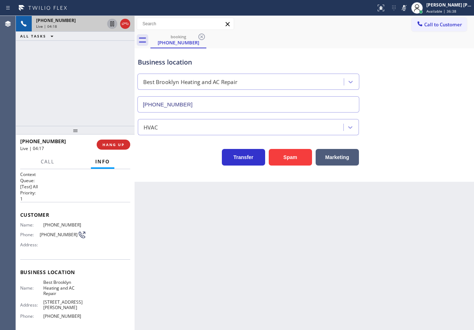
click at [110, 25] on icon at bounding box center [112, 23] width 4 height 5
drag, startPoint x: 412, startPoint y: 7, endPoint x: 393, endPoint y: 12, distance: 20.5
click at [406, 7] on rect at bounding box center [403, 7] width 5 height 5
click at [112, 24] on icon at bounding box center [112, 23] width 9 height 9
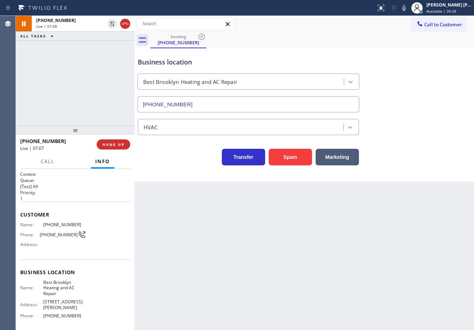
click at [92, 54] on div "[PHONE_NUMBER] Live | 07:08 ALL TASKS ALL TASKS ACTIVE TASKS TASKS IN WRAP UP" at bounding box center [75, 71] width 119 height 110
click at [406, 10] on icon at bounding box center [404, 8] width 4 height 6
click at [408, 9] on icon at bounding box center [403, 8] width 9 height 9
click at [406, 8] on icon at bounding box center [404, 8] width 4 height 6
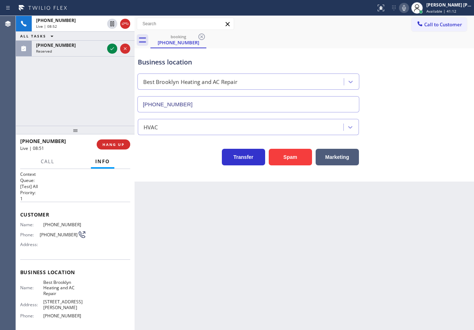
click at [422, 50] on div "Business location Best Brooklyn Heating and AC Repair [PHONE_NUMBER]" at bounding box center [304, 79] width 336 height 65
click at [447, 190] on div "Back to Dashboard Change Sender ID Customers Technicians Select a contact Outbo…" at bounding box center [303, 173] width 339 height 314
click at [405, 40] on div "booking [PHONE_NUMBER]" at bounding box center [311, 40] width 323 height 16
click at [408, 8] on icon at bounding box center [403, 8] width 9 height 9
click at [410, 72] on div "Business location Best Brooklyn Heating and AC Repair [PHONE_NUMBER]" at bounding box center [304, 79] width 336 height 65
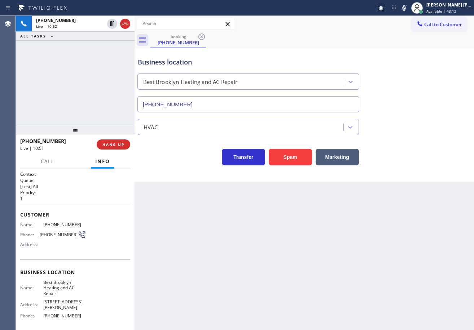
drag, startPoint x: 412, startPoint y: 9, endPoint x: 407, endPoint y: 32, distance: 22.8
click at [406, 9] on icon at bounding box center [404, 8] width 4 height 6
drag, startPoint x: 407, startPoint y: 32, endPoint x: 407, endPoint y: 62, distance: 29.9
click at [407, 33] on div "Call to Customer Outbound call Location Search location Your caller id phone nu…" at bounding box center [303, 32] width 339 height 32
click at [408, 5] on icon at bounding box center [403, 8] width 9 height 9
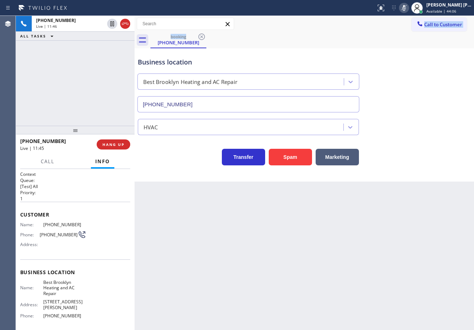
click at [408, 5] on icon at bounding box center [403, 8] width 9 height 9
drag, startPoint x: 409, startPoint y: 8, endPoint x: 417, endPoint y: 54, distance: 46.7
click at [408, 8] on icon at bounding box center [403, 8] width 9 height 9
click at [419, 59] on div "Business location Best Brooklyn Heating and AC Repair [PHONE_NUMBER]" at bounding box center [304, 79] width 336 height 65
click at [408, 10] on icon at bounding box center [403, 8] width 9 height 9
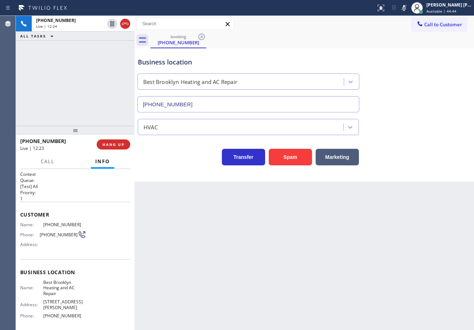
click at [407, 104] on div "Business location Best Brooklyn Heating and AC Repair [PHONE_NUMBER]" at bounding box center [304, 79] width 336 height 65
click at [65, 93] on div "[PHONE_NUMBER] Live | 12:39 ALL TASKS ALL TASKS ACTIVE TASKS TASKS IN WRAP UP" at bounding box center [75, 71] width 119 height 110
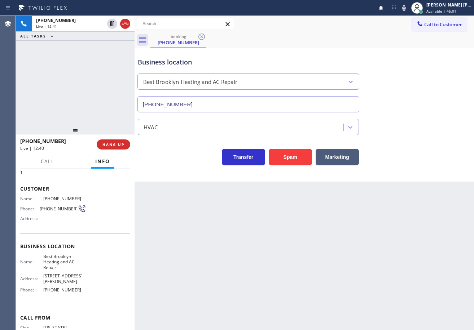
scroll to position [52, 0]
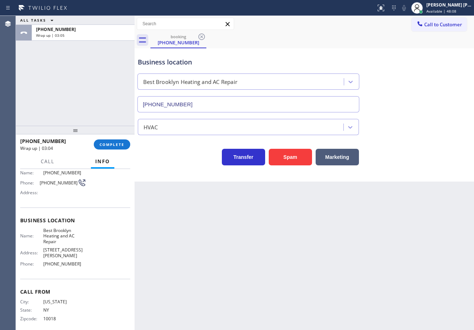
click at [108, 134] on div at bounding box center [75, 130] width 119 height 9
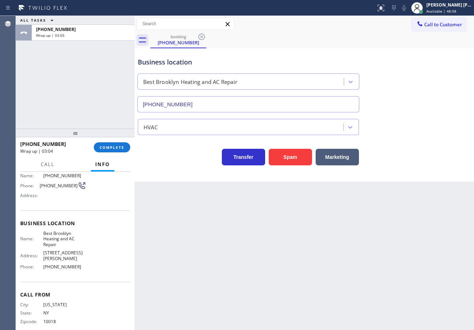
click at [111, 137] on div at bounding box center [75, 133] width 119 height 9
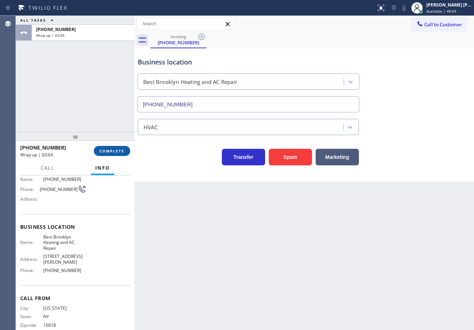
click at [111, 144] on div "[PHONE_NUMBER] Wrap up | 03:04 COMPLETE" at bounding box center [75, 151] width 110 height 19
click at [112, 147] on button "COMPLETE" at bounding box center [112, 151] width 36 height 10
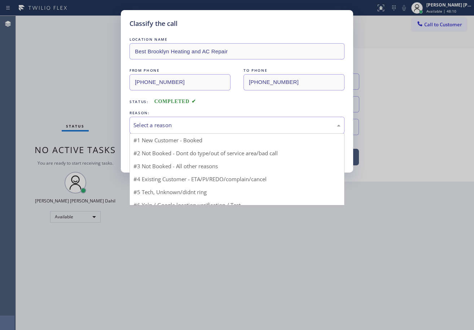
click at [156, 133] on div "Select a reason" at bounding box center [236, 125] width 215 height 17
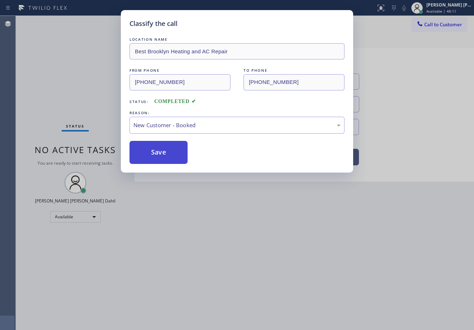
click at [160, 150] on button "Save" at bounding box center [158, 152] width 58 height 23
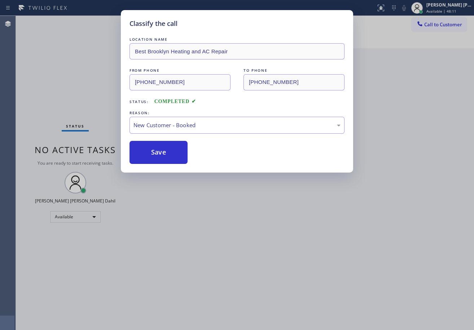
drag, startPoint x: 160, startPoint y: 151, endPoint x: 132, endPoint y: 182, distance: 41.6
click at [160, 151] on button "Save" at bounding box center [158, 152] width 58 height 23
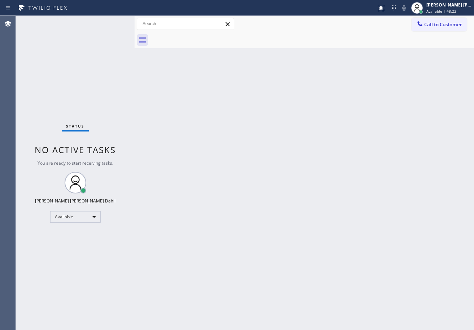
click at [359, 134] on div "Back to Dashboard Change Sender ID Customers Technicians Select a contact Outbo…" at bounding box center [303, 173] width 339 height 314
click at [396, 300] on div "Back to Dashboard Change Sender ID Customers Technicians Select a contact Outbo…" at bounding box center [303, 173] width 339 height 314
click at [192, 196] on div "Back to Dashboard Change Sender ID Customers Technicians Select a contact Outbo…" at bounding box center [303, 173] width 339 height 314
click at [288, 58] on div "Back to Dashboard Change Sender ID Customers Technicians Select a contact Outbo…" at bounding box center [303, 173] width 339 height 314
click at [112, 20] on div "Status No active tasks You are ready to start receiving tasks. [PERSON_NAME] [P…" at bounding box center [75, 173] width 119 height 314
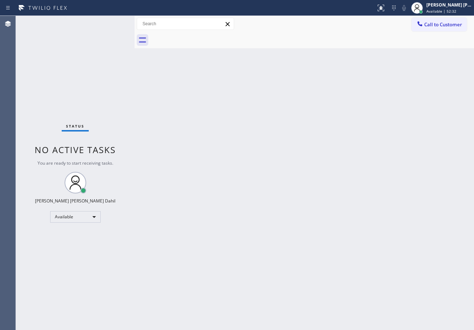
click at [110, 23] on div "Status No active tasks You are ready to start receiving tasks. [PERSON_NAME] [P…" at bounding box center [75, 173] width 119 height 314
click at [322, 248] on div "Back to Dashboard Change Sender ID Customers Technicians Select a contact Outbo…" at bounding box center [303, 173] width 339 height 314
drag, startPoint x: 199, startPoint y: 50, endPoint x: 141, endPoint y: 35, distance: 59.6
click at [199, 50] on div "Back to Dashboard Change Sender ID Customers Technicians Select a contact Outbo…" at bounding box center [303, 173] width 339 height 314
click at [118, 26] on div "Status No active tasks You are ready to start receiving tasks. [PERSON_NAME] [P…" at bounding box center [75, 173] width 119 height 314
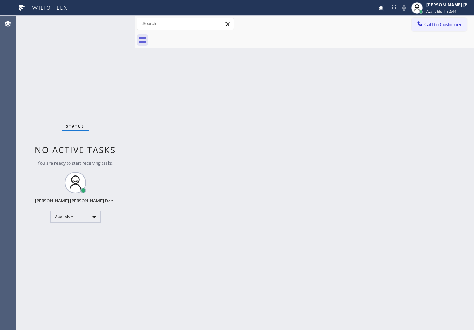
click at [116, 24] on div "Status No active tasks You are ready to start receiving tasks. [PERSON_NAME] [P…" at bounding box center [75, 173] width 119 height 314
click at [257, 190] on div "Back to Dashboard Change Sender ID Customers Technicians Select a contact Outbo…" at bounding box center [303, 173] width 339 height 314
drag, startPoint x: 286, startPoint y: 35, endPoint x: 293, endPoint y: 54, distance: 20.9
click at [286, 35] on div at bounding box center [311, 40] width 323 height 16
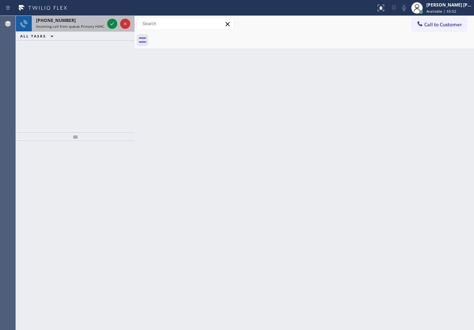
click at [89, 17] on div "[PHONE_NUMBER] Incoming call from queue Primary HVAC" at bounding box center [69, 24] width 74 height 16
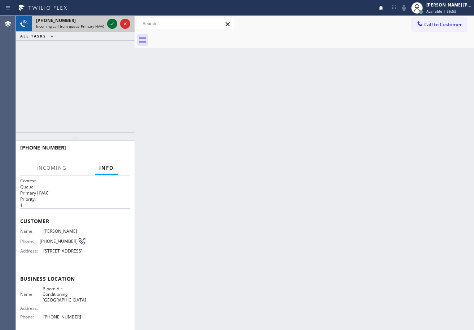
click at [110, 23] on icon at bounding box center [112, 23] width 9 height 9
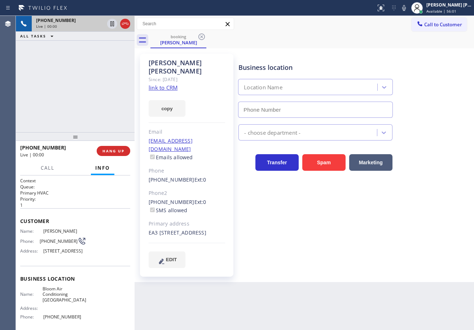
type input "[PHONE_NUMBER]"
click at [111, 77] on div "[PHONE_NUMBER] Live | 00:02 ALL TASKS ALL TASKS ACTIVE TASKS TASKS IN WRAP UP" at bounding box center [75, 74] width 119 height 116
click at [161, 84] on link "link to CRM" at bounding box center [163, 87] width 29 height 7
click at [408, 6] on icon at bounding box center [403, 8] width 9 height 9
click at [408, 9] on icon at bounding box center [403, 8] width 9 height 9
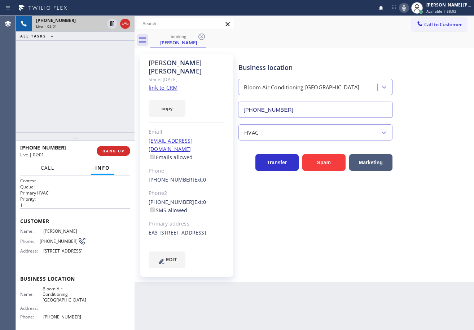
click at [50, 171] on span "Call" at bounding box center [48, 168] width 14 height 6
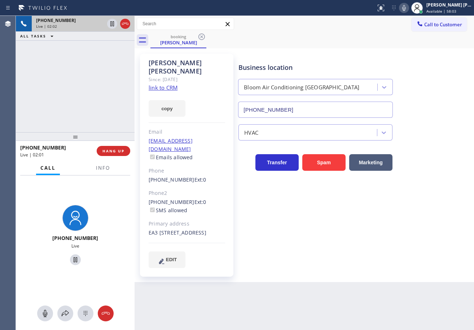
click at [65, 88] on div "[PHONE_NUMBER] Live | 02:02 ALL TASKS ALL TASKS ACTIVE TASKS TASKS IN WRAP UP" at bounding box center [75, 74] width 119 height 116
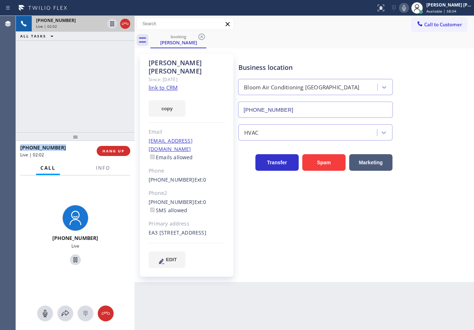
click at [65, 88] on div "[PHONE_NUMBER] Live | 02:02 ALL TASKS ALL TASKS ACTIVE TASKS TASKS IN WRAP UP" at bounding box center [75, 74] width 119 height 116
click at [65, 88] on div "[PHONE_NUMBER] Live | 02:03 ALL TASKS ALL TASKS ACTIVE TASKS TASKS IN WRAP UP" at bounding box center [75, 74] width 119 height 116
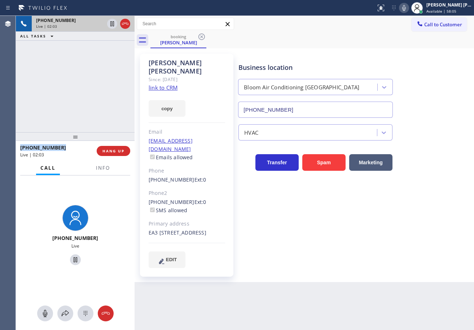
click at [65, 88] on div "[PHONE_NUMBER] Live | 02:03 ALL TASKS ALL TASKS ACTIVE TASKS TASKS IN WRAP UP" at bounding box center [75, 74] width 119 height 116
click at [65, 88] on div "[PHONE_NUMBER] Live | 02:04 ALL TASKS ALL TASKS ACTIVE TASKS TASKS IN WRAP UP" at bounding box center [75, 74] width 119 height 116
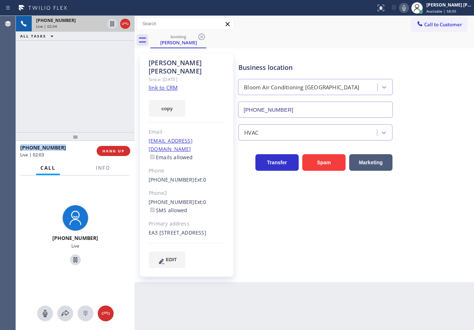
click at [65, 88] on div "[PHONE_NUMBER] Live | 02:04 ALL TASKS ALL TASKS ACTIVE TASKS TASKS IN WRAP UP" at bounding box center [75, 74] width 119 height 116
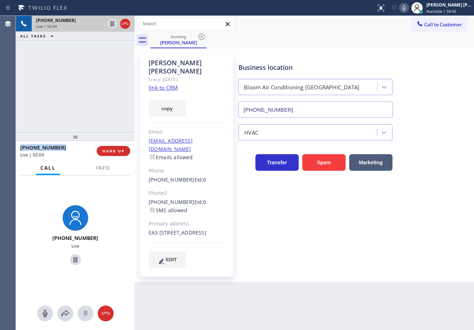
click at [65, 88] on div "[PHONE_NUMBER] Live | 02:04 ALL TASKS ALL TASKS ACTIVE TASKS TASKS IN WRAP UP" at bounding box center [75, 74] width 119 height 116
click at [406, 9] on icon at bounding box center [404, 8] width 4 height 6
click at [404, 27] on div "Call to Customer Outbound call Location Search location Your caller id phone nu…" at bounding box center [303, 24] width 339 height 13
click at [112, 24] on icon at bounding box center [112, 23] width 4 height 5
click at [78, 85] on div "[PHONE_NUMBER] Live | 02:10 ALL TASKS ALL TASKS ACTIVE TASKS TASKS IN WRAP UP" at bounding box center [75, 74] width 119 height 116
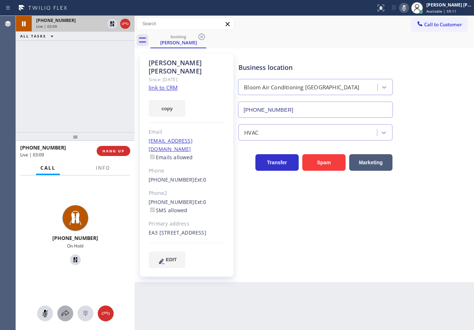
click at [65, 309] on button at bounding box center [65, 314] width 16 height 16
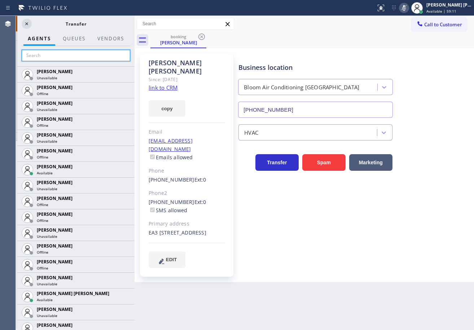
click at [57, 57] on input "text" at bounding box center [76, 56] width 108 height 12
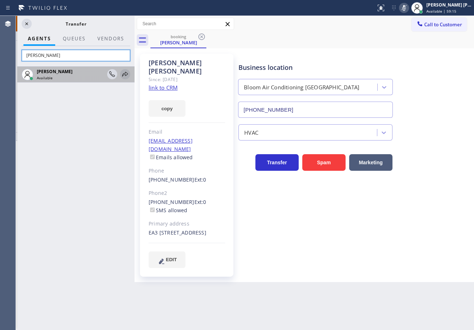
type input "[PERSON_NAME]"
click at [125, 73] on icon at bounding box center [125, 74] width 6 height 5
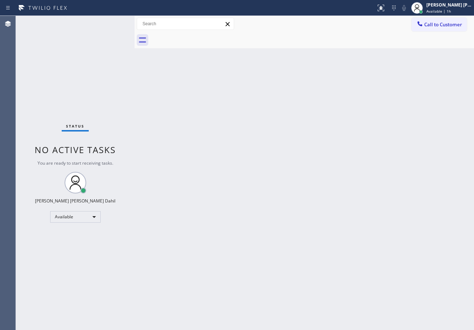
click at [81, 27] on div "Status No active tasks You are ready to start receiving tasks. [PERSON_NAME] [P…" at bounding box center [75, 173] width 119 height 314
click at [302, 176] on div "Back to Dashboard Change Sender ID Customers Technicians Select a contact Outbo…" at bounding box center [303, 173] width 339 height 314
click at [311, 282] on div "Back to Dashboard Change Sender ID Customers Technicians Select a contact Outbo…" at bounding box center [303, 173] width 339 height 314
click at [267, 44] on div at bounding box center [311, 40] width 323 height 16
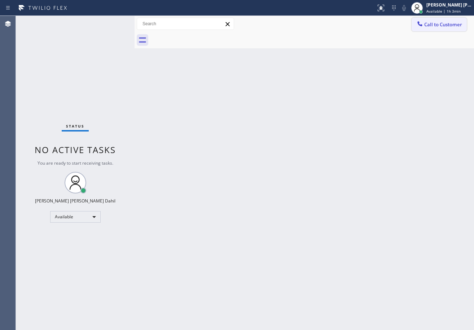
click at [436, 25] on span "Call to Customer" at bounding box center [443, 24] width 38 height 6
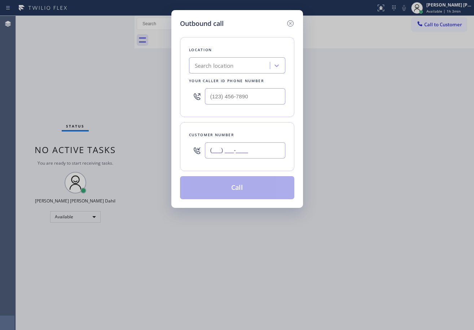
click at [263, 147] on input "(___) ___-____" at bounding box center [245, 150] width 80 height 16
paste input "917) 733-4036"
type input "[PHONE_NUMBER]"
click at [261, 99] on input "text" at bounding box center [245, 96] width 80 height 16
paste input "347) 407-9102"
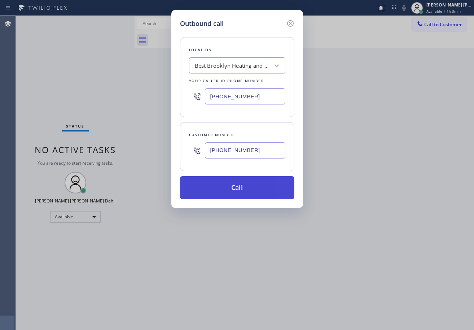
type input "[PHONE_NUMBER]"
click at [239, 191] on button "Call" at bounding box center [237, 187] width 114 height 23
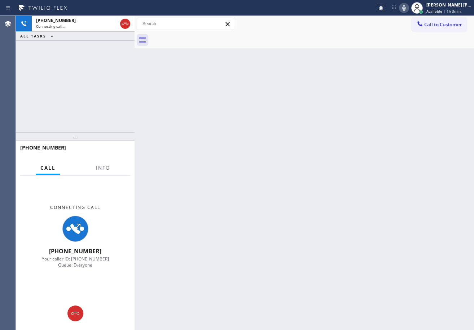
click at [296, 217] on div "Back to Dashboard Change Sender ID Customers Technicians Select a contact Outbo…" at bounding box center [303, 173] width 339 height 314
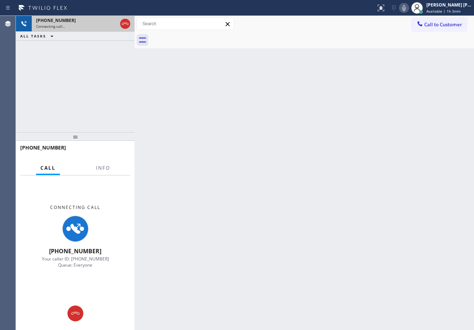
click at [75, 22] on div "[PHONE_NUMBER]" at bounding box center [76, 20] width 81 height 6
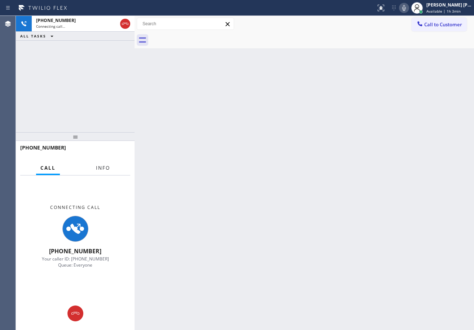
click at [104, 171] on span "Info" at bounding box center [103, 168] width 14 height 6
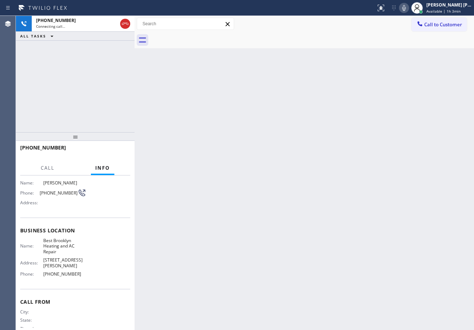
scroll to position [58, 0]
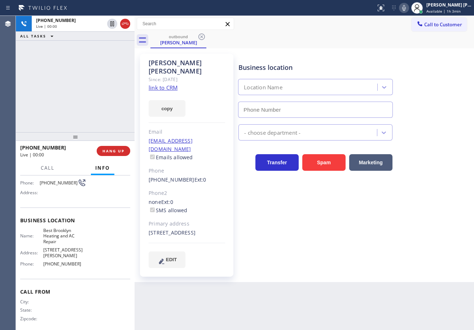
click at [93, 111] on div "[PHONE_NUMBER] Live | 00:00 ALL TASKS ALL TASKS ACTIVE TASKS TASKS IN WRAP UP" at bounding box center [75, 74] width 119 height 116
type input "[PHONE_NUMBER]"
click at [278, 229] on div "Business location Best Brooklyn Heating and AC Repair [PHONE_NUMBER] HVAC Trans…" at bounding box center [354, 161] width 235 height 211
click at [280, 231] on div "Business location Best Brooklyn Heating and AC Repair [PHONE_NUMBER] HVAC Trans…" at bounding box center [354, 161] width 235 height 211
drag, startPoint x: 282, startPoint y: 232, endPoint x: 293, endPoint y: 236, distance: 11.5
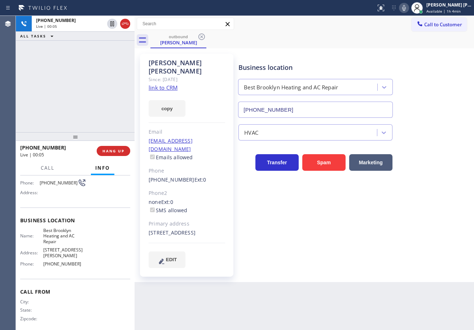
click at [288, 236] on div "Business location Best Brooklyn Heating and AC Repair [PHONE_NUMBER] HVAC Trans…" at bounding box center [354, 161] width 235 height 211
click at [293, 236] on div "Business location Best Brooklyn Heating and AC Repair [PHONE_NUMBER] HVAC Trans…" at bounding box center [354, 161] width 235 height 211
click at [295, 238] on div "Business location Best Brooklyn Heating and AC Repair [PHONE_NUMBER] HVAC Trans…" at bounding box center [354, 161] width 235 height 211
click at [296, 238] on div "Business location Best Brooklyn Heating and AC Repair [PHONE_NUMBER] HVAC Trans…" at bounding box center [354, 161] width 235 height 211
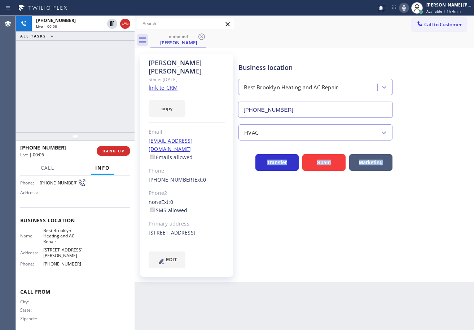
click at [297, 239] on div "Business location Best Brooklyn Heating and AC Repair [PHONE_NUMBER] HVAC Trans…" at bounding box center [354, 161] width 235 height 211
click at [298, 240] on div "Business location Best Brooklyn Heating and AC Repair [PHONE_NUMBER] HVAC Trans…" at bounding box center [354, 161] width 235 height 211
click at [298, 241] on div "Business location Best Brooklyn Heating and AC Repair [PHONE_NUMBER] HVAC Trans…" at bounding box center [354, 161] width 235 height 211
click at [299, 241] on div "Business location Best Brooklyn Heating and AC Repair [PHONE_NUMBER] HVAC Trans…" at bounding box center [354, 161] width 235 height 211
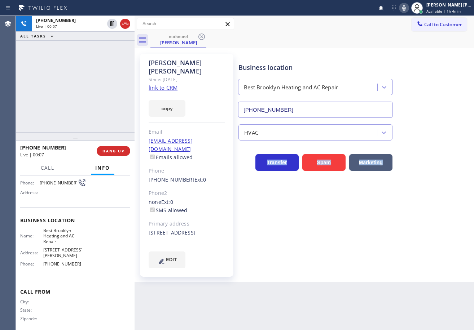
click at [299, 241] on div "Business location Best Brooklyn Heating and AC Repair [PHONE_NUMBER] HVAC Trans…" at bounding box center [354, 161] width 235 height 211
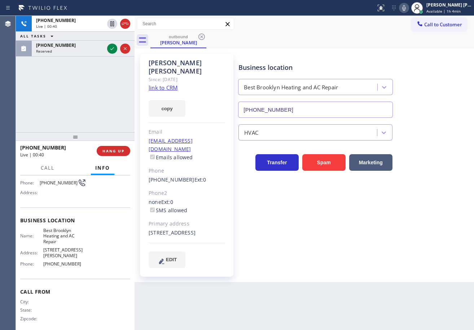
click at [95, 127] on div "[PHONE_NUMBER] Live | 00:40 ALL TASKS ALL TASKS ACTIVE TASKS TASKS IN WRAP UP […" at bounding box center [75, 74] width 119 height 116
click at [116, 149] on span "HANG UP" at bounding box center [113, 151] width 22 height 5
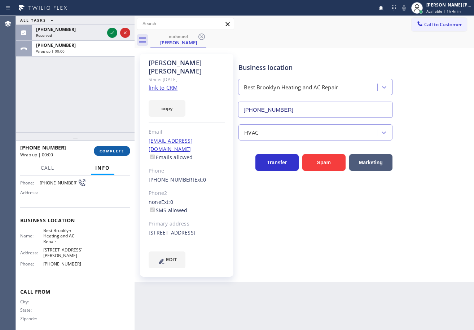
click at [112, 149] on span "COMPLETE" at bounding box center [111, 151] width 25 height 5
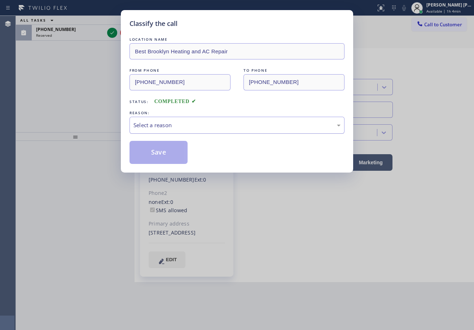
click at [195, 120] on div "Select a reason" at bounding box center [236, 125] width 215 height 17
click at [169, 156] on button "Save" at bounding box center [158, 152] width 58 height 23
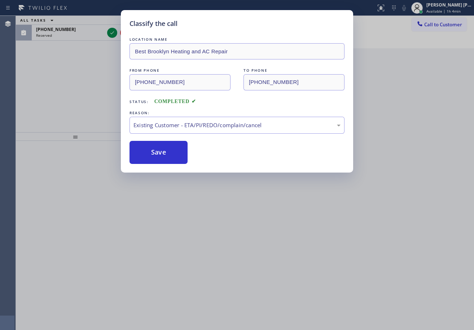
click at [174, 127] on div "Back to Dashboard Change Sender ID Customers Technicians Select a contact Outbo…" at bounding box center [303, 173] width 339 height 314
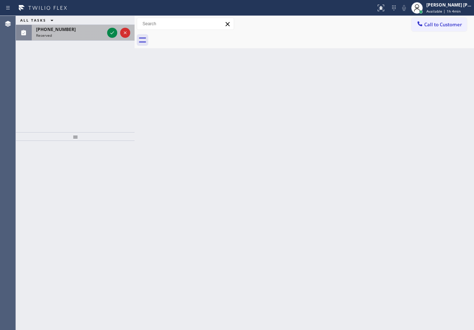
click at [81, 29] on div "[PHONE_NUMBER]" at bounding box center [70, 29] width 68 height 6
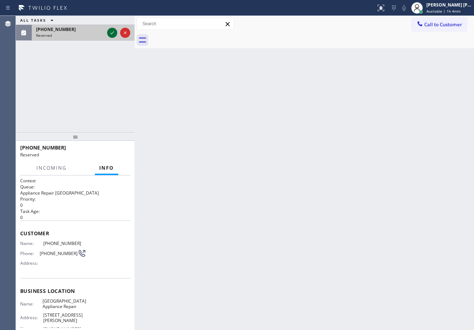
click at [113, 35] on icon at bounding box center [112, 32] width 9 height 9
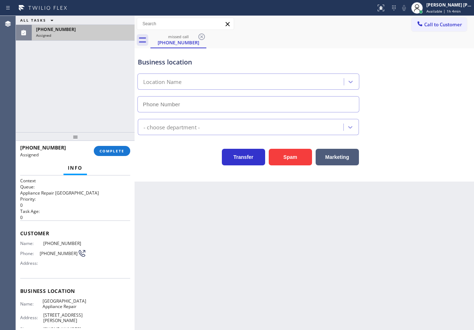
type input "[PHONE_NUMBER]"
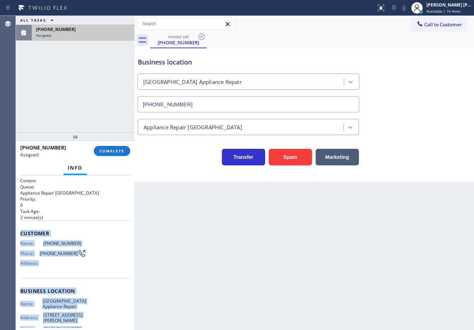
scroll to position [56, 0]
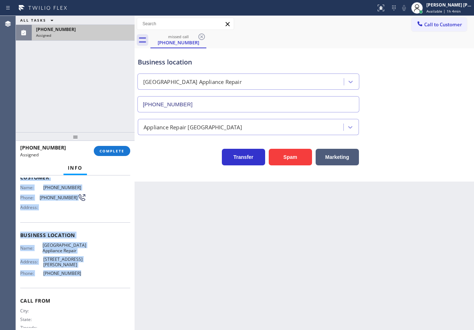
drag, startPoint x: 21, startPoint y: 230, endPoint x: 134, endPoint y: 260, distance: 117.2
click at [85, 269] on div "Context Queue: Appliance Repair High End Priority: 0 Task Age: [DEMOGRAPHIC_DAT…" at bounding box center [75, 232] width 110 height 221
copy div "Customer Name: [PHONE_NUMBER] Phone: [PHONE_NUMBER] Address: Business location …"
click at [113, 150] on span "COMPLETE" at bounding box center [111, 151] width 25 height 5
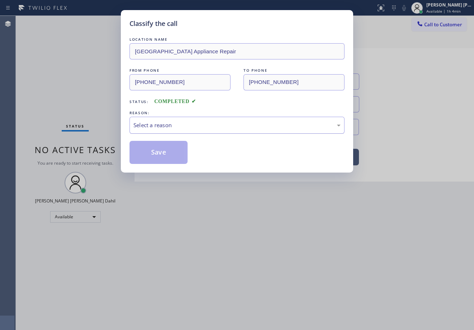
click at [184, 130] on div "Select a reason" at bounding box center [236, 125] width 215 height 17
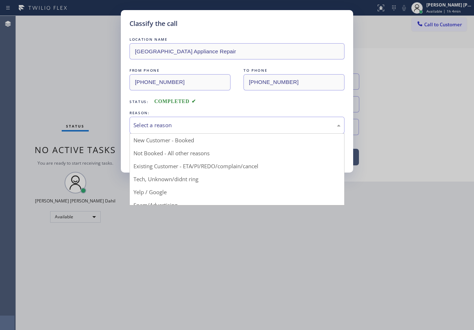
drag, startPoint x: 183, startPoint y: 180, endPoint x: 165, endPoint y: 168, distance: 21.5
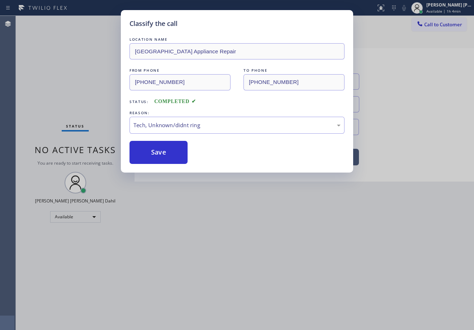
click at [164, 167] on div "Classify the call LOCATION NAME [GEOGRAPHIC_DATA] Appliance Repair FROM PHONE […" at bounding box center [237, 91] width 232 height 163
click at [164, 158] on button "Save" at bounding box center [158, 152] width 58 height 23
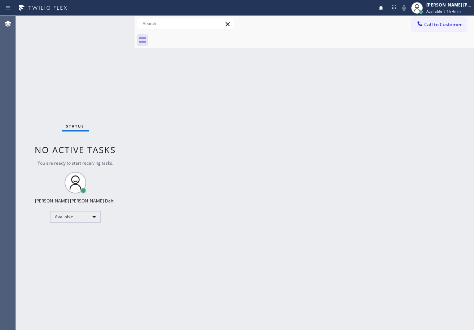
click at [447, 23] on span "Call to Customer" at bounding box center [443, 24] width 38 height 6
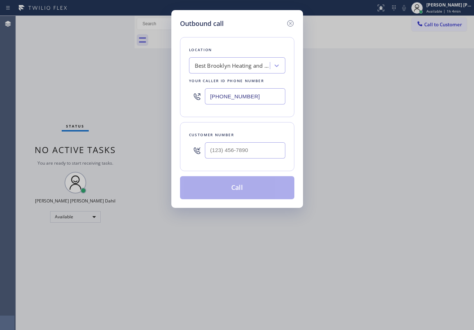
click at [249, 139] on div at bounding box center [245, 150] width 80 height 23
click at [254, 149] on input "(___) ___-____" at bounding box center [245, 150] width 80 height 16
paste input "773) 823-8890"
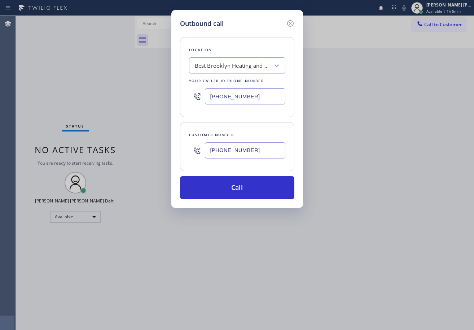
type input "[PHONE_NUMBER]"
click at [236, 94] on input "[PHONE_NUMBER]" at bounding box center [245, 96] width 80 height 16
paste input "773) 830-4668"
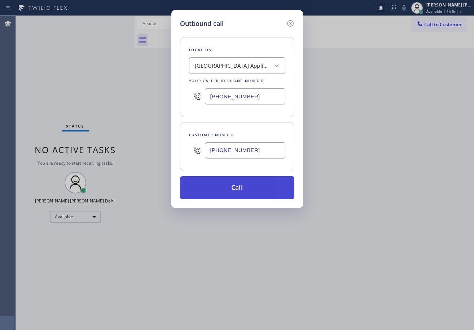
type input "[PHONE_NUMBER]"
click at [218, 189] on button "Call" at bounding box center [237, 187] width 114 height 23
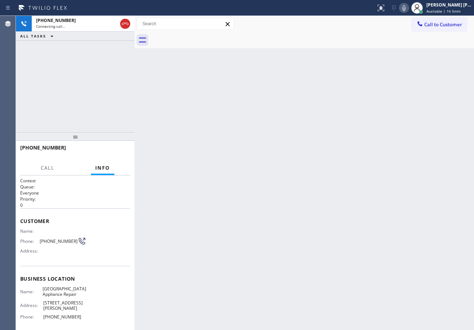
click at [57, 98] on div "[PHONE_NUMBER] Connecting call… ALL TASKS ALL TASKS ACTIVE TASKS TASKS IN WRAP …" at bounding box center [75, 74] width 119 height 116
click at [408, 6] on icon at bounding box center [403, 8] width 9 height 9
click at [408, 10] on icon at bounding box center [403, 8] width 9 height 9
click at [376, 214] on div "Back to Dashboard Change Sender ID Customers Technicians Select a contact Outbo…" at bounding box center [303, 173] width 339 height 314
click at [408, 11] on icon at bounding box center [403, 8] width 9 height 9
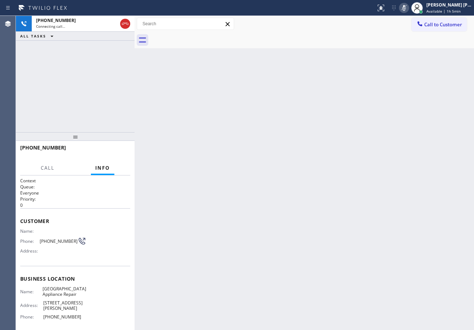
click at [406, 6] on icon at bounding box center [404, 8] width 4 height 6
drag, startPoint x: 397, startPoint y: 129, endPoint x: 333, endPoint y: 308, distance: 189.8
click at [396, 139] on div "Back to Dashboard Change Sender ID Customers Technicians Select a contact Outbo…" at bounding box center [303, 173] width 339 height 314
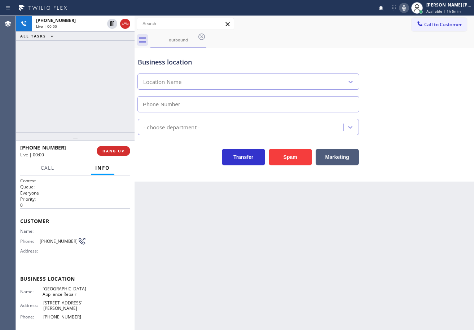
type input "[PHONE_NUMBER]"
click at [351, 36] on div "outbound" at bounding box center [311, 40] width 323 height 16
click at [406, 9] on icon at bounding box center [404, 8] width 4 height 6
click at [408, 9] on icon at bounding box center [403, 8] width 9 height 9
click at [110, 128] on div "[PHONE_NUMBER] Live | 00:30 ALL TASKS ALL TASKS ACTIVE TASKS TASKS IN WRAP UP" at bounding box center [75, 74] width 119 height 116
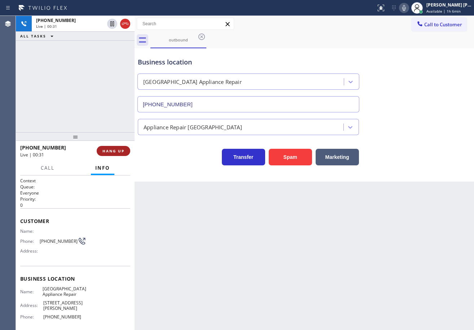
click at [115, 150] on span "HANG UP" at bounding box center [113, 151] width 22 height 5
click at [115, 151] on span "HANG UP" at bounding box center [113, 151] width 22 height 5
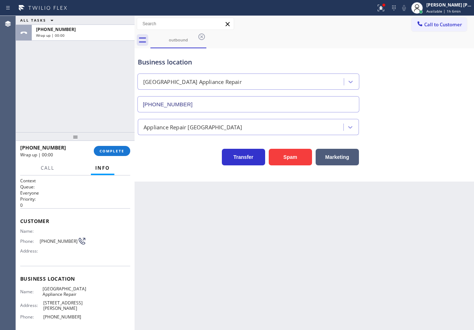
click at [288, 283] on div "Back to Dashboard Change Sender ID Customers Technicians Select a contact Outbo…" at bounding box center [303, 173] width 339 height 314
click at [116, 152] on span "COMPLETE" at bounding box center [111, 151] width 25 height 5
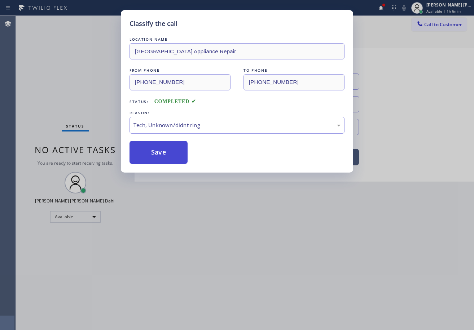
click at [155, 144] on button "Save" at bounding box center [158, 152] width 58 height 23
click at [155, 143] on button "Save" at bounding box center [158, 152] width 58 height 23
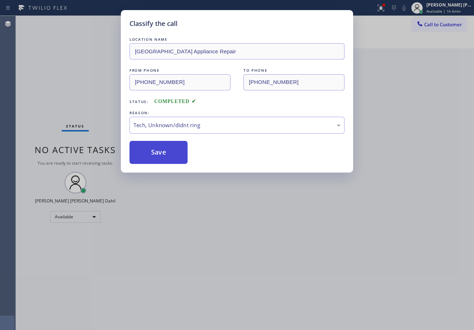
click at [156, 155] on button "Save" at bounding box center [158, 152] width 58 height 23
drag, startPoint x: 156, startPoint y: 155, endPoint x: 289, endPoint y: 321, distance: 213.3
click at [159, 159] on button "Save" at bounding box center [158, 152] width 58 height 23
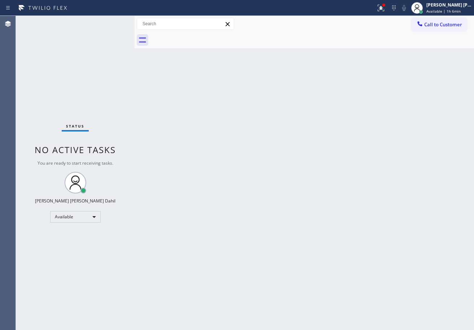
click at [119, 33] on div "Status No active tasks You are ready to start receiving tasks. [PERSON_NAME] [P…" at bounding box center [75, 173] width 119 height 314
click at [110, 22] on div "Status No active tasks You are ready to start receiving tasks. [PERSON_NAME] [P…" at bounding box center [75, 173] width 119 height 314
click at [382, 9] on icon at bounding box center [379, 7] width 4 height 5
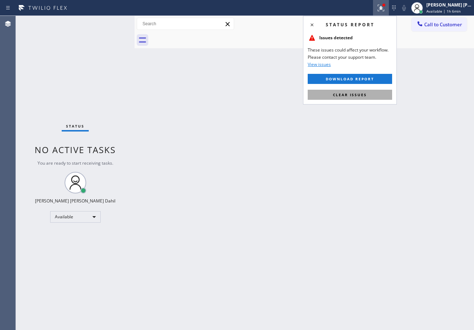
click at [358, 95] on span "Clear issues" at bounding box center [350, 94] width 34 height 5
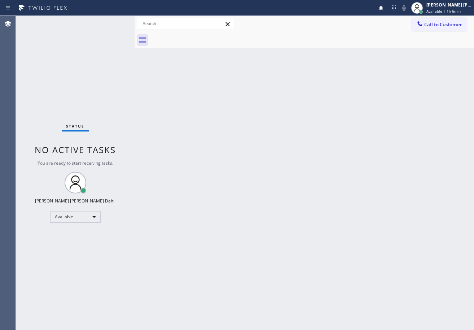
click at [359, 123] on div "Back to Dashboard Change Sender ID Customers Technicians Select a contact Outbo…" at bounding box center [303, 173] width 339 height 314
click at [247, 216] on div "Back to Dashboard Change Sender ID Customers Technicians Select a contact Outbo…" at bounding box center [303, 173] width 339 height 314
click at [100, 33] on div "Status No active tasks You are ready to start receiving tasks. [PERSON_NAME] [P…" at bounding box center [75, 173] width 119 height 314
click at [102, 30] on div "Status No active tasks You are ready to start receiving tasks. [PERSON_NAME] [P…" at bounding box center [75, 173] width 119 height 314
click at [289, 170] on div "Back to Dashboard Change Sender ID Customers Technicians Select a contact Outbo…" at bounding box center [303, 173] width 339 height 314
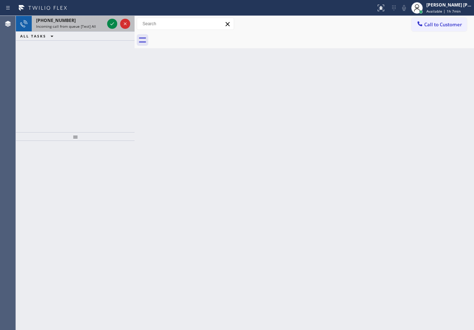
click at [94, 23] on div "[PHONE_NUMBER]" at bounding box center [70, 20] width 68 height 6
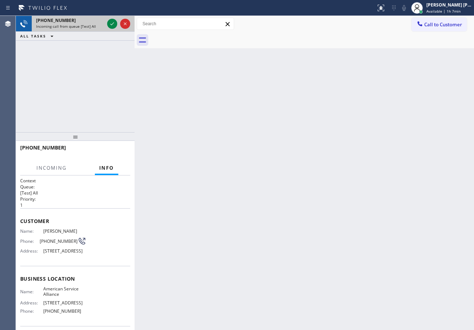
click at [95, 23] on div "[PHONE_NUMBER]" at bounding box center [70, 20] width 68 height 6
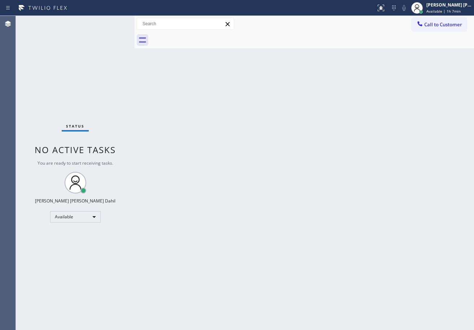
click at [110, 23] on div "Status No active tasks You are ready to start receiving tasks. [PERSON_NAME] [P…" at bounding box center [75, 173] width 119 height 314
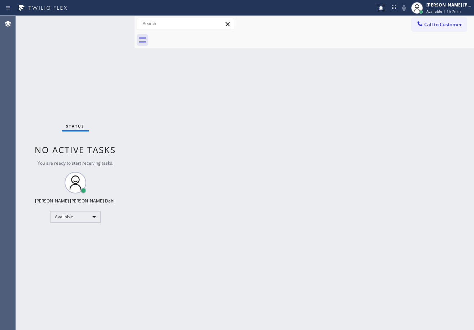
click at [318, 292] on div "Back to Dashboard Change Sender ID Customers Technicians Select a contact Outbo…" at bounding box center [303, 173] width 339 height 314
click at [303, 197] on div "Back to Dashboard Change Sender ID Customers Technicians Select a contact Outbo…" at bounding box center [303, 173] width 339 height 314
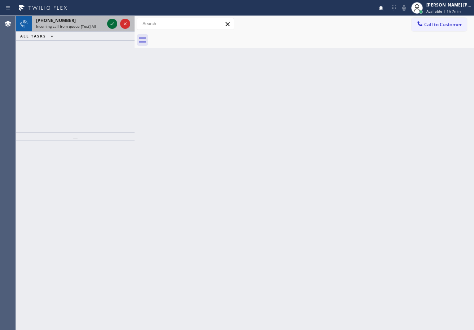
click at [109, 21] on icon at bounding box center [112, 23] width 9 height 9
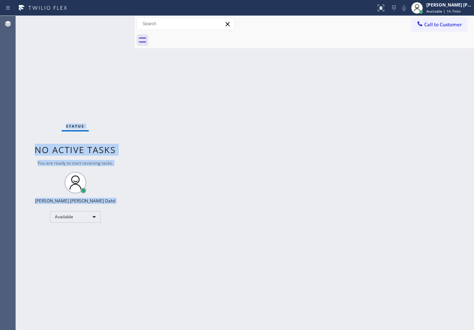
click at [109, 21] on div "Status No active tasks You are ready to start receiving tasks. [PERSON_NAME] [P…" at bounding box center [75, 173] width 119 height 314
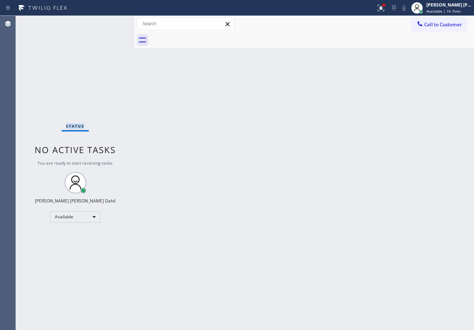
click at [109, 21] on div "Status No active tasks You are ready to start receiving tasks. [PERSON_NAME] [P…" at bounding box center [75, 173] width 119 height 314
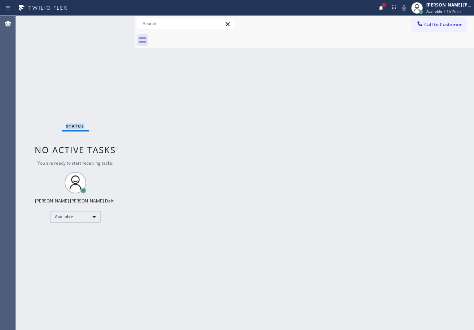
click at [386, 7] on div at bounding box center [383, 5] width 4 height 4
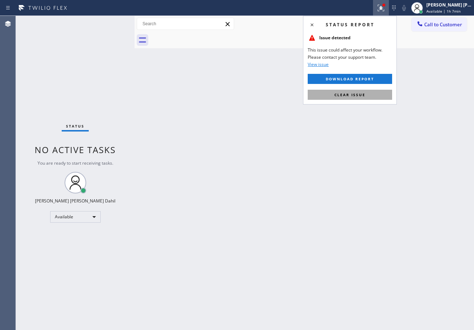
click at [361, 91] on button "Clear issue" at bounding box center [349, 95] width 84 height 10
drag, startPoint x: 361, startPoint y: 91, endPoint x: 346, endPoint y: 93, distance: 14.9
click at [360, 93] on div "Back to Dashboard Change Sender ID Customers Technicians Select a contact Outbo…" at bounding box center [303, 173] width 339 height 314
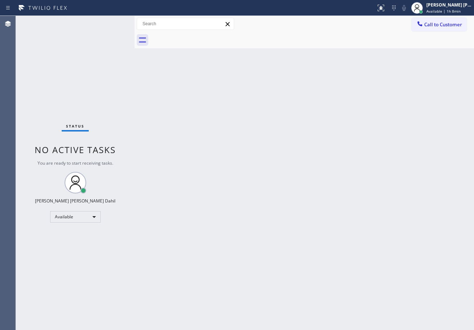
click at [219, 128] on div "Back to Dashboard Change Sender ID Customers Technicians Select a contact Outbo…" at bounding box center [303, 173] width 339 height 314
click at [222, 127] on div "Back to Dashboard Change Sender ID Customers Technicians Select a contact Outbo…" at bounding box center [303, 173] width 339 height 314
click at [227, 128] on div "Back to Dashboard Change Sender ID Customers Technicians Select a contact Outbo…" at bounding box center [303, 173] width 339 height 314
click at [305, 178] on div "Back to Dashboard Change Sender ID Customers Technicians Select a contact Outbo…" at bounding box center [303, 173] width 339 height 314
drag, startPoint x: 325, startPoint y: 266, endPoint x: 334, endPoint y: 302, distance: 36.7
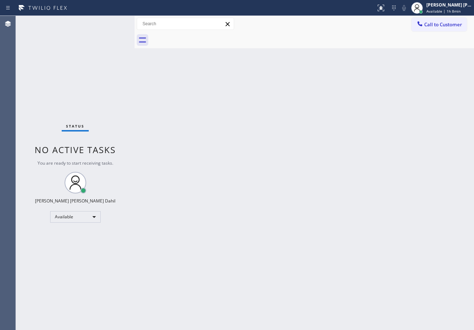
click at [329, 273] on div "Back to Dashboard Change Sender ID Customers Technicians Select a contact Outbo…" at bounding box center [303, 173] width 339 height 314
click at [104, 22] on div "Status No active tasks You are ready to start receiving tasks. [PERSON_NAME] [P…" at bounding box center [75, 173] width 119 height 314
click at [110, 22] on div "Status No active tasks You are ready to start receiving tasks. [PERSON_NAME] [P…" at bounding box center [75, 173] width 119 height 314
click at [317, 247] on div "Back to Dashboard Change Sender ID Customers Technicians Select a contact Outbo…" at bounding box center [303, 173] width 339 height 314
drag, startPoint x: 452, startPoint y: 10, endPoint x: 435, endPoint y: 43, distance: 36.4
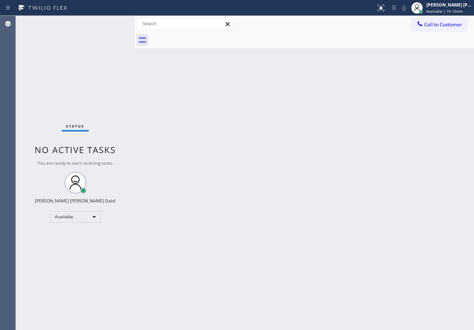
click at [451, 10] on span "Available | 1h 10min" at bounding box center [444, 11] width 36 height 5
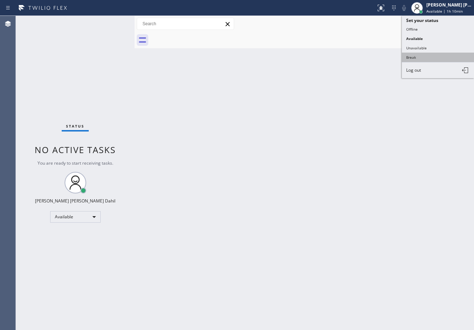
click at [429, 58] on button "Break" at bounding box center [438, 57] width 72 height 9
